Goal: Transaction & Acquisition: Obtain resource

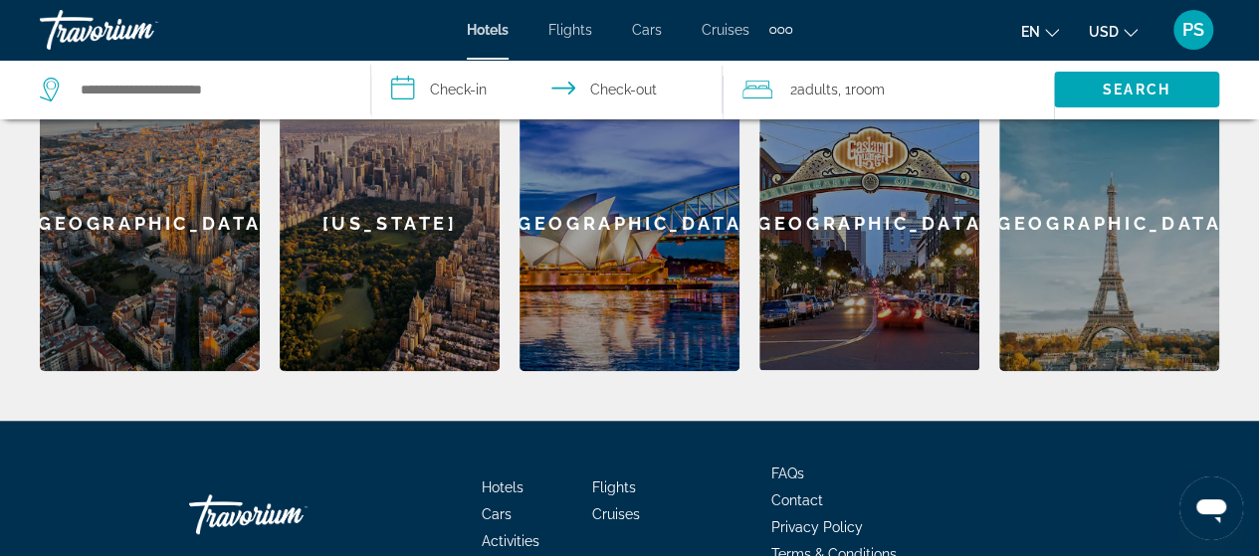
scroll to position [696, 0]
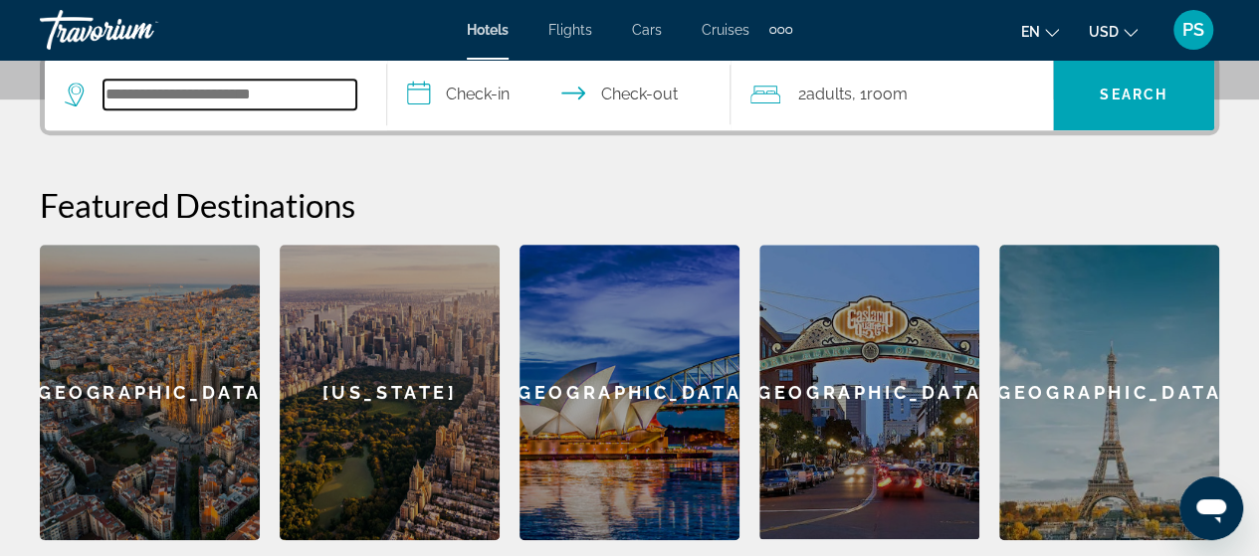
click at [301, 104] on input "Search hotel destination" at bounding box center [229, 95] width 253 height 30
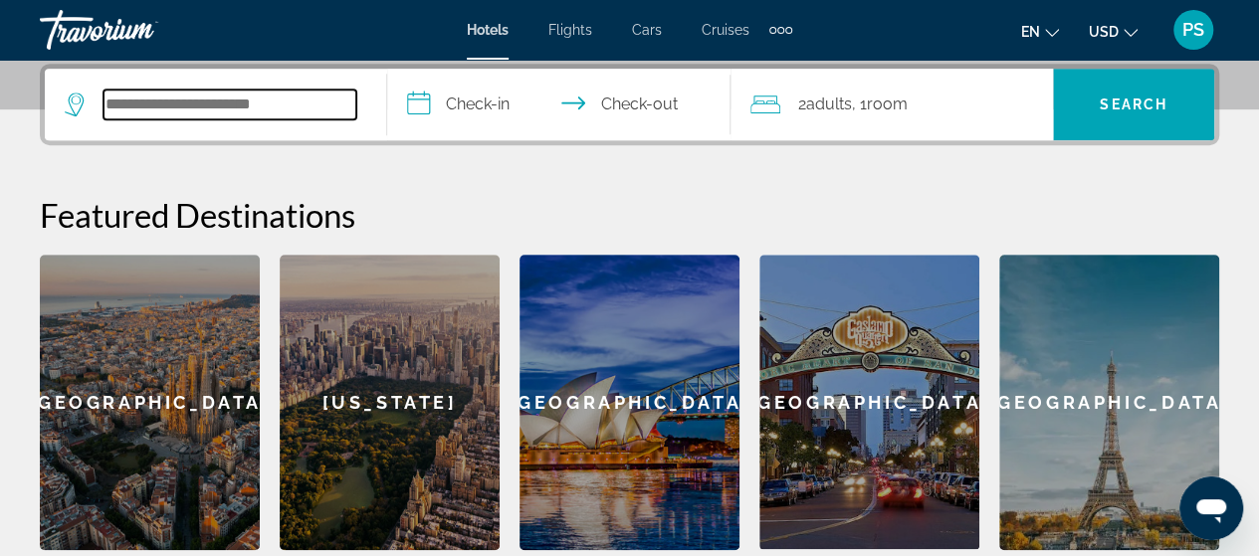
scroll to position [486, 0]
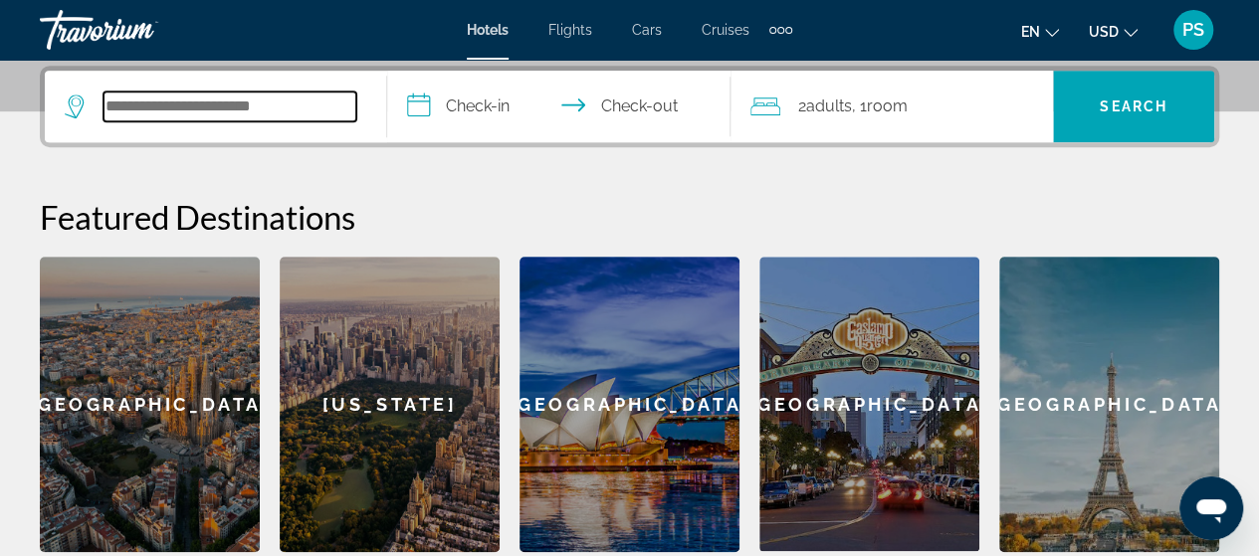
click at [316, 104] on input "Search hotel destination" at bounding box center [229, 107] width 253 height 30
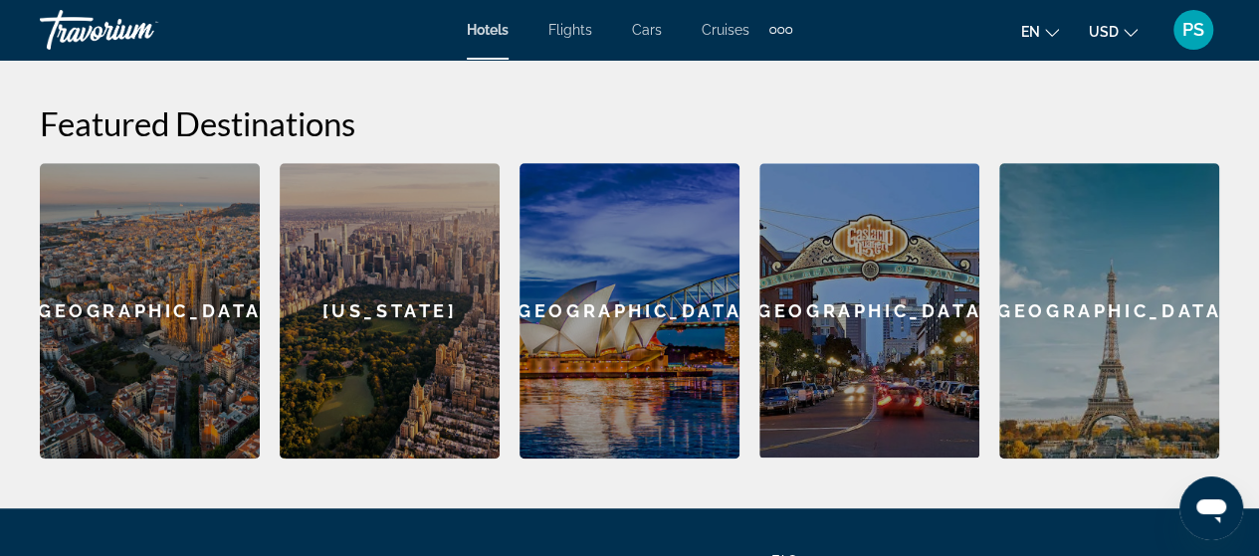
scroll to position [685, 0]
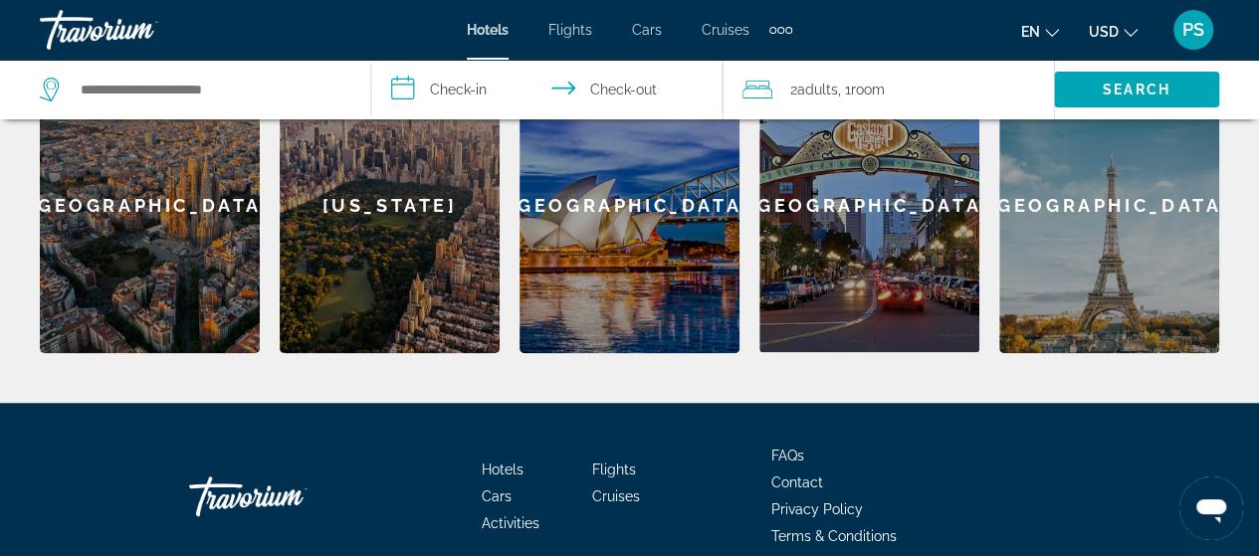
click at [412, 289] on div "New York" at bounding box center [390, 206] width 220 height 296
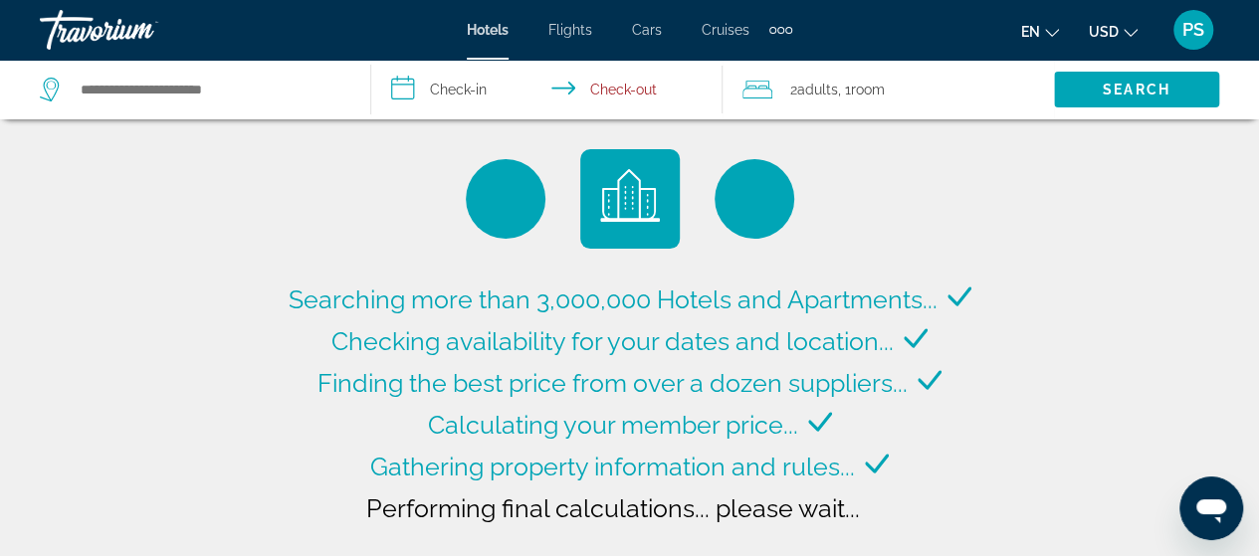
type input "**********"
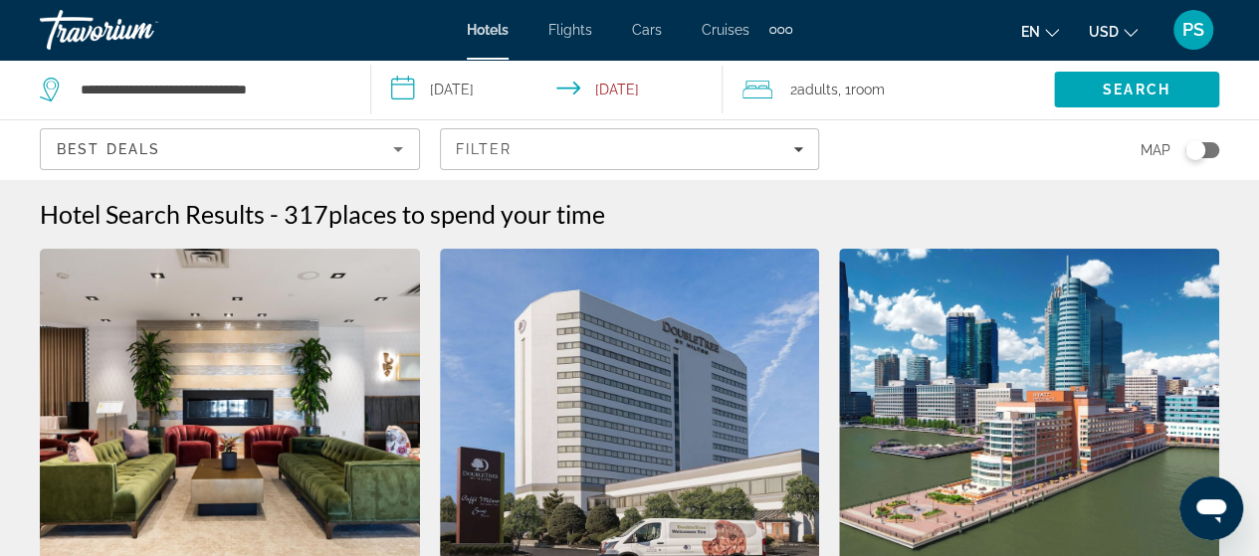
click at [70, 93] on div "**********" at bounding box center [190, 90] width 300 height 30
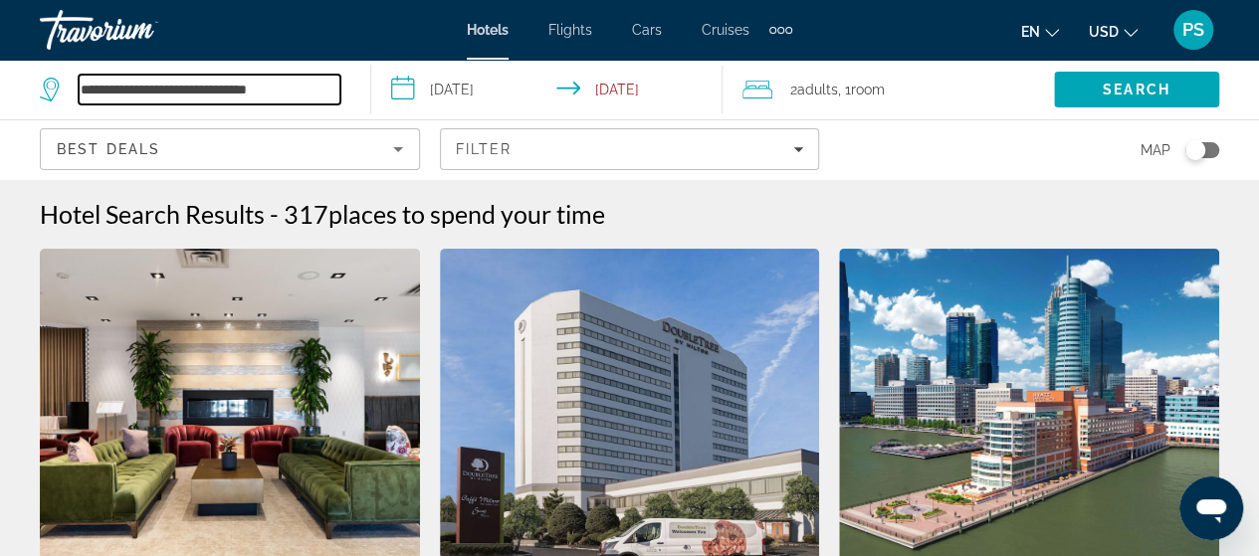
click at [239, 87] on input "**********" at bounding box center [210, 90] width 262 height 30
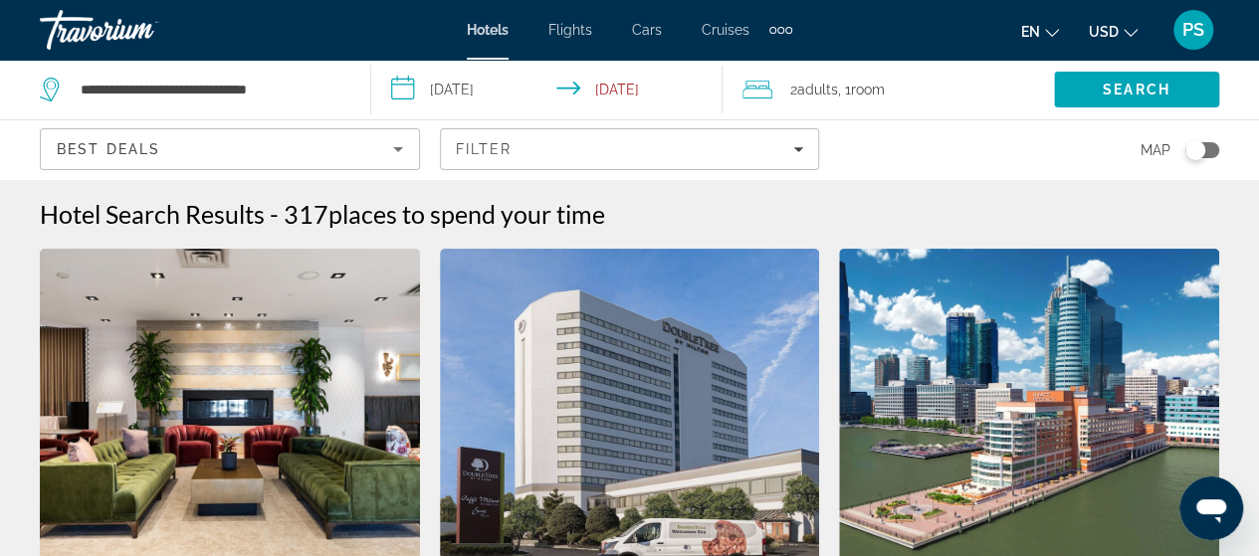
click at [721, 27] on span "Cruises" at bounding box center [725, 30] width 48 height 16
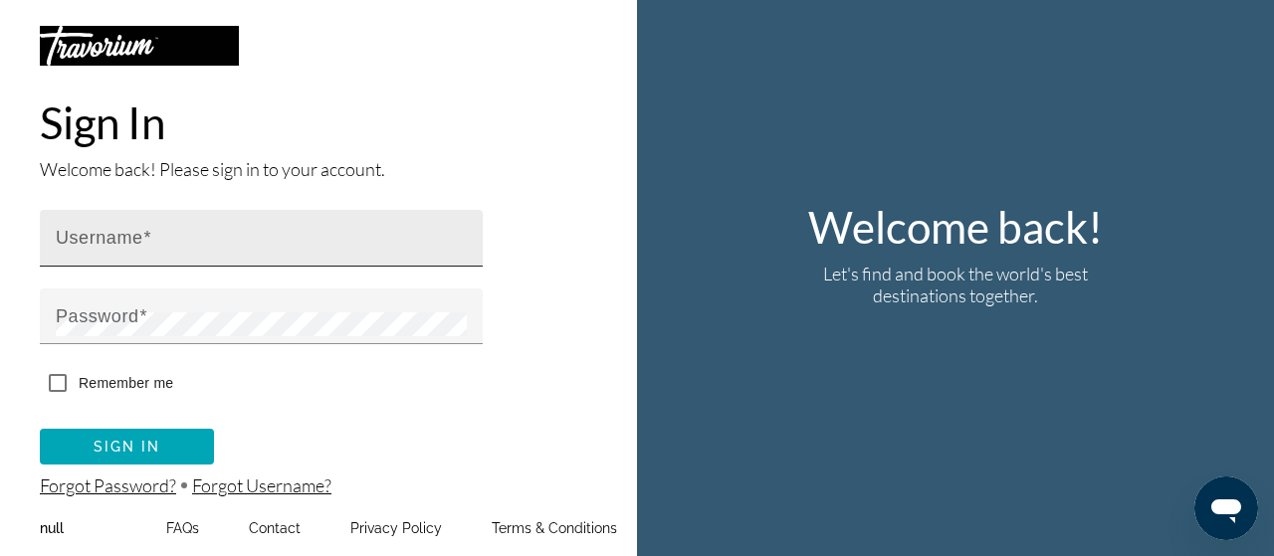
click at [192, 259] on div "Username" at bounding box center [267, 238] width 423 height 57
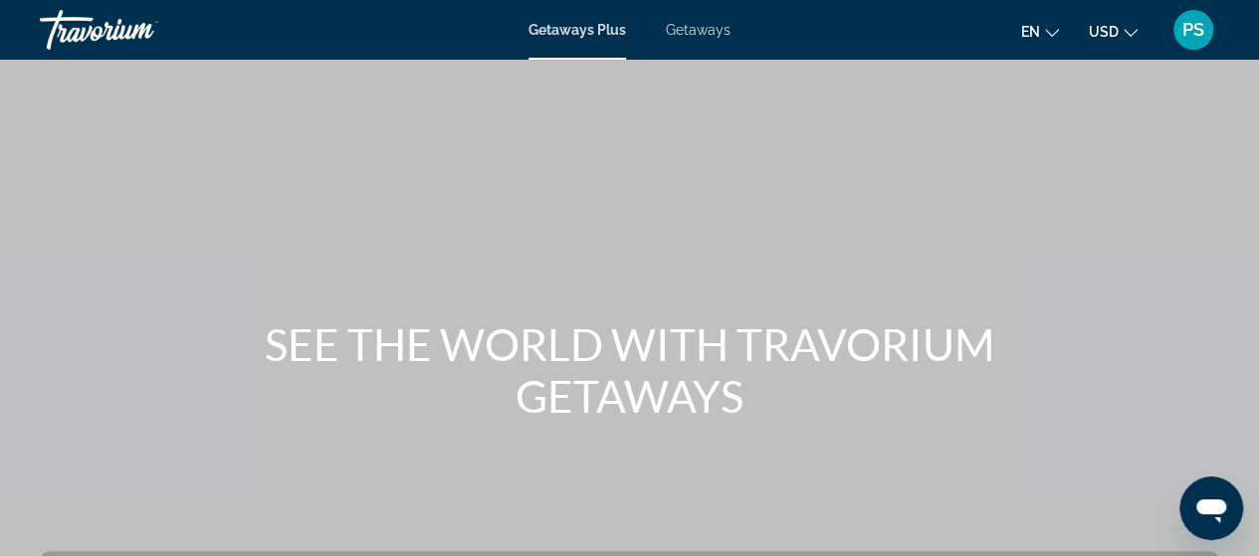
click at [691, 37] on span "Getaways" at bounding box center [698, 30] width 65 height 16
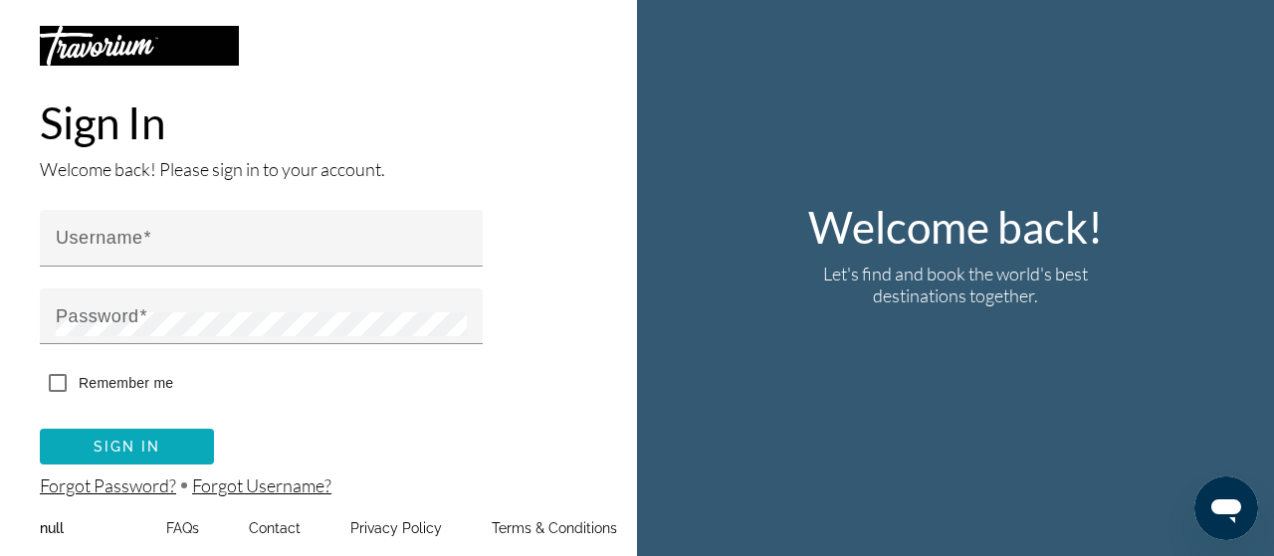
click at [123, 445] on span "Sign In" at bounding box center [128, 447] width 68 height 16
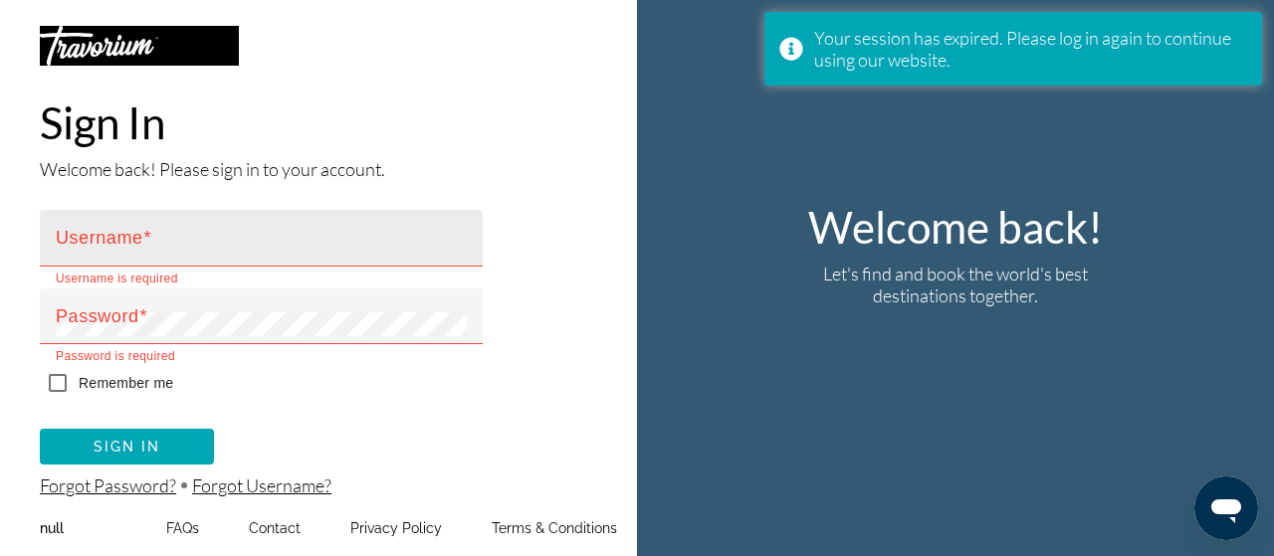
click at [175, 219] on div "Username" at bounding box center [267, 238] width 423 height 57
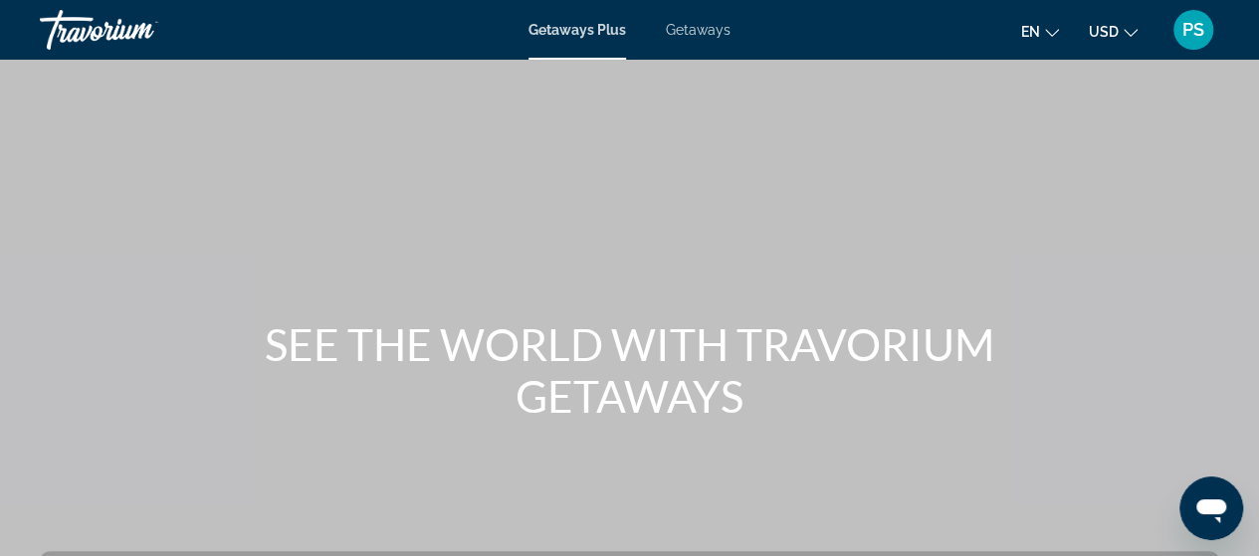
click at [693, 49] on div "Getaways Plus Getaways en English Español Français Italiano Português русский U…" at bounding box center [629, 30] width 1259 height 52
click at [696, 26] on span "Getaways" at bounding box center [698, 30] width 65 height 16
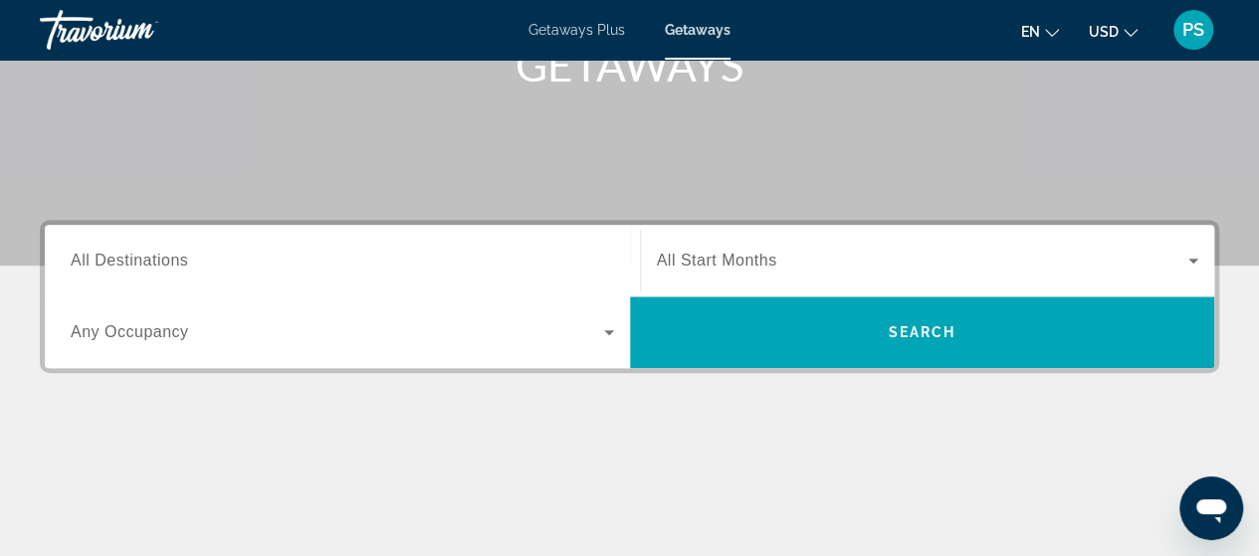
scroll to position [398, 0]
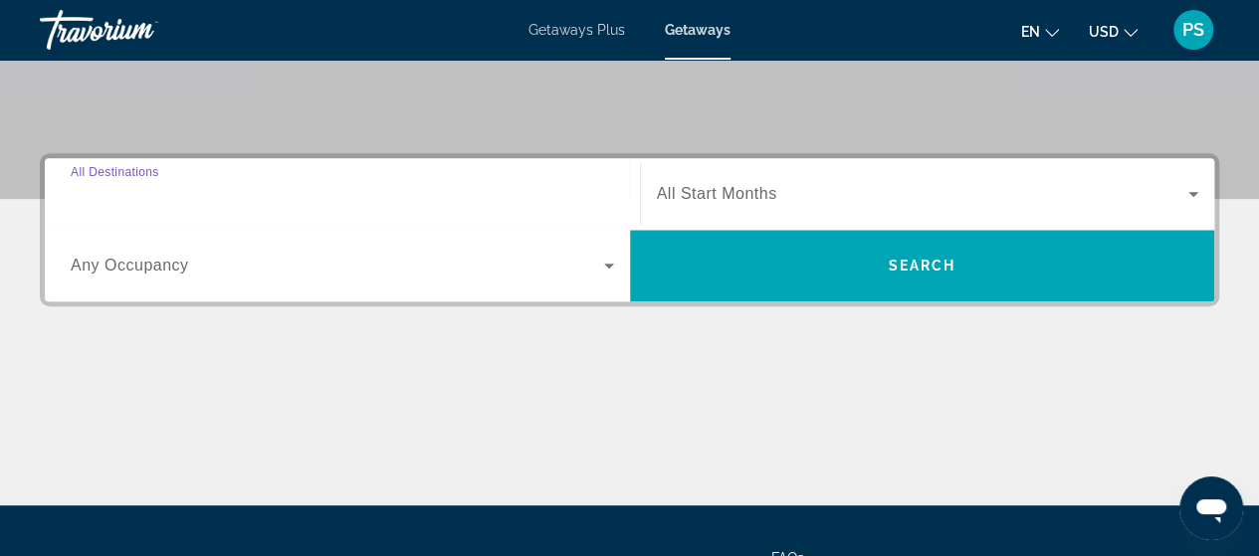
click at [312, 197] on input "Destination All Destinations" at bounding box center [342, 195] width 543 height 24
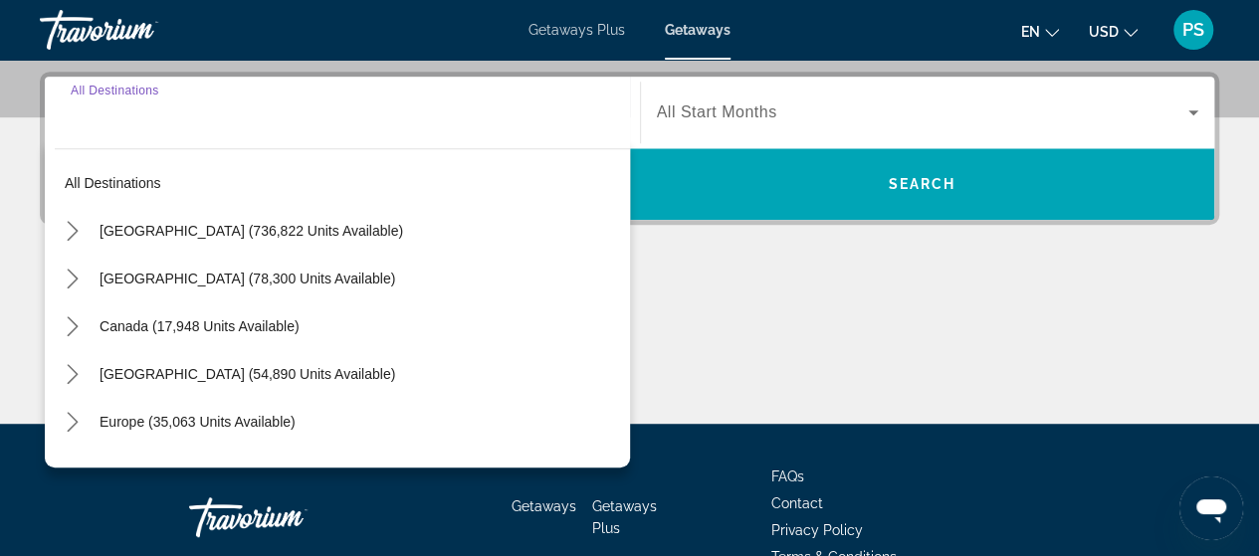
scroll to position [486, 0]
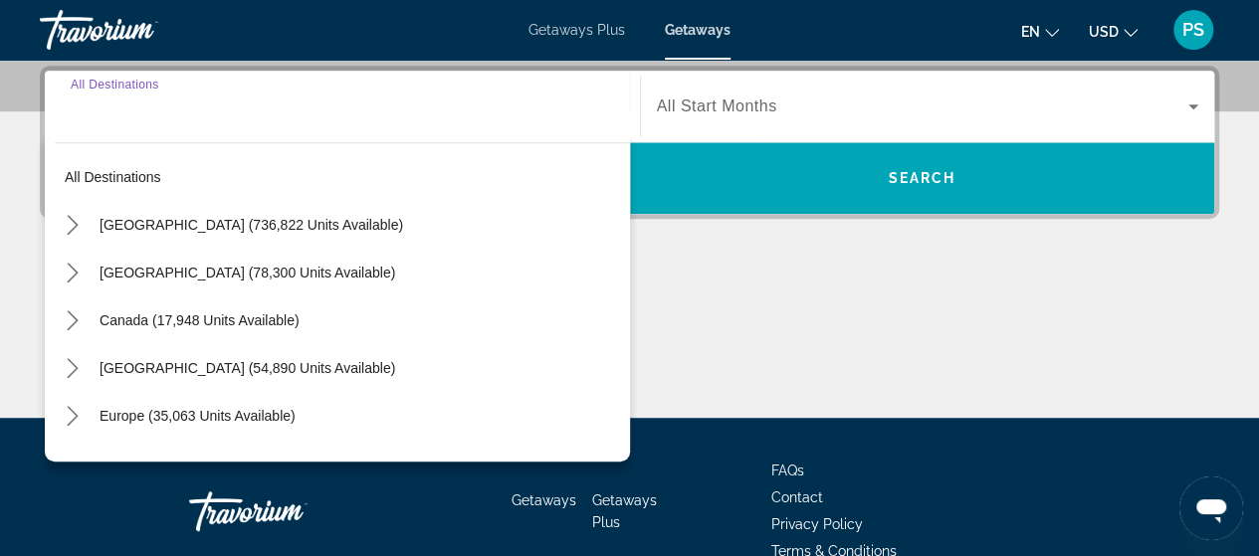
click at [306, 217] on span "United States (736,822 units available)" at bounding box center [250, 225] width 303 height 16
type input "**********"
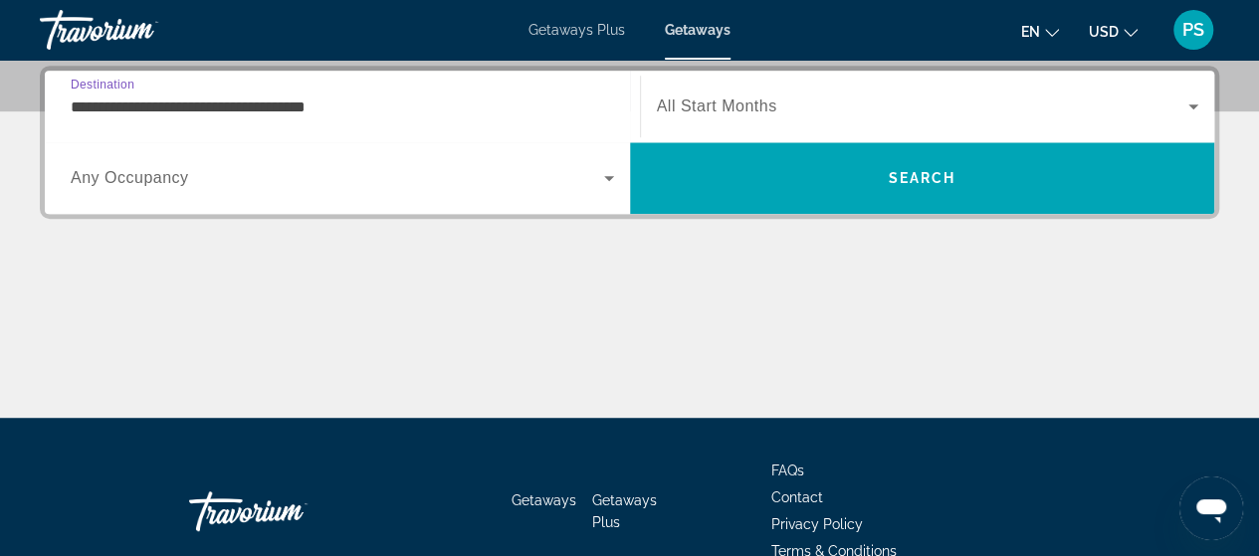
click at [745, 98] on span "All Start Months" at bounding box center [717, 106] width 120 height 17
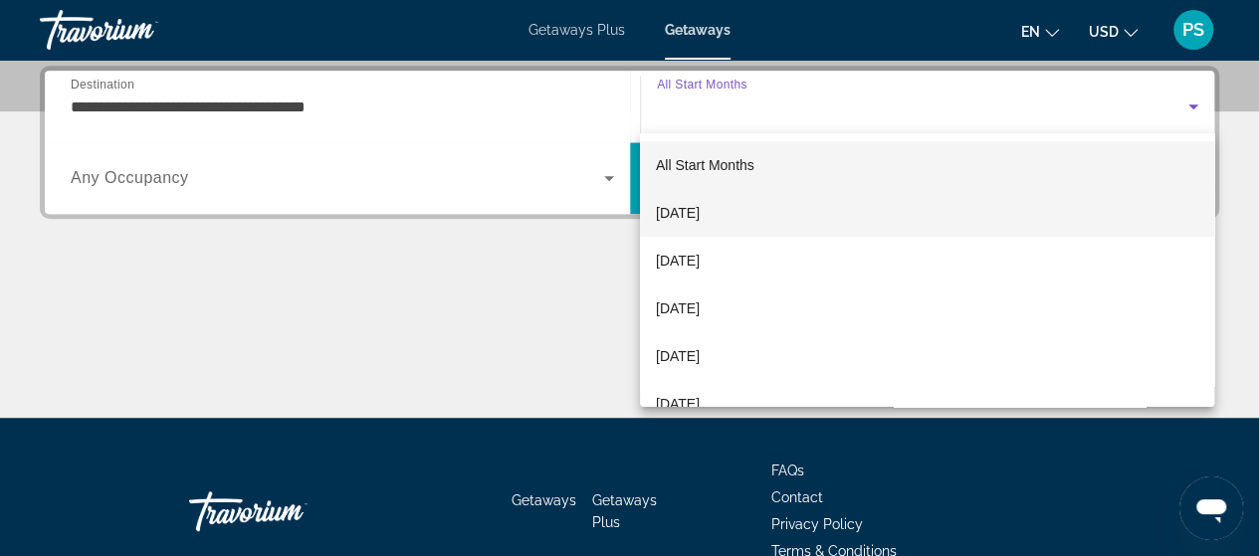
click at [699, 210] on span "October 2025" at bounding box center [678, 213] width 44 height 24
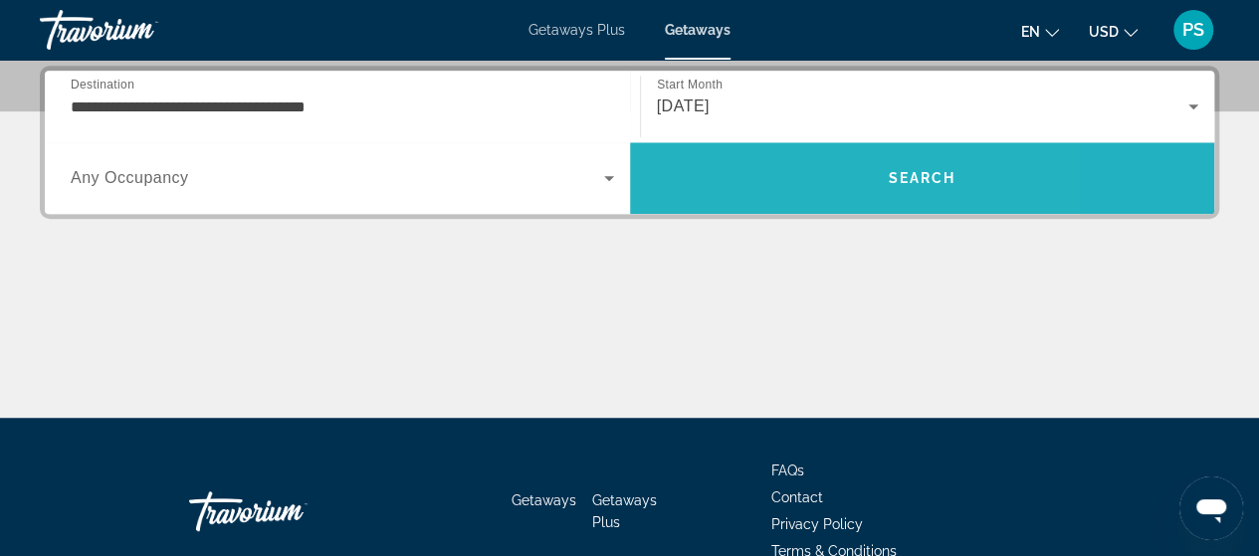
click at [768, 180] on span "Search" at bounding box center [922, 178] width 585 height 48
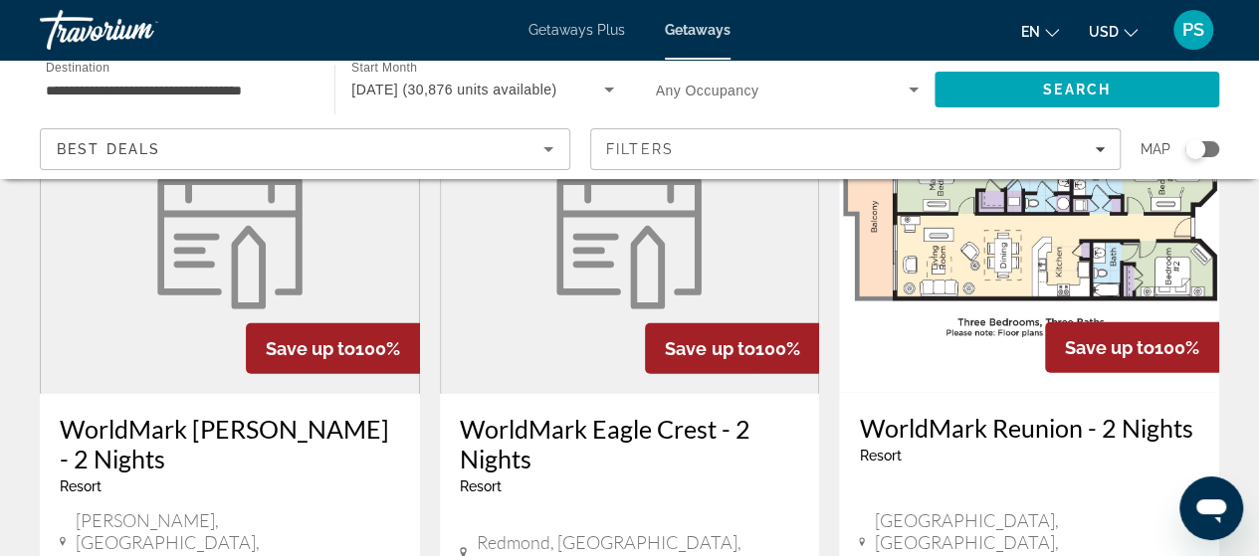
scroll to position [2571, 0]
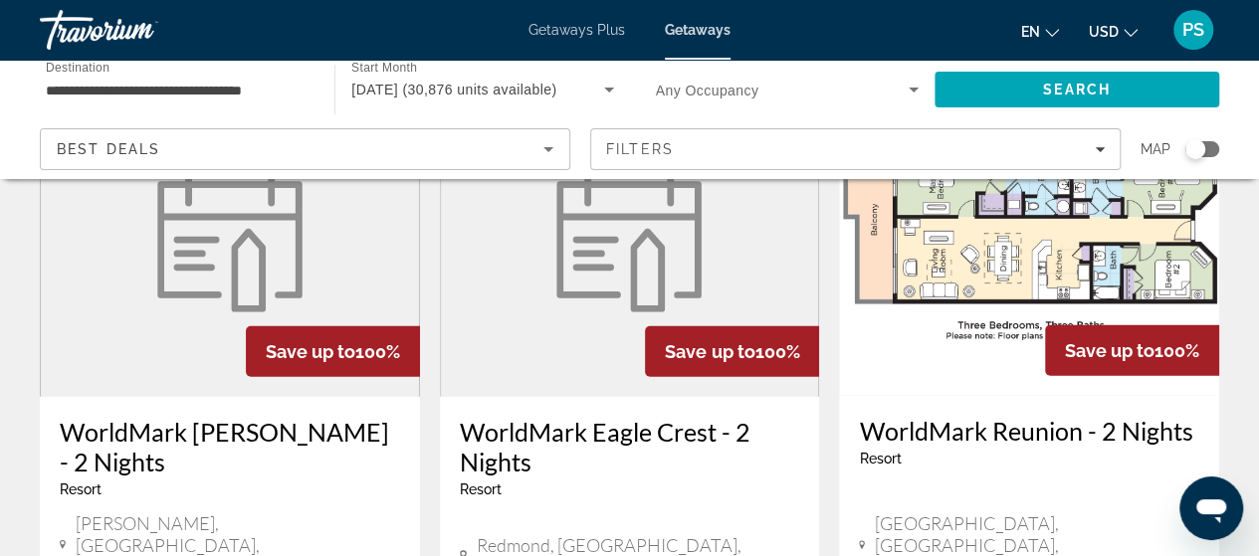
click at [664, 97] on span "Any Occupancy" at bounding box center [707, 91] width 103 height 16
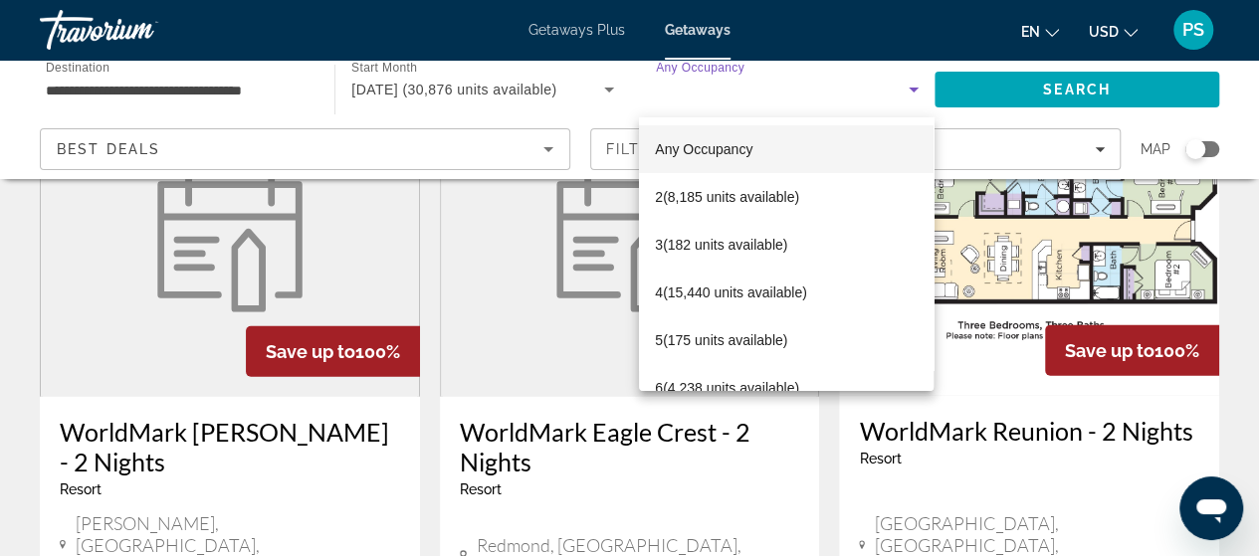
click at [679, 84] on div at bounding box center [629, 278] width 1259 height 556
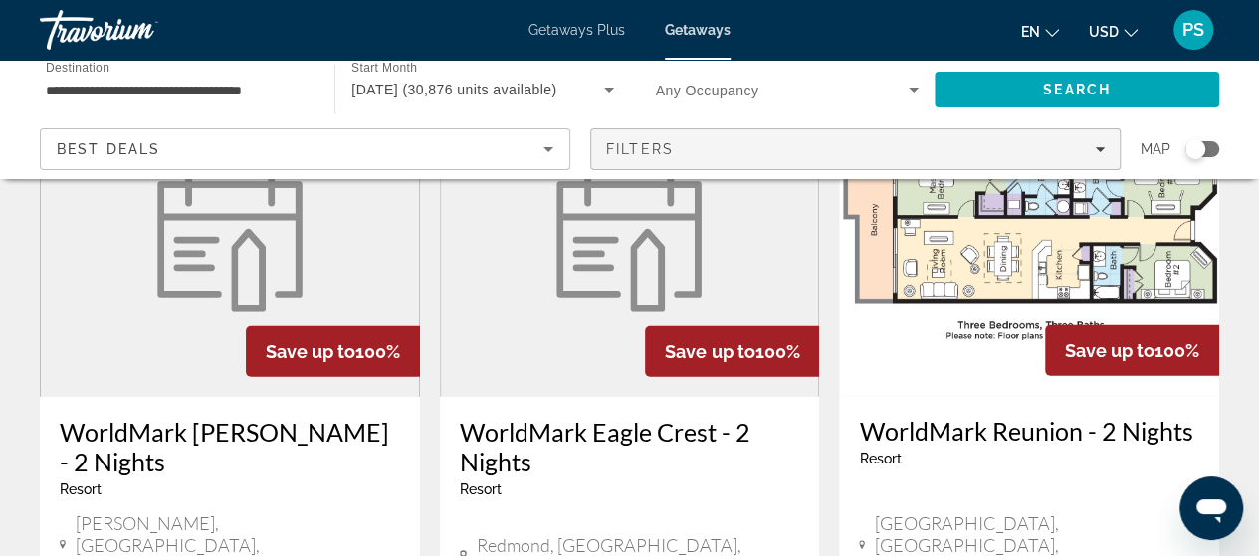
click at [649, 139] on span "Filters" at bounding box center [855, 149] width 528 height 48
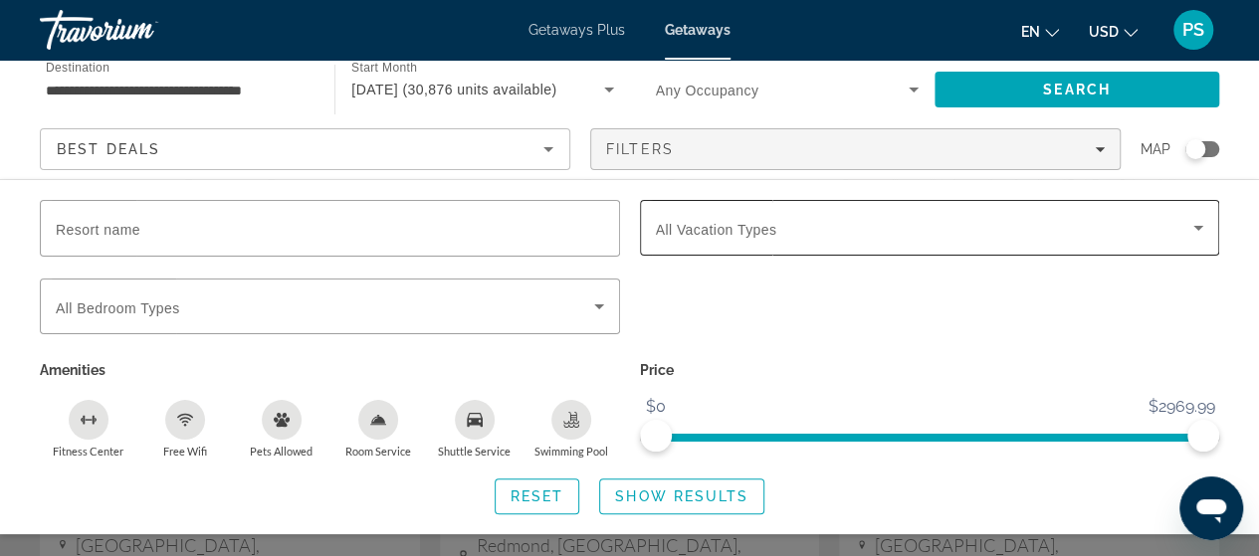
click at [735, 229] on span "All Vacation Types" at bounding box center [716, 230] width 121 height 16
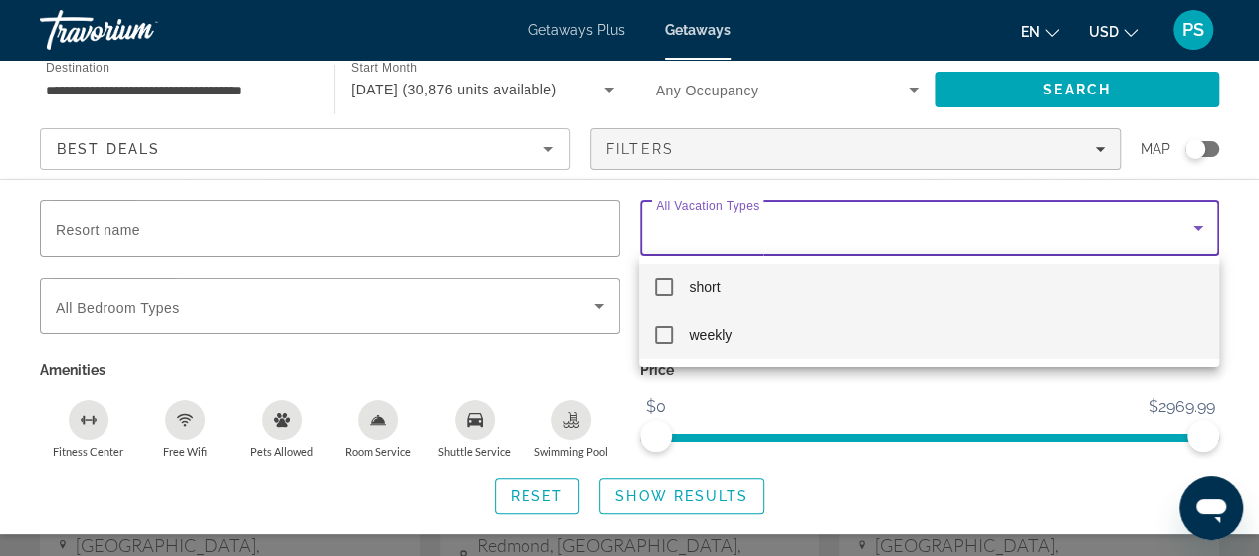
click at [729, 336] on span "weekly" at bounding box center [710, 335] width 43 height 24
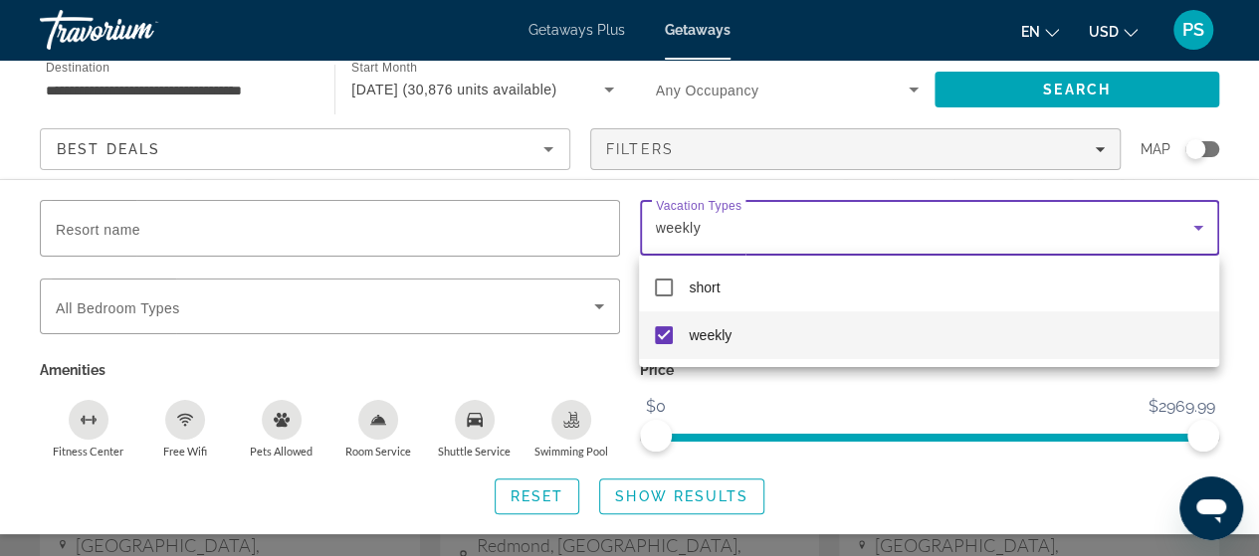
click at [640, 502] on div at bounding box center [629, 278] width 1259 height 556
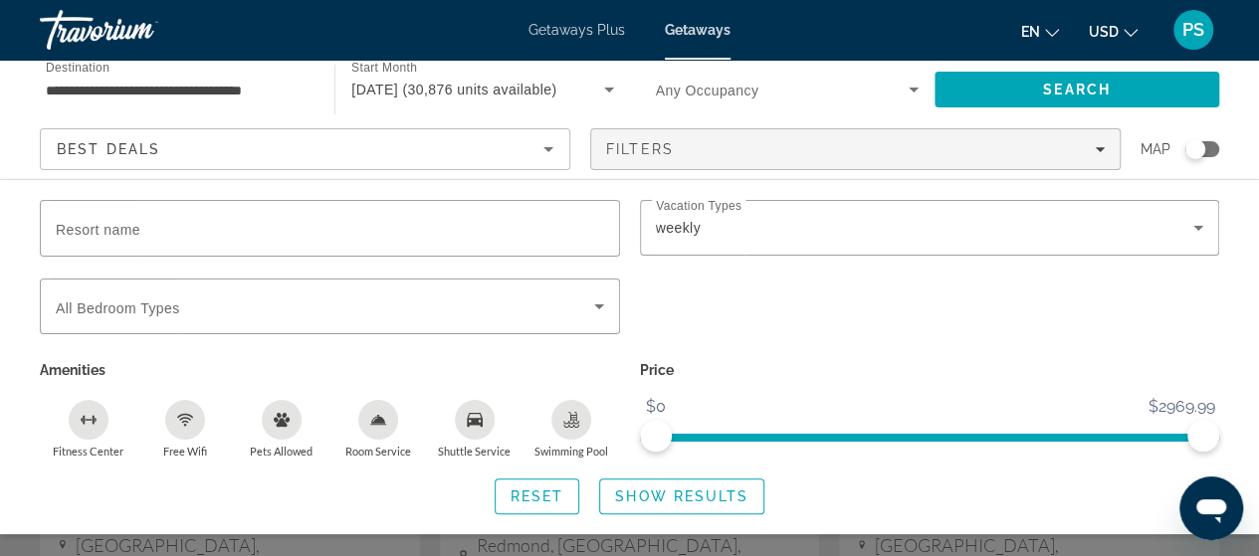
click at [648, 496] on span "Show Results" at bounding box center [681, 497] width 133 height 16
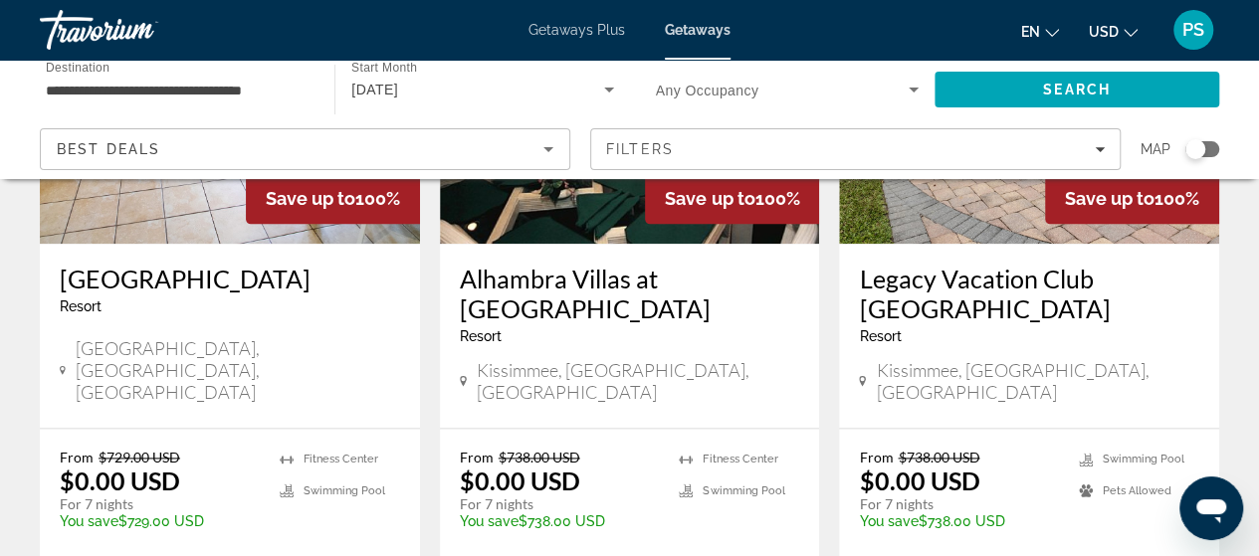
scroll to position [895, 0]
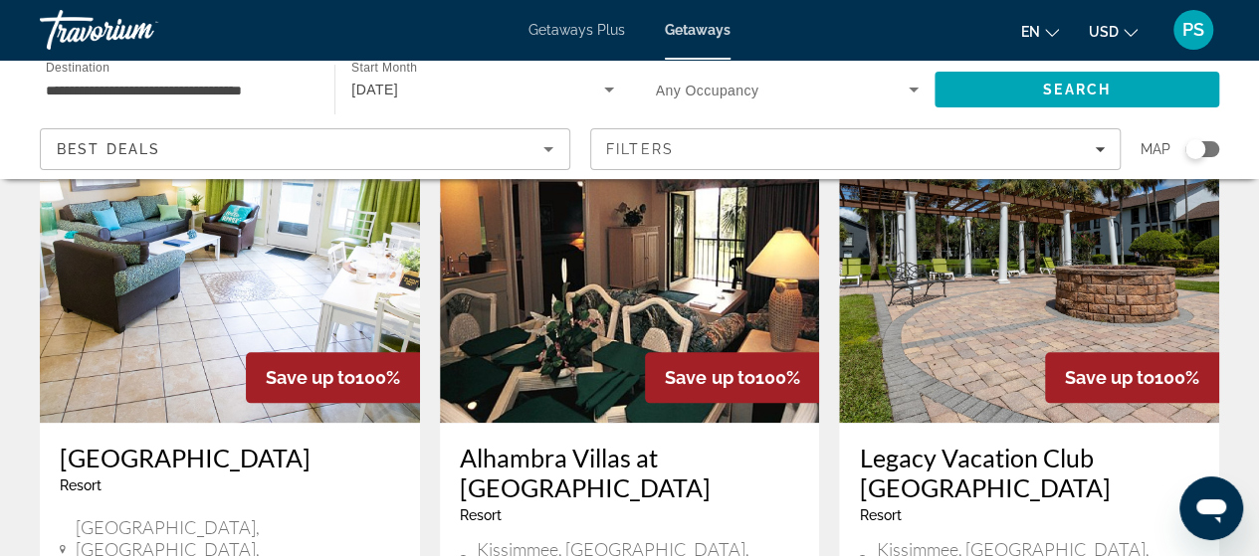
click at [248, 150] on div "Best Deals" at bounding box center [300, 149] width 487 height 24
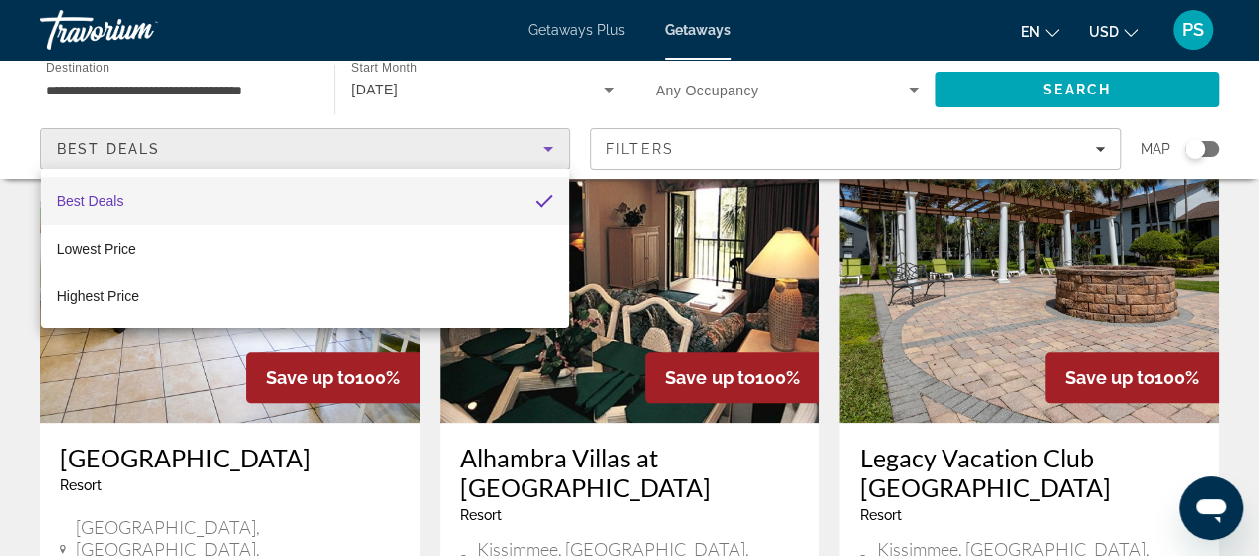
click at [256, 152] on div at bounding box center [629, 278] width 1259 height 556
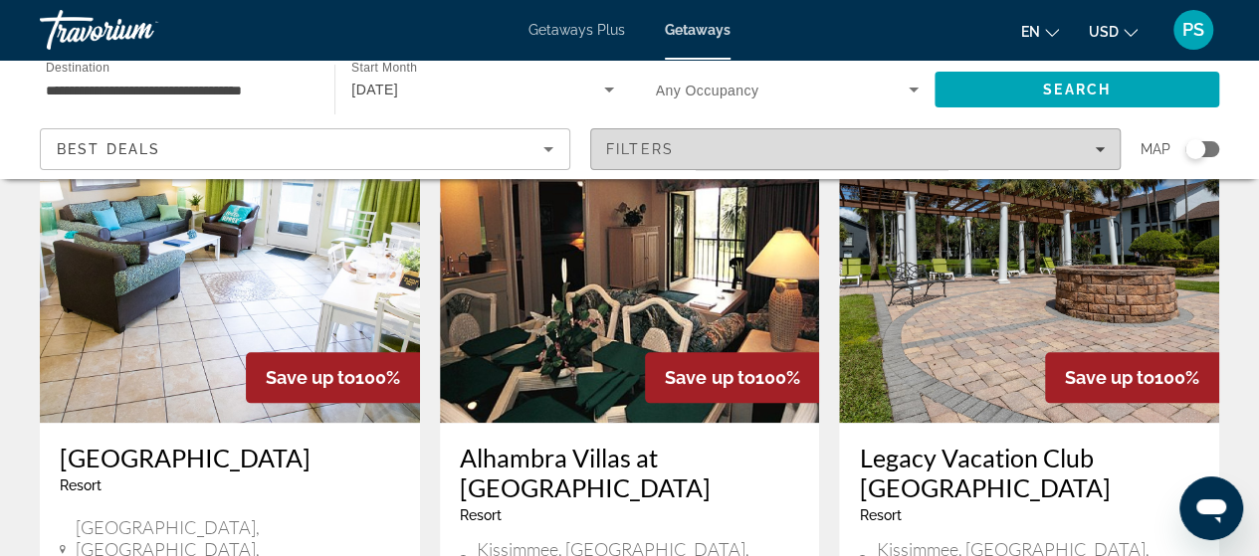
click at [781, 153] on div "Filters" at bounding box center [855, 149] width 498 height 16
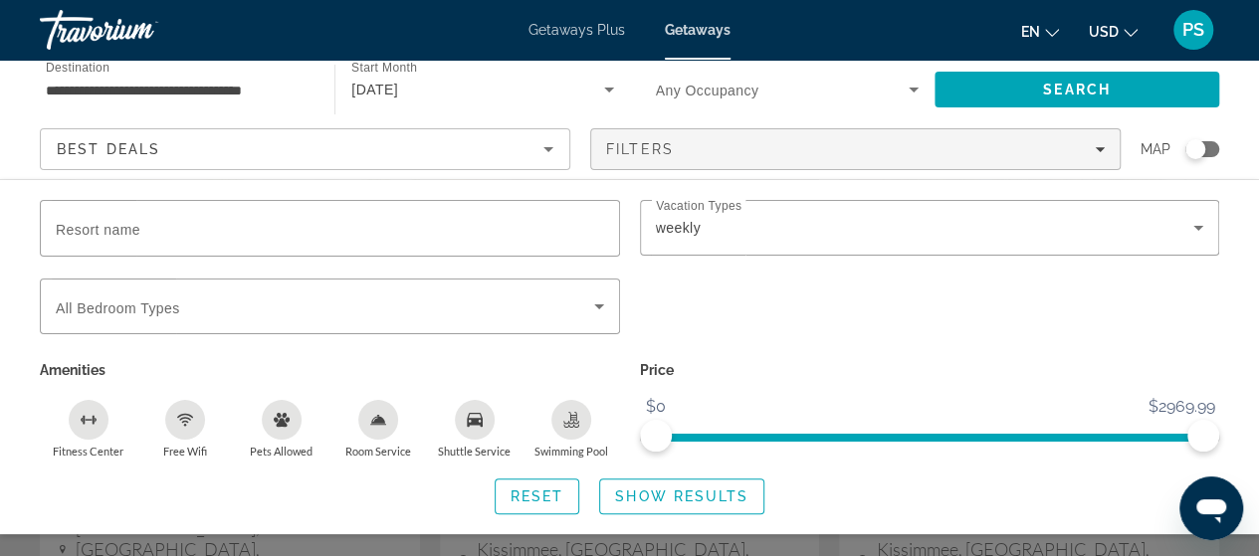
click at [229, 75] on div "**********" at bounding box center [177, 90] width 263 height 57
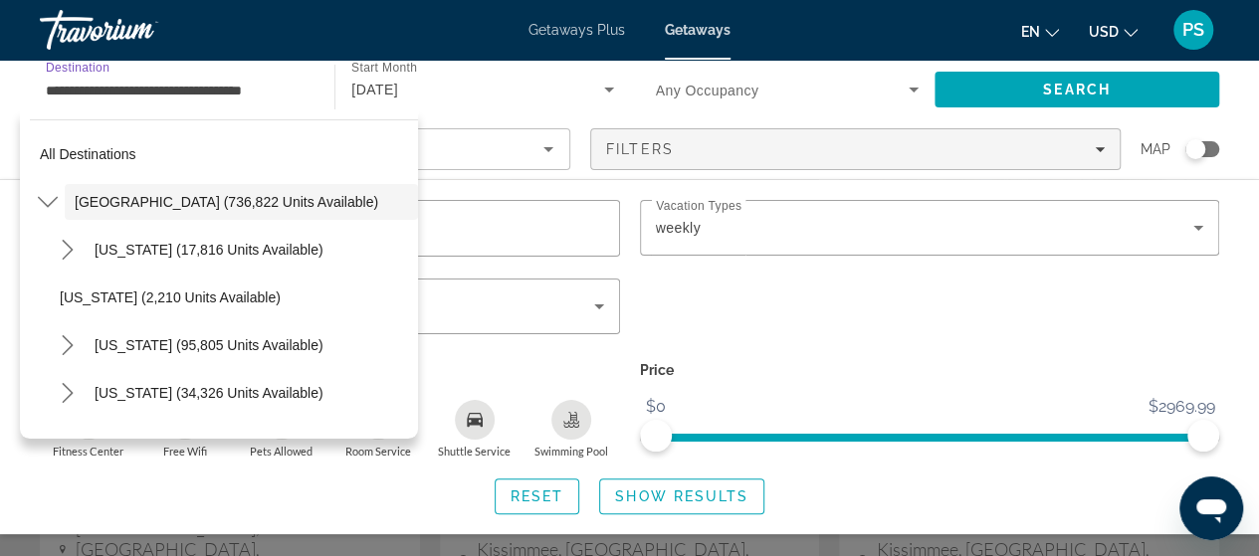
click at [253, 90] on input "**********" at bounding box center [177, 91] width 263 height 24
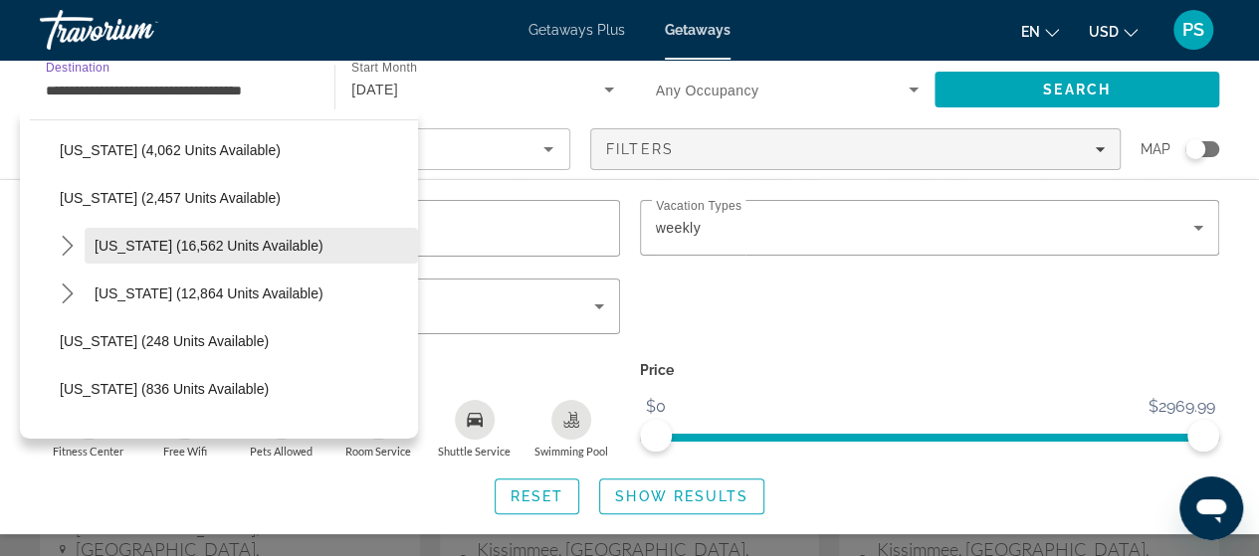
scroll to position [1393, 0]
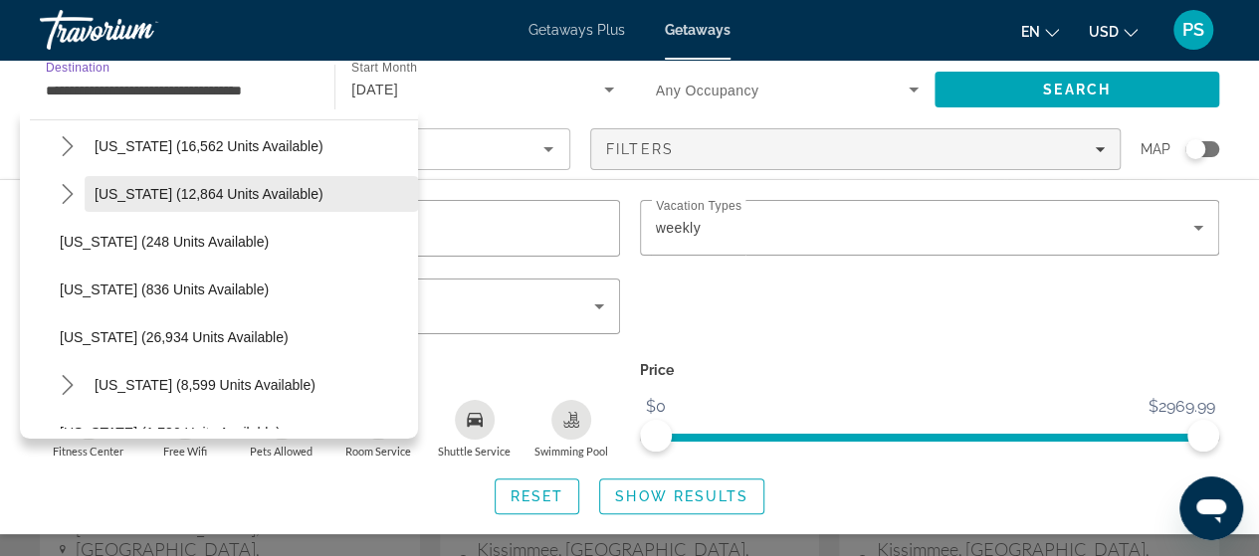
click at [268, 192] on span "North Carolina (12,864 units available)" at bounding box center [209, 194] width 229 height 16
type input "**********"
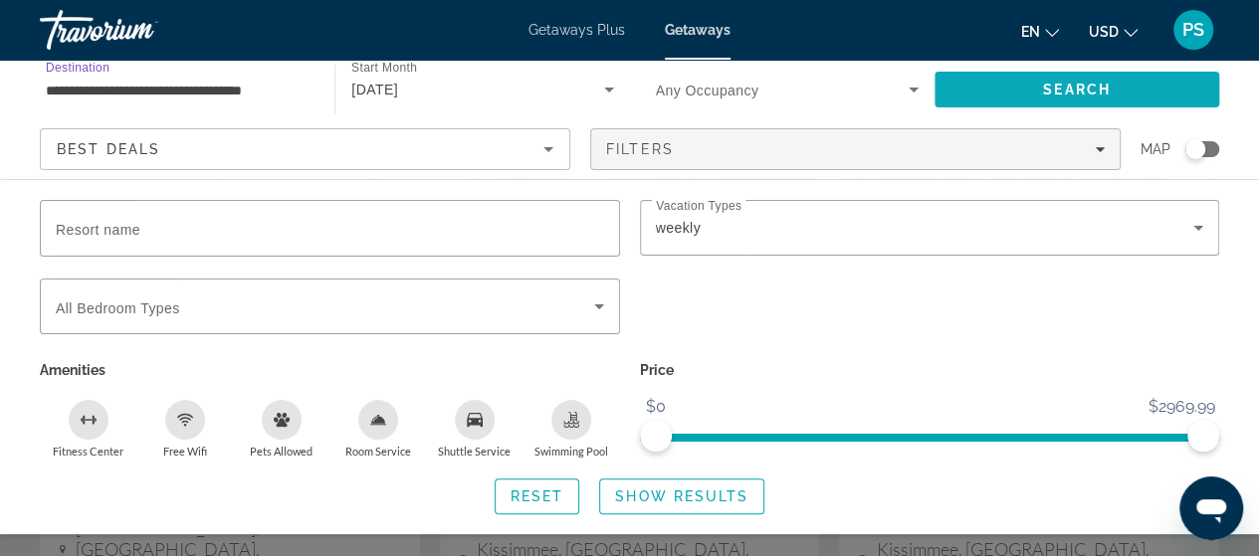
click at [1081, 90] on span "Search" at bounding box center [1077, 90] width 68 height 16
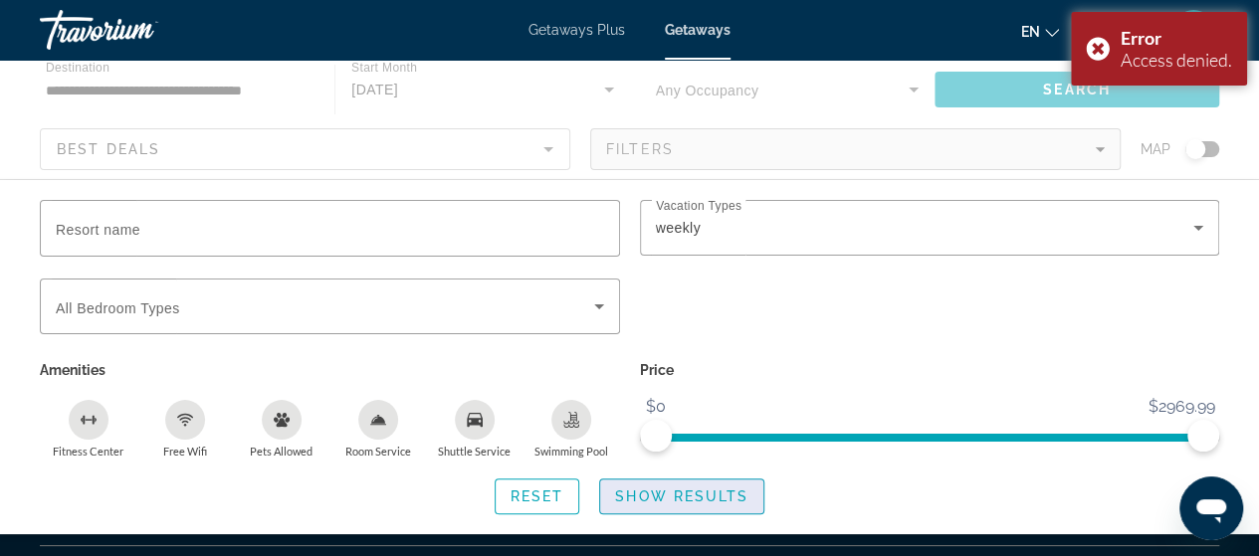
click at [689, 504] on span "Search widget" at bounding box center [681, 497] width 163 height 48
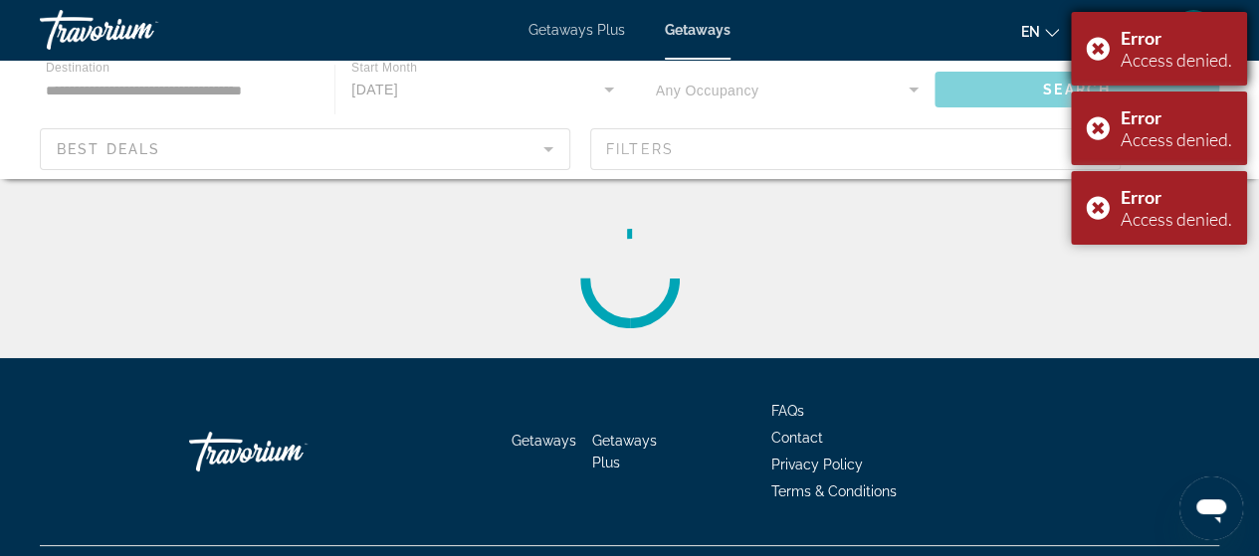
click at [1092, 44] on div "Error Access denied." at bounding box center [1159, 49] width 176 height 74
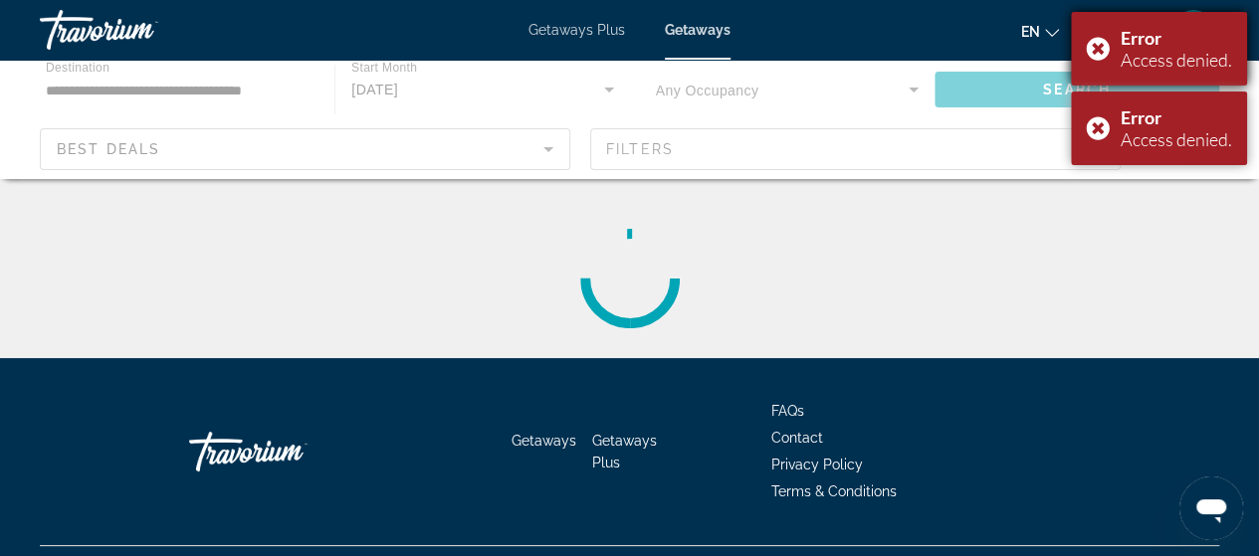
click at [1102, 58] on div "Error Access denied." at bounding box center [1159, 49] width 176 height 74
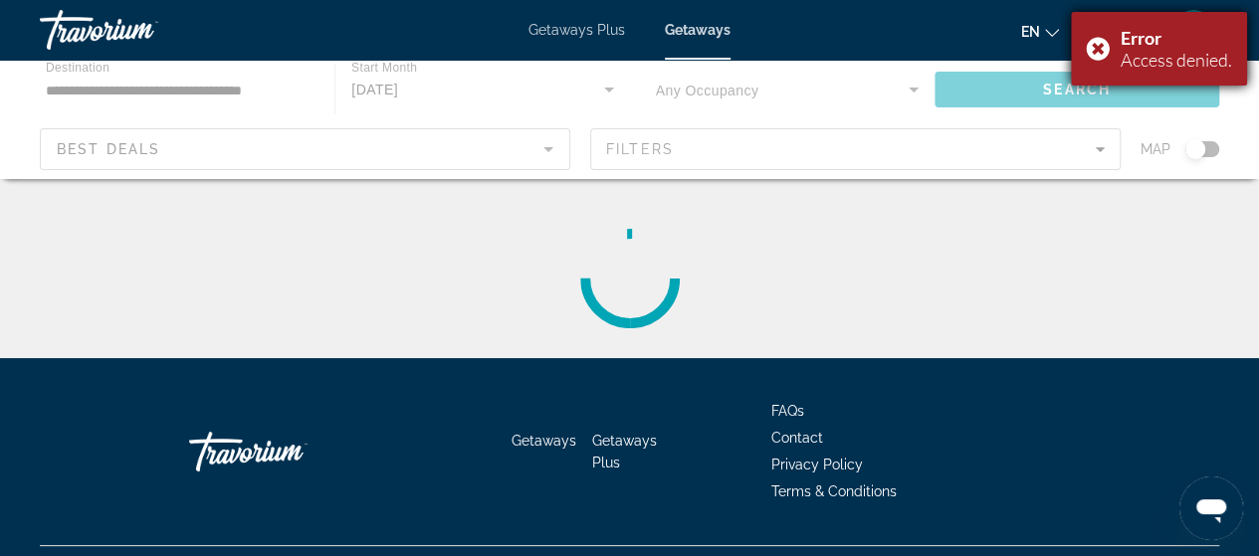
click at [1102, 57] on div "Error Access denied." at bounding box center [1159, 49] width 176 height 74
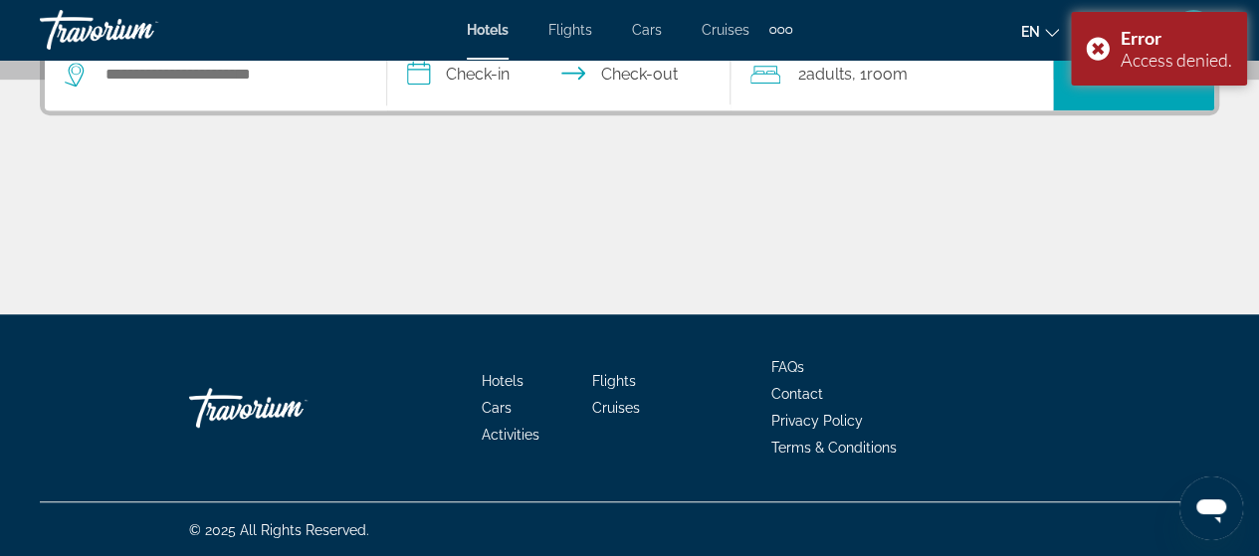
scroll to position [418, 0]
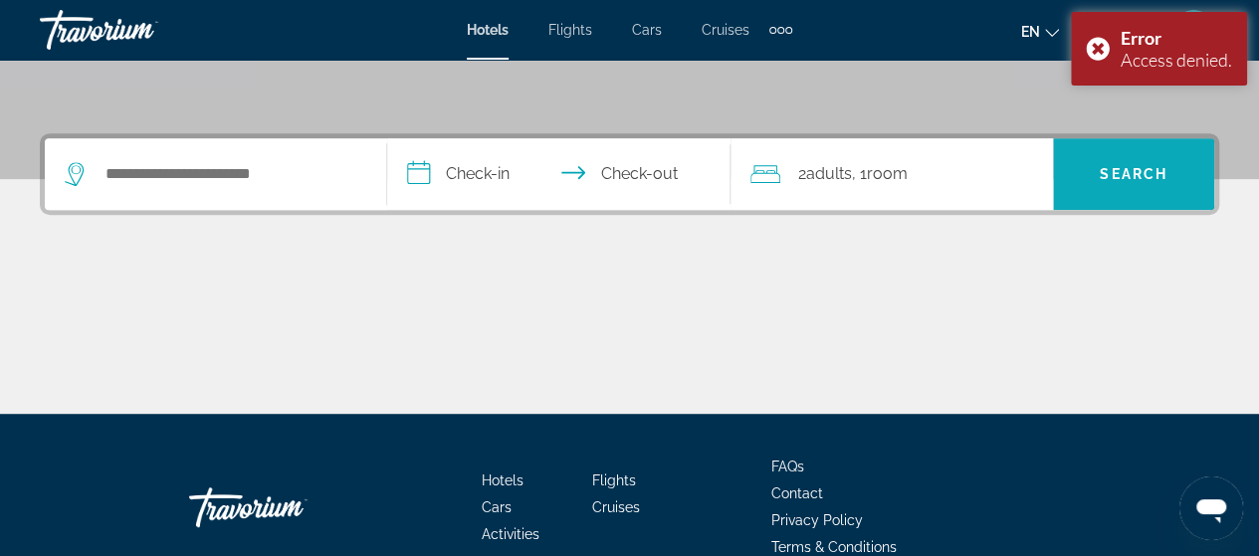
click at [1114, 170] on span "Search" at bounding box center [1133, 174] width 68 height 16
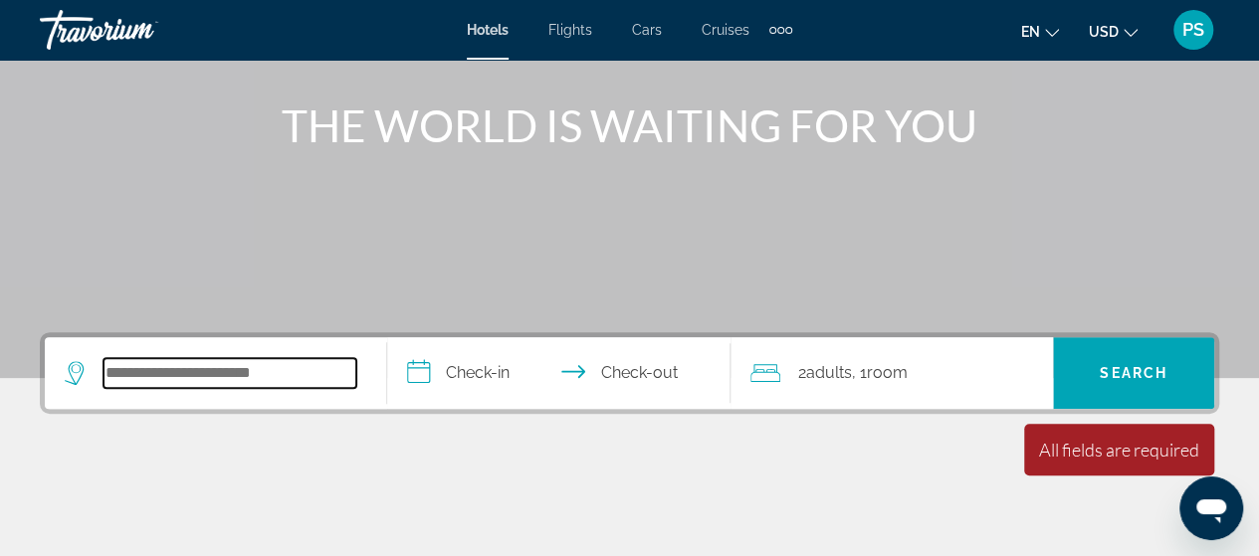
click at [253, 377] on input "Search hotel destination" at bounding box center [229, 373] width 253 height 30
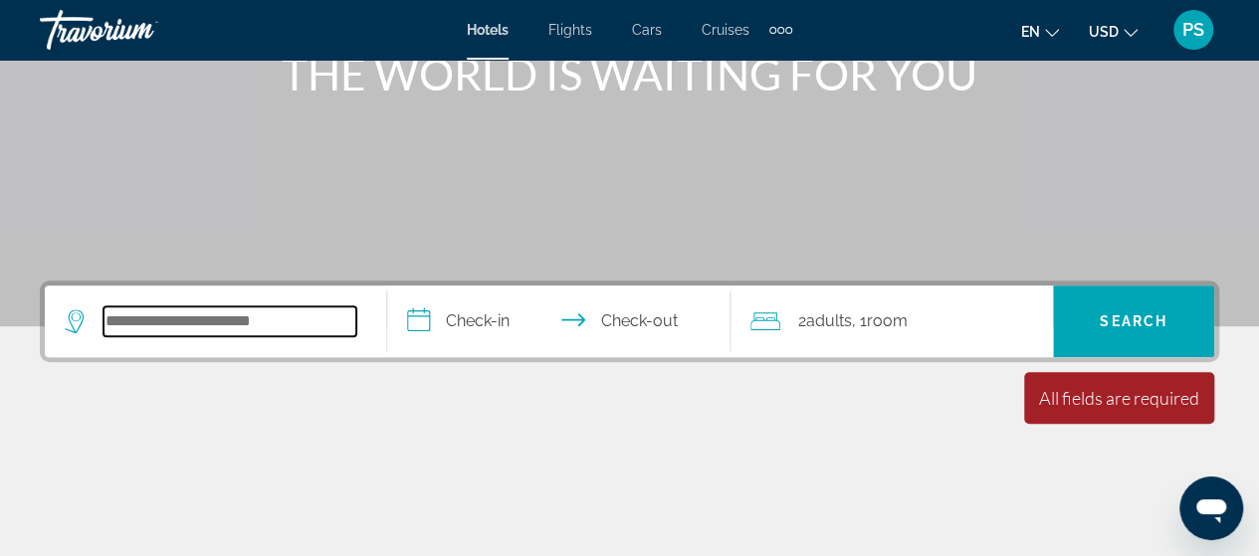
scroll to position [88, 0]
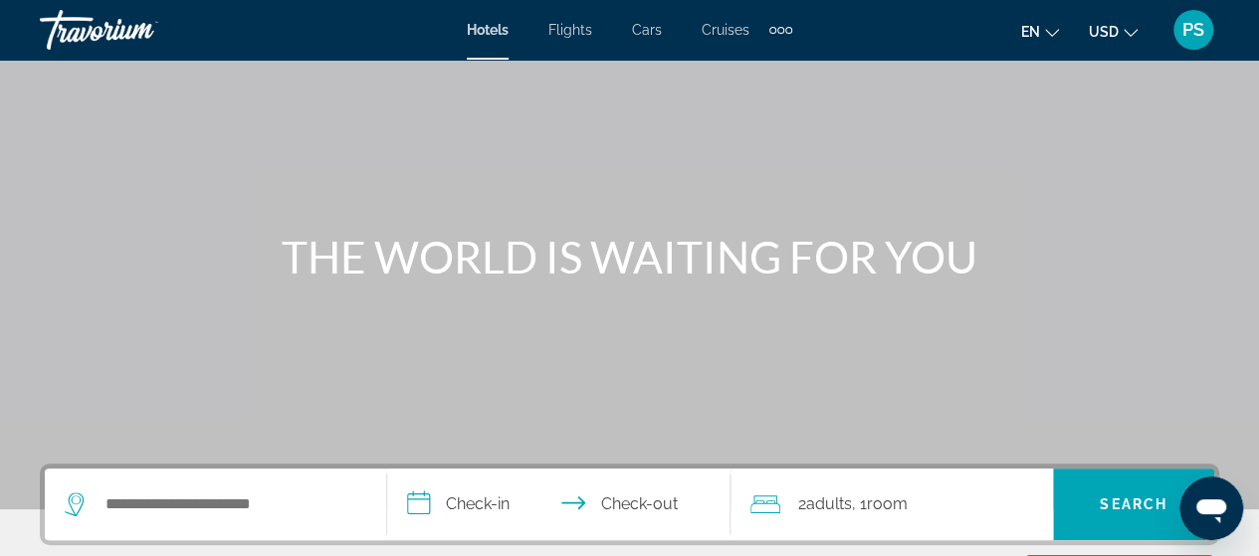
click at [713, 31] on span "Cruises" at bounding box center [725, 30] width 48 height 16
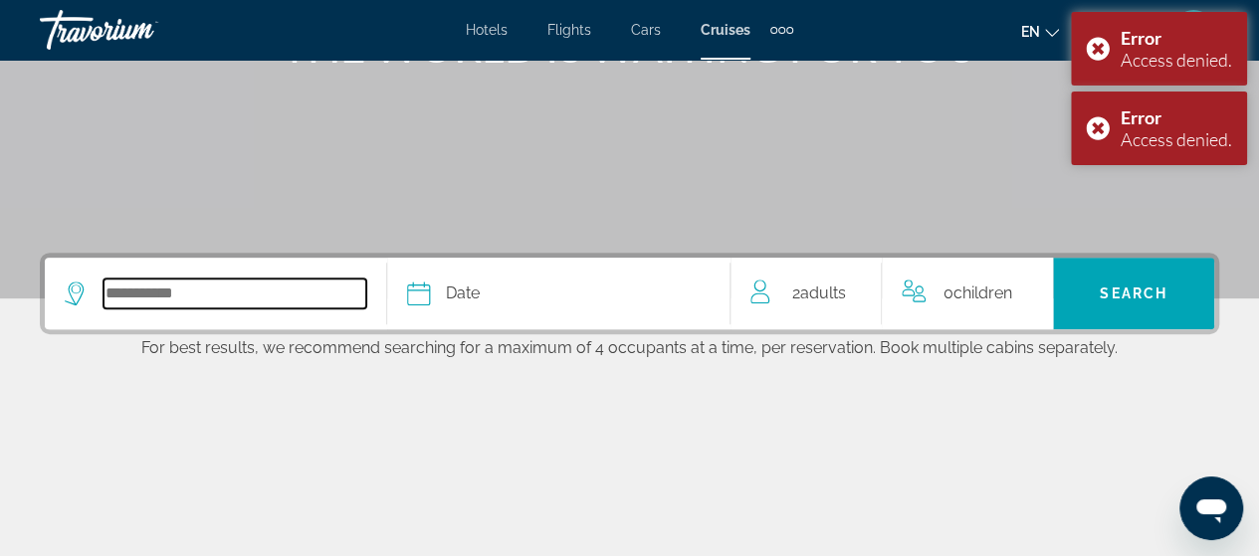
click at [268, 304] on input "Select cruise destination" at bounding box center [234, 294] width 263 height 30
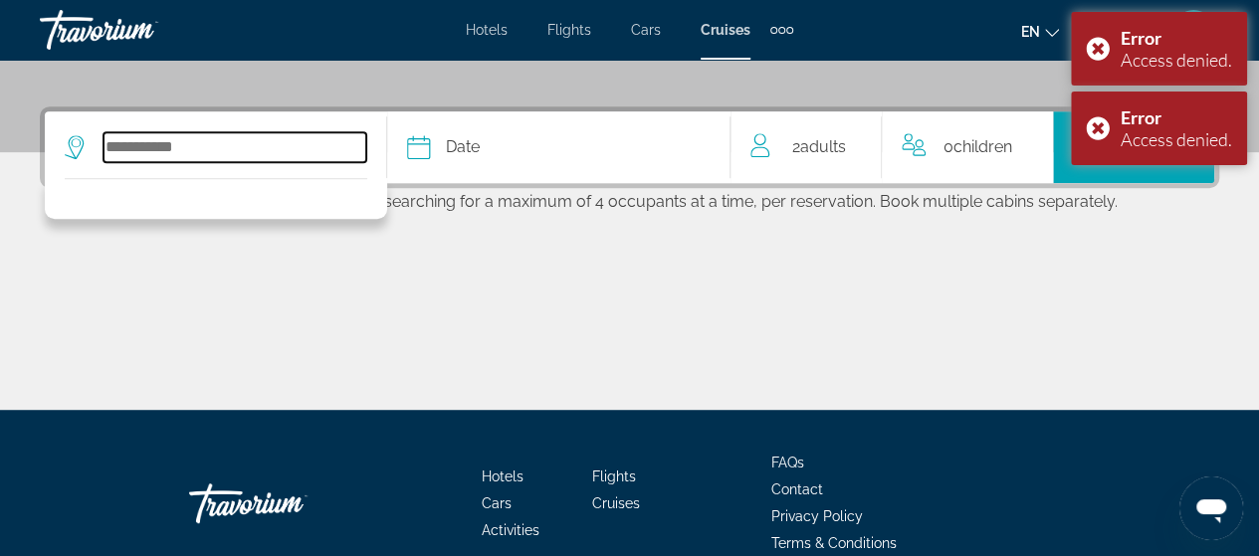
scroll to position [486, 0]
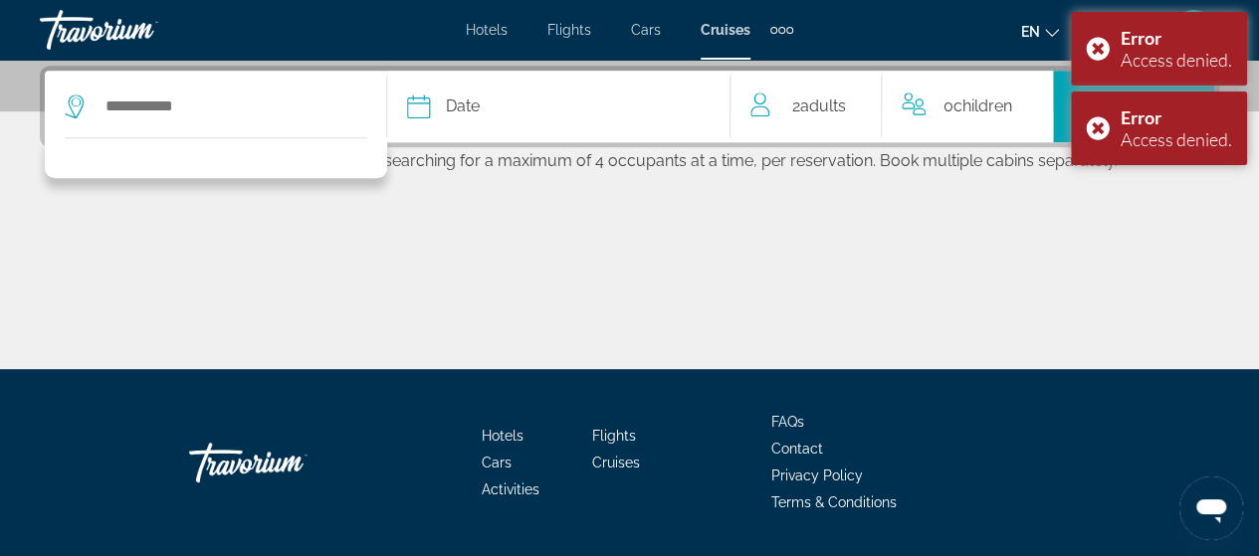
click at [426, 242] on div "Main content" at bounding box center [629, 294] width 1179 height 149
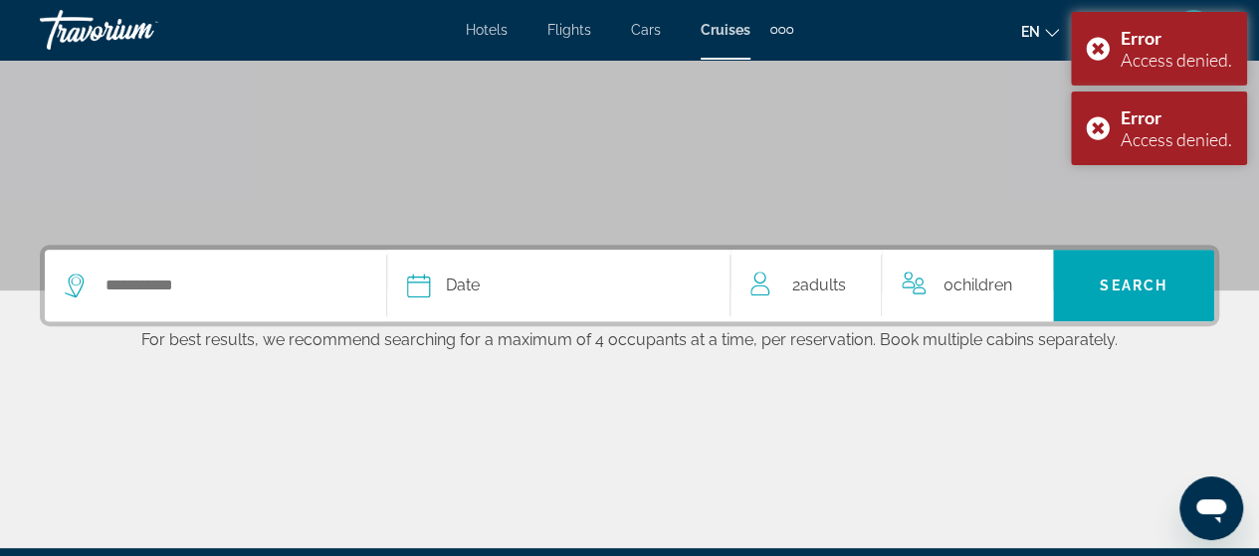
scroll to position [187, 0]
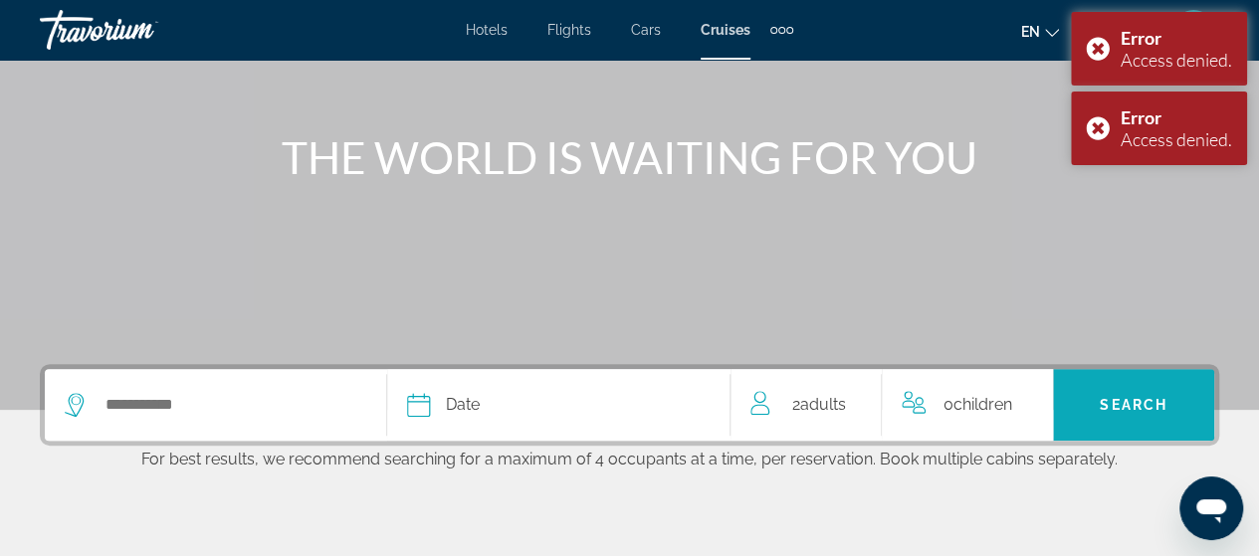
click at [1162, 407] on span "Search" at bounding box center [1133, 405] width 68 height 16
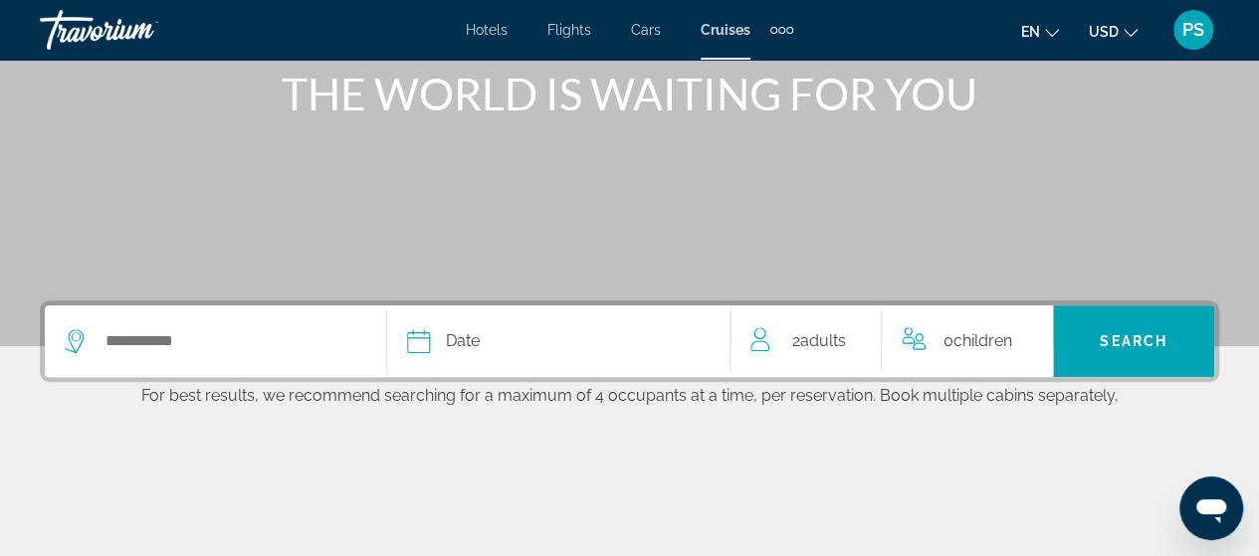
scroll to position [243, 0]
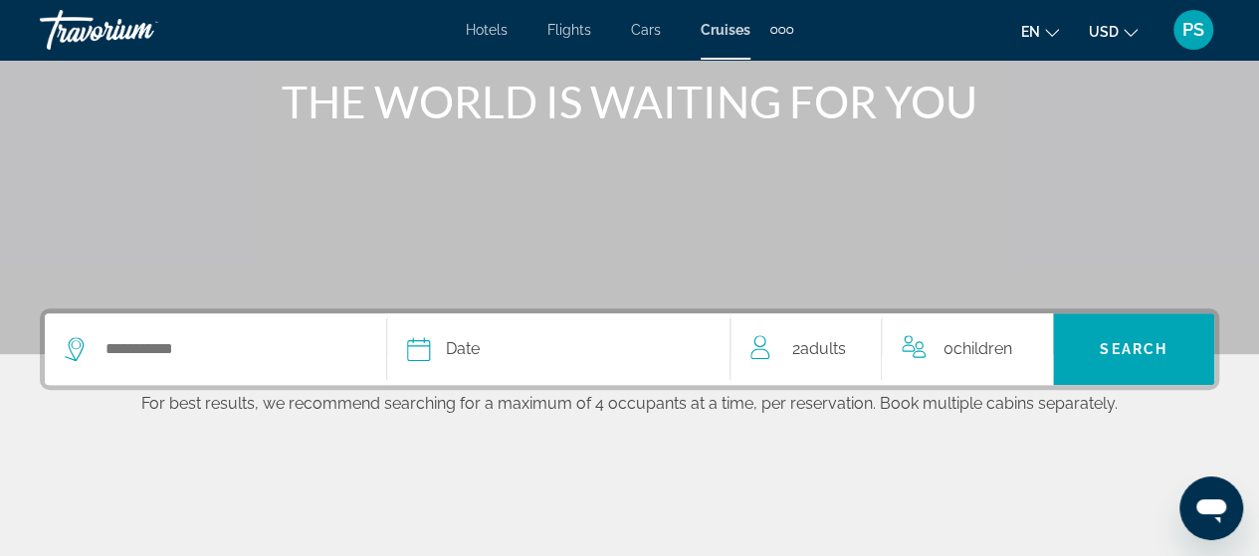
click at [139, 311] on div "Date January February March April May June July August September October Novemb…" at bounding box center [629, 349] width 1179 height 82
click at [416, 340] on icon "Select cruise date" at bounding box center [418, 349] width 23 height 24
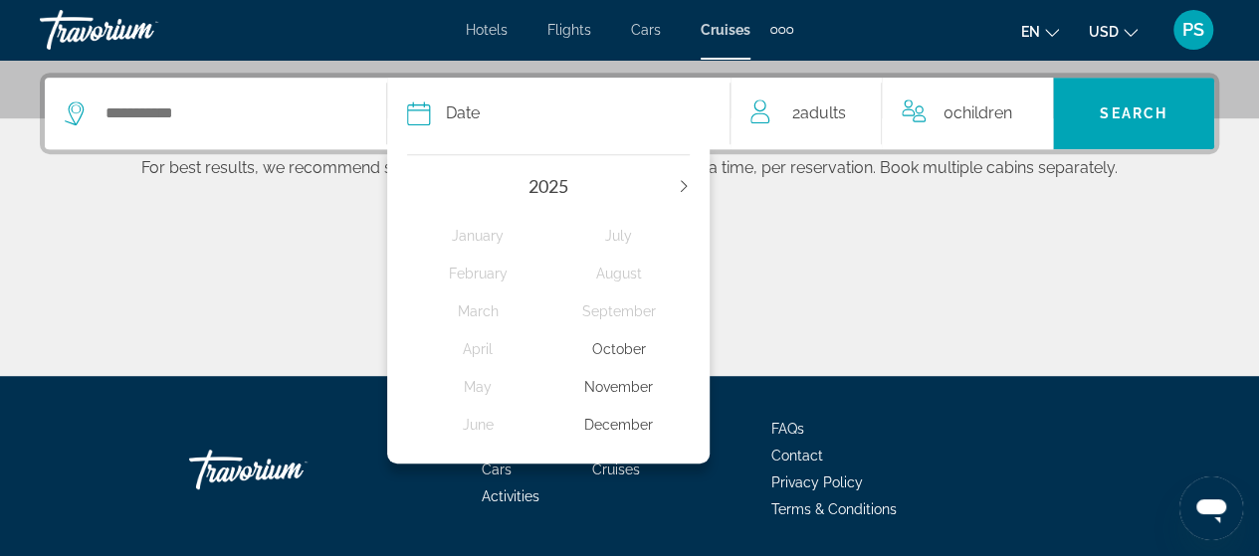
scroll to position [486, 0]
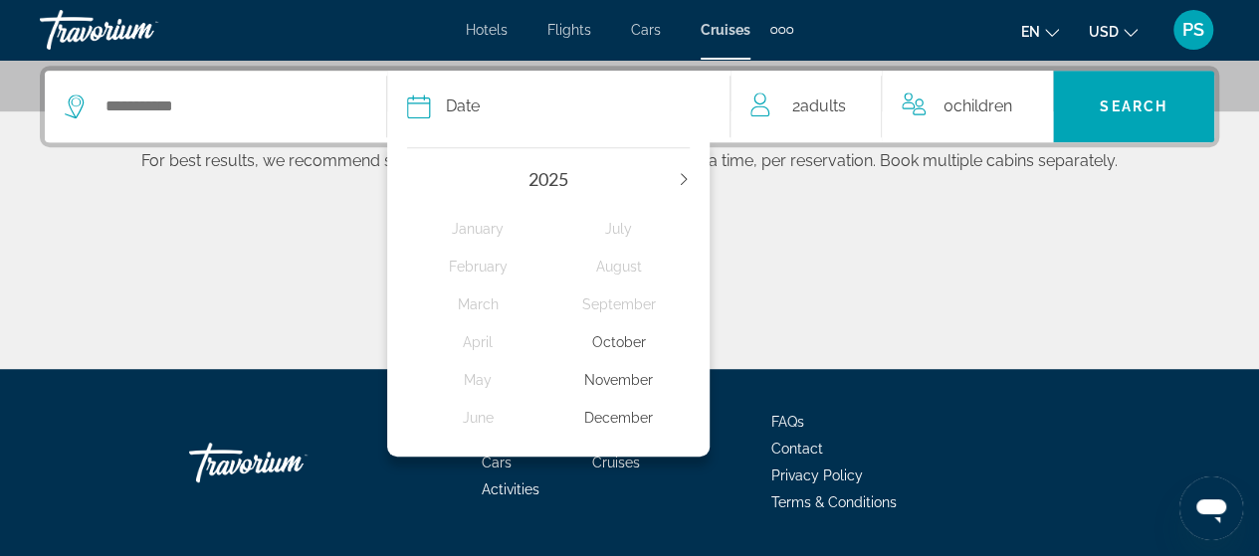
click at [610, 385] on div "November" at bounding box center [618, 380] width 141 height 36
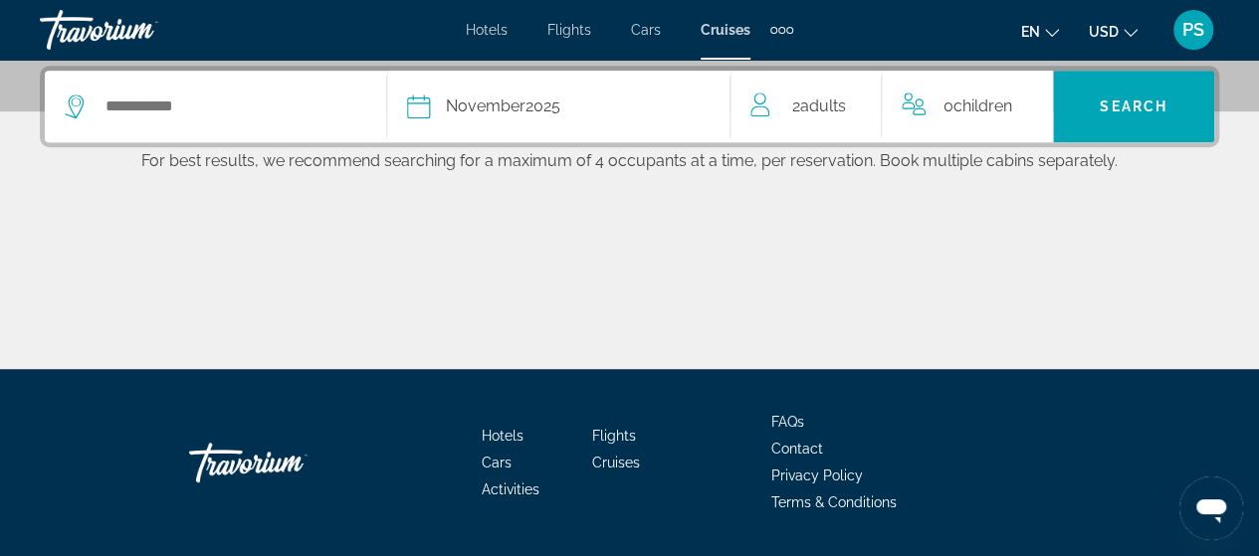
drag, startPoint x: 319, startPoint y: 112, endPoint x: 916, endPoint y: 118, distance: 597.0
click at [912, 125] on div "0 Child Children" at bounding box center [966, 107] width 131 height 72
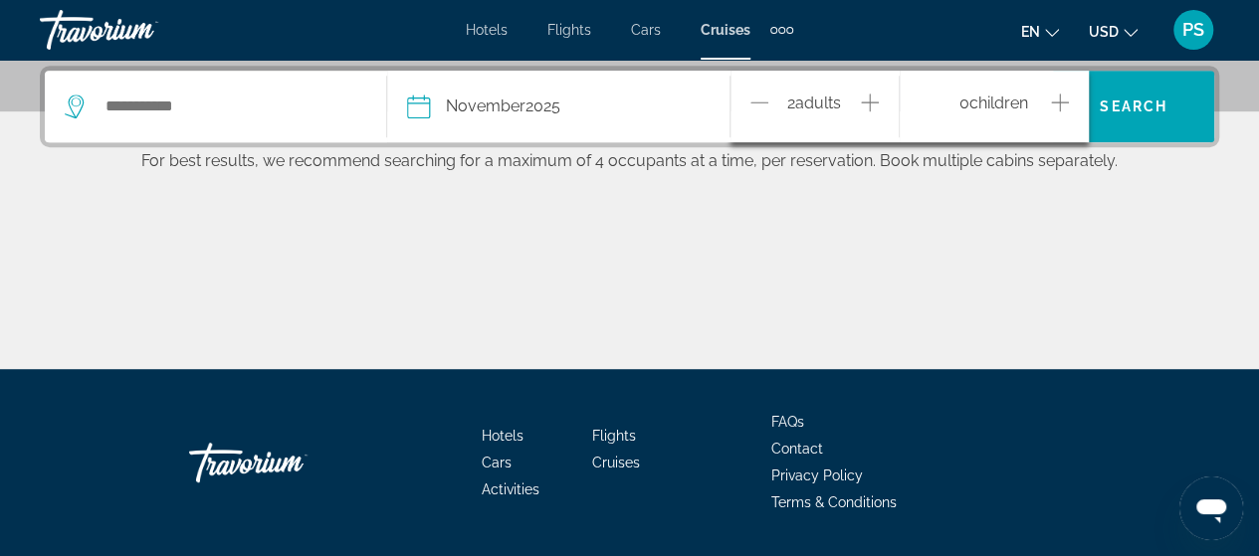
click at [1065, 101] on icon "Increment children" at bounding box center [1060, 103] width 18 height 24
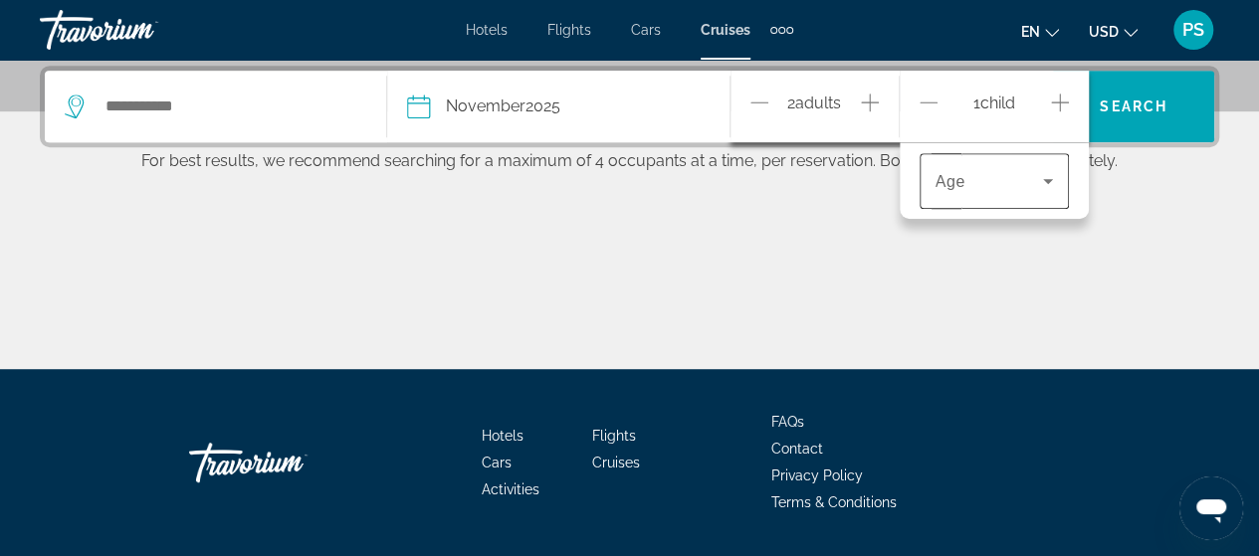
click at [1053, 179] on icon "Travelers: 2 adults, 1 child" at bounding box center [1048, 181] width 24 height 24
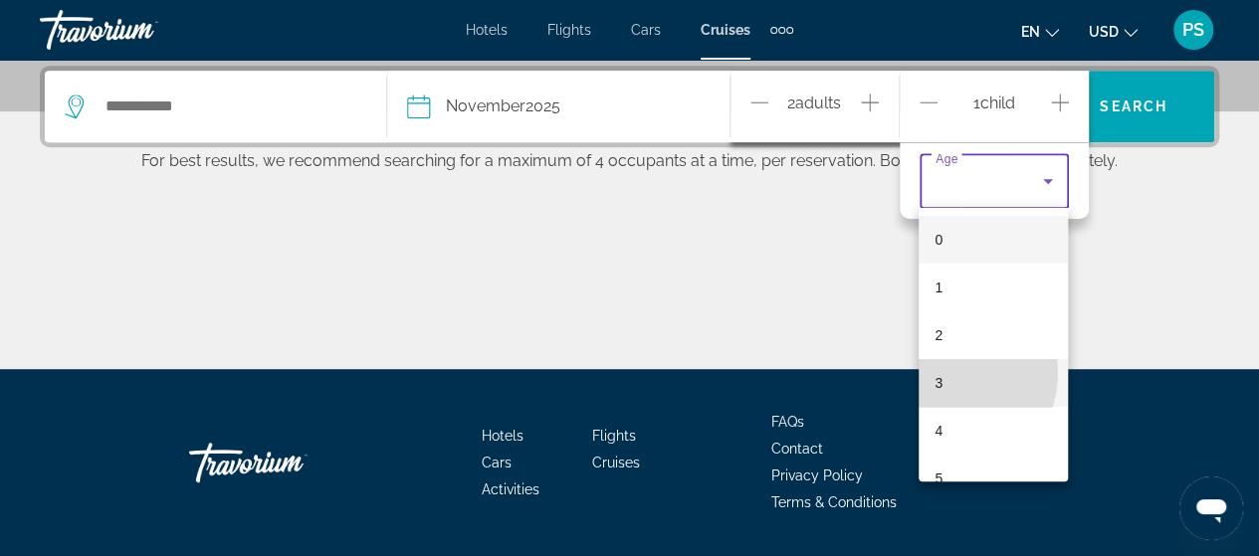
click at [947, 375] on mat-option "3" at bounding box center [992, 383] width 149 height 48
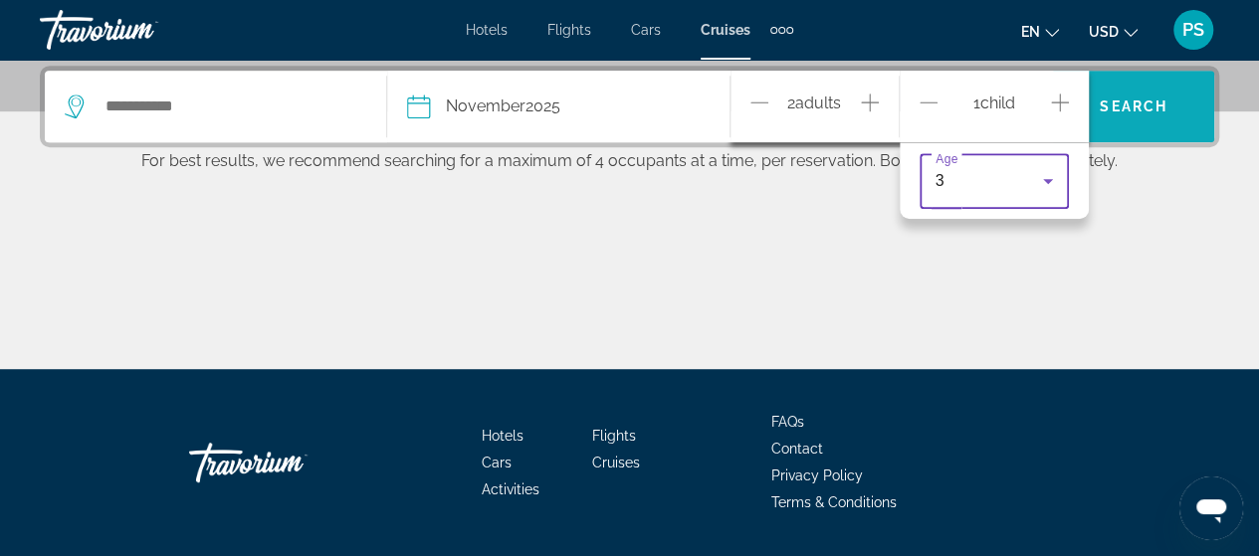
click at [1134, 99] on span "Search" at bounding box center [1133, 107] width 68 height 16
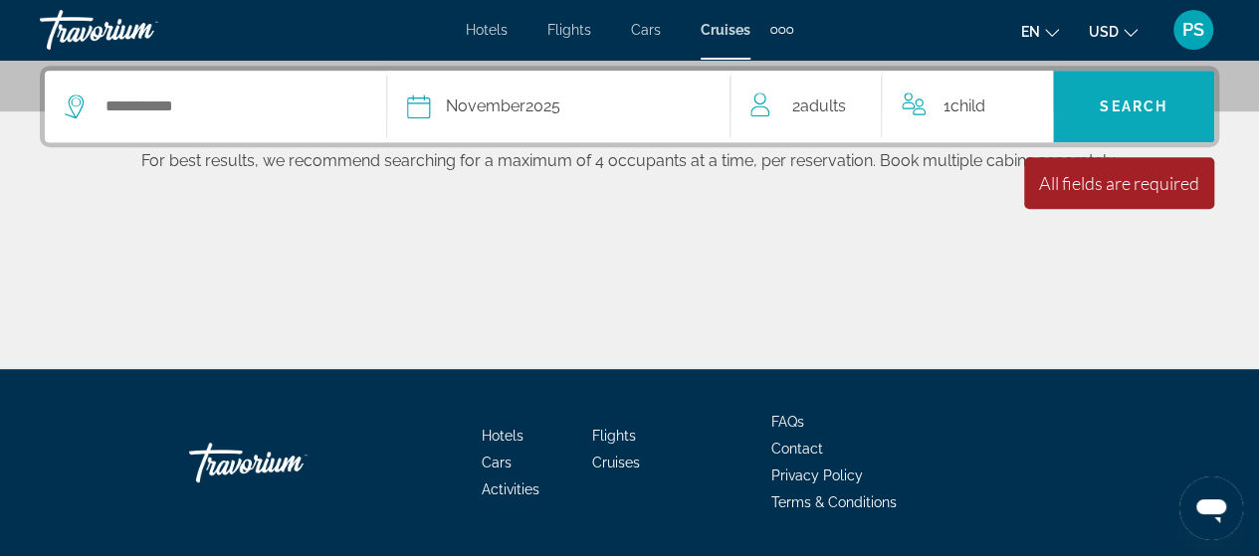
click at [1102, 102] on span "Search" at bounding box center [1133, 107] width 68 height 16
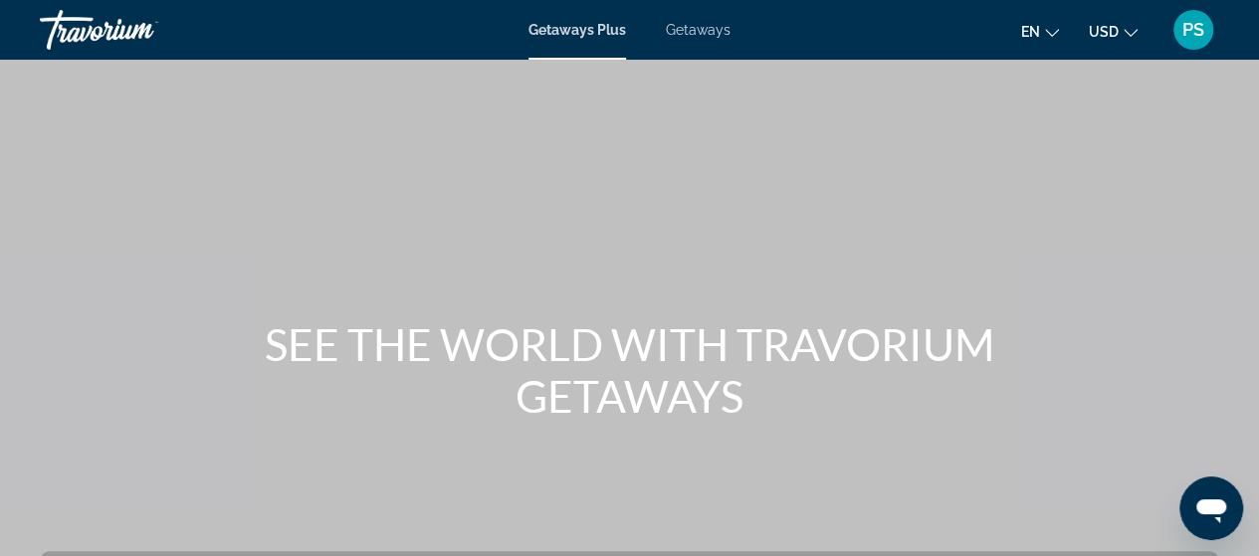
click at [696, 47] on div "Getaways Plus Getaways en English Español Français Italiano Português русский U…" at bounding box center [629, 30] width 1259 height 52
click at [696, 32] on span "Getaways" at bounding box center [698, 30] width 65 height 16
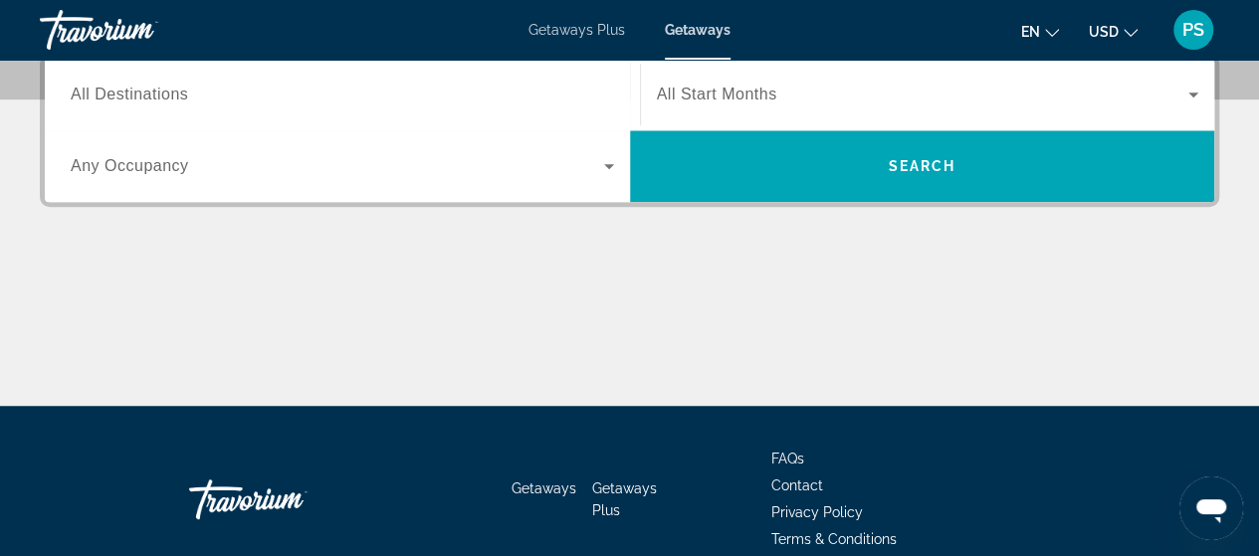
click at [484, 122] on div "Destination All Destinations" at bounding box center [342, 95] width 575 height 72
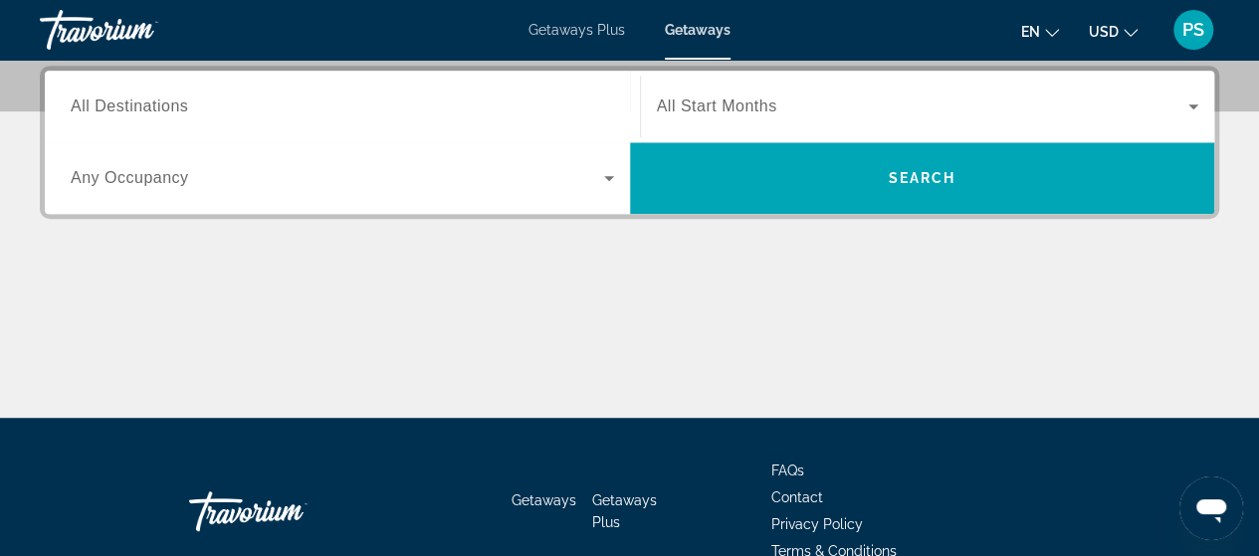
click at [484, 114] on input "Destination All Destinations" at bounding box center [342, 108] width 543 height 24
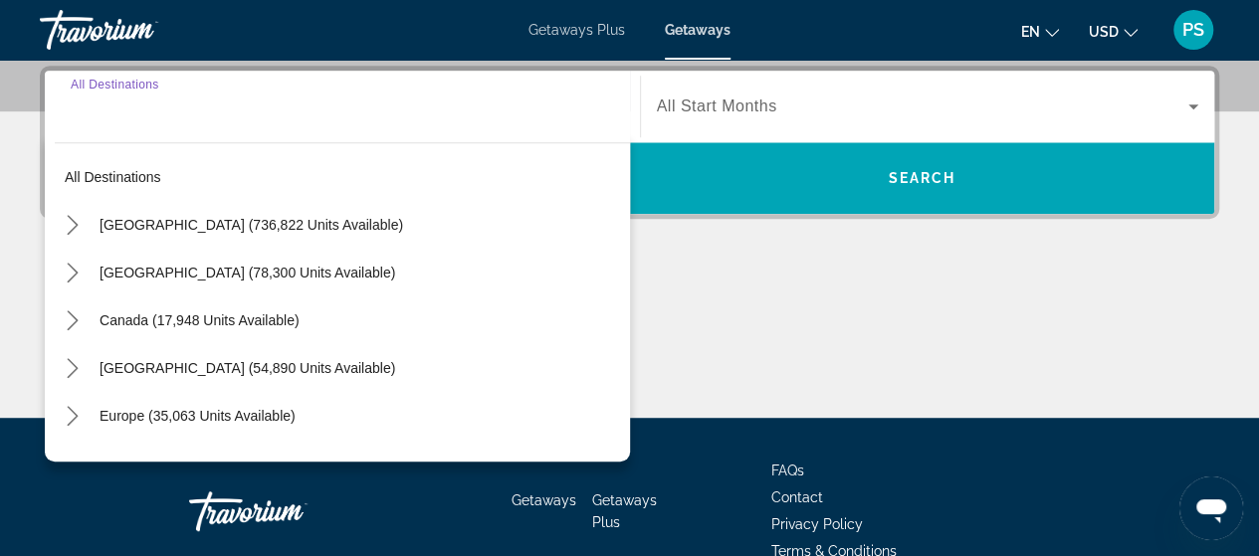
click at [364, 229] on span "Select destination: United States (736,822 units available)" at bounding box center [360, 225] width 540 height 48
type input "**********"
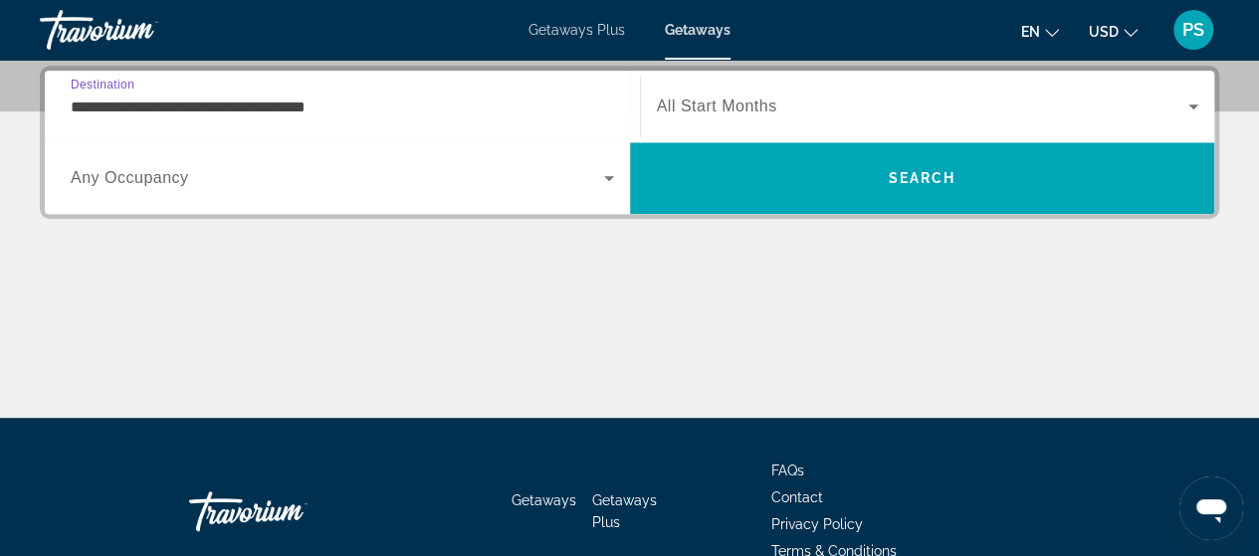
click at [336, 180] on span "Search widget" at bounding box center [337, 178] width 533 height 24
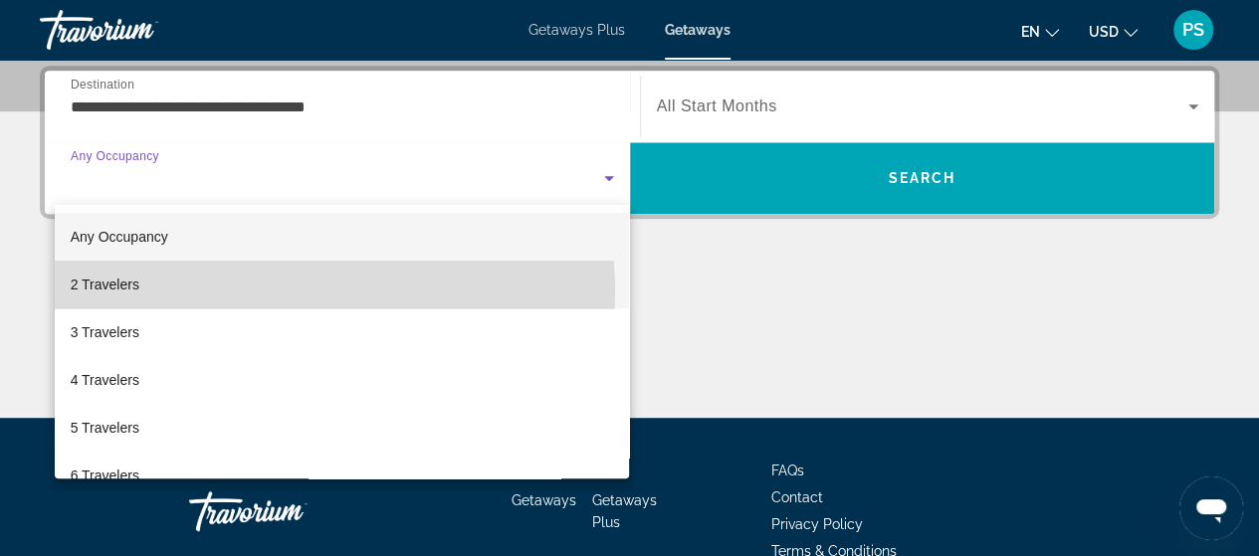
click at [277, 292] on mat-option "2 Travelers" at bounding box center [342, 285] width 575 height 48
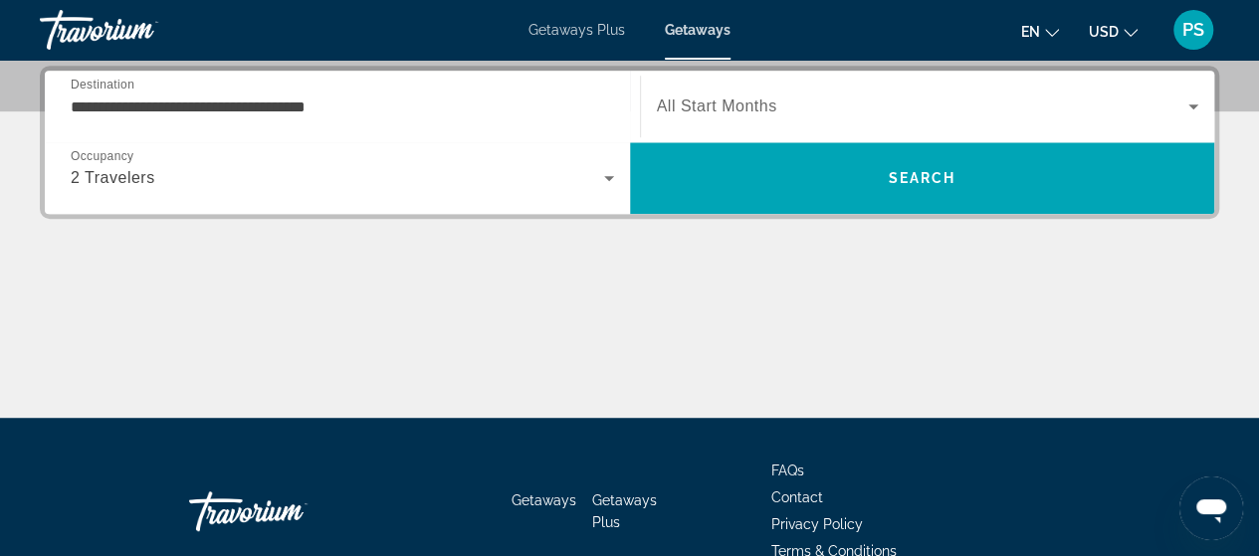
click at [756, 100] on span "All Start Months" at bounding box center [717, 106] width 120 height 17
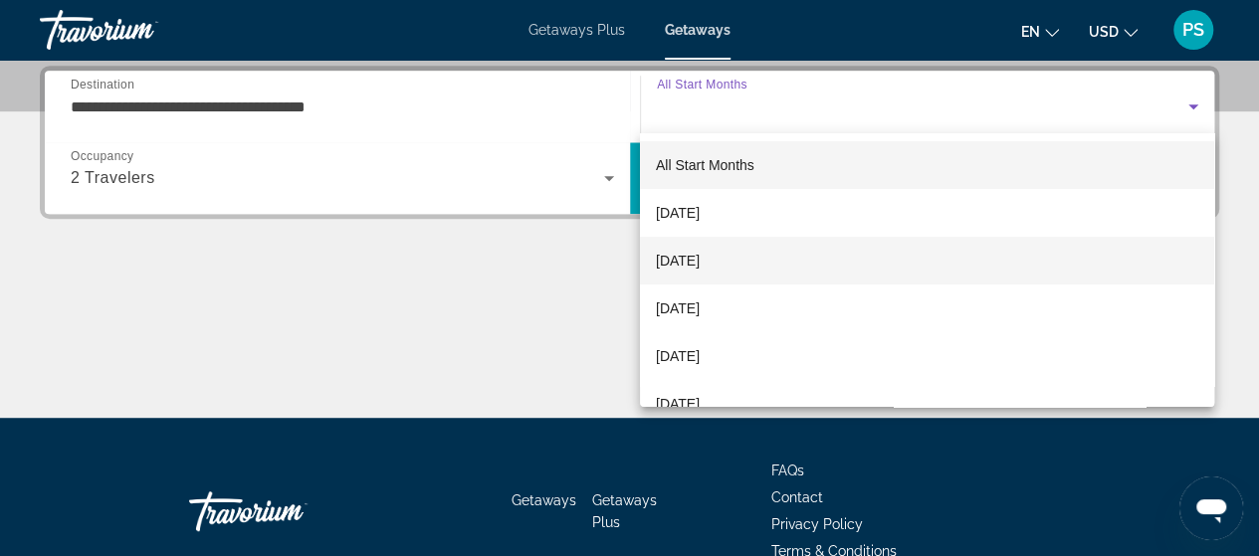
click at [699, 264] on span "[DATE]" at bounding box center [678, 261] width 44 height 24
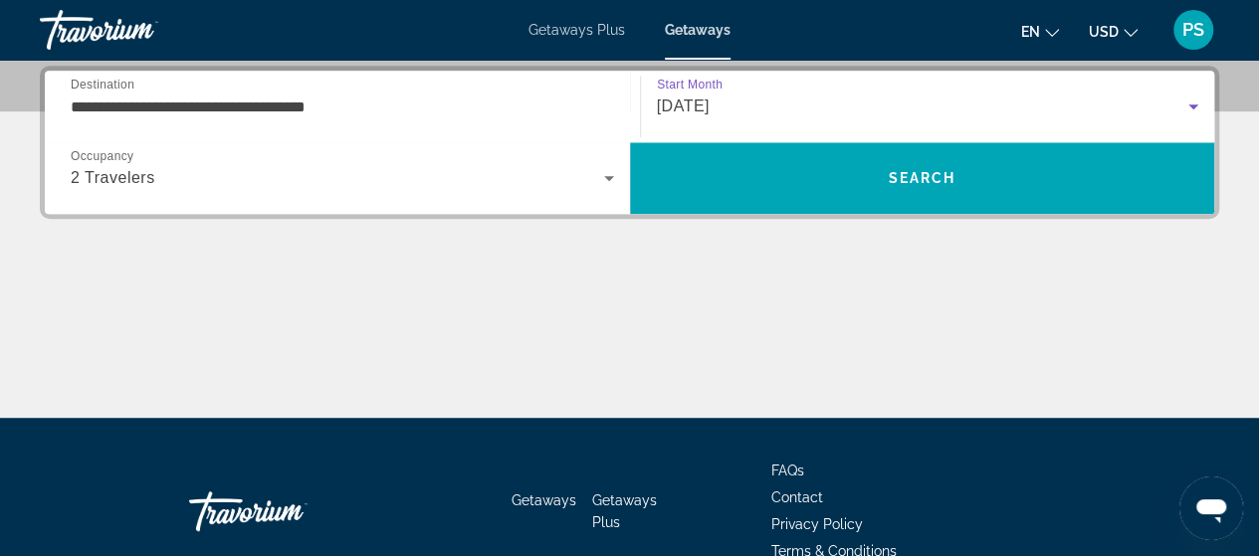
click at [709, 108] on span "[DATE]" at bounding box center [683, 106] width 53 height 17
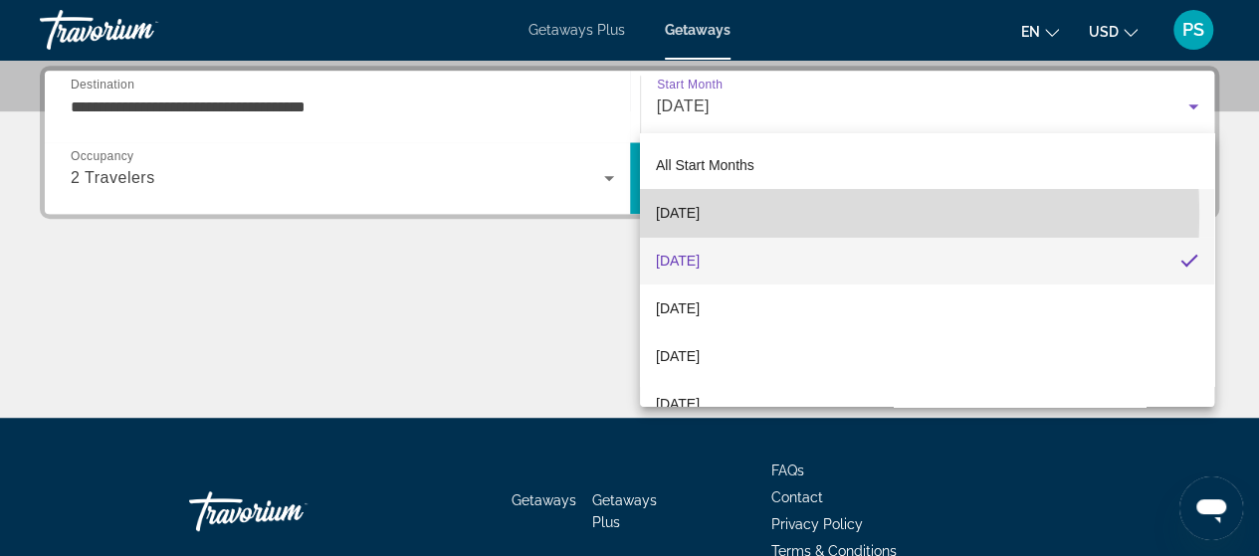
click at [744, 215] on mat-option "[DATE]" at bounding box center [927, 213] width 574 height 48
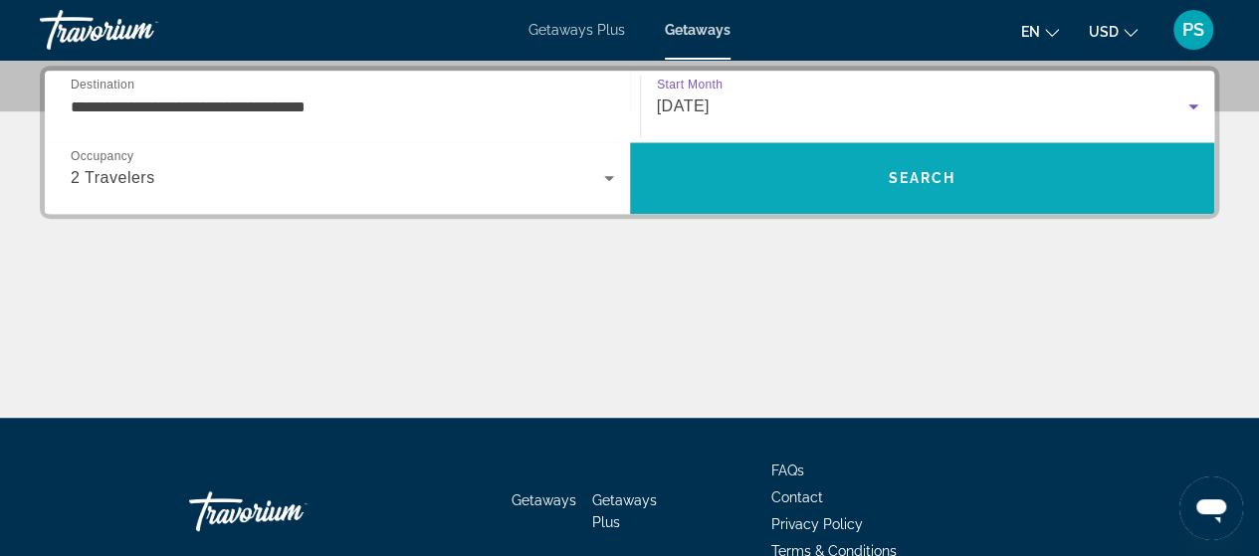
click at [903, 178] on span "Search" at bounding box center [921, 178] width 68 height 16
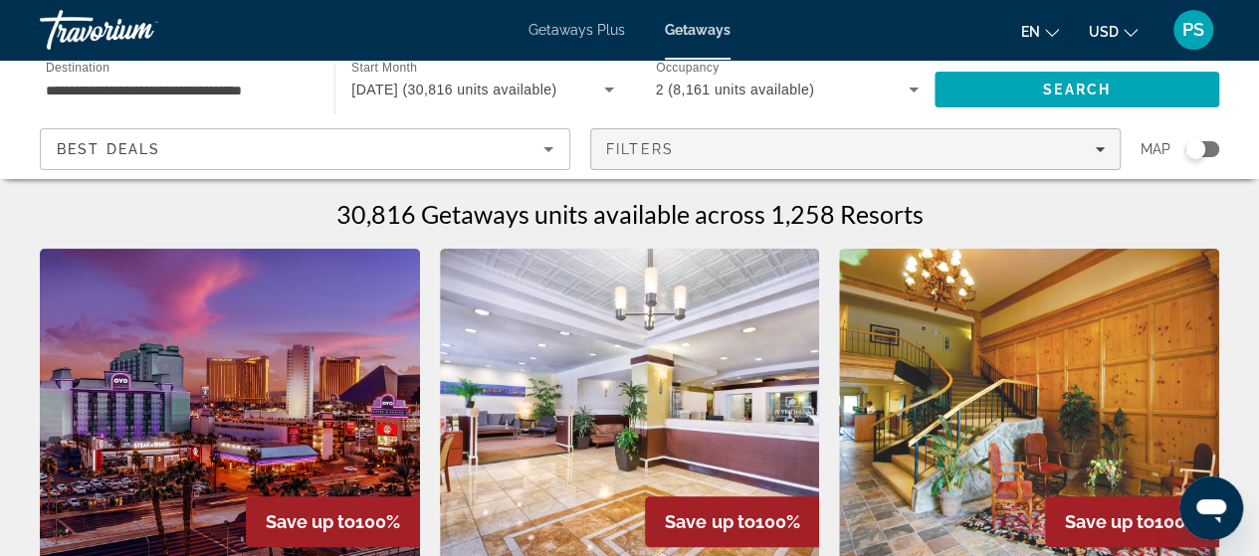
click at [854, 158] on span "Filters" at bounding box center [855, 149] width 528 height 48
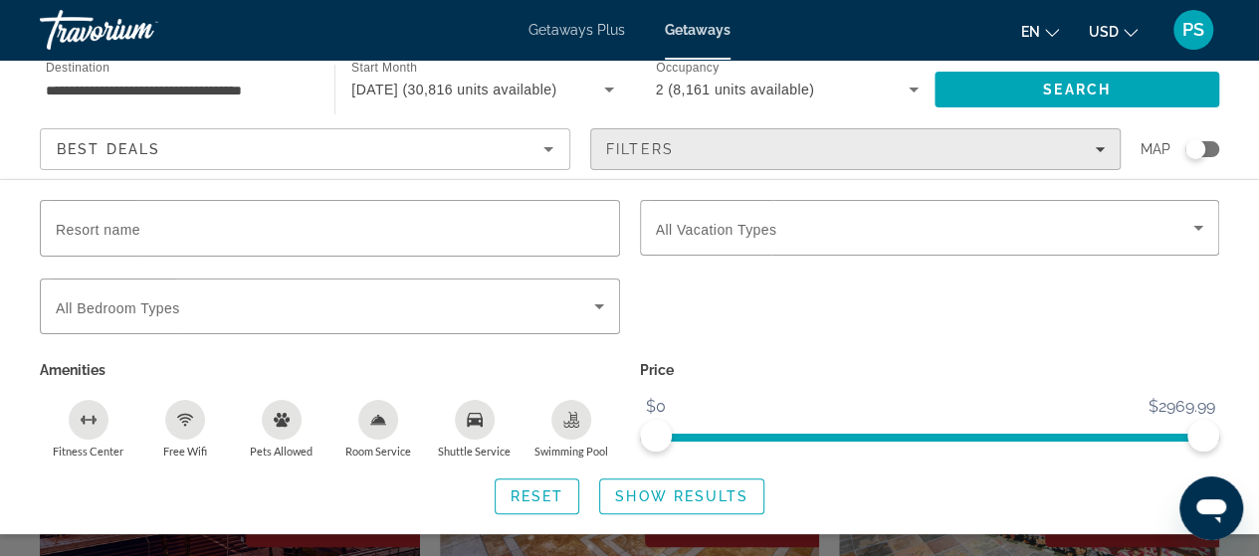
click at [946, 162] on span "Filters" at bounding box center [855, 149] width 528 height 48
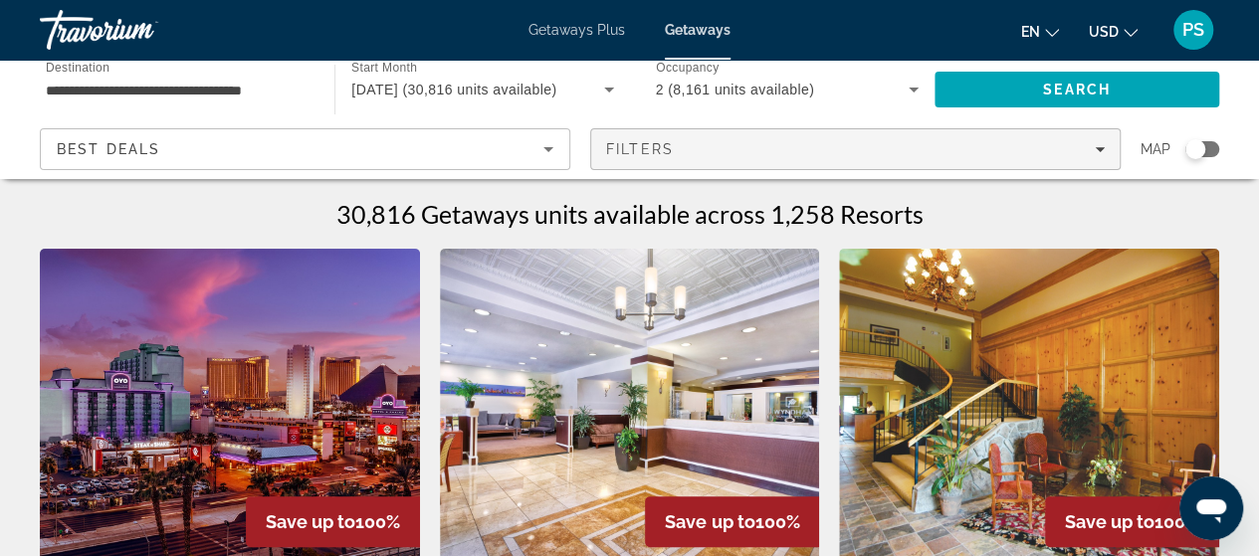
click at [833, 158] on span "Filters" at bounding box center [855, 149] width 528 height 48
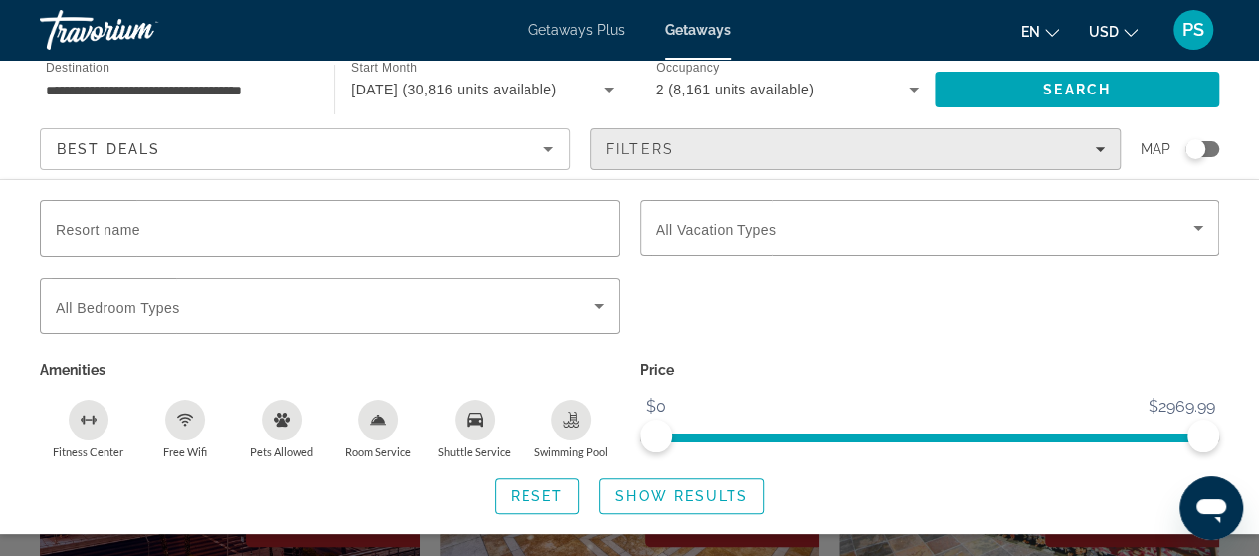
click at [627, 149] on span "Filters" at bounding box center [640, 149] width 68 height 16
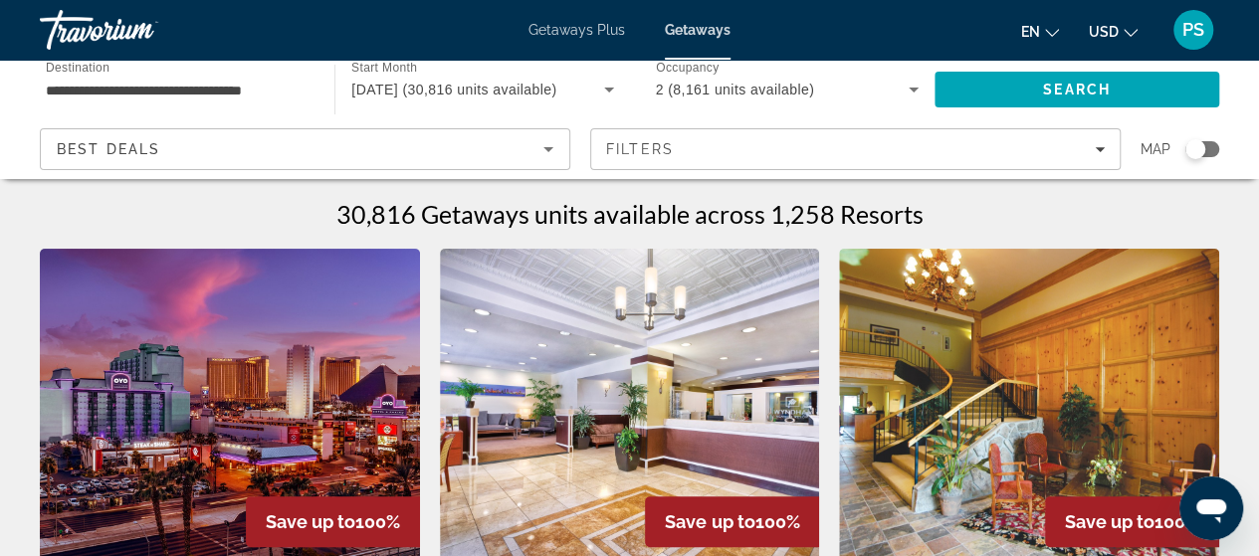
click at [119, 85] on input "**********" at bounding box center [177, 91] width 263 height 24
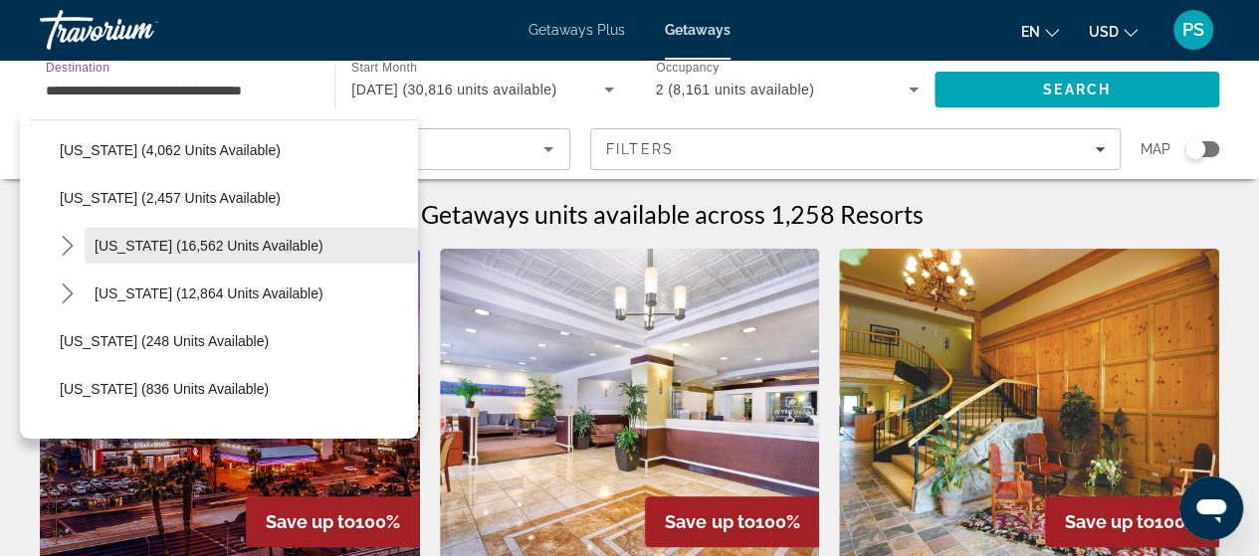
scroll to position [1393, 0]
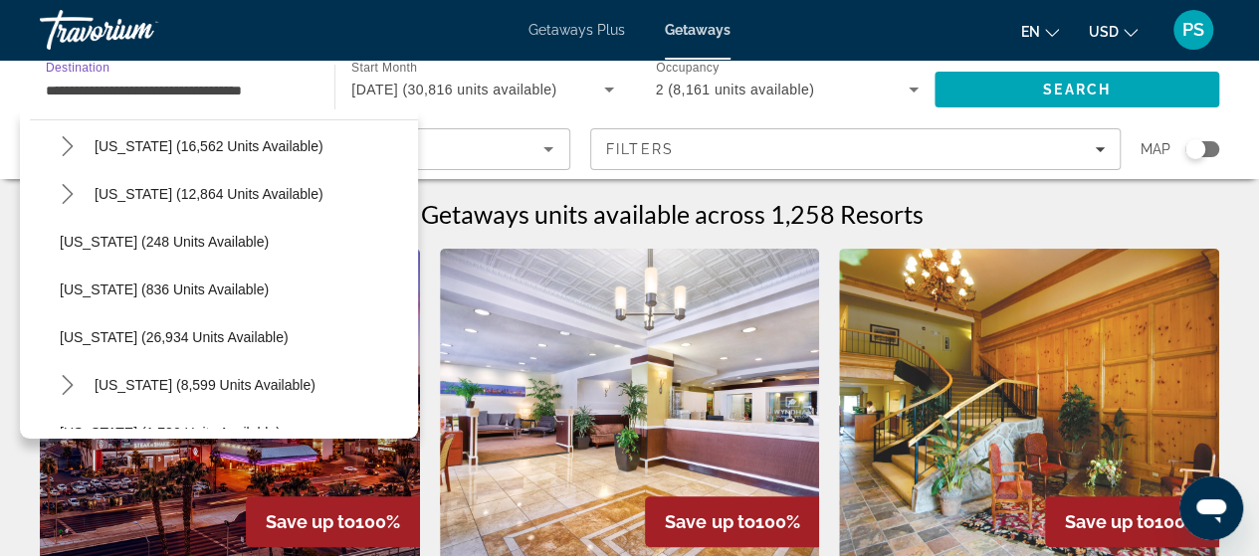
click at [223, 191] on span "North Carolina (12,864 units available)" at bounding box center [209, 194] width 229 height 16
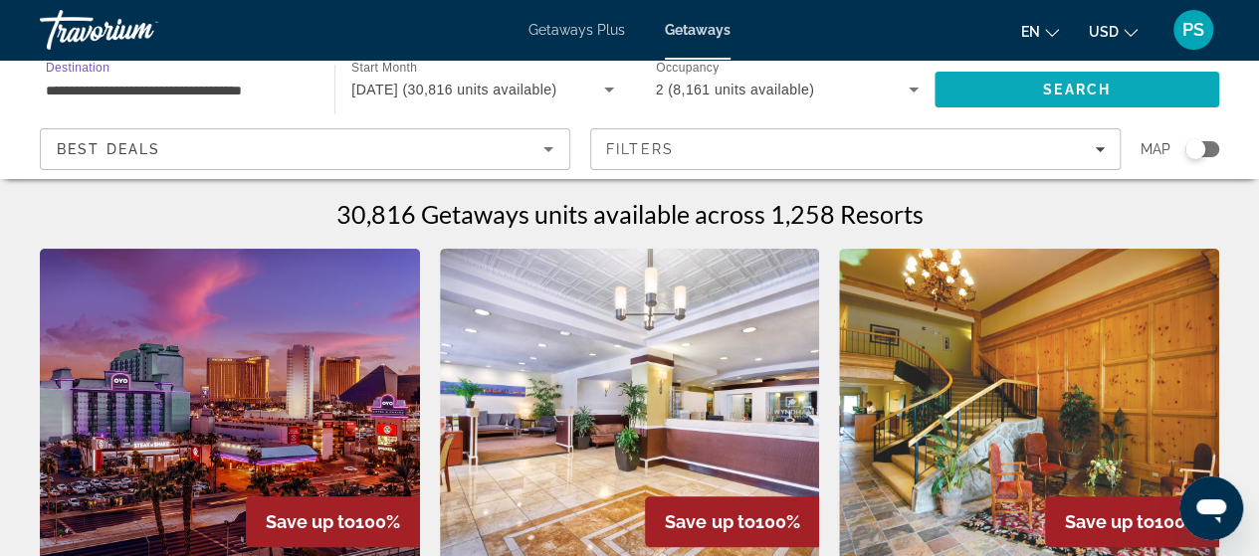
click at [1041, 92] on span "Search" at bounding box center [1076, 90] width 285 height 48
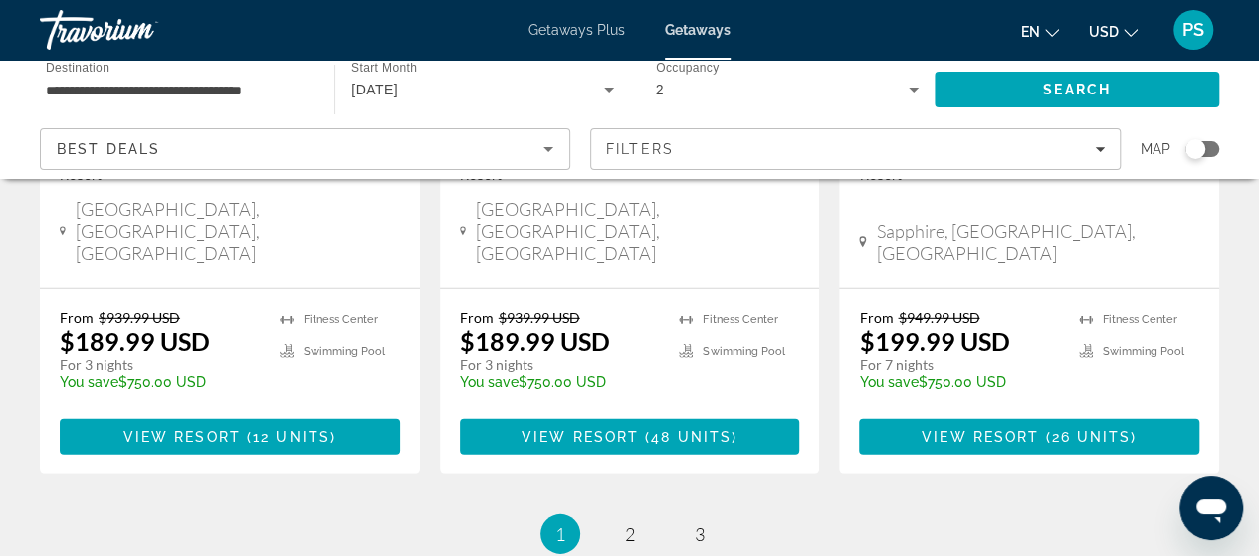
scroll to position [2786, 0]
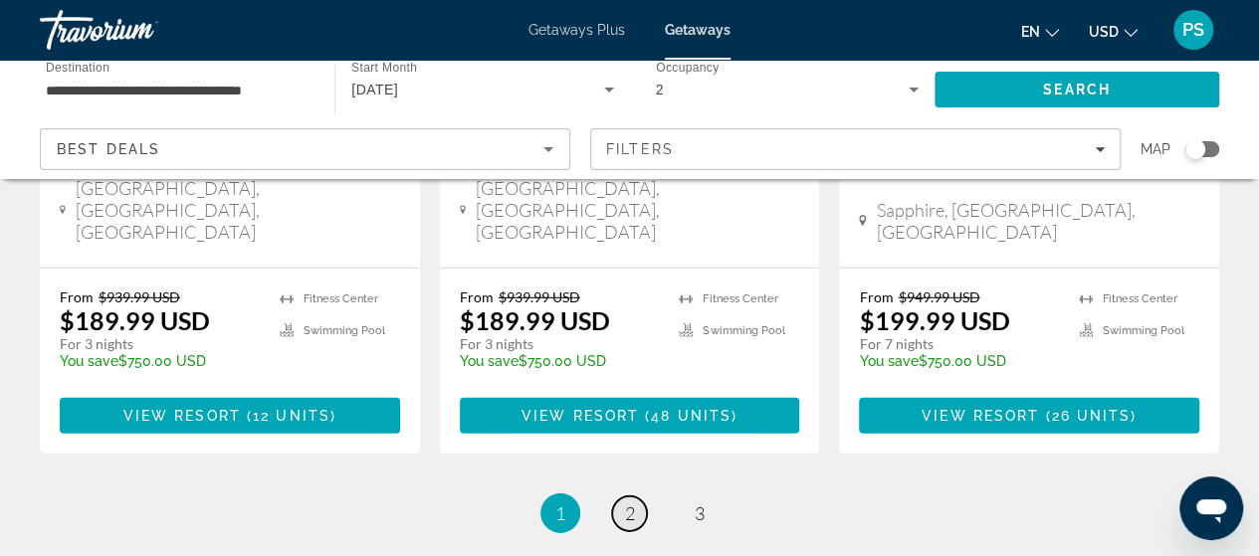
click at [636, 496] on link "page 2" at bounding box center [629, 513] width 35 height 35
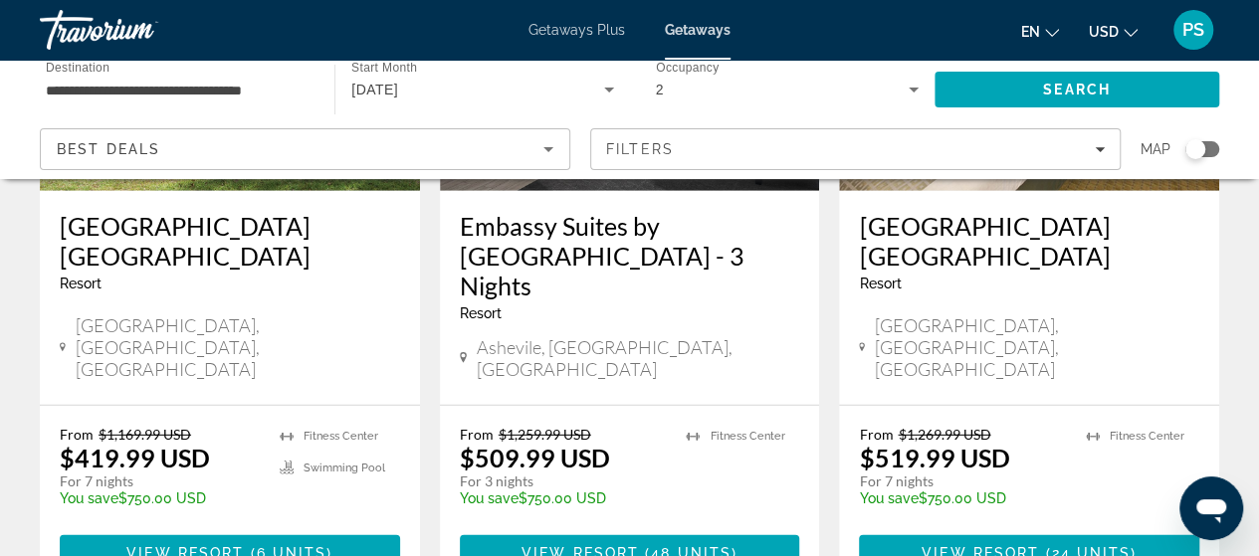
scroll to position [2786, 0]
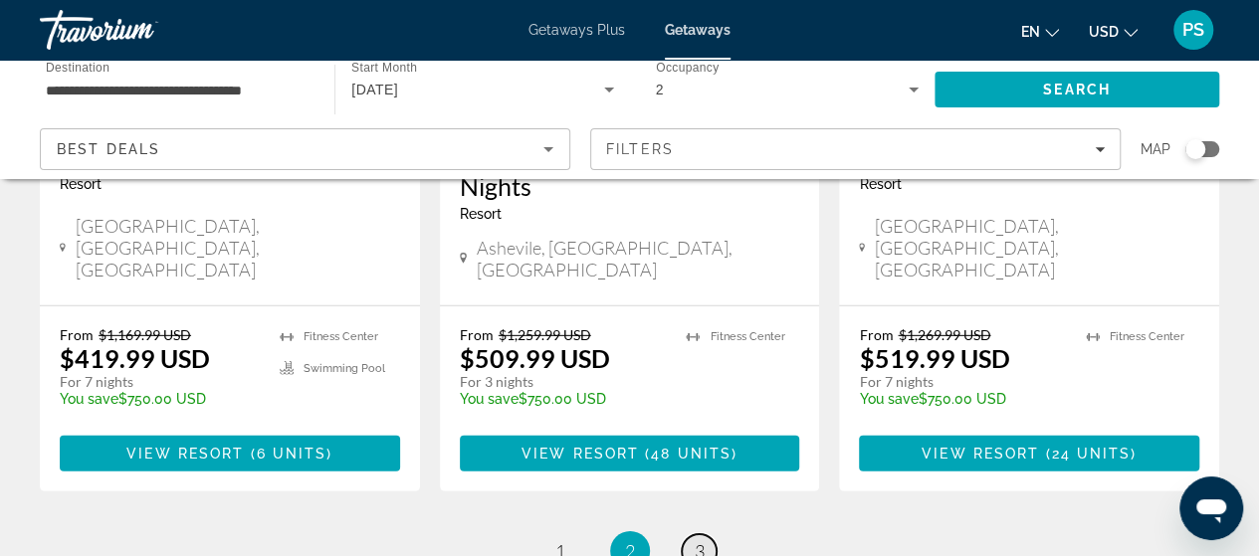
click at [688, 534] on link "page 3" at bounding box center [699, 551] width 35 height 35
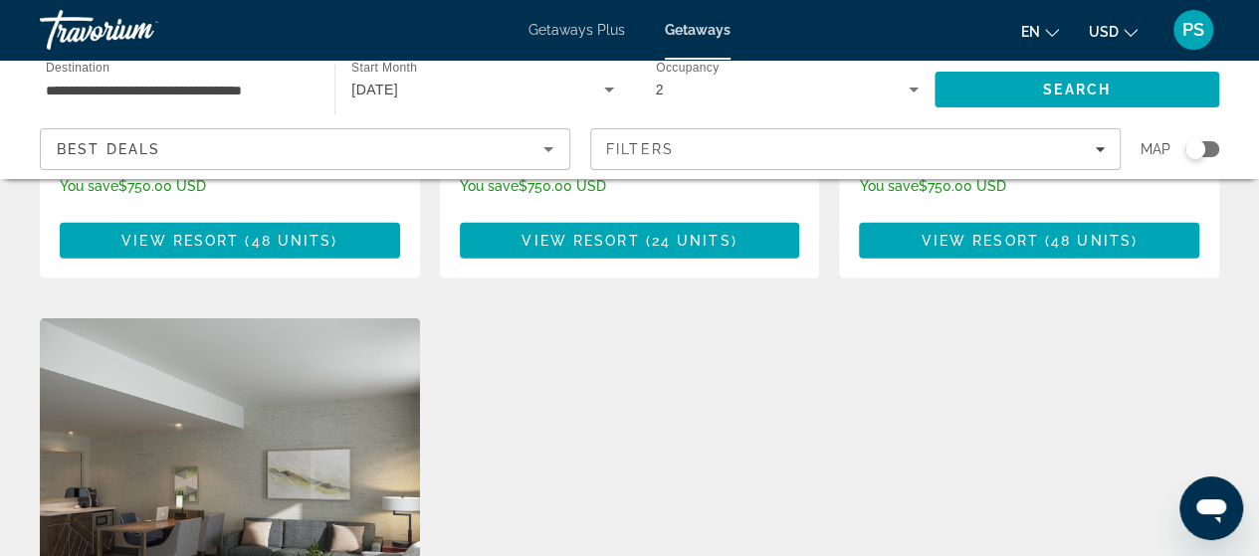
scroll to position [2288, 0]
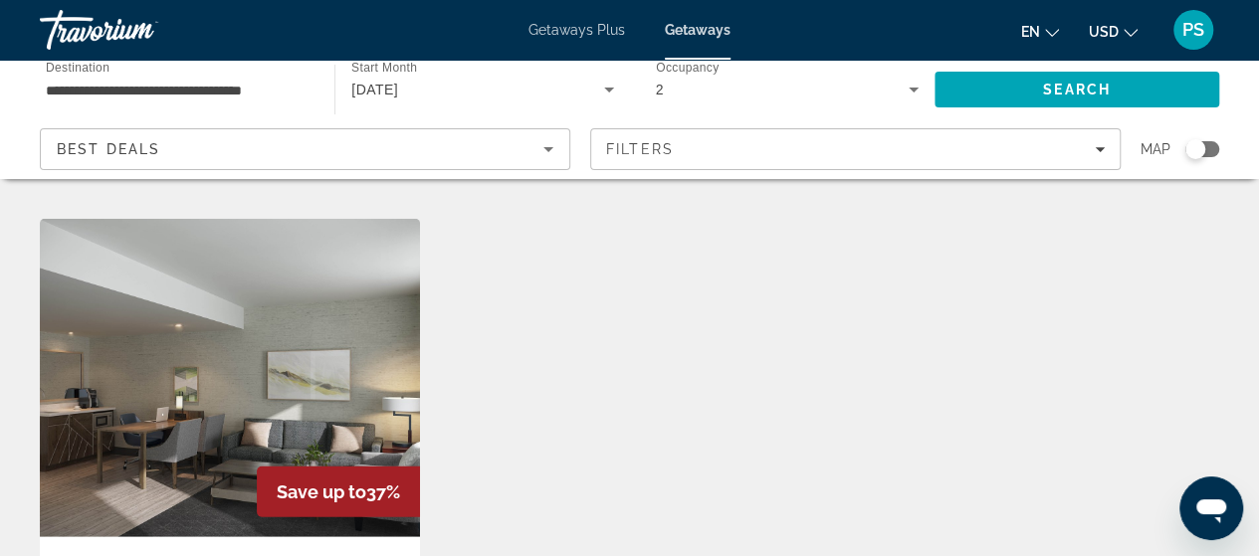
click at [141, 93] on input "**********" at bounding box center [177, 91] width 263 height 24
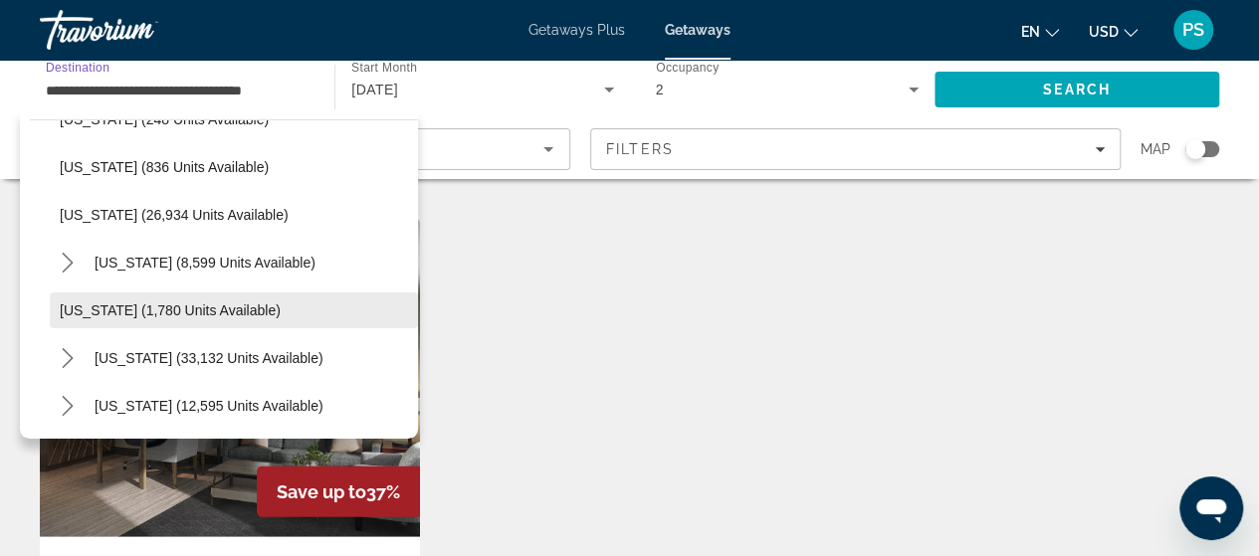
scroll to position [1710, 0]
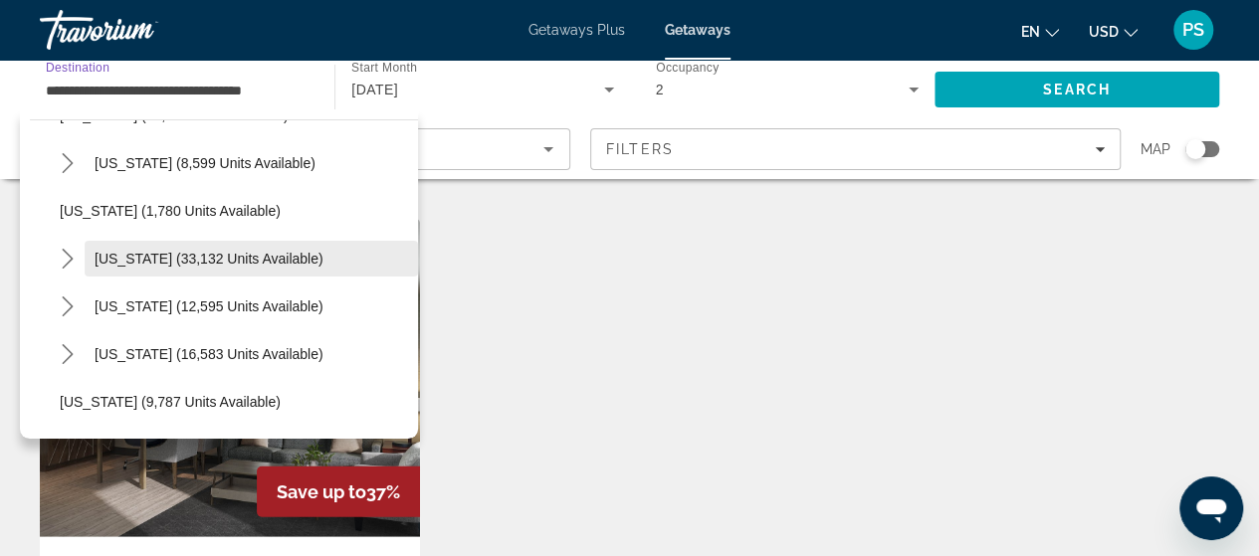
click at [190, 262] on span "South Carolina (33,132 units available)" at bounding box center [209, 259] width 229 height 16
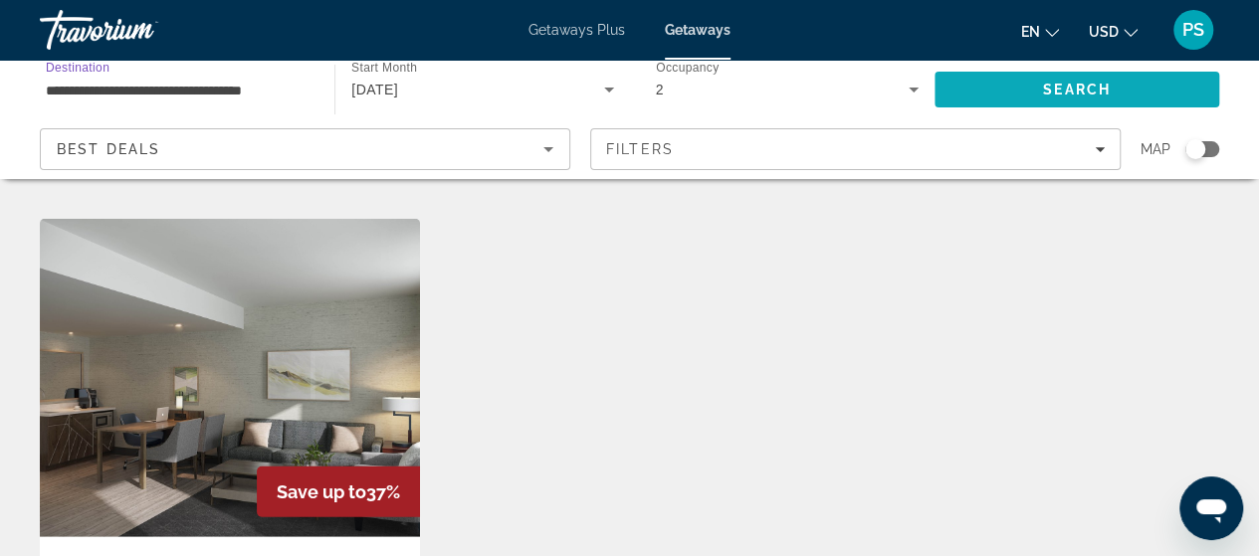
click at [945, 75] on span "Search" at bounding box center [1076, 90] width 285 height 48
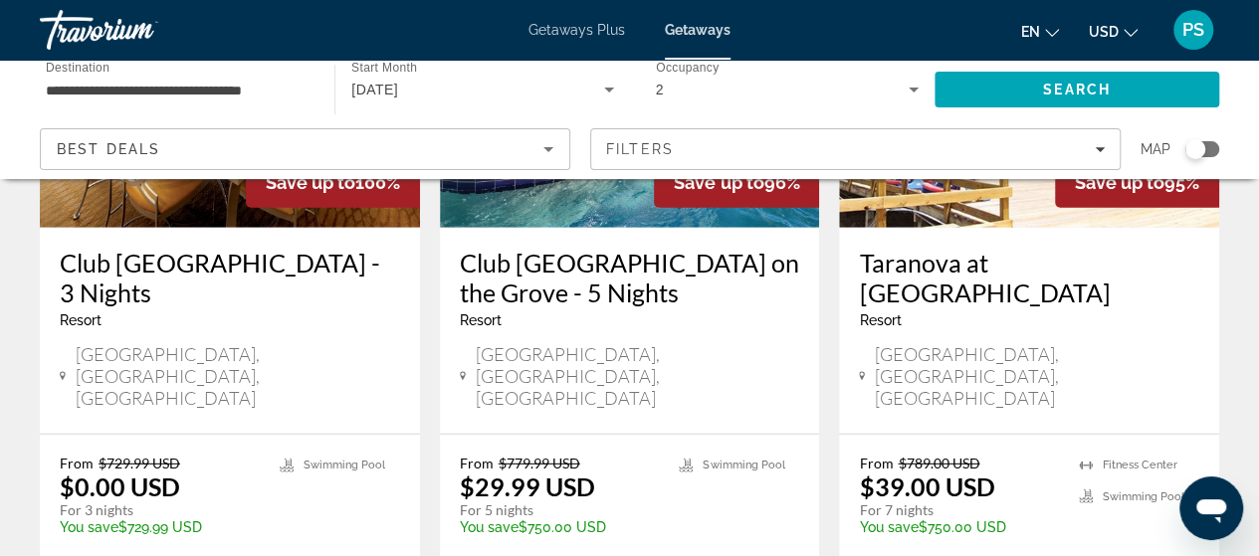
scroll to position [2487, 0]
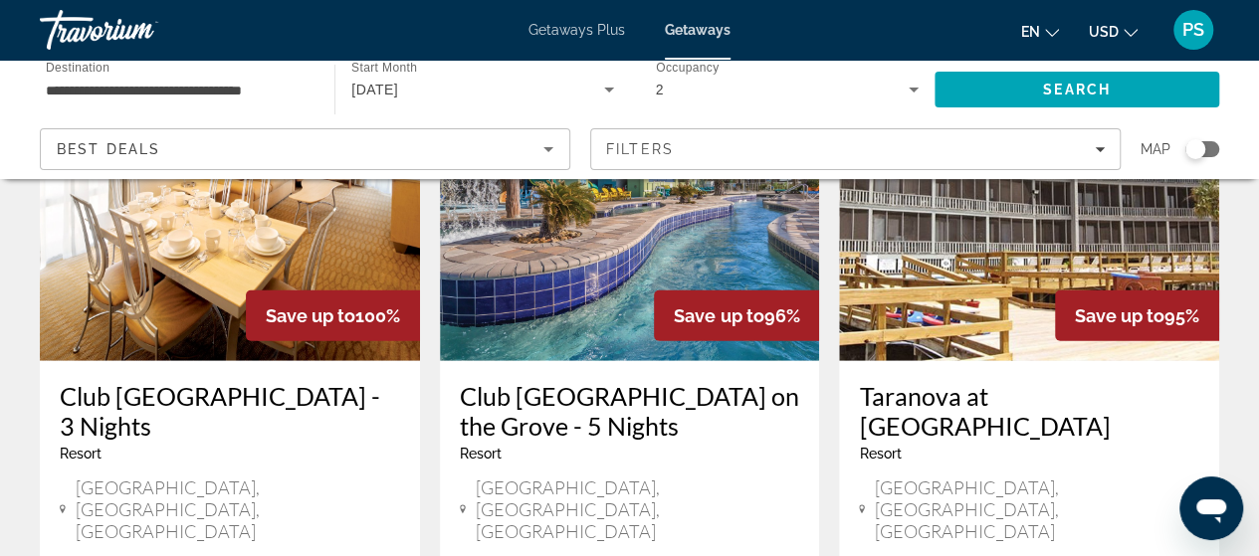
click at [274, 93] on input "**********" at bounding box center [177, 91] width 263 height 24
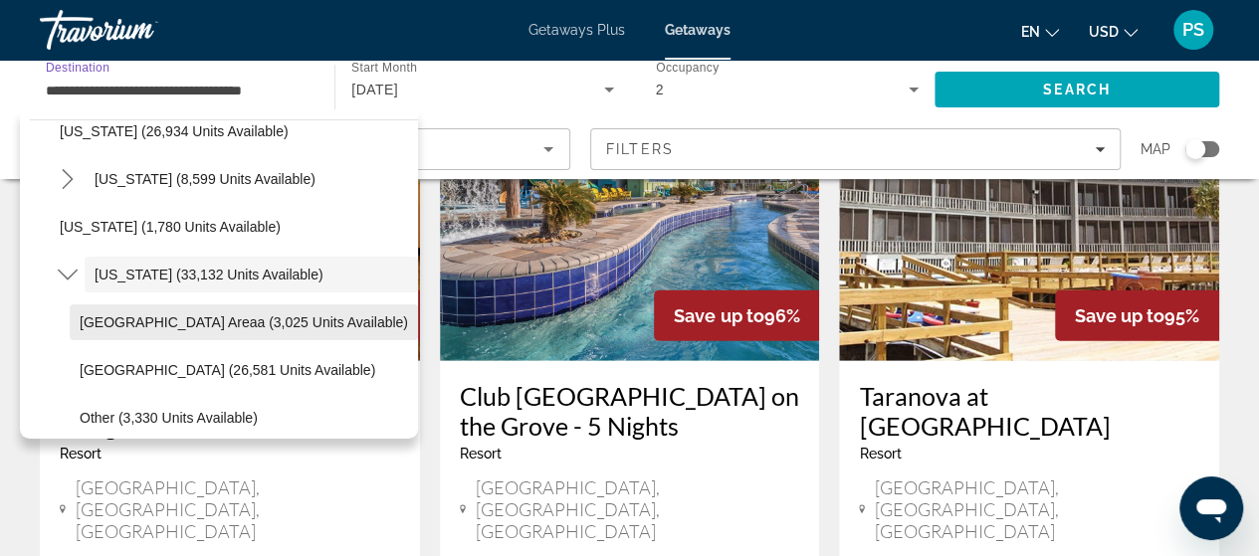
scroll to position [1698, 0]
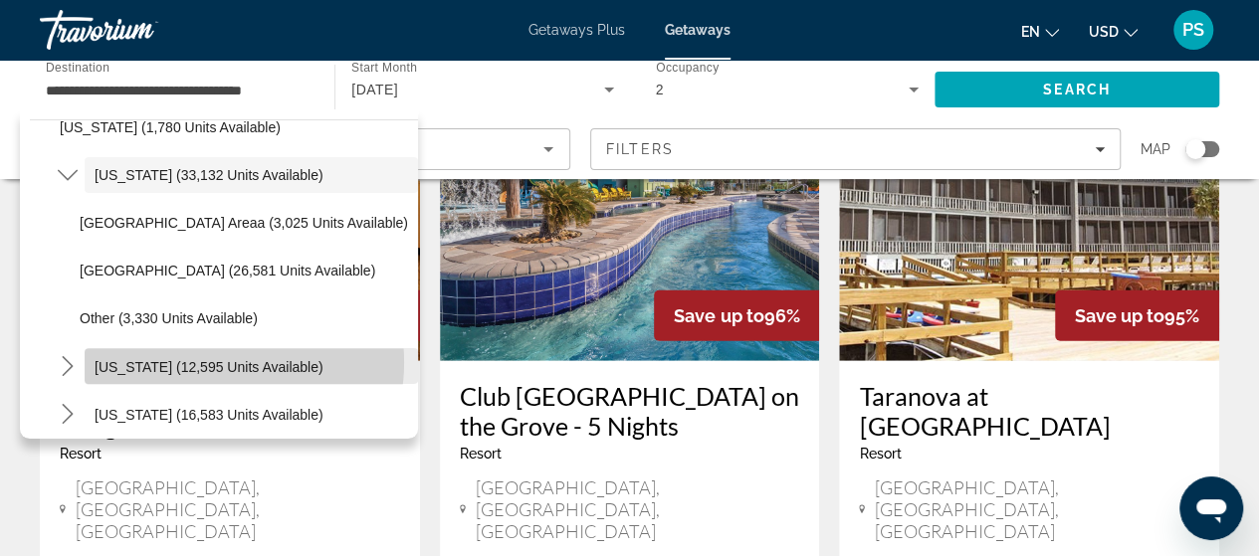
click at [217, 361] on span "Tennessee (12,595 units available)" at bounding box center [209, 366] width 229 height 16
type input "**********"
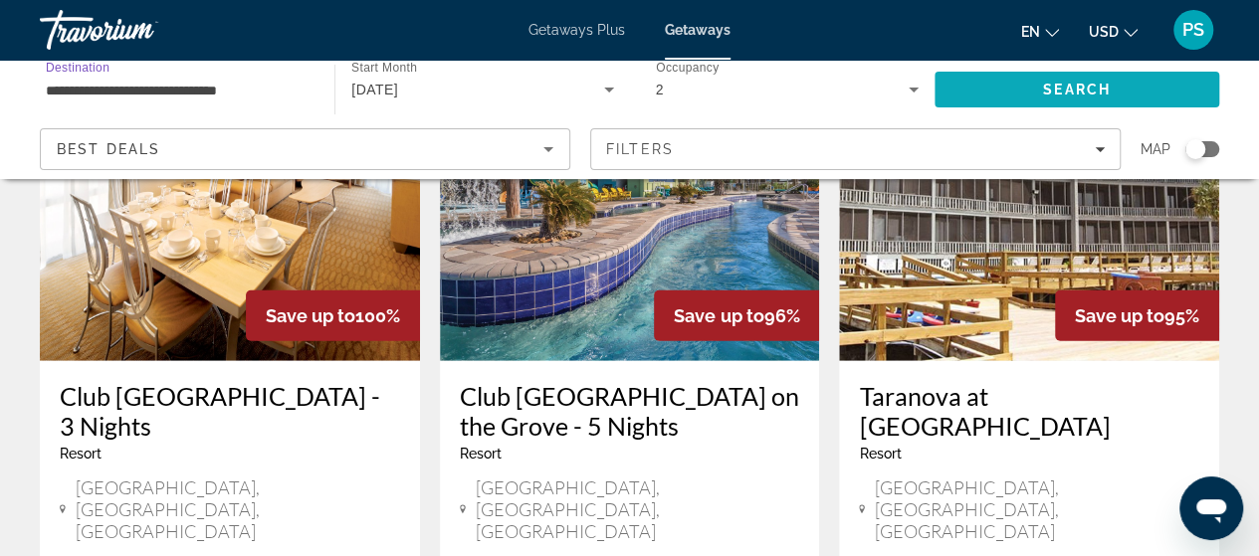
click at [1123, 95] on span "Search" at bounding box center [1076, 90] width 285 height 48
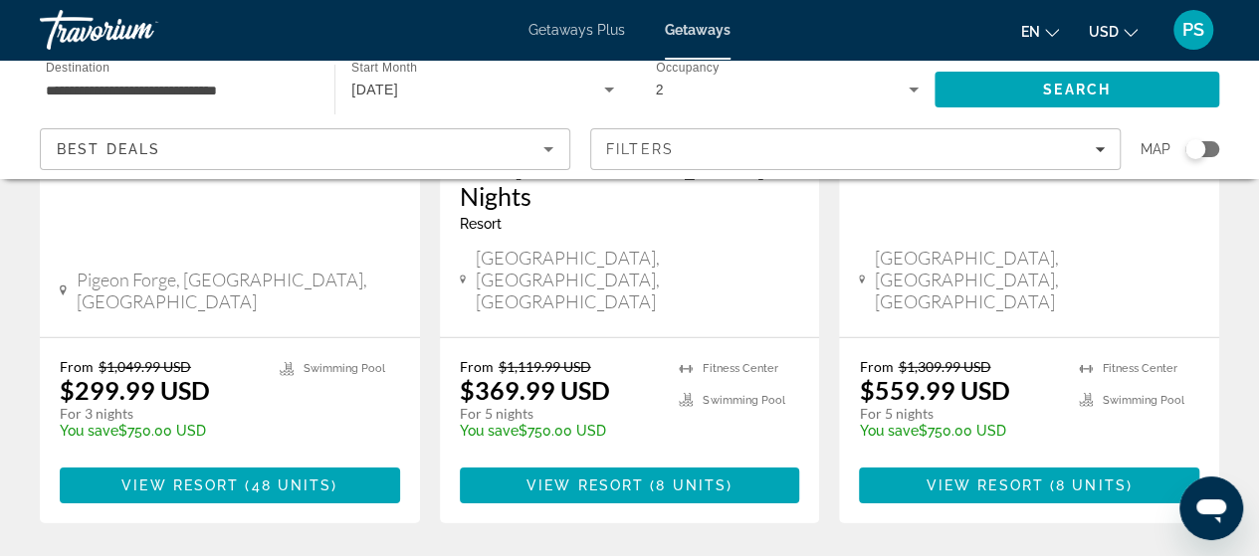
scroll to position [2885, 0]
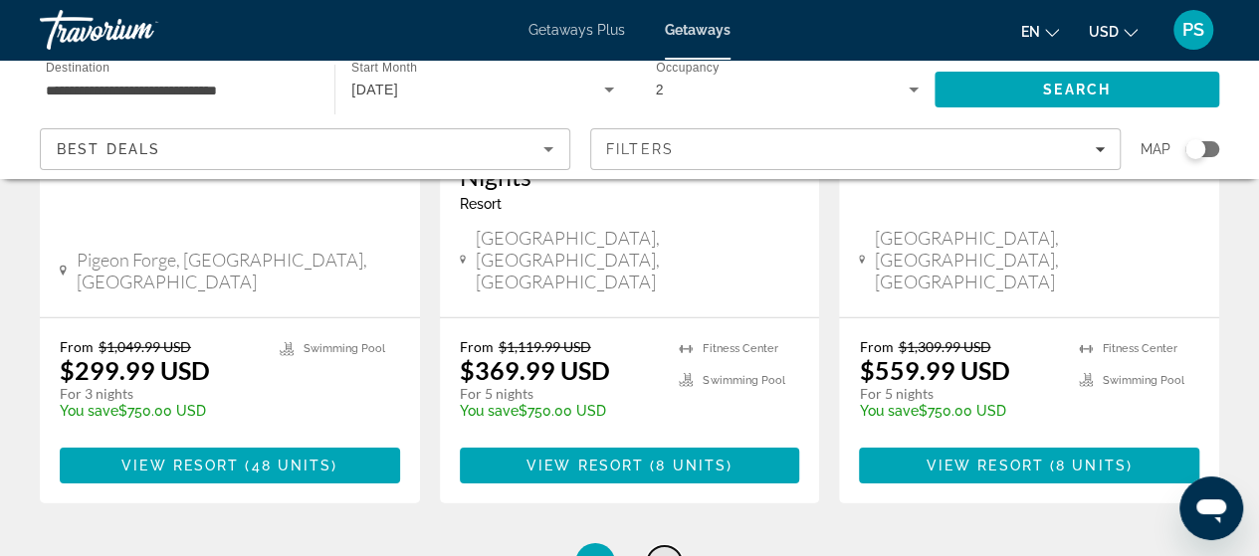
click at [649, 546] on link "page 2" at bounding box center [664, 563] width 35 height 35
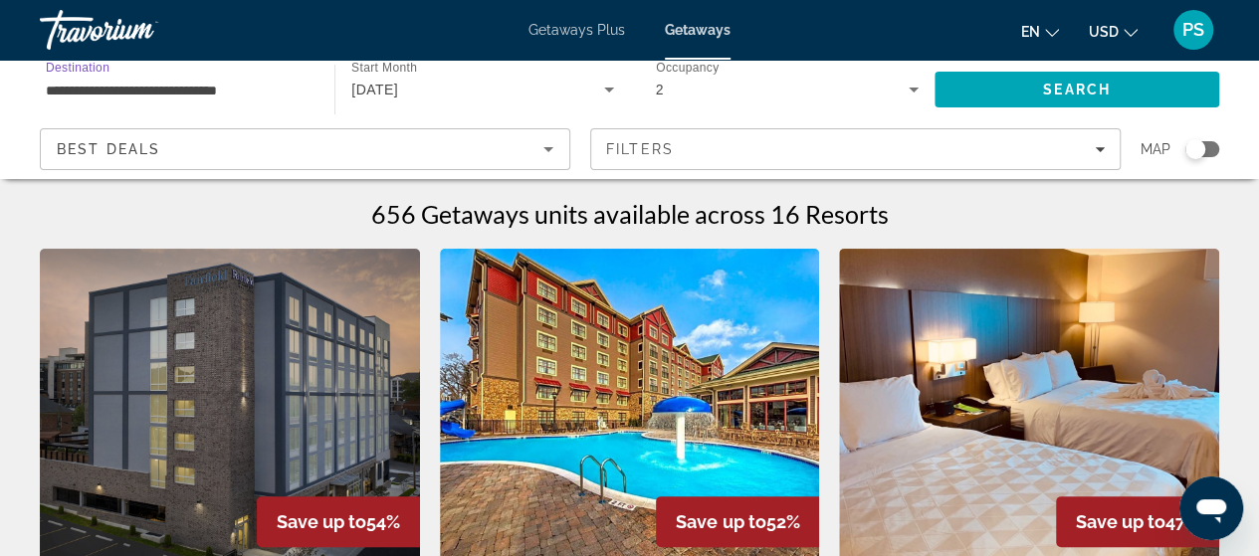
click at [235, 92] on input "**********" at bounding box center [177, 91] width 263 height 24
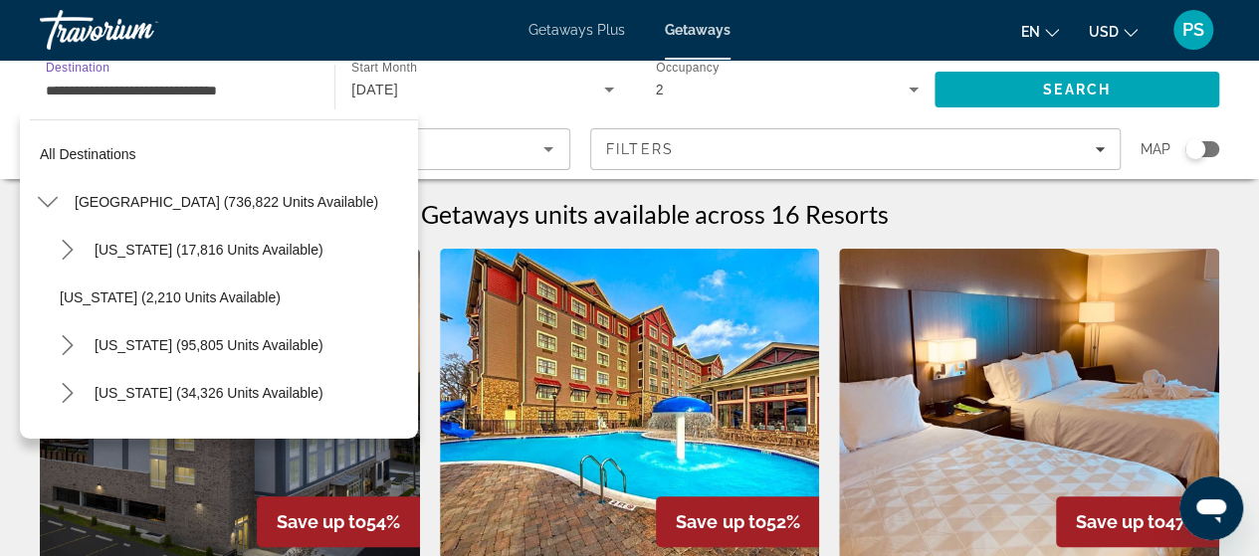
scroll to position [1647, 0]
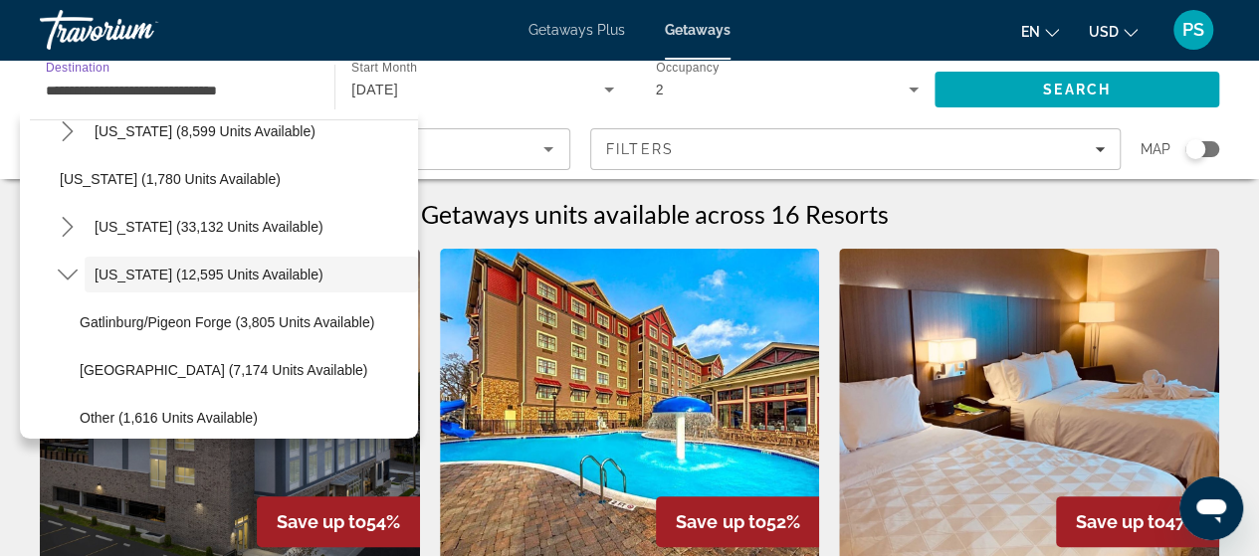
click at [535, 93] on div "October 2025" at bounding box center [477, 90] width 252 height 24
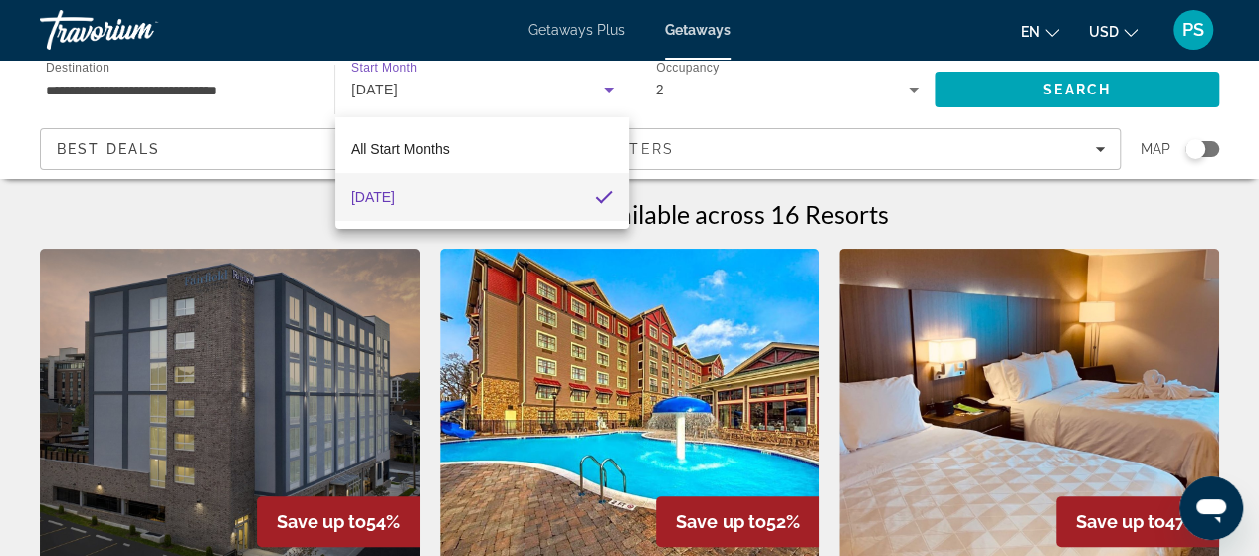
click at [265, 88] on div at bounding box center [629, 278] width 1259 height 556
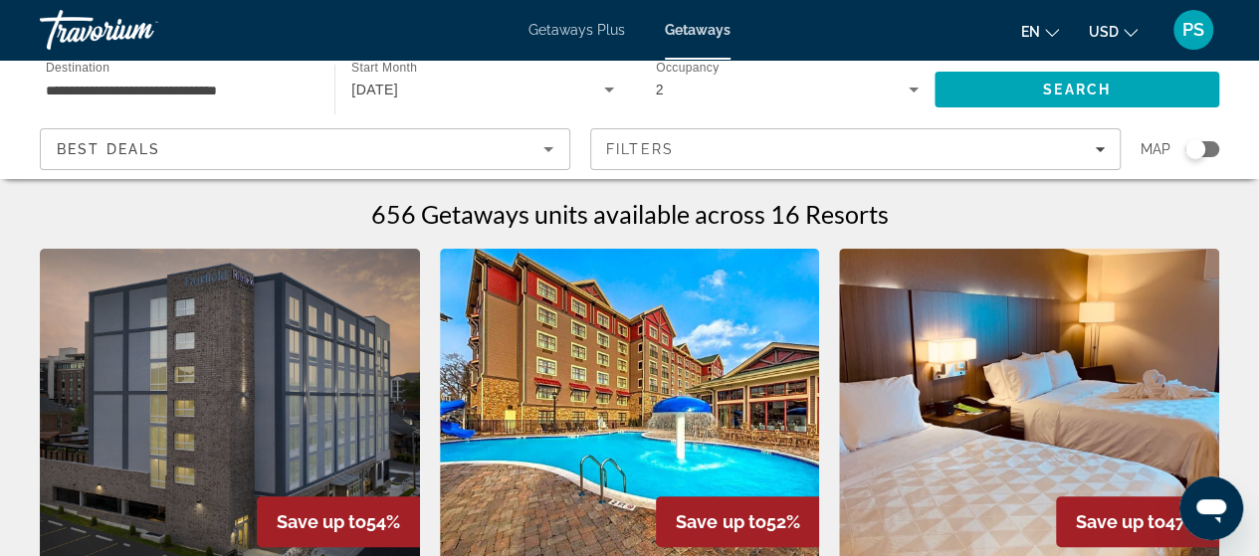
click at [213, 88] on input "**********" at bounding box center [177, 91] width 263 height 24
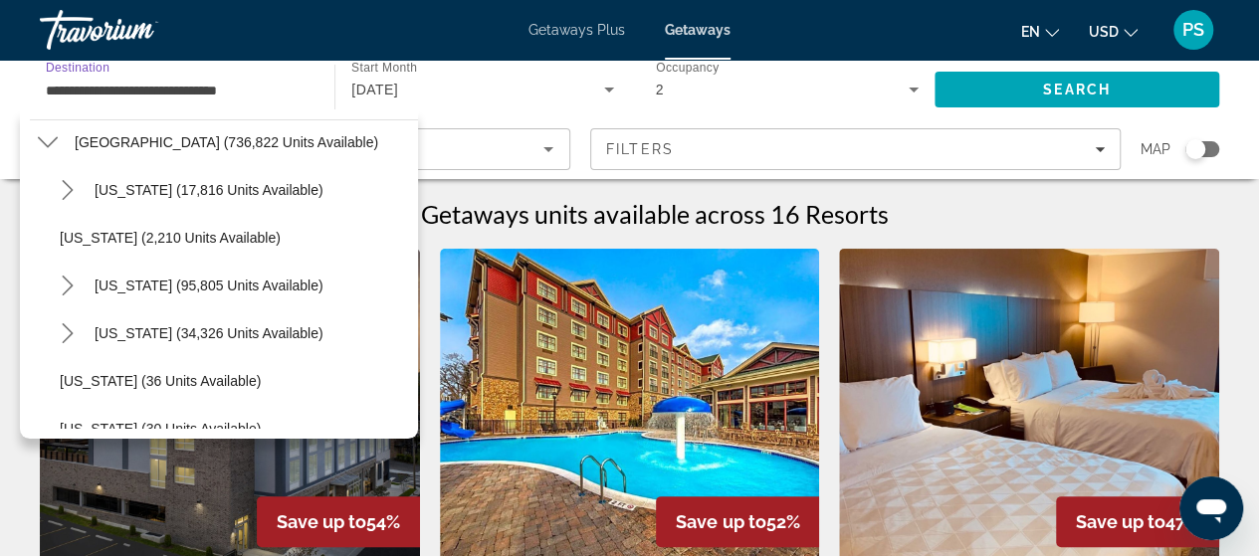
scroll to position [0, 0]
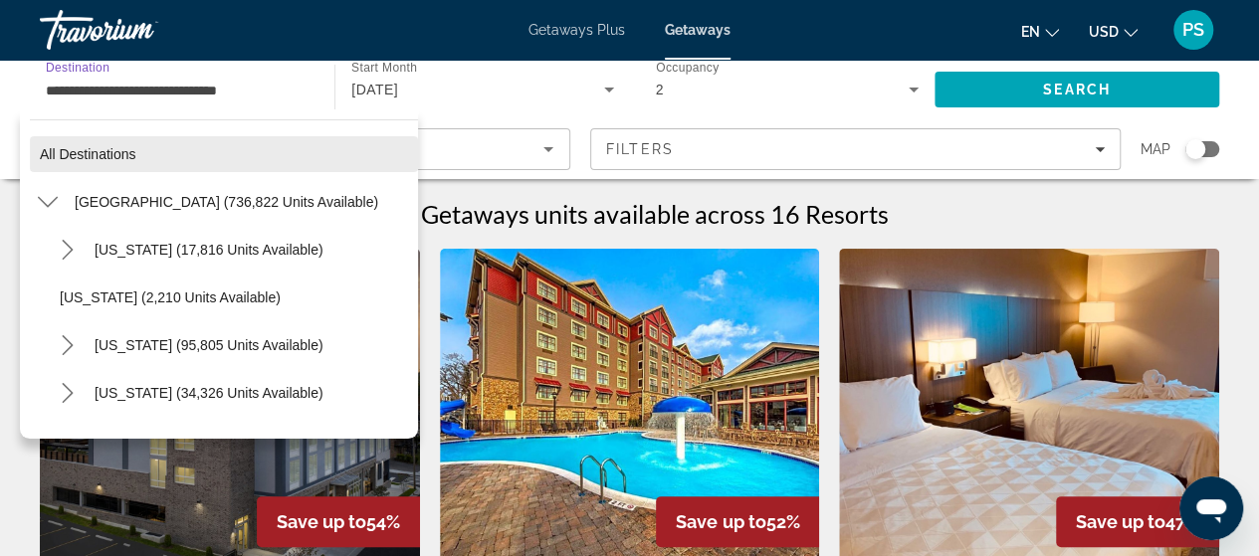
click at [132, 153] on span "All destinations" at bounding box center [88, 154] width 97 height 16
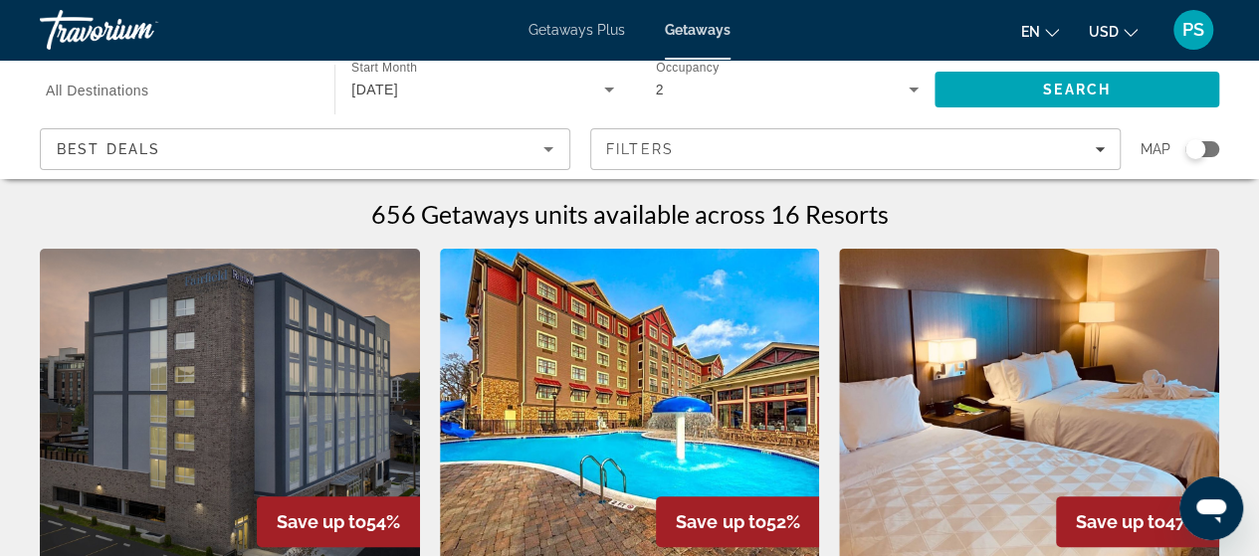
click at [159, 95] on input "Destination All Destinations" at bounding box center [177, 91] width 263 height 24
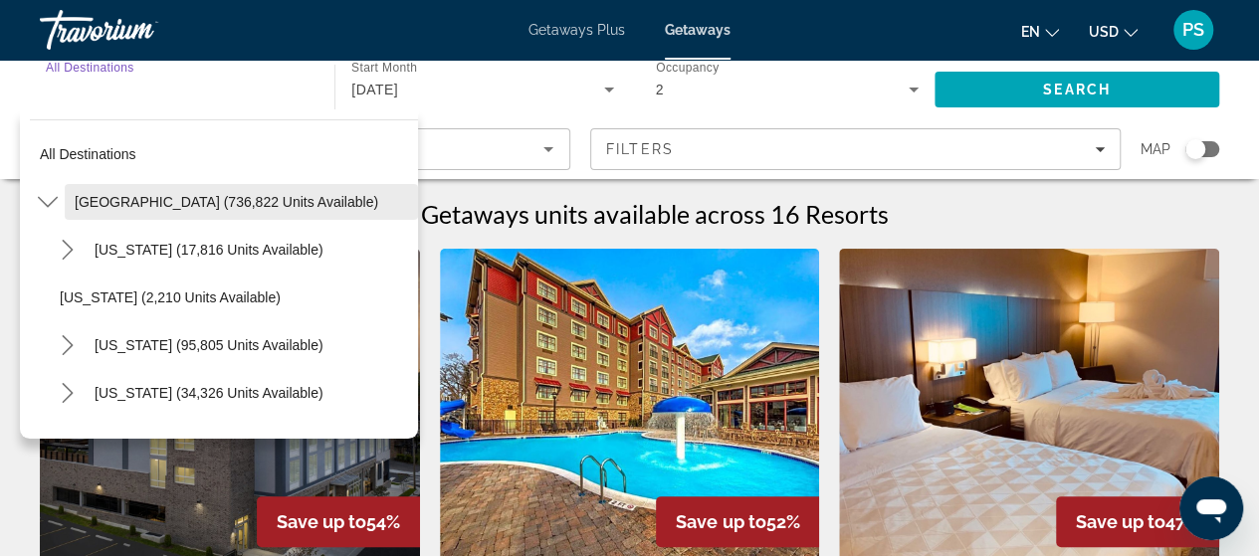
click at [140, 195] on span "United States (736,822 units available)" at bounding box center [226, 202] width 303 height 16
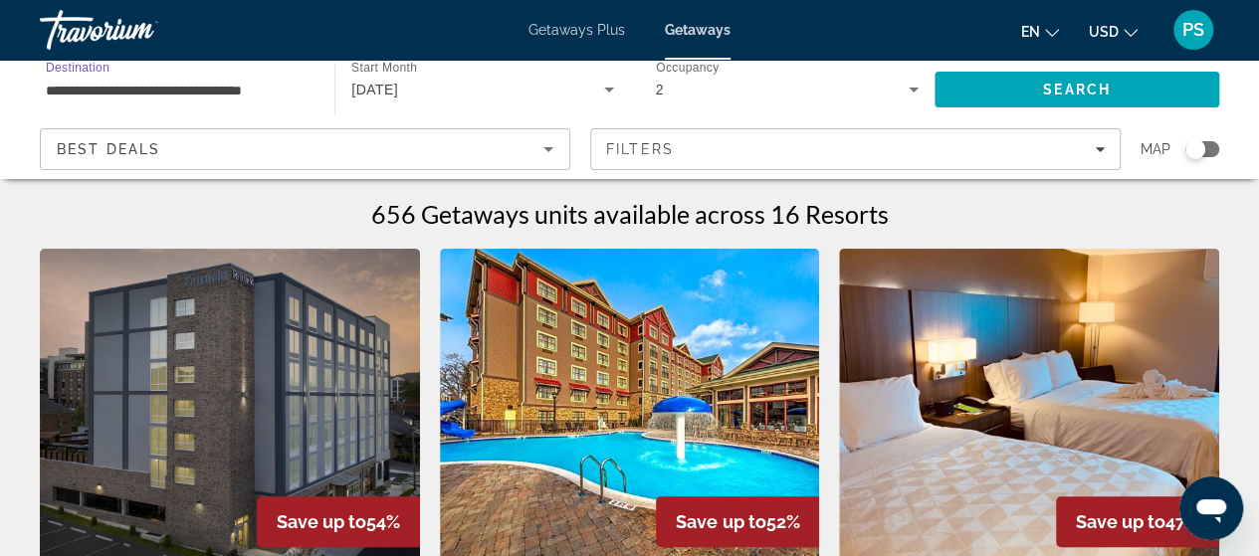
click at [88, 87] on input "**********" at bounding box center [177, 91] width 263 height 24
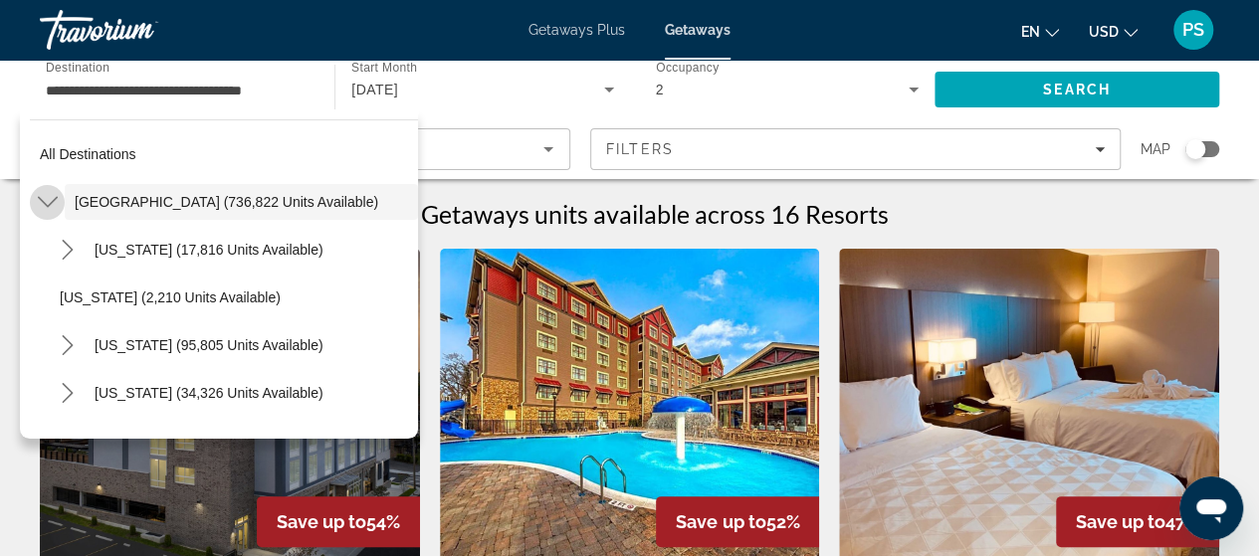
click at [49, 197] on icon "Toggle United States (736,822 units available) submenu" at bounding box center [48, 202] width 20 height 20
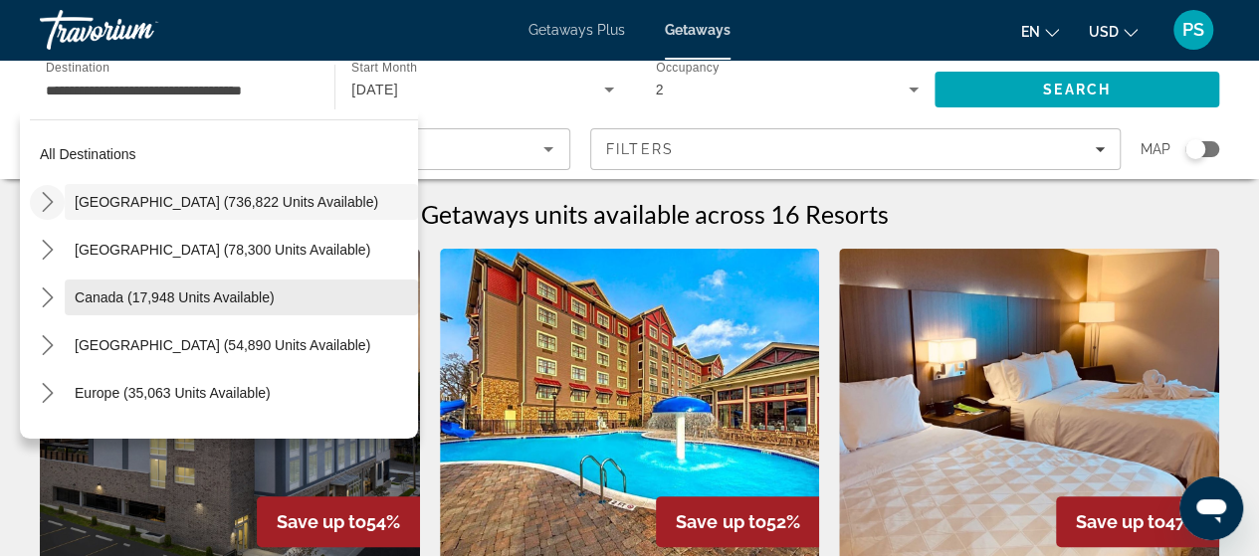
click at [79, 293] on span "Canada (17,948 units available)" at bounding box center [175, 298] width 200 height 16
type input "**********"
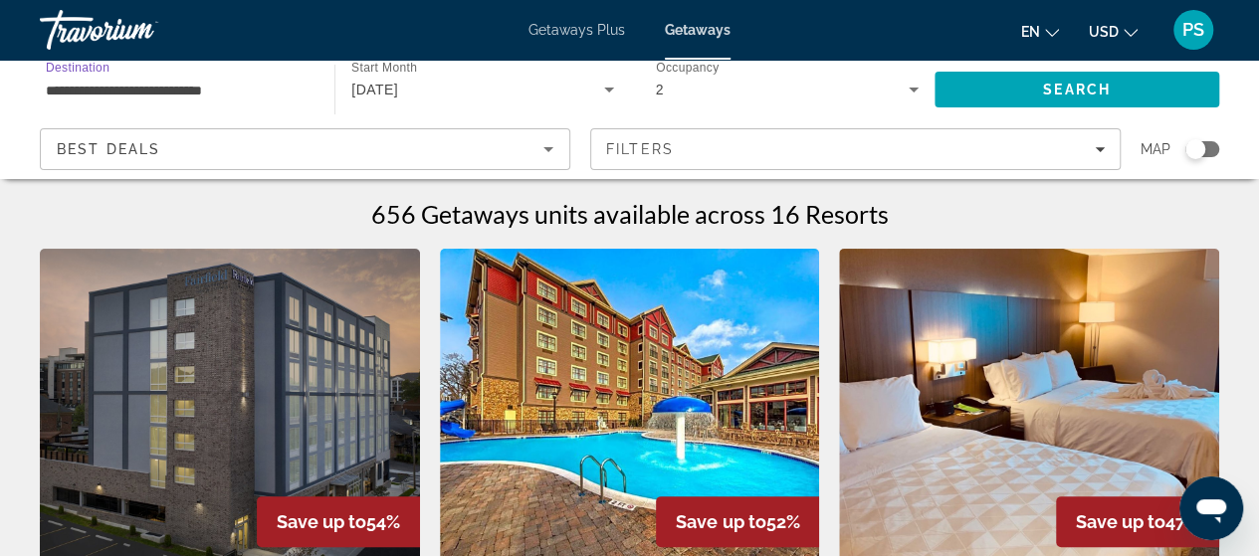
click at [408, 81] on div "October 2025" at bounding box center [477, 90] width 252 height 24
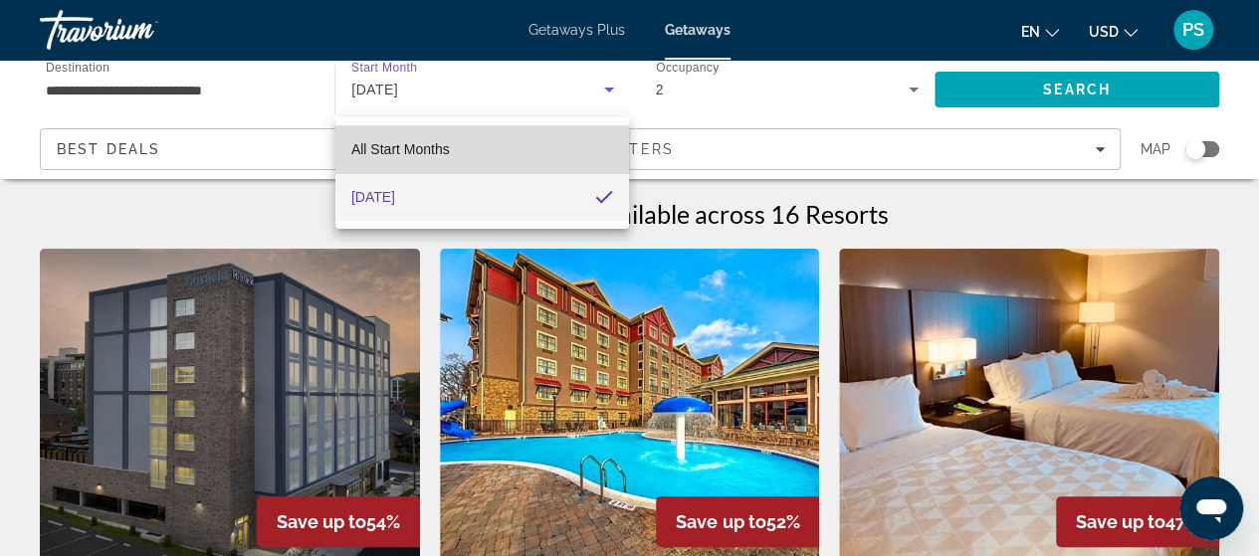
click at [420, 155] on span "All Start Months" at bounding box center [400, 149] width 99 height 16
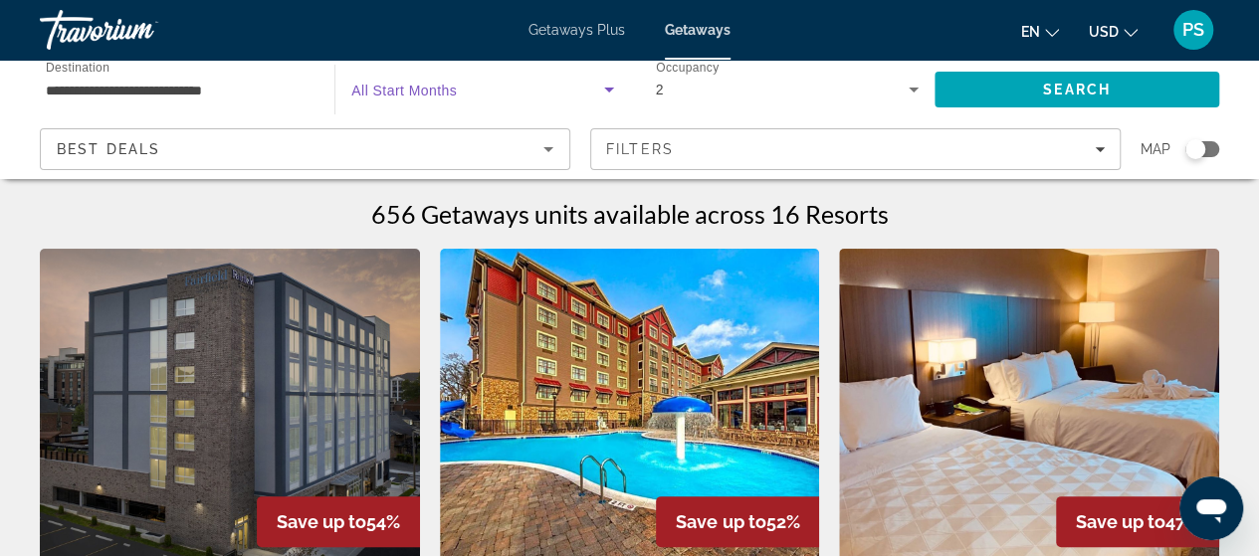
click at [412, 84] on span "All Start Months" at bounding box center [403, 91] width 105 height 16
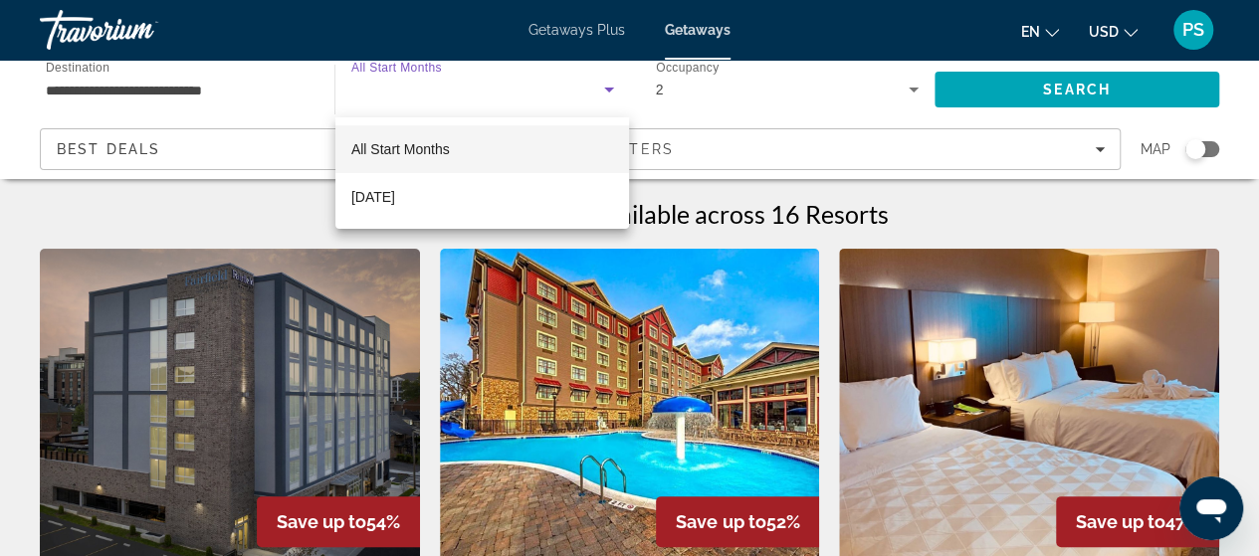
click at [402, 63] on div at bounding box center [629, 278] width 1259 height 556
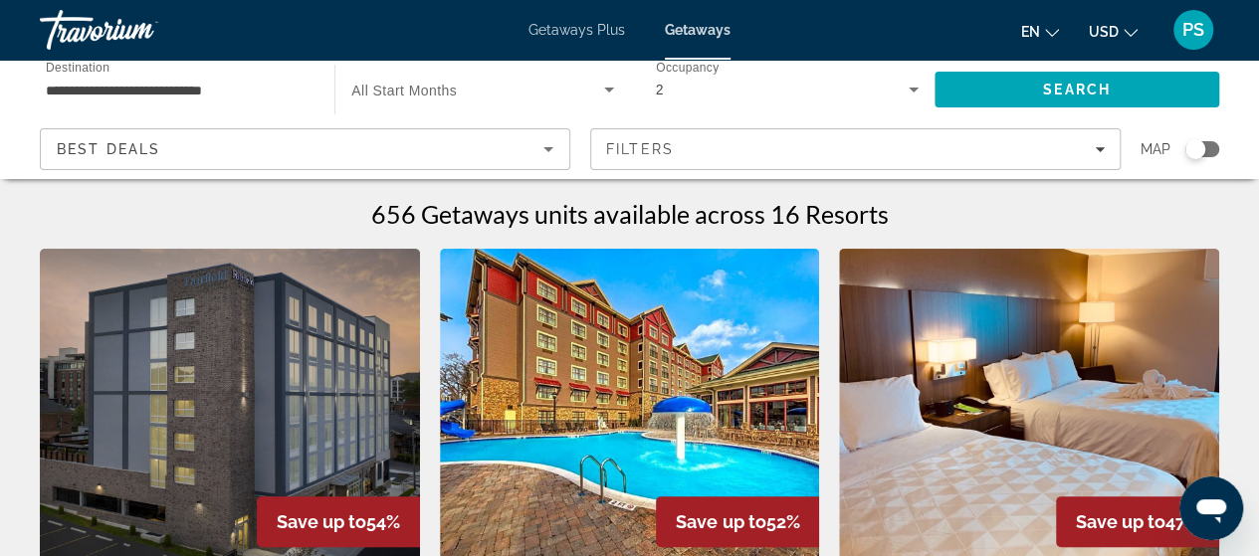
click at [432, 90] on span "All Start Months" at bounding box center [403, 91] width 105 height 16
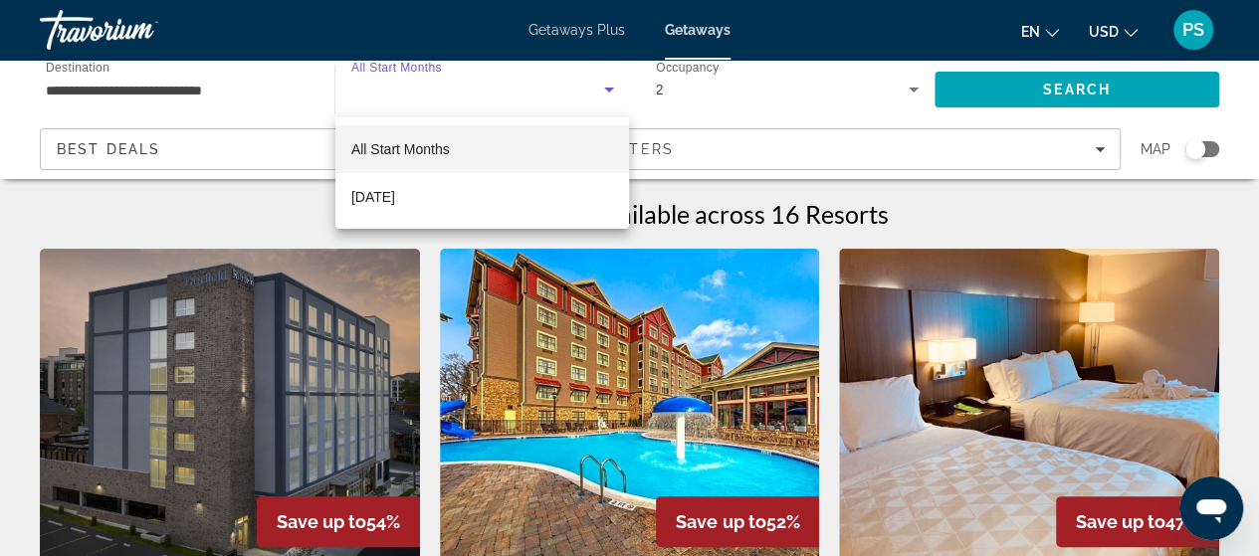
click at [967, 87] on div at bounding box center [629, 278] width 1259 height 556
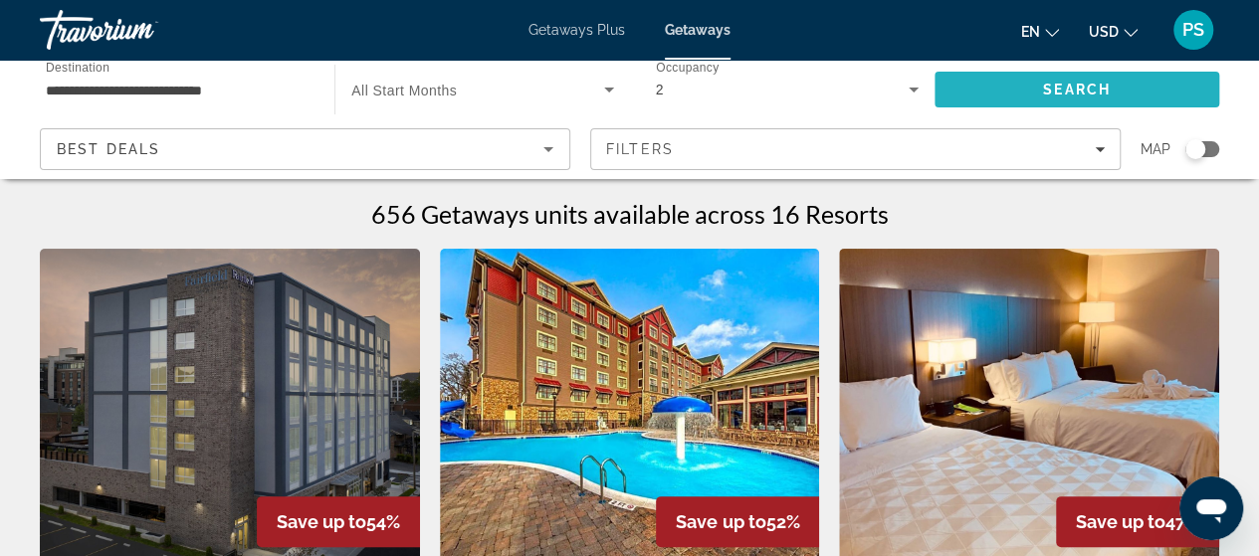
click at [995, 82] on span "Search" at bounding box center [1076, 90] width 285 height 48
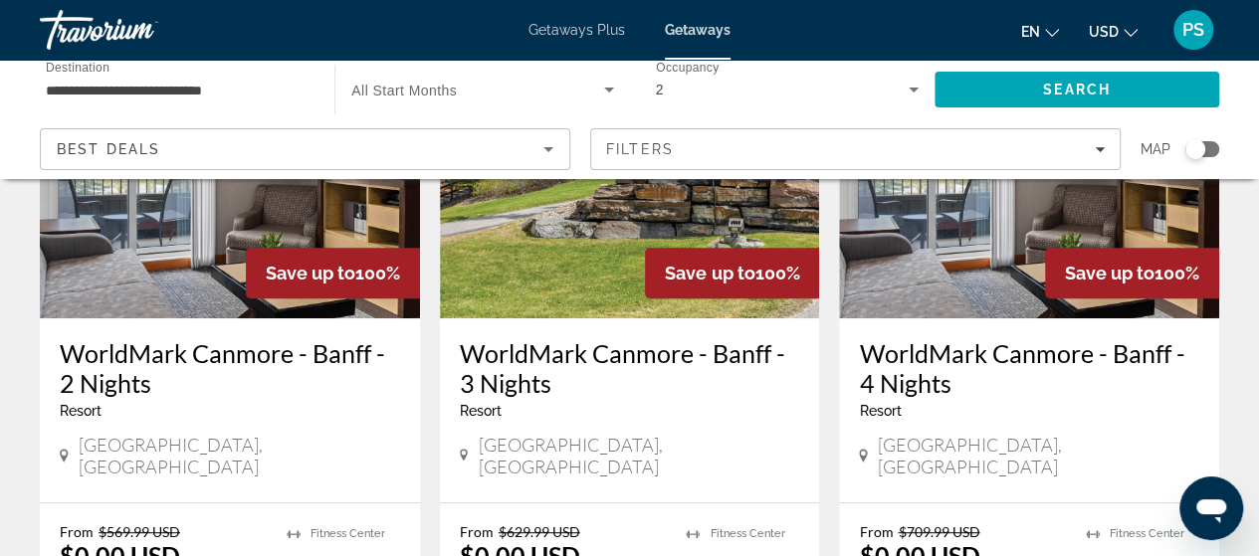
scroll to position [199, 0]
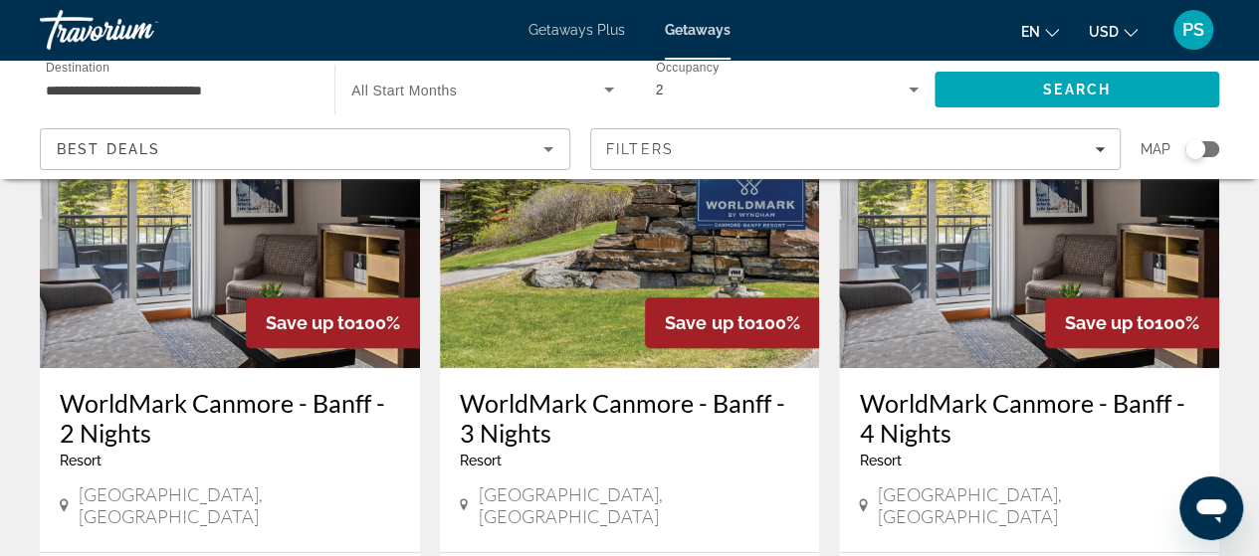
click at [472, 77] on div "Search widget" at bounding box center [482, 90] width 262 height 56
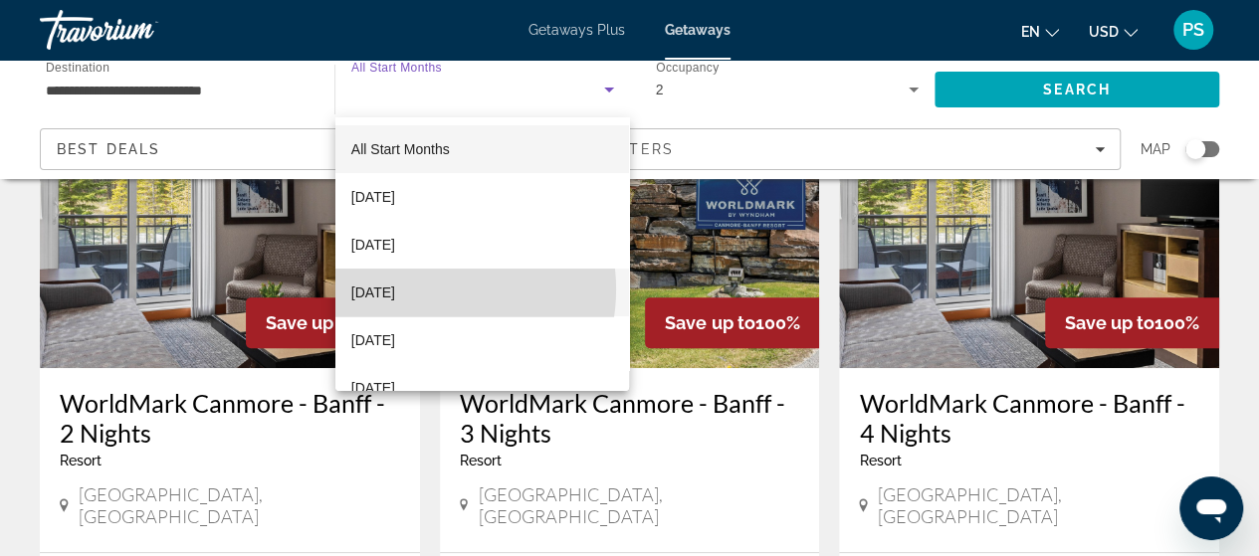
click at [395, 290] on span "December 2025" at bounding box center [373, 293] width 44 height 24
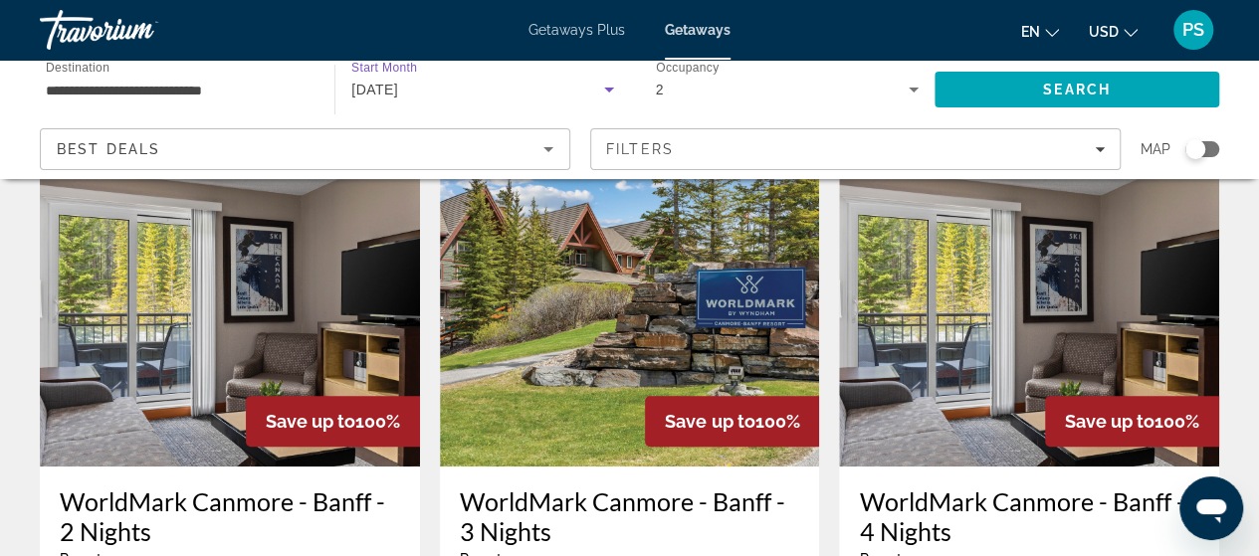
scroll to position [99, 0]
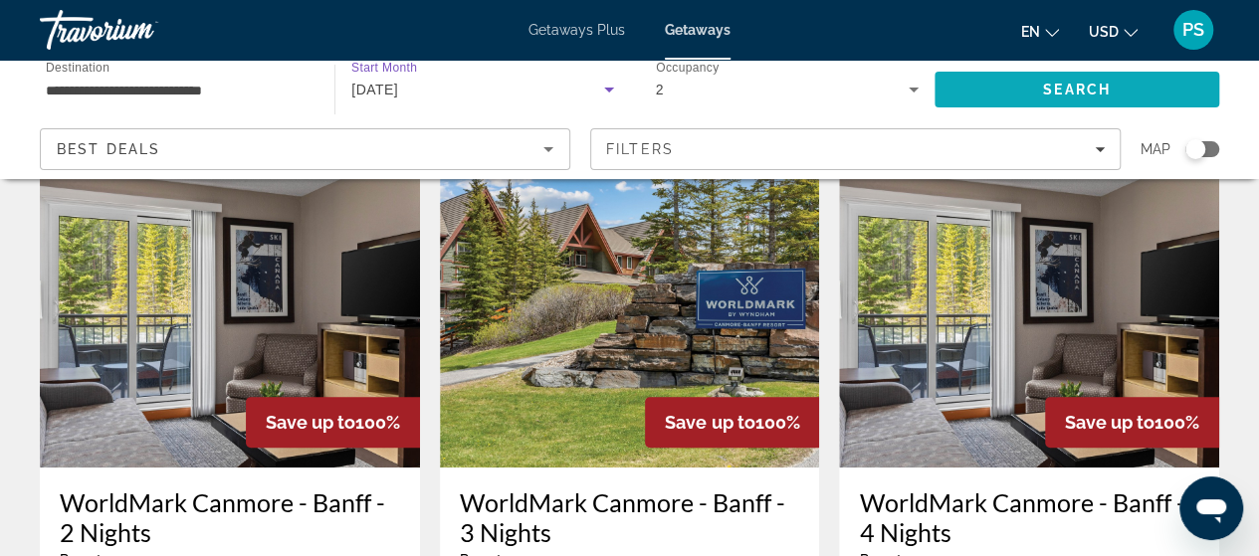
click at [1148, 87] on span "Search" at bounding box center [1076, 90] width 285 height 48
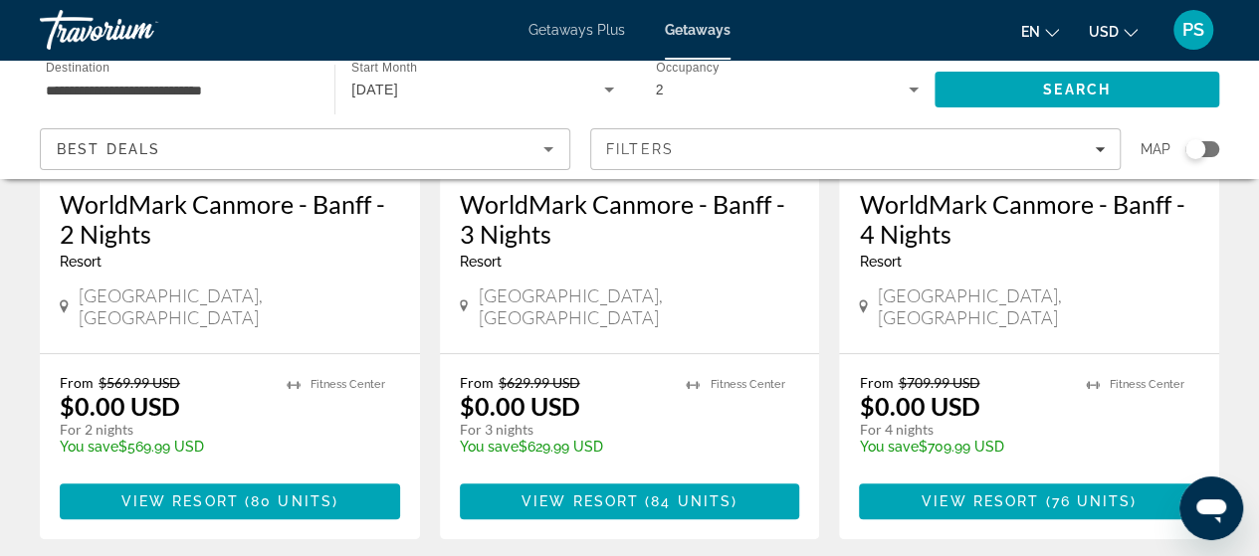
scroll to position [298, 0]
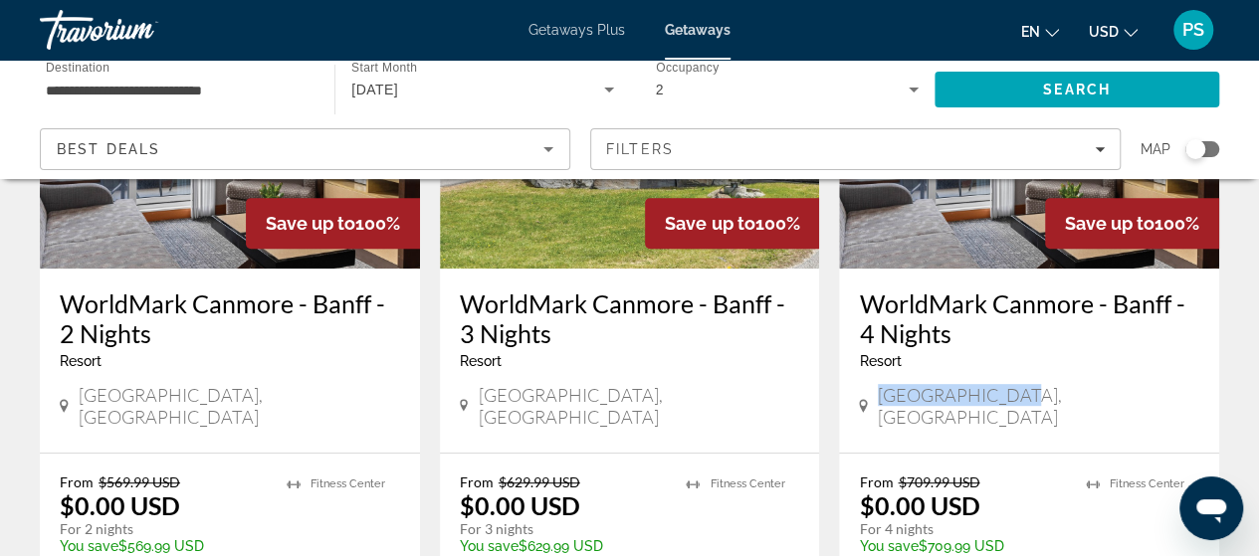
drag, startPoint x: 1016, startPoint y: 394, endPoint x: 860, endPoint y: 393, distance: 156.2
click at [860, 393] on div "Canmore, Canada" at bounding box center [1029, 406] width 340 height 44
copy span "Canmore, Canada"
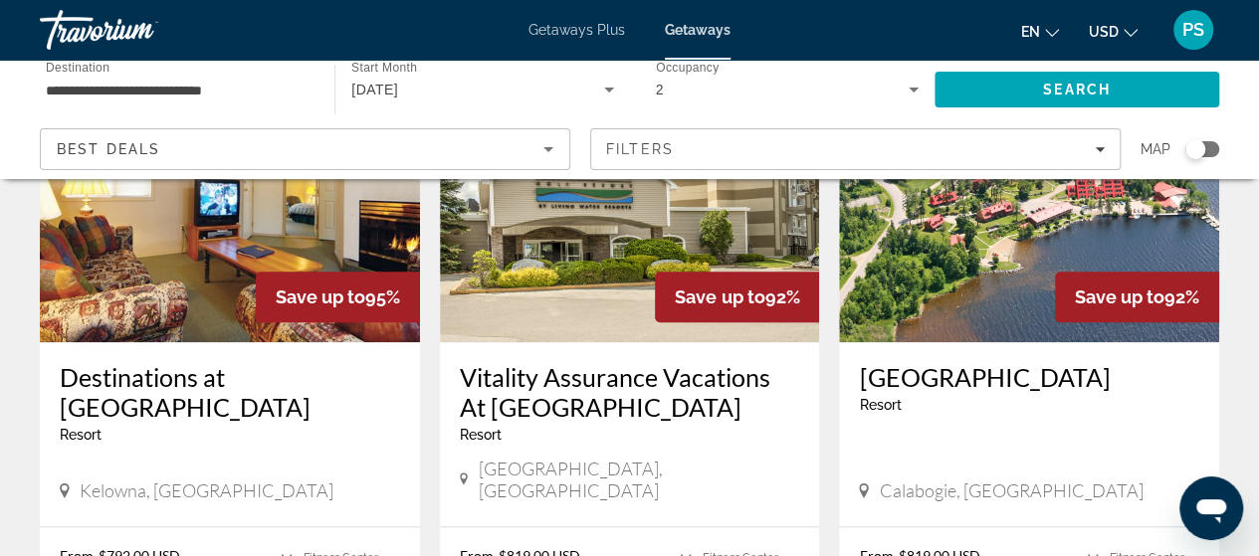
scroll to position [995, 0]
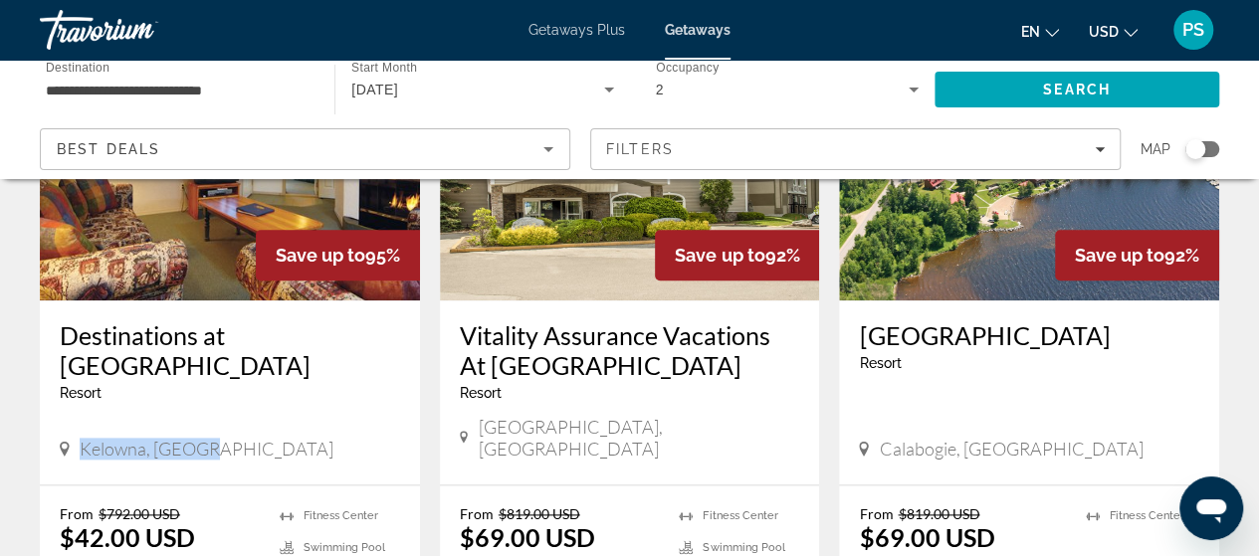
drag, startPoint x: 240, startPoint y: 411, endPoint x: 77, endPoint y: 410, distance: 163.2
click at [77, 438] on div "Kelowna, Canada" at bounding box center [230, 449] width 340 height 22
copy span "Kelowna, Canada"
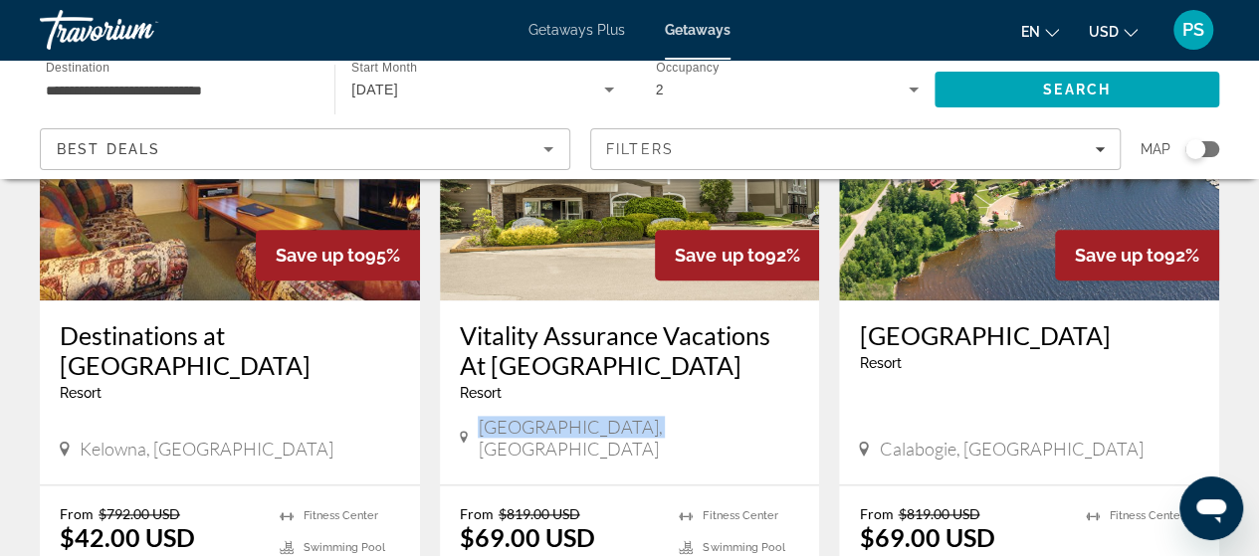
drag, startPoint x: 483, startPoint y: 404, endPoint x: 645, endPoint y: 397, distance: 162.3
click at [645, 416] on div "Collingwood, Canada" at bounding box center [630, 438] width 340 height 44
copy span "Collingwood, Canada"
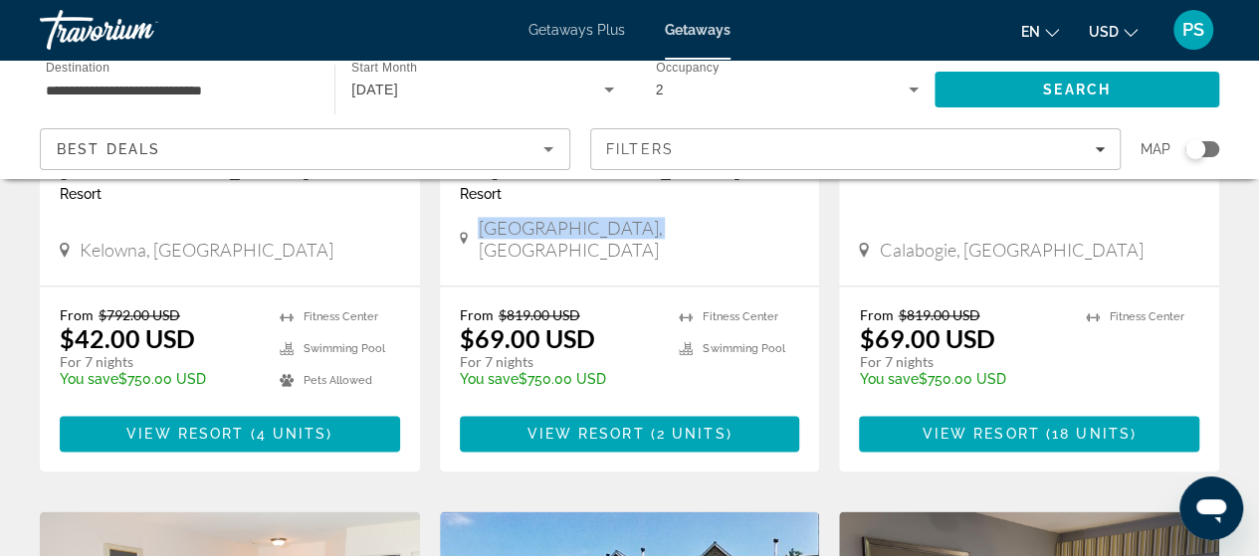
scroll to position [1094, 0]
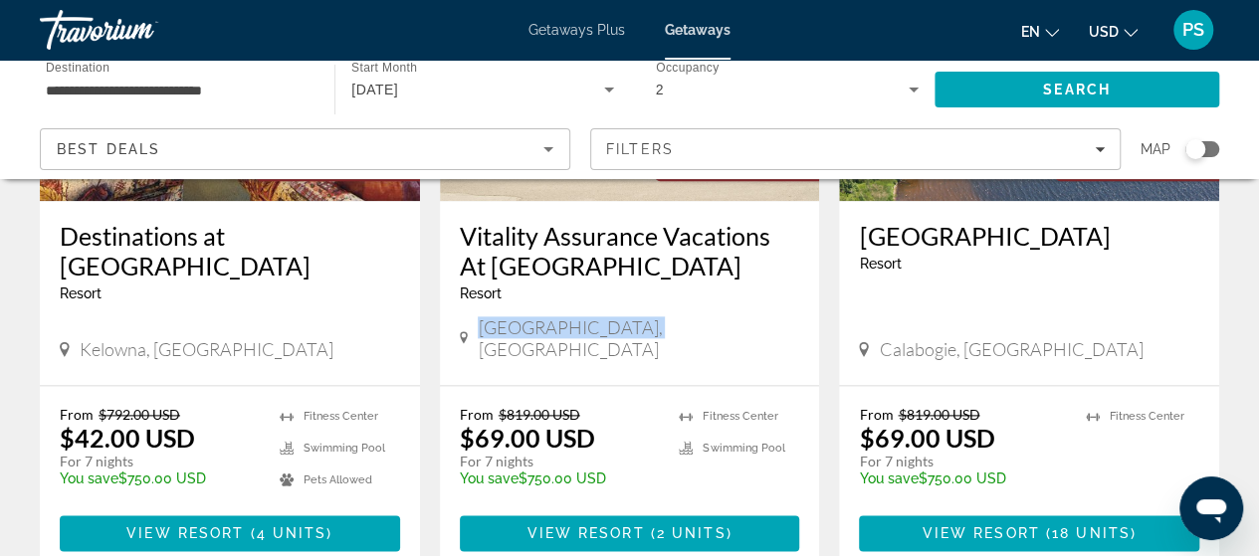
click at [872, 338] on div "Calabogie, Canada" at bounding box center [1029, 349] width 340 height 22
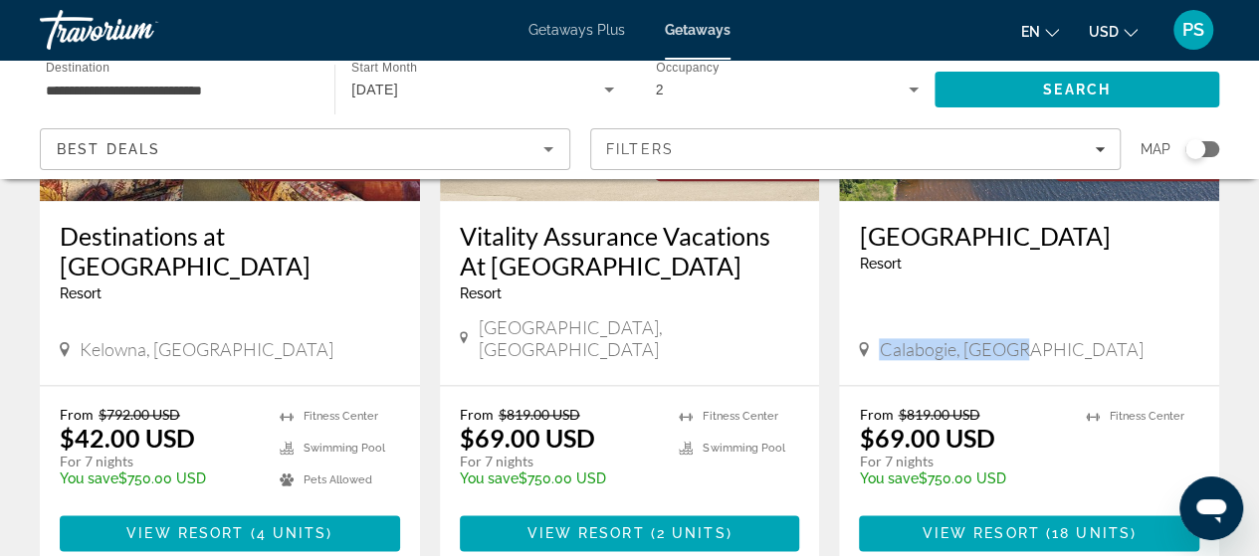
drag, startPoint x: 876, startPoint y: 305, endPoint x: 1038, endPoint y: 308, distance: 162.2
click at [1038, 338] on div "Calabogie, Canada" at bounding box center [1029, 349] width 340 height 22
copy span "Calabogie, Canada"
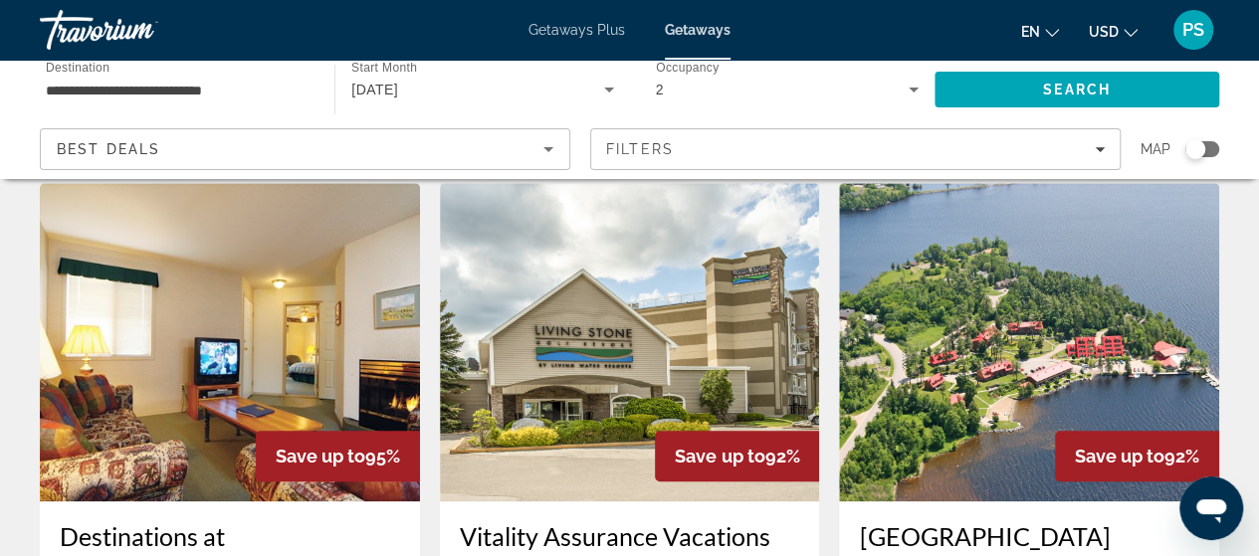
scroll to position [796, 0]
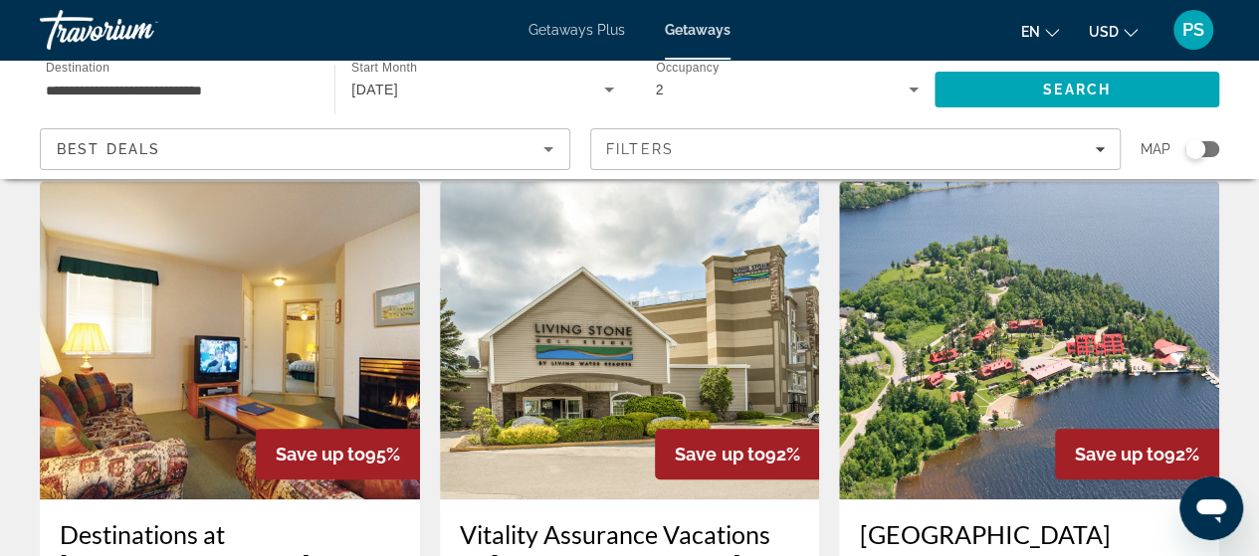
click at [599, 307] on img "Main content" at bounding box center [630, 340] width 380 height 318
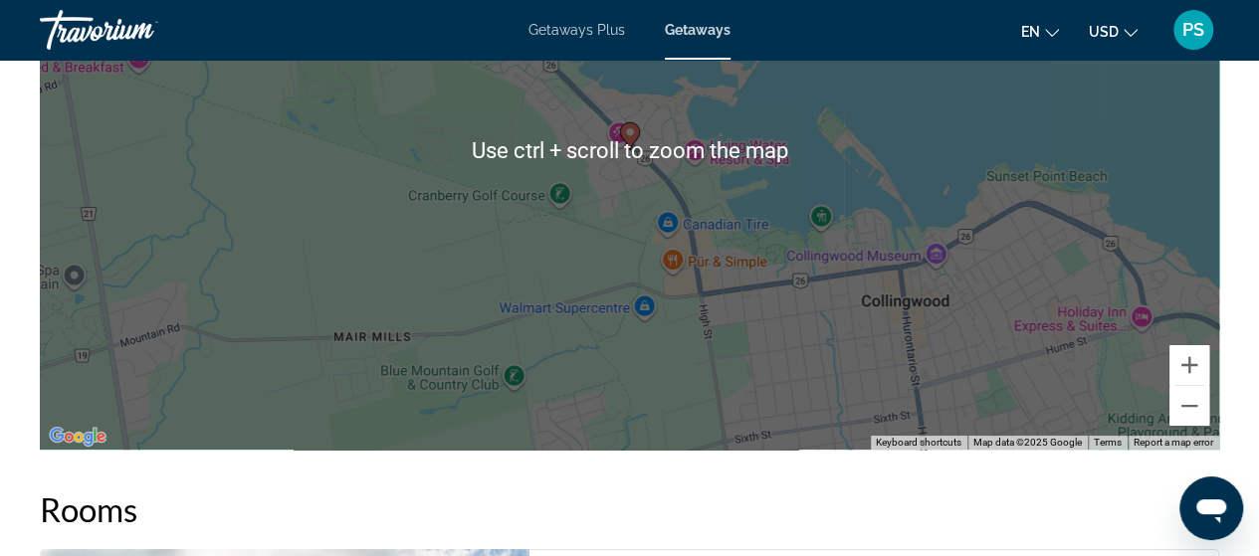
scroll to position [3582, 0]
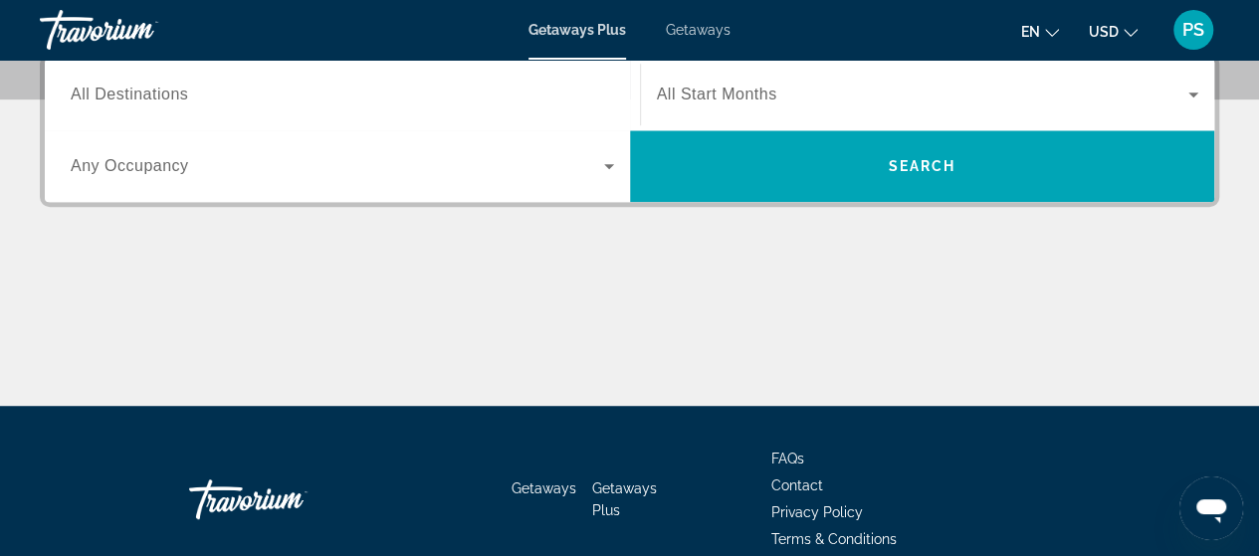
click at [422, 74] on div "Search widget" at bounding box center [342, 95] width 543 height 57
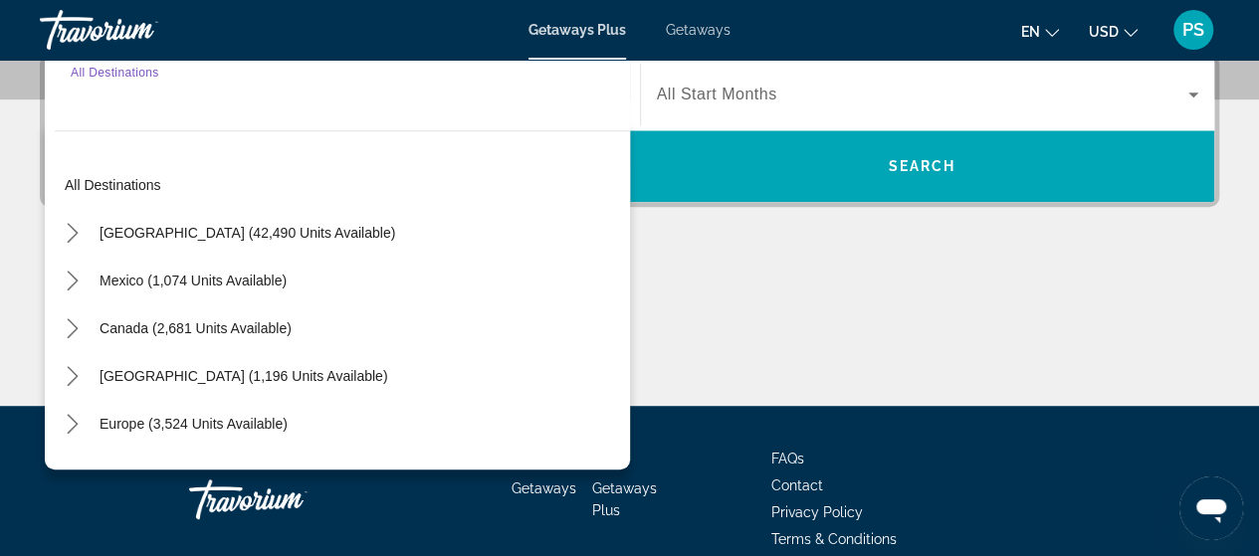
scroll to position [486, 0]
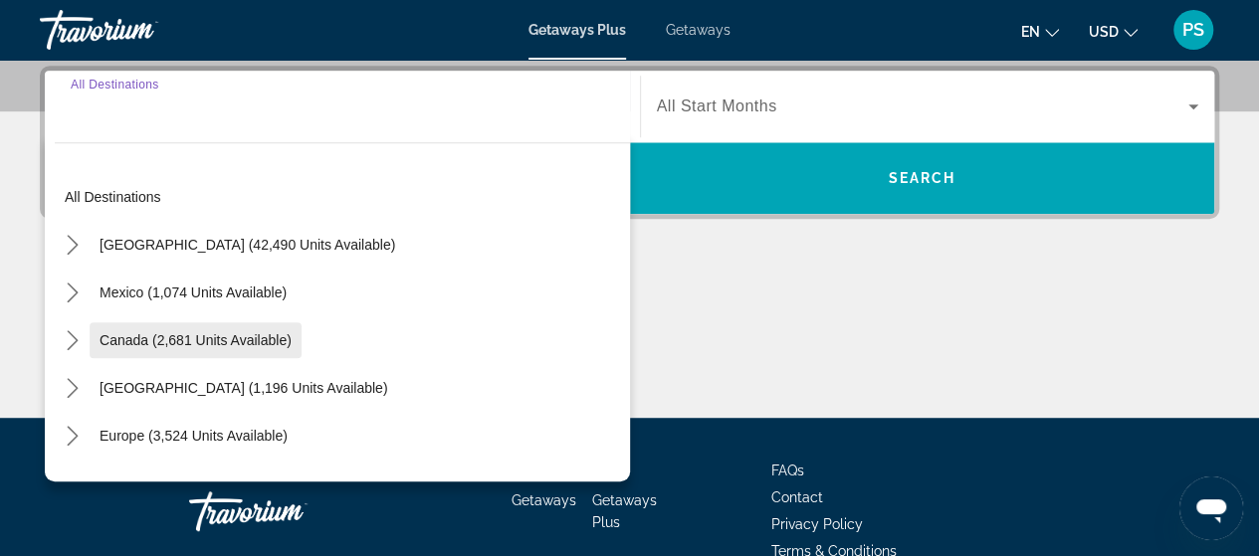
click at [192, 338] on span "Canada (2,681 units available)" at bounding box center [195, 340] width 192 height 16
type input "**********"
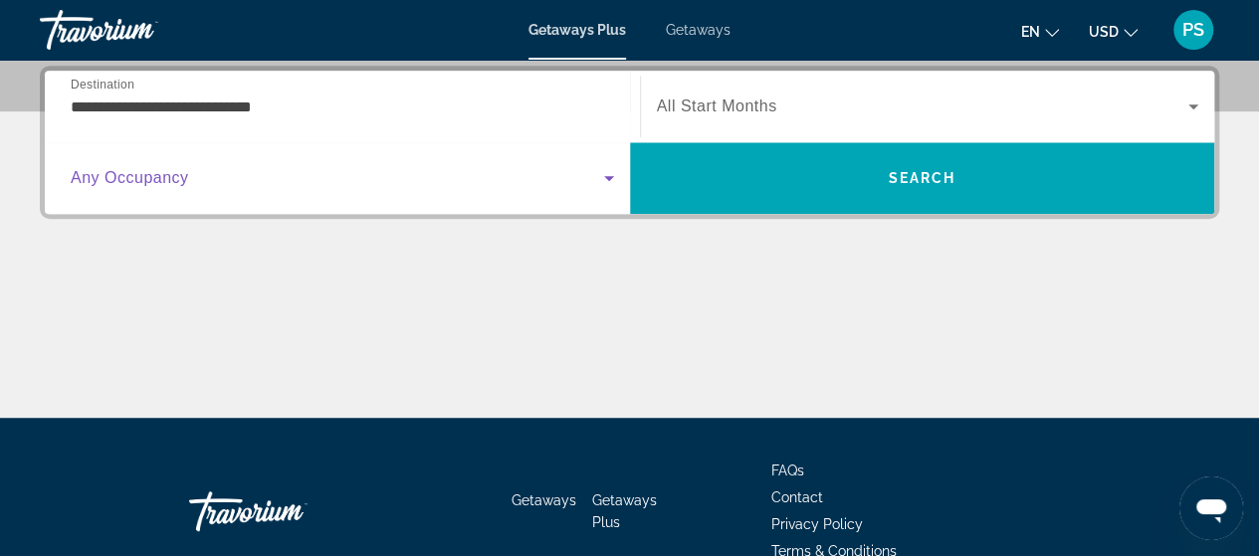
click at [211, 182] on span "Search widget" at bounding box center [337, 178] width 533 height 24
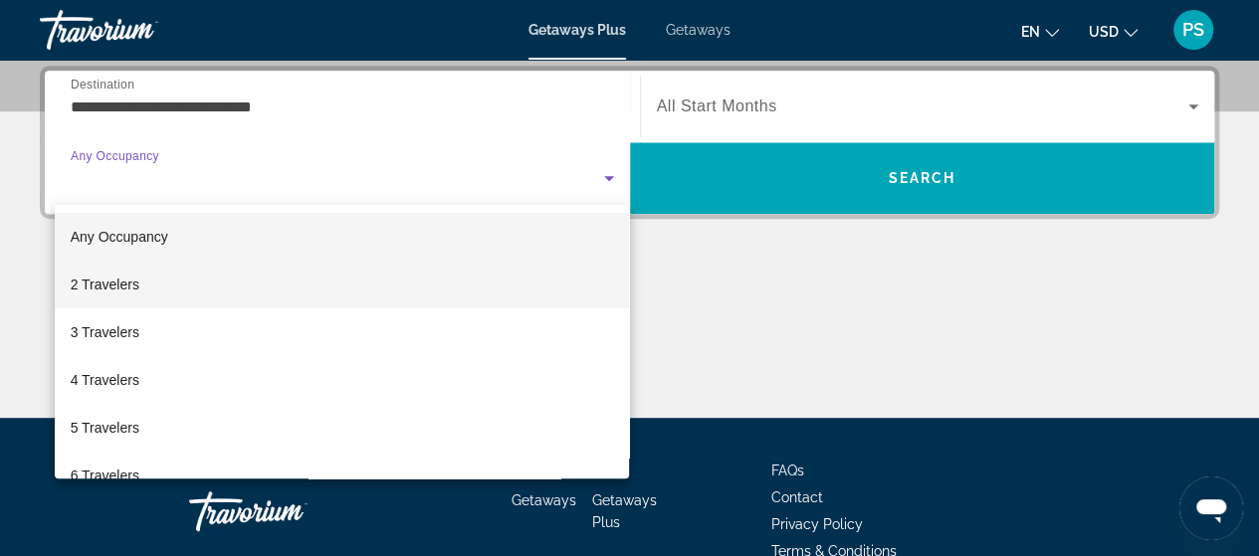
click at [185, 288] on mat-option "2 Travelers" at bounding box center [342, 285] width 575 height 48
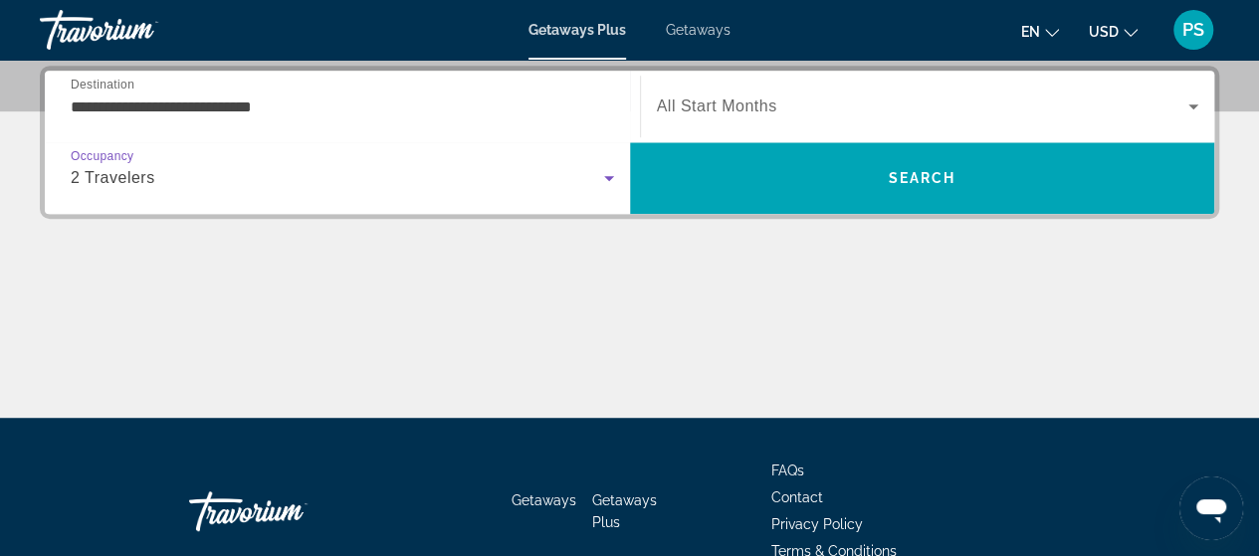
click at [233, 167] on div "2 Travelers" at bounding box center [337, 178] width 533 height 24
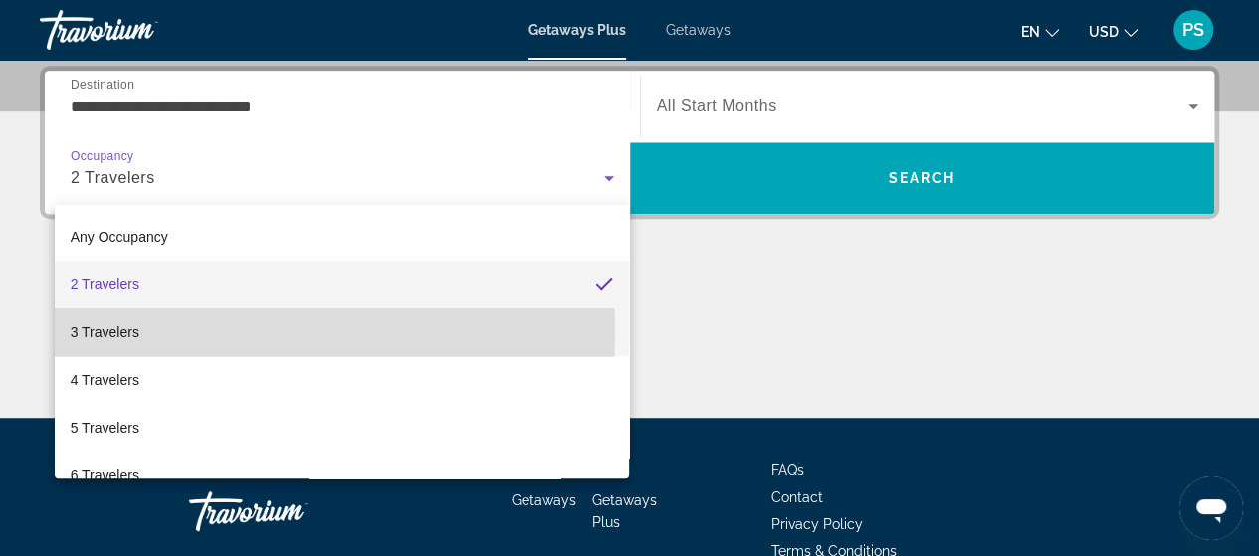
click at [185, 332] on mat-option "3 Travelers" at bounding box center [342, 332] width 575 height 48
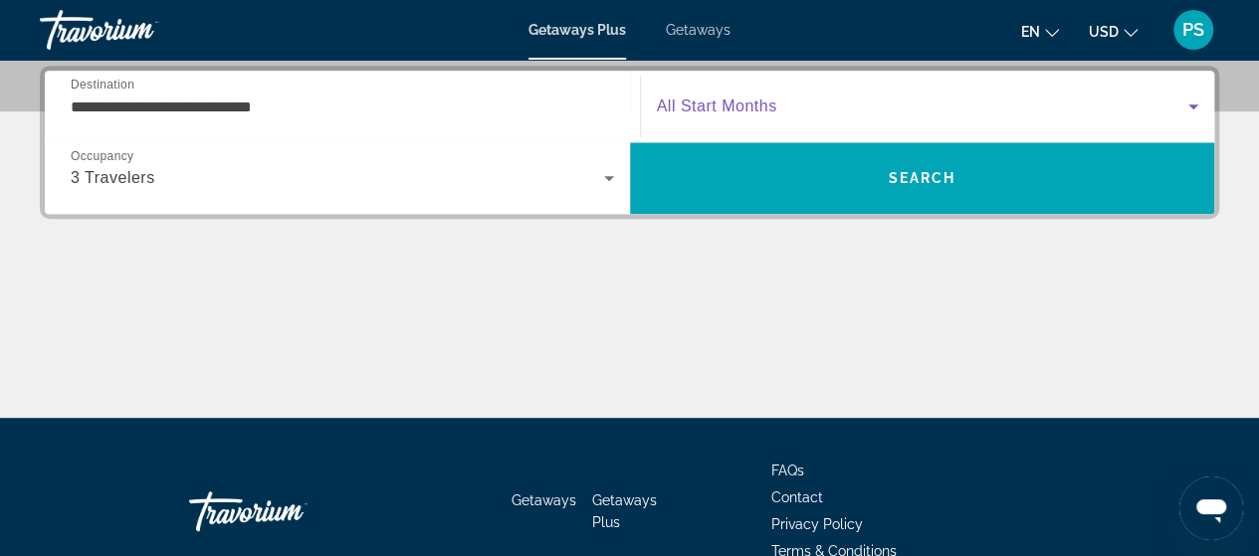
click at [798, 95] on span "Search widget" at bounding box center [923, 107] width 532 height 24
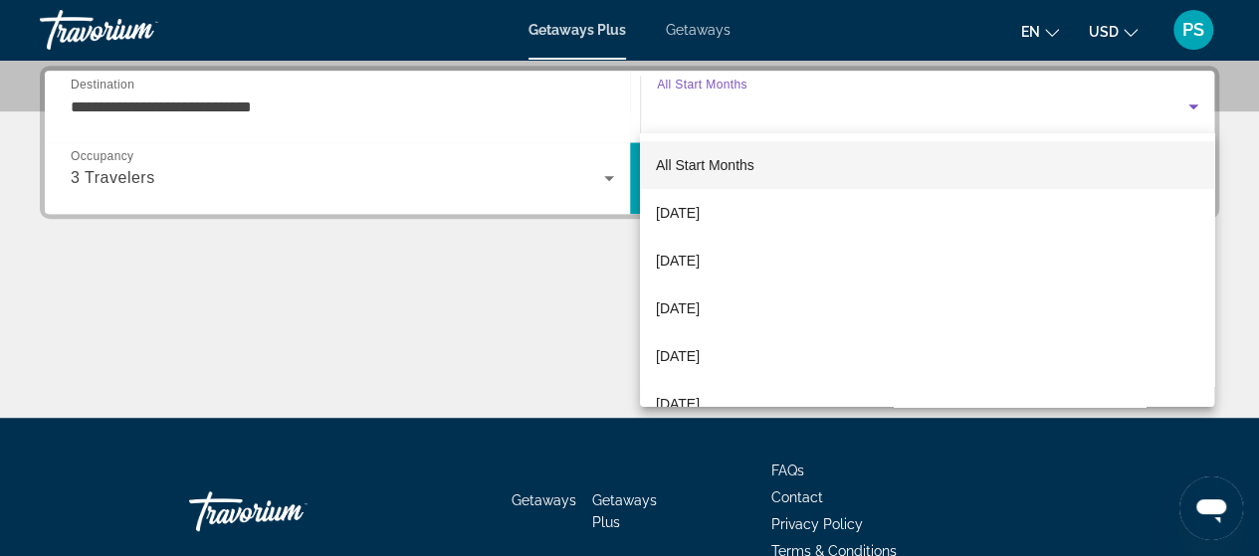
click at [798, 93] on div at bounding box center [629, 278] width 1259 height 556
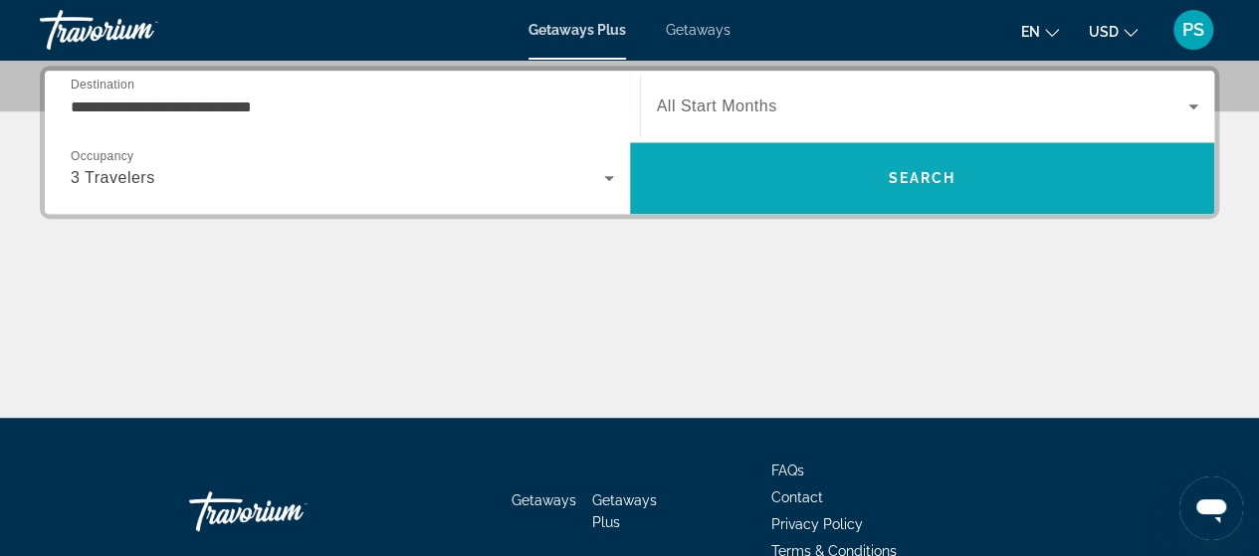
click at [774, 172] on span "Search" at bounding box center [922, 178] width 585 height 48
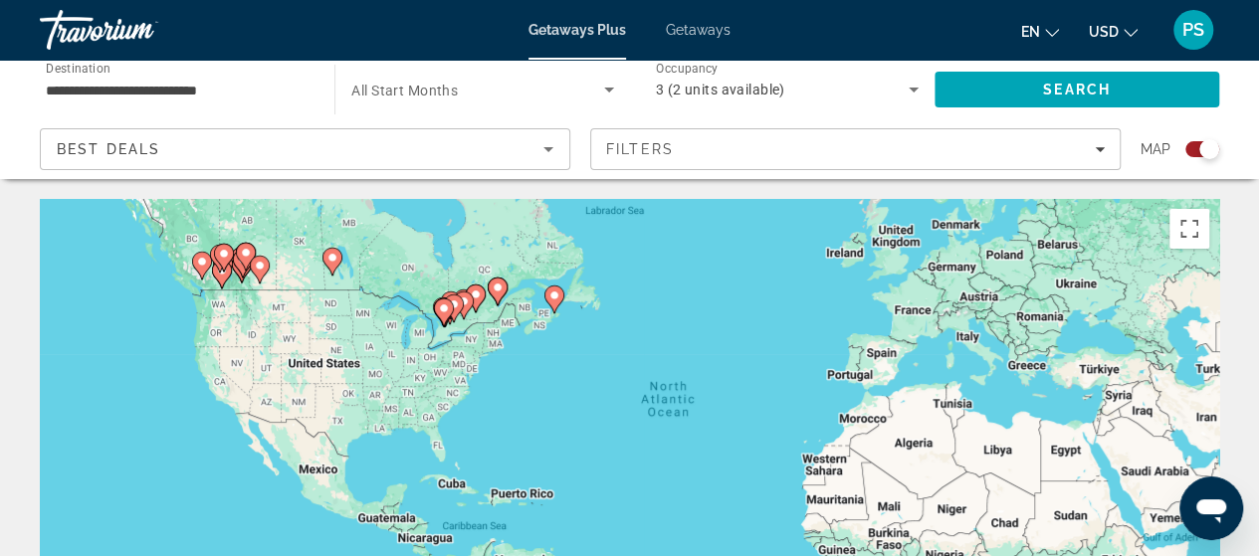
drag, startPoint x: 400, startPoint y: 390, endPoint x: 500, endPoint y: 323, distance: 120.6
click at [500, 323] on div "To activate drag with keyboard, press Alt + Enter. Once in keyboard drag state,…" at bounding box center [629, 497] width 1179 height 597
click at [501, 323] on div "To activate drag with keyboard, press Alt + Enter. Once in keyboard drag state,…" at bounding box center [629, 497] width 1179 height 597
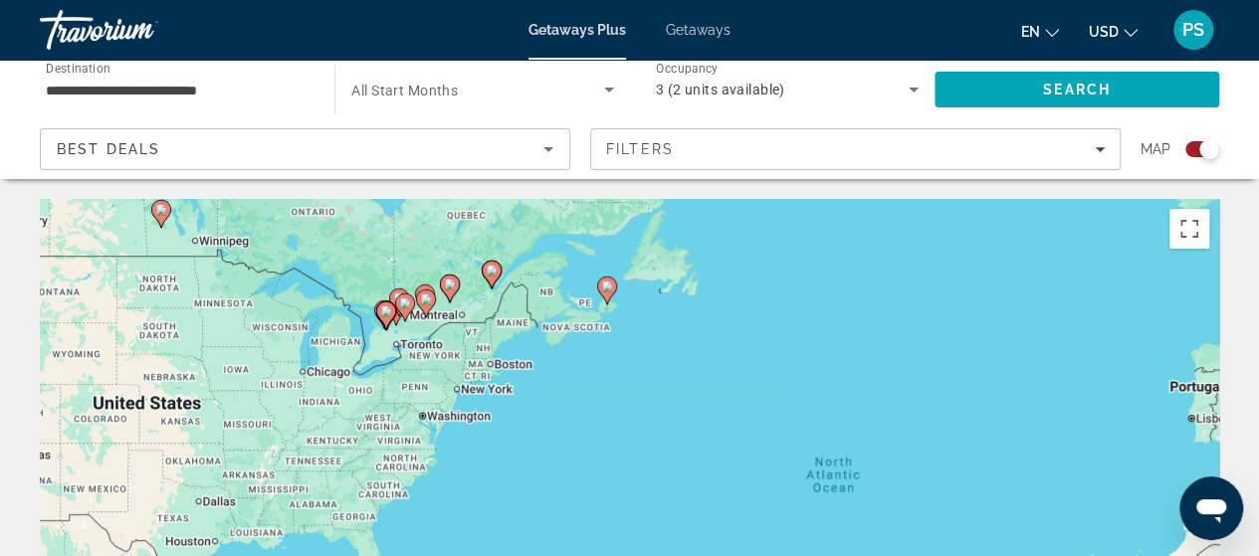
click at [494, 317] on div "To activate drag with keyboard, press Alt + Enter. Once in keyboard drag state,…" at bounding box center [629, 497] width 1179 height 597
click at [493, 317] on div "To activate drag with keyboard, press Alt + Enter. Once in keyboard drag state,…" at bounding box center [629, 497] width 1179 height 597
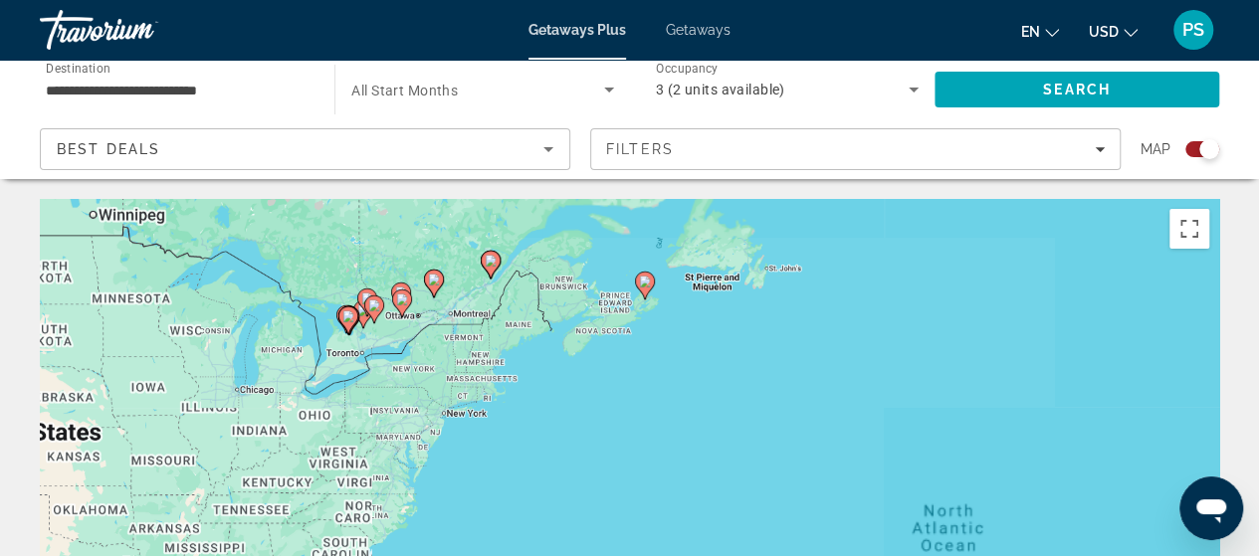
click at [493, 317] on div "To activate drag with keyboard, press Alt + Enter. Once in keyboard drag state,…" at bounding box center [629, 497] width 1179 height 597
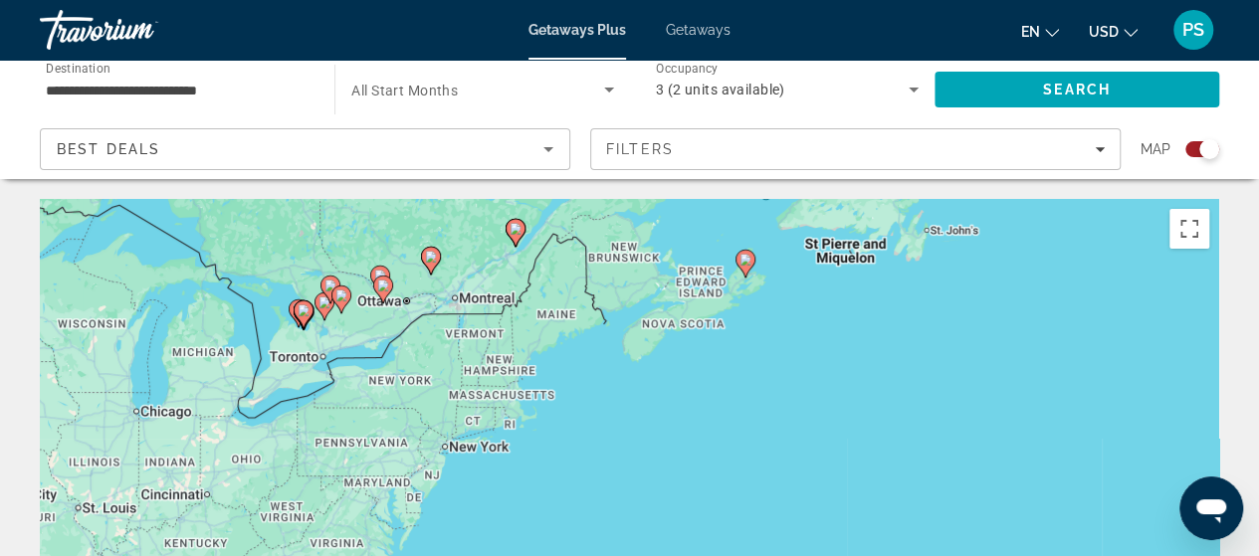
drag, startPoint x: 348, startPoint y: 375, endPoint x: 431, endPoint y: 333, distance: 92.6
click at [431, 333] on div "To activate drag with keyboard, press Alt + Enter. Once in keyboard drag state,…" at bounding box center [629, 497] width 1179 height 597
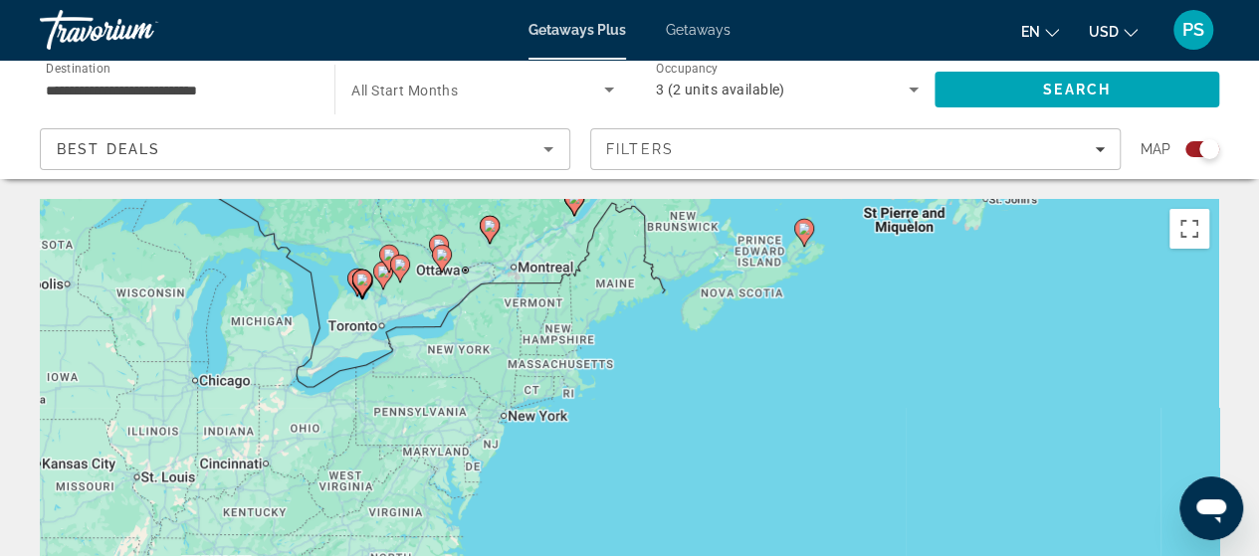
click at [421, 311] on div "To activate drag with keyboard, press Alt + Enter. Once in keyboard drag state,…" at bounding box center [629, 497] width 1179 height 597
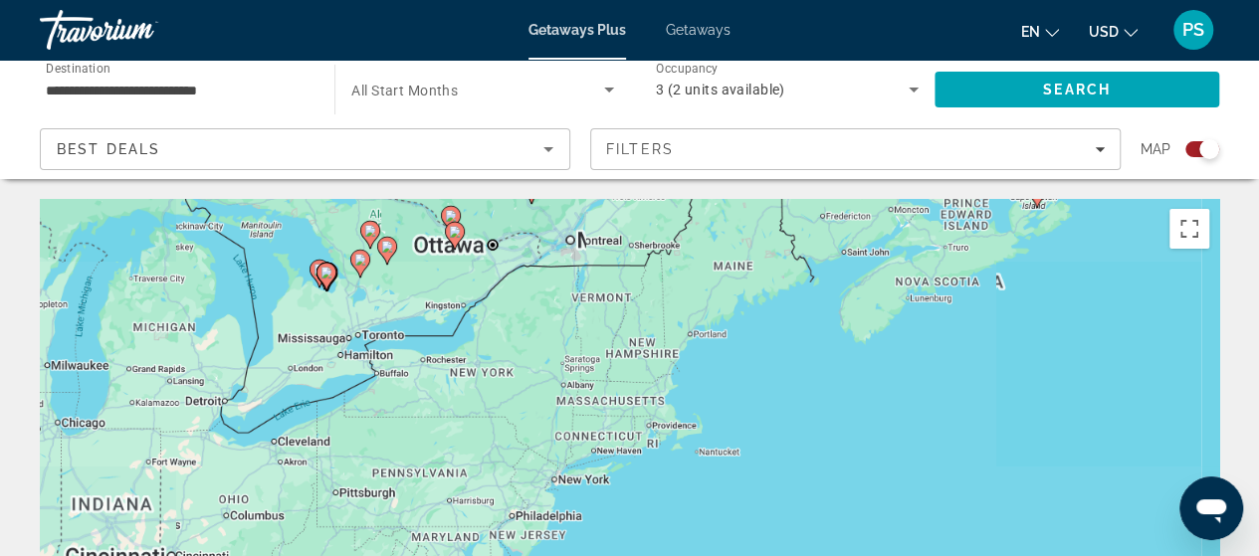
click at [421, 311] on div "To activate drag with keyboard, press Alt + Enter. Once in keyboard drag state,…" at bounding box center [629, 497] width 1179 height 597
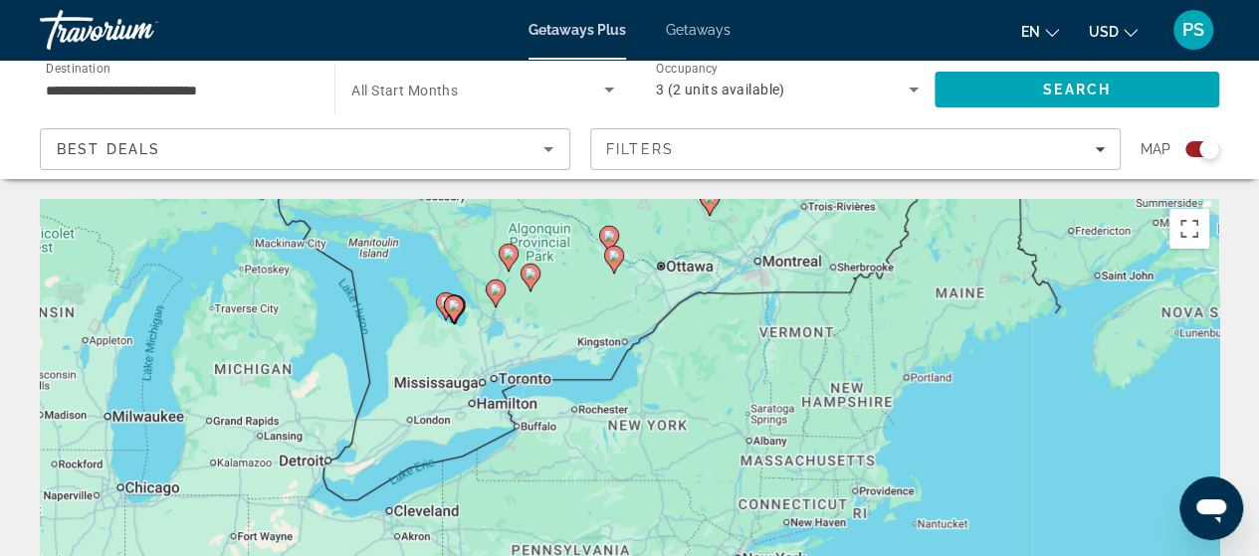
drag, startPoint x: 355, startPoint y: 324, endPoint x: 507, endPoint y: 361, distance: 156.6
click at [507, 361] on div "To activate drag with keyboard, press Alt + Enter. Once in keyboard drag state,…" at bounding box center [629, 497] width 1179 height 597
click at [503, 369] on div "To activate drag with keyboard, press Alt + Enter. Once in keyboard drag state,…" at bounding box center [629, 497] width 1179 height 597
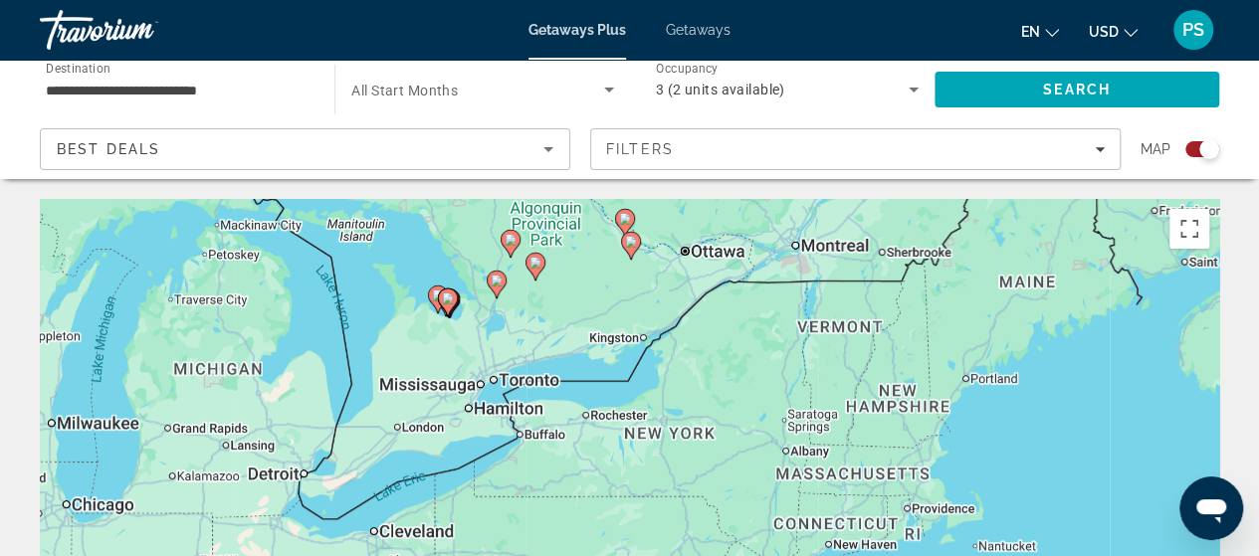
click at [503, 369] on div "To activate drag with keyboard, press Alt + Enter. Once in keyboard drag state,…" at bounding box center [629, 497] width 1179 height 597
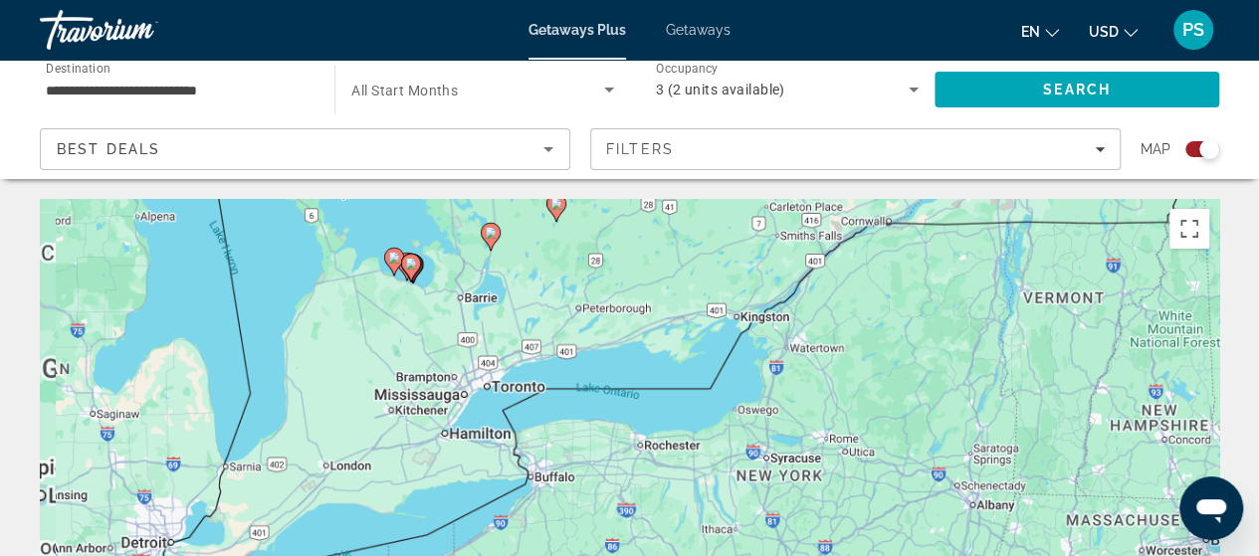
click at [503, 369] on div "To activate drag with keyboard, press Alt + Enter. Once in keyboard drag state,…" at bounding box center [629, 497] width 1179 height 597
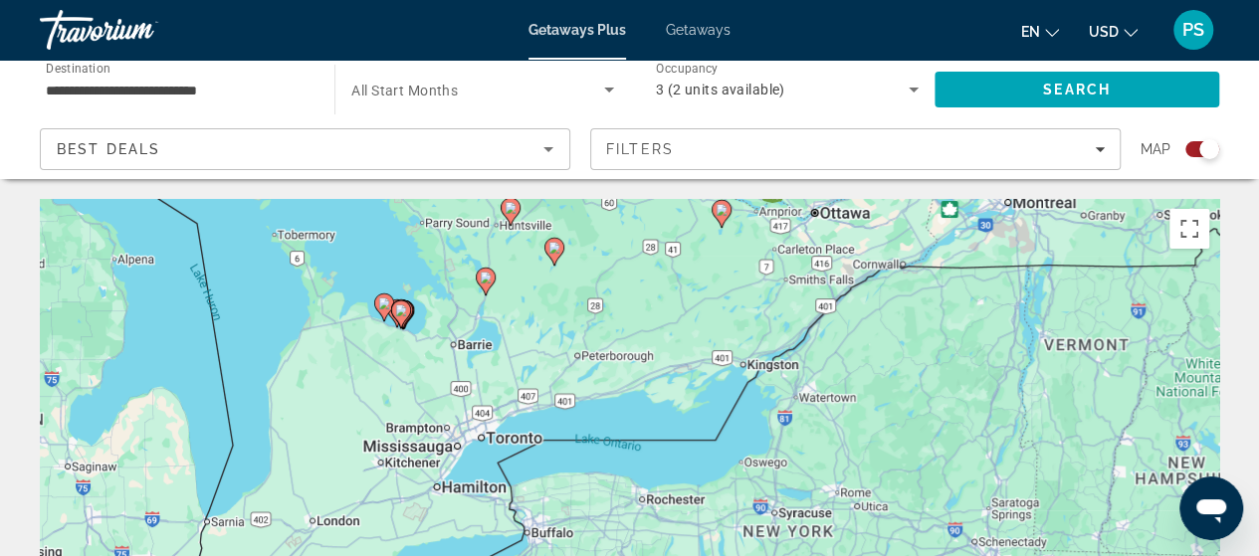
drag, startPoint x: 524, startPoint y: 327, endPoint x: 515, endPoint y: 381, distance: 54.5
click at [515, 381] on div "To activate drag with keyboard, press Alt + Enter. Once in keyboard drag state,…" at bounding box center [629, 497] width 1179 height 597
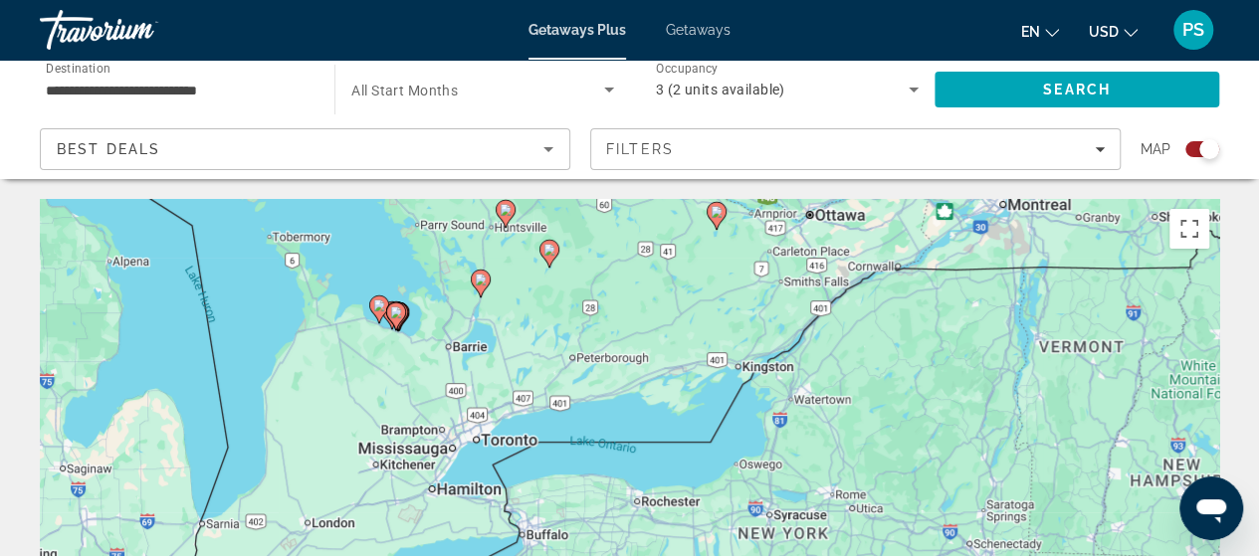
click at [402, 313] on icon "Main content" at bounding box center [395, 316] width 18 height 26
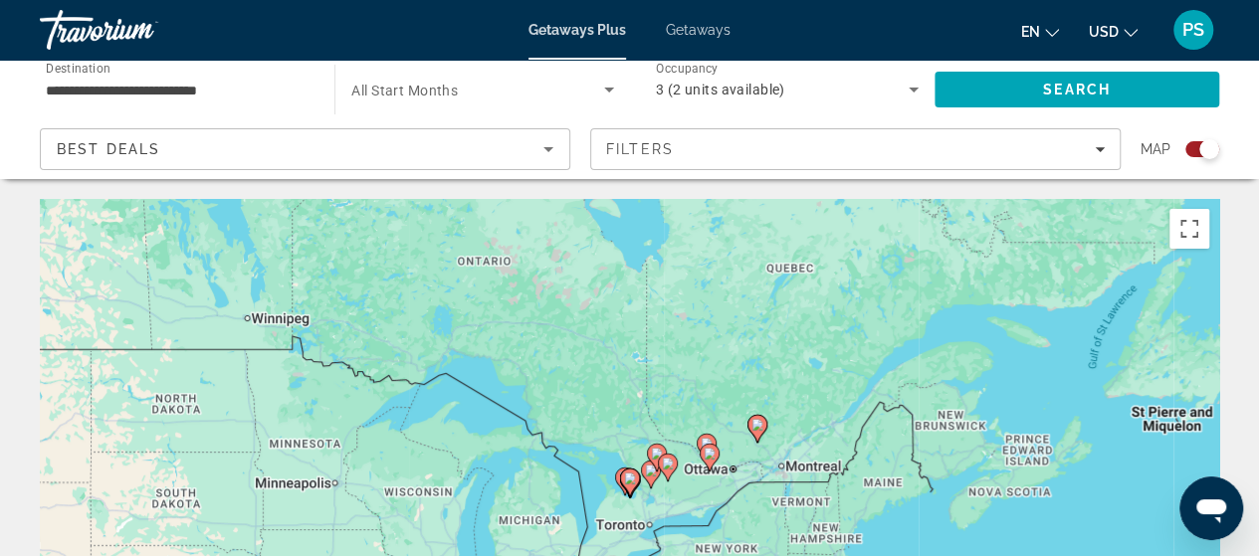
click at [627, 485] on icon "Main content" at bounding box center [629, 483] width 18 height 26
type input "**********"
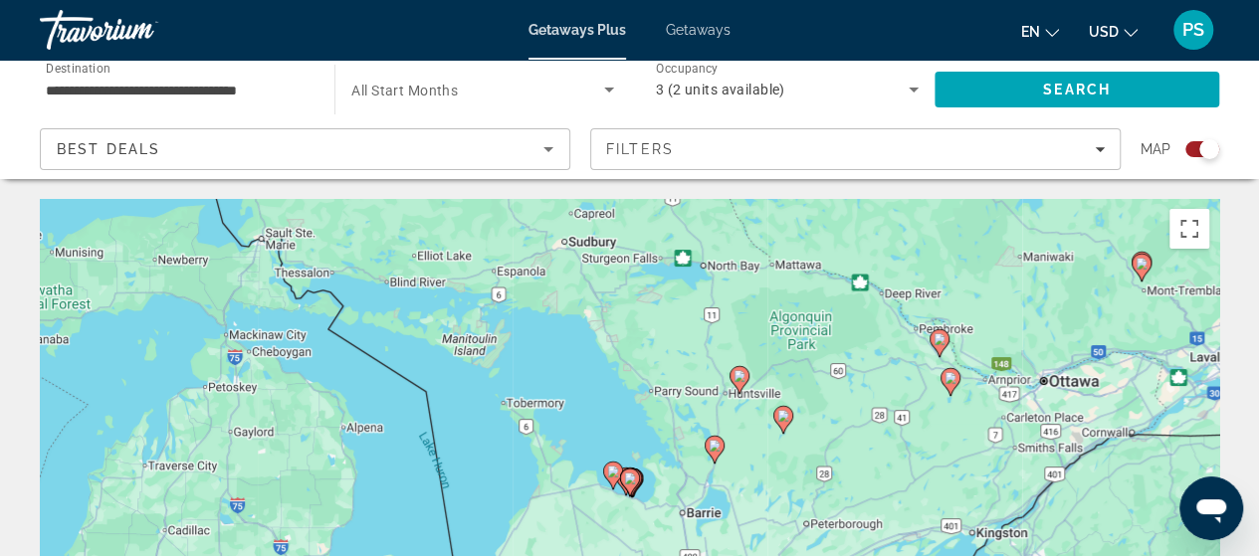
click at [636, 479] on icon "Main content" at bounding box center [629, 483] width 18 height 26
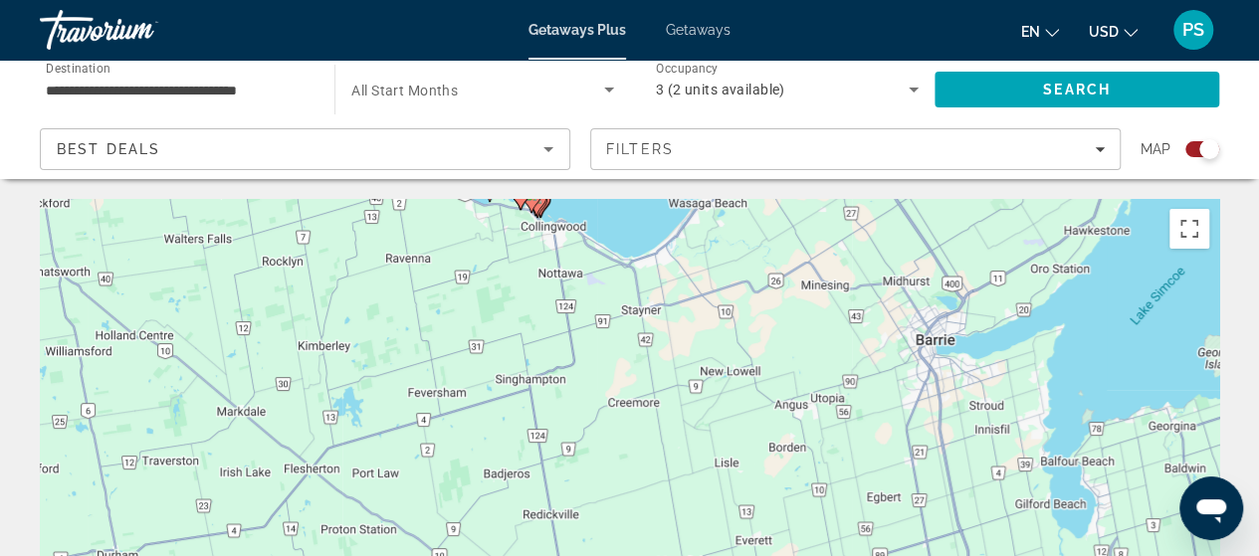
drag, startPoint x: 710, startPoint y: 527, endPoint x: 593, endPoint y: 186, distance: 360.9
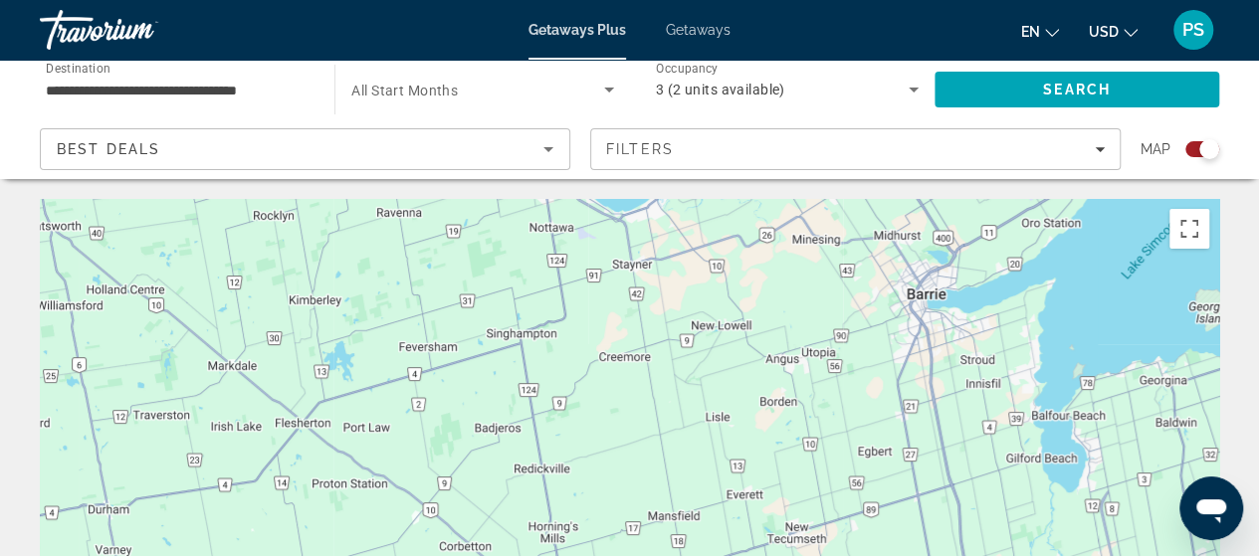
drag, startPoint x: 750, startPoint y: 352, endPoint x: 750, endPoint y: 594, distance: 241.8
click at [750, 555] on html "**********" at bounding box center [629, 278] width 1259 height 556
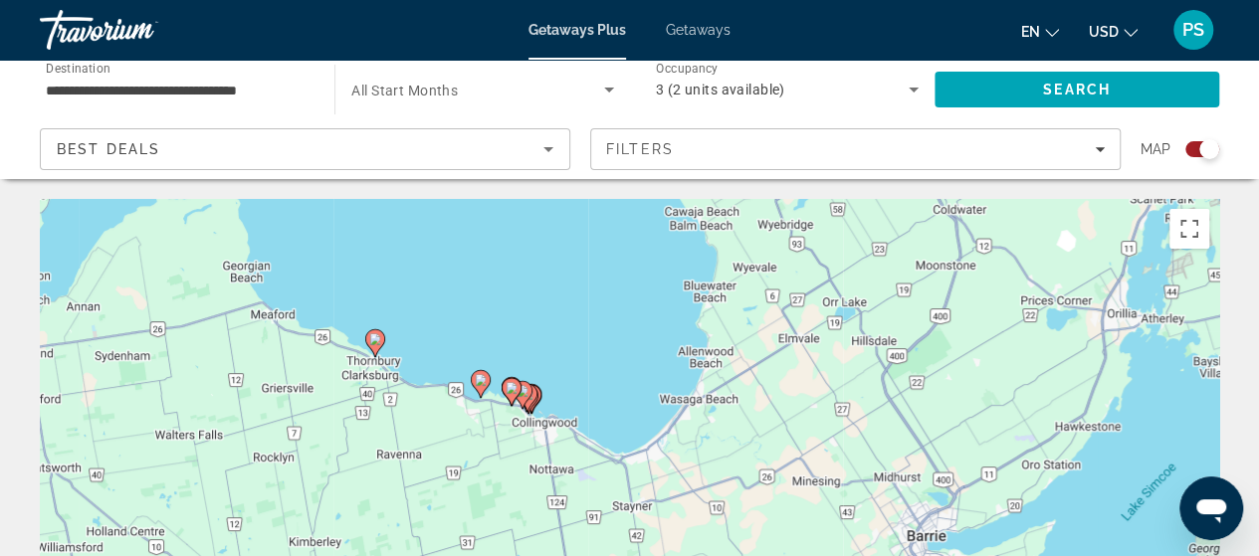
click at [533, 400] on icon "Main content" at bounding box center [527, 398] width 20 height 28
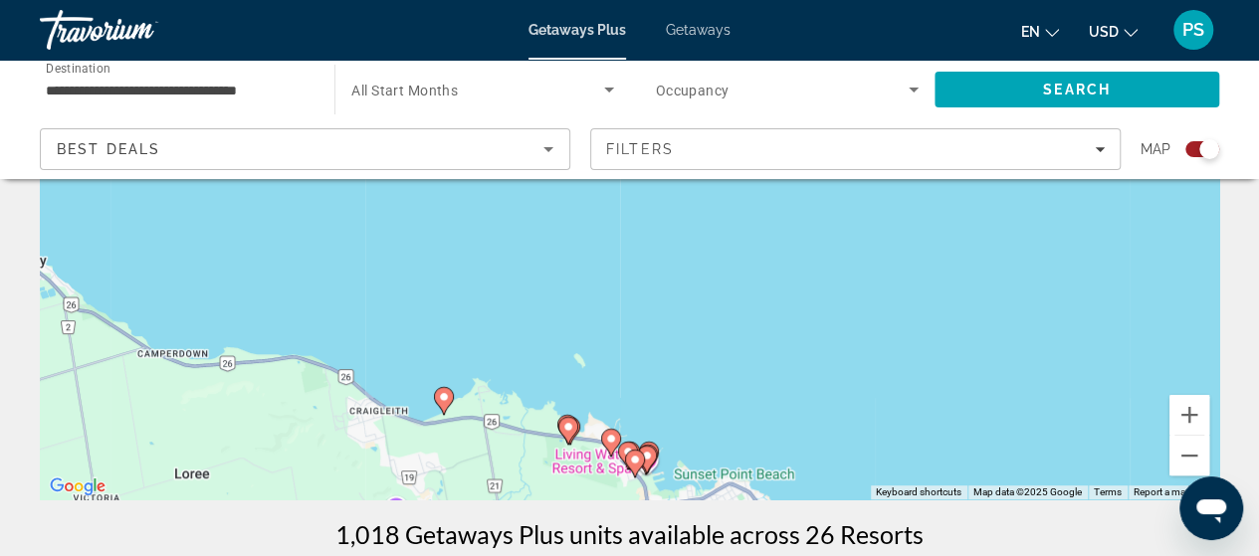
scroll to position [298, 0]
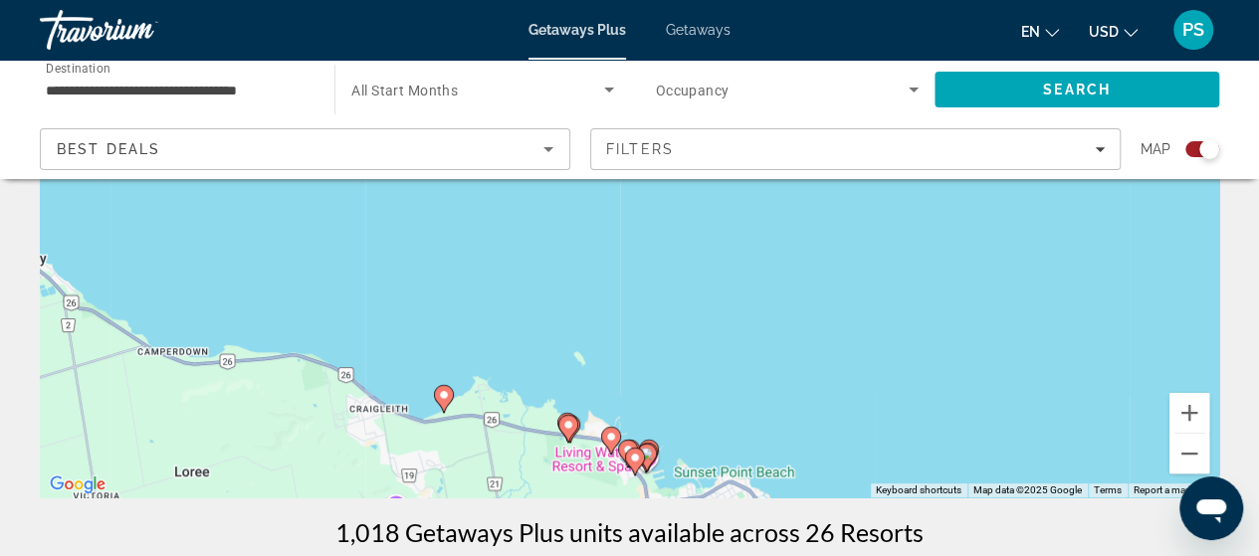
click at [633, 459] on image "Main content" at bounding box center [635, 458] width 12 height 12
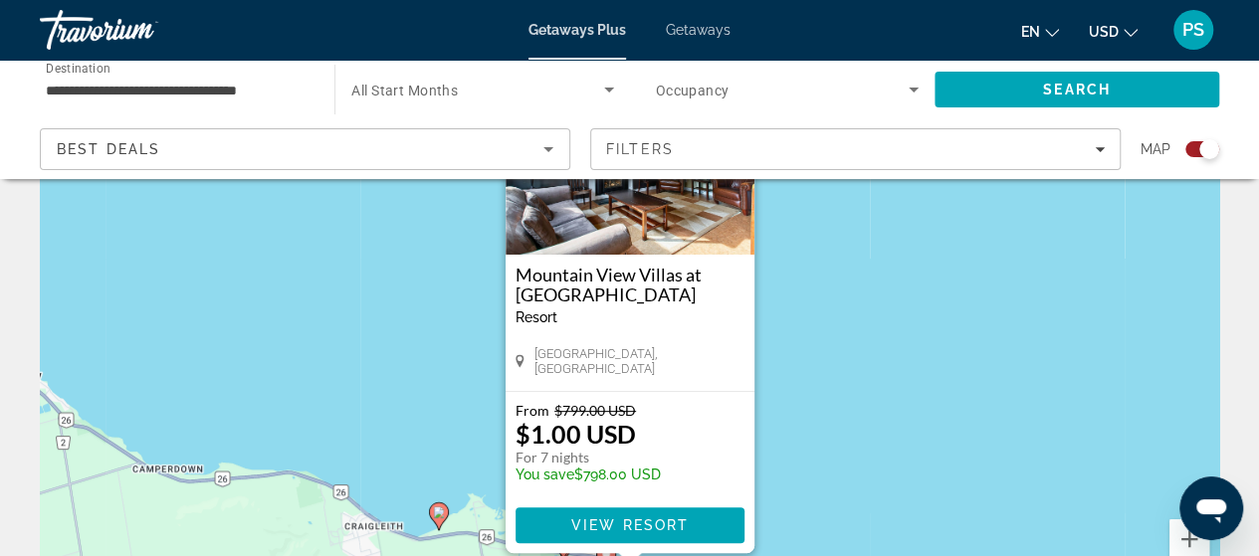
scroll to position [199, 0]
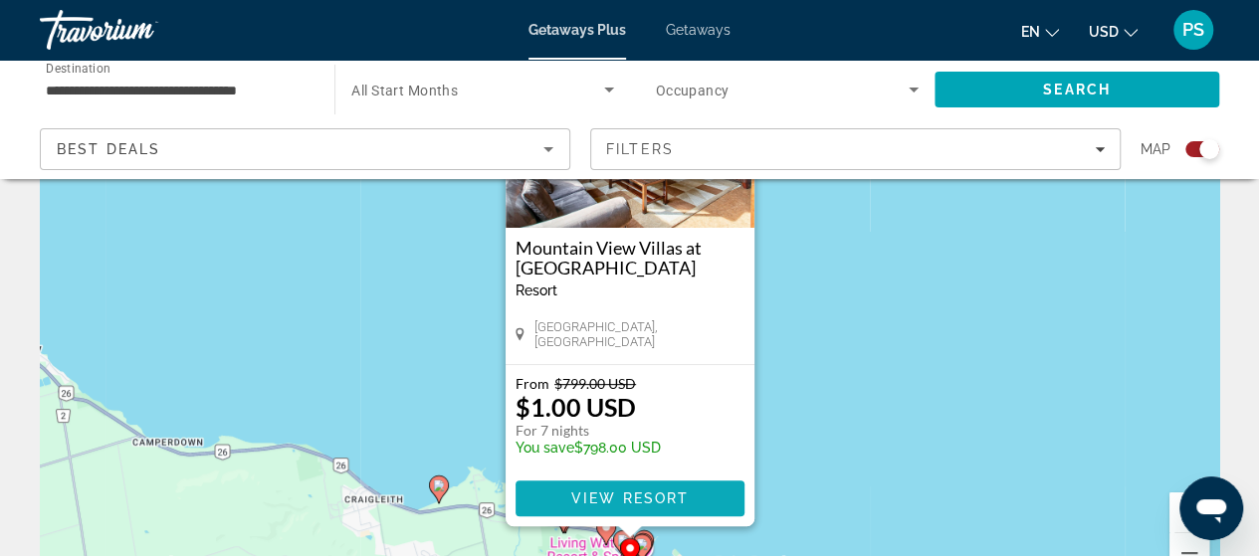
click at [649, 491] on span "View Resort" at bounding box center [628, 499] width 117 height 16
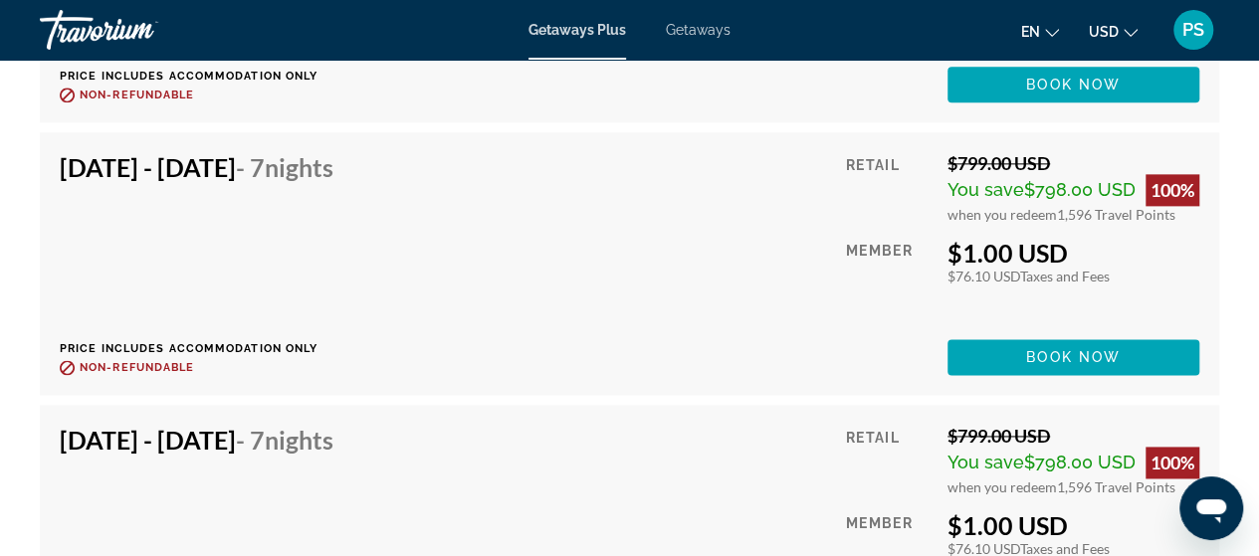
scroll to position [4875, 0]
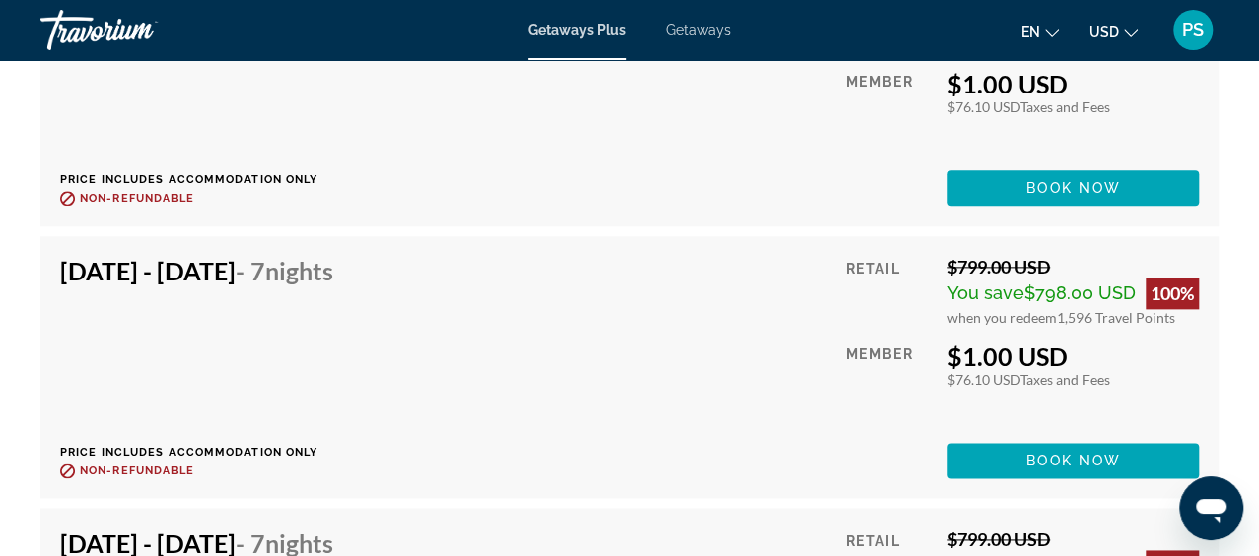
click at [687, 290] on div "Dec 13, 2025 - Dec 20, 2025 - 7 Nights Price includes accommodation only Refund…" at bounding box center [629, 367] width 1139 height 223
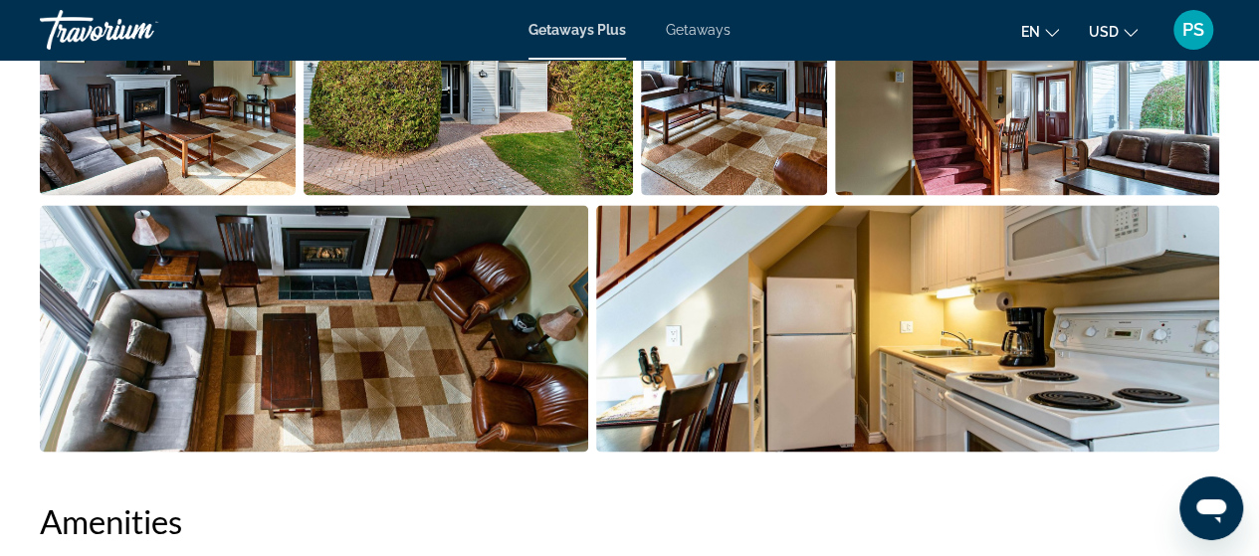
scroll to position [1691, 0]
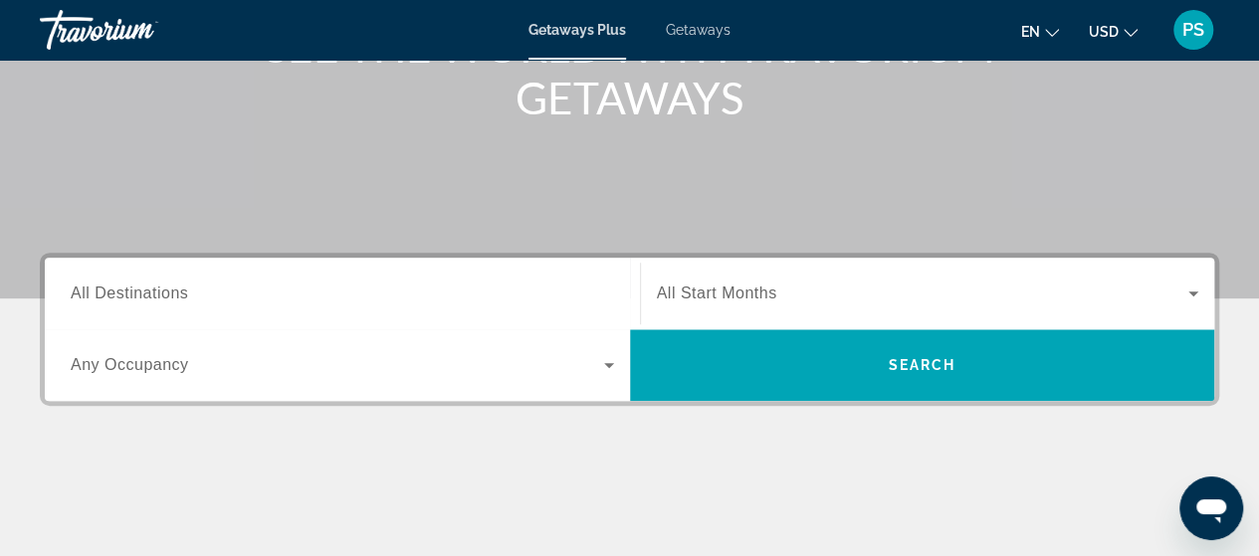
scroll to position [398, 0]
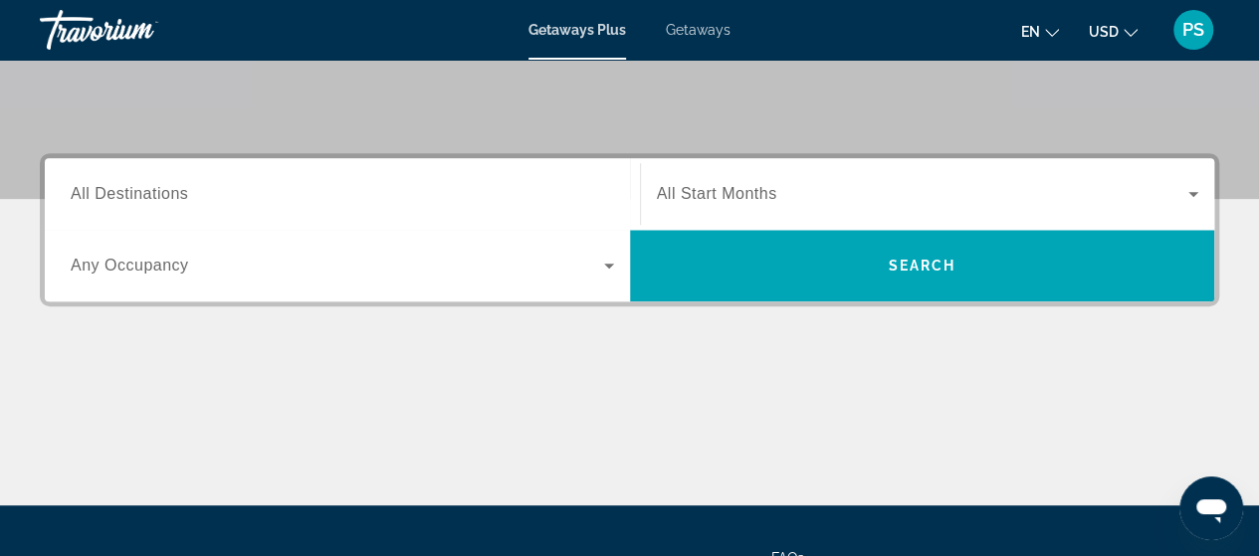
click at [256, 204] on input "Destination All Destinations" at bounding box center [342, 195] width 543 height 24
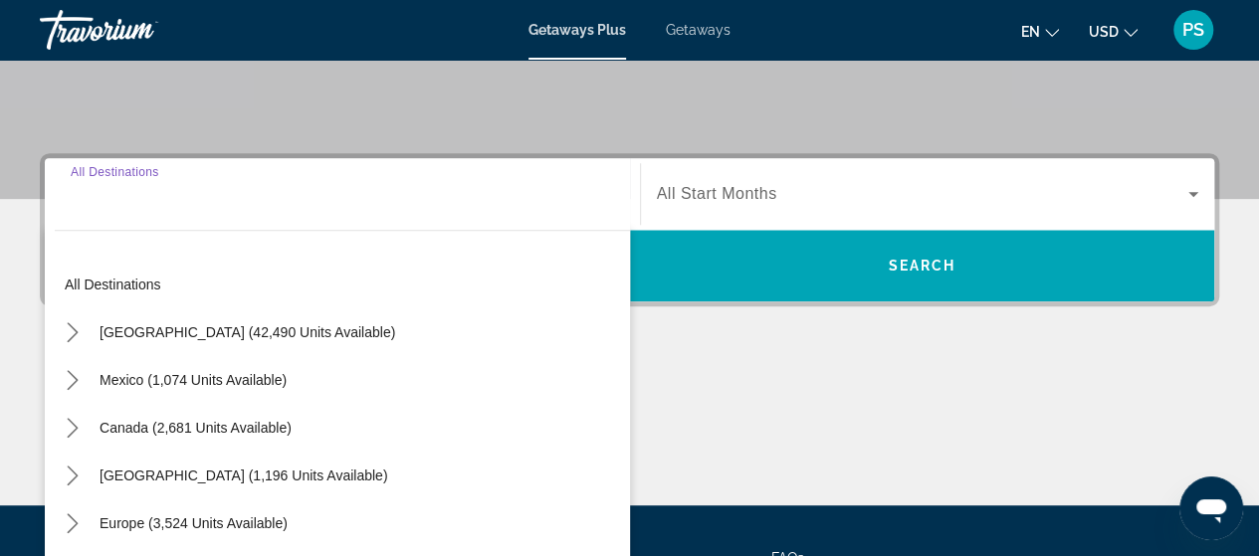
scroll to position [486, 0]
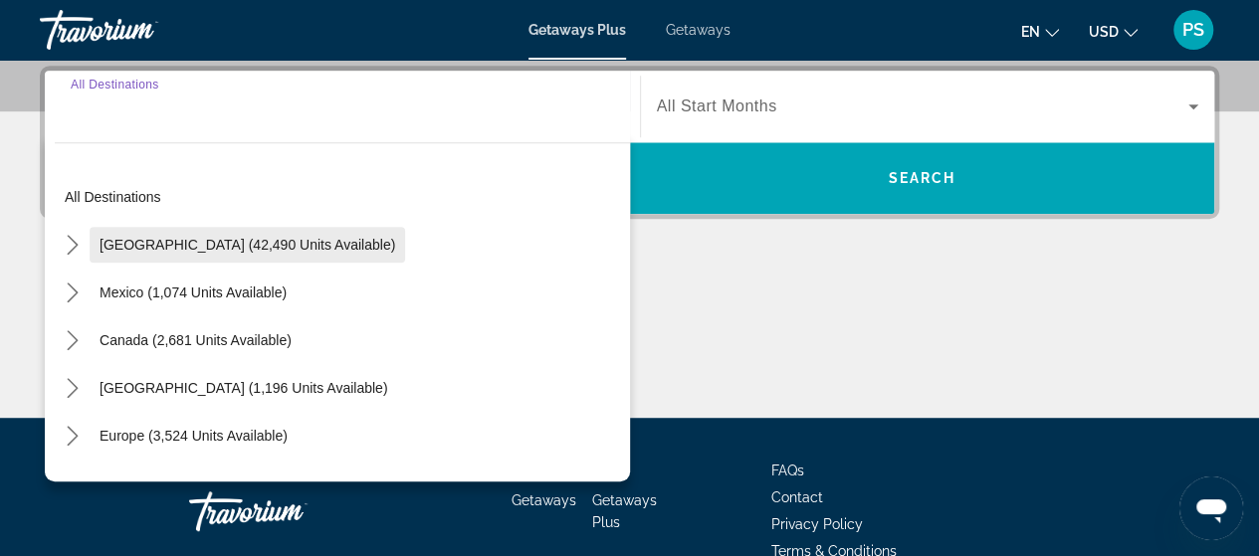
click at [198, 253] on span "Select destination: United States (42,490 units available)" at bounding box center [247, 245] width 315 height 48
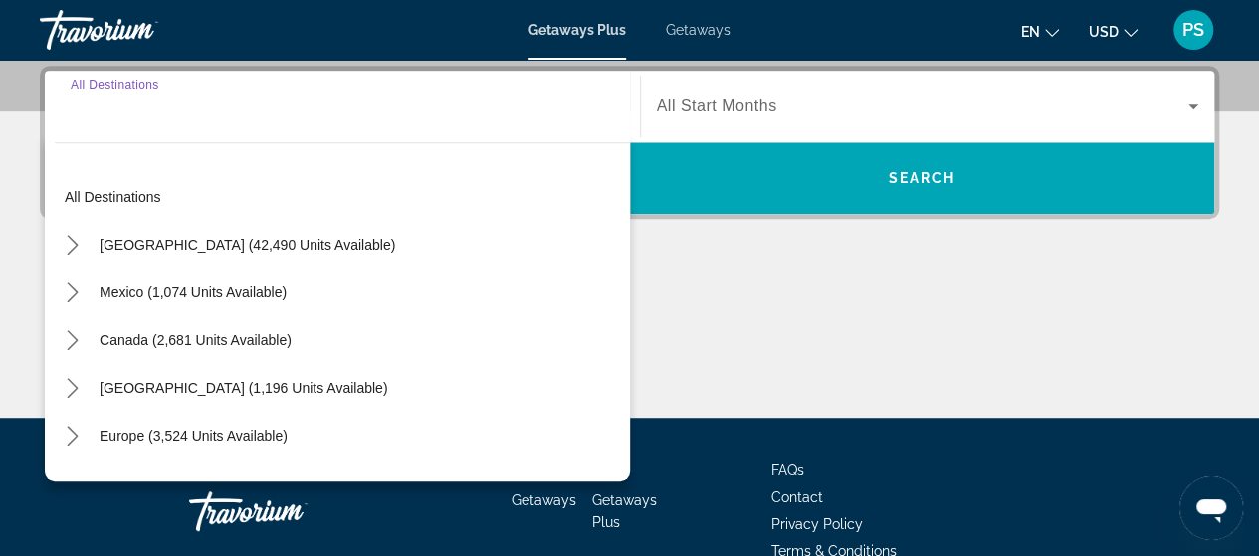
type input "**********"
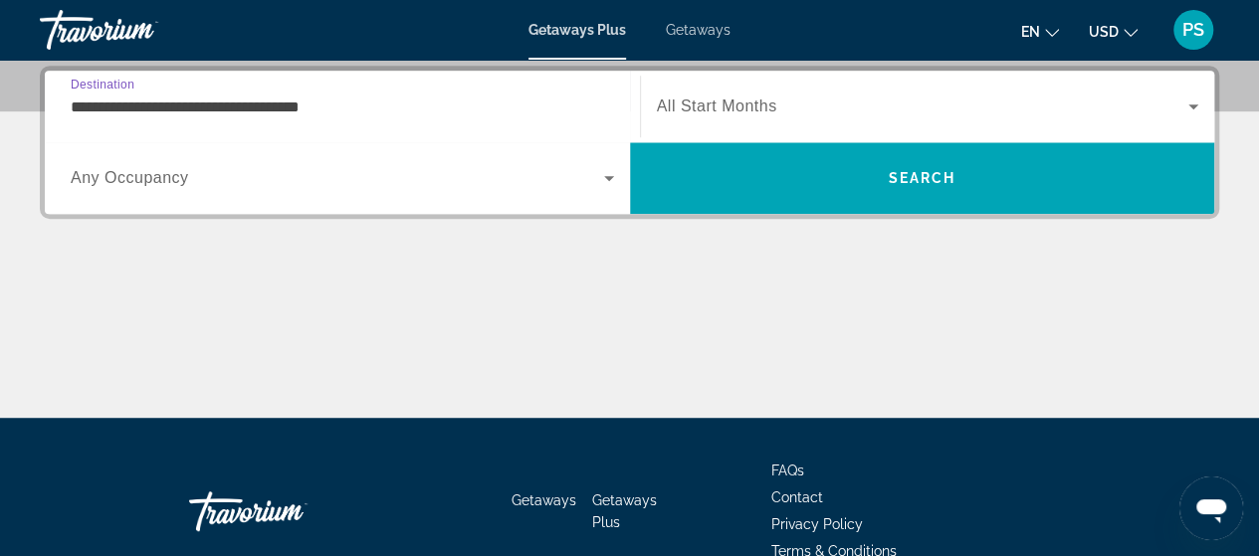
click at [343, 179] on span "Search widget" at bounding box center [337, 178] width 533 height 24
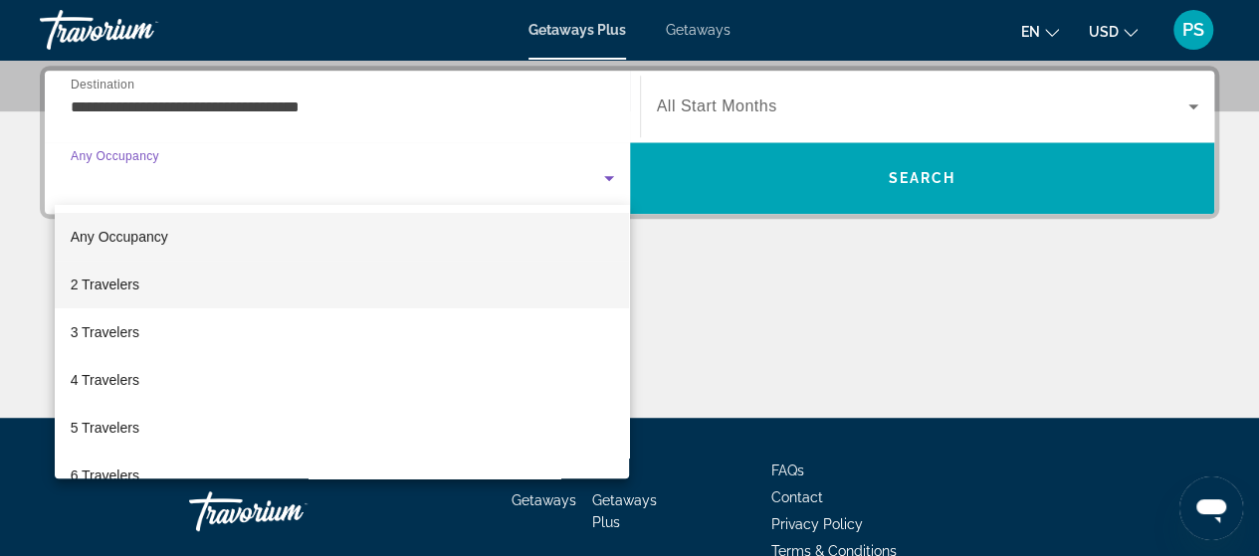
click at [164, 294] on mat-option "2 Travelers" at bounding box center [342, 285] width 575 height 48
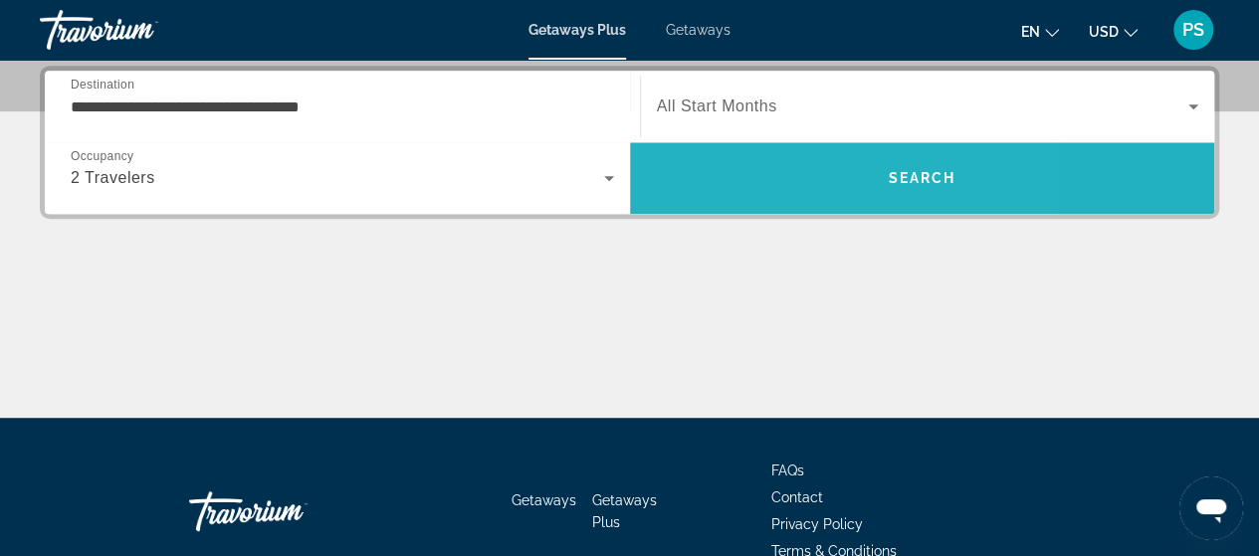
click at [757, 168] on span "Search" at bounding box center [922, 178] width 585 height 48
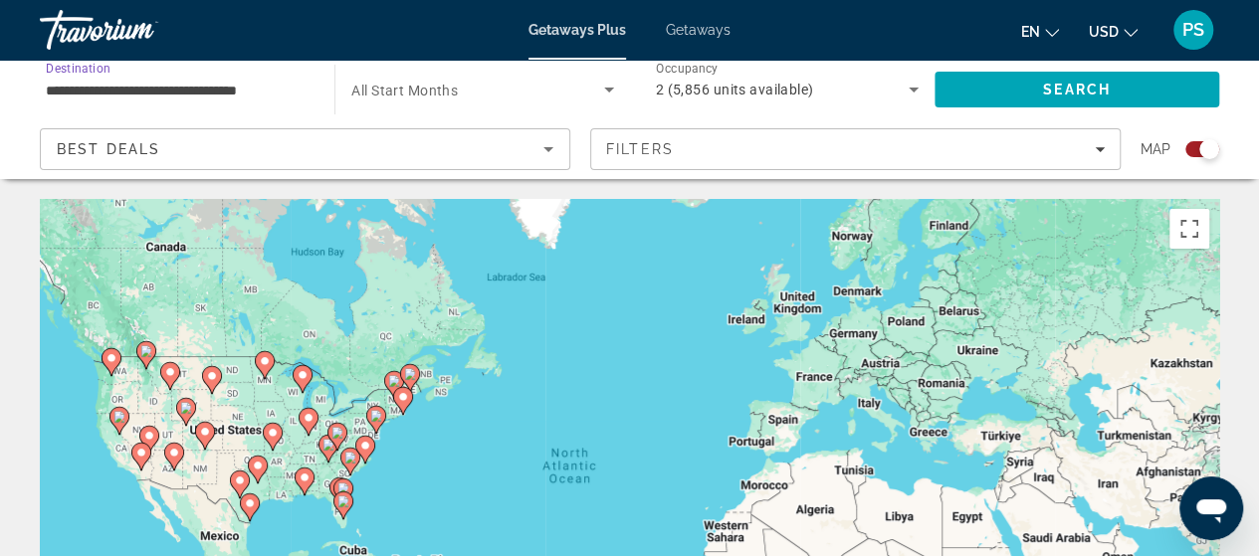
click at [212, 87] on input "**********" at bounding box center [177, 91] width 263 height 24
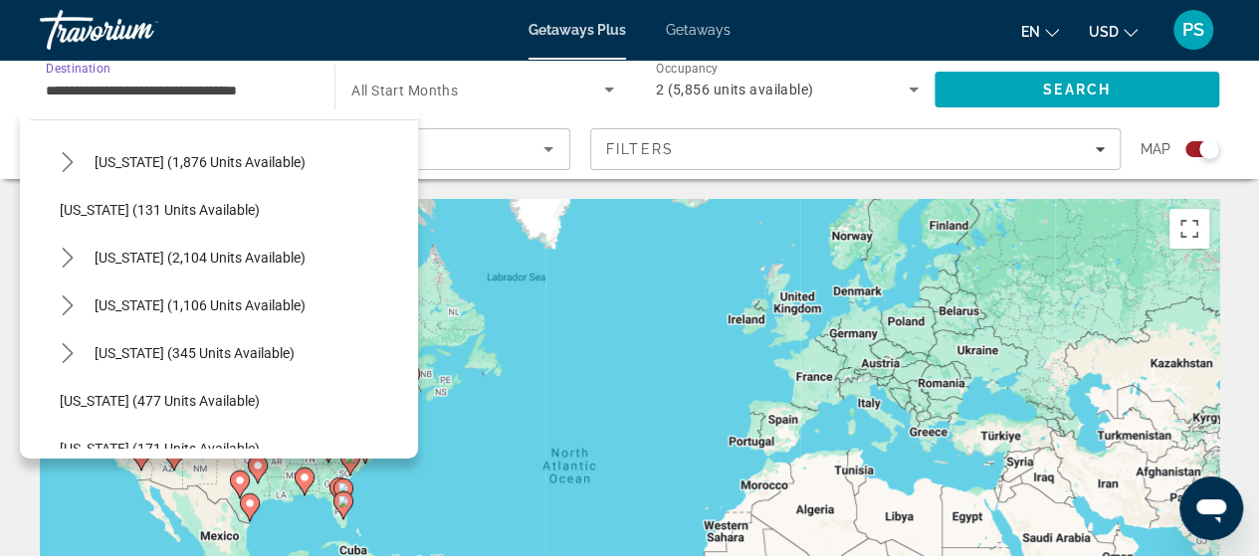
scroll to position [1592, 0]
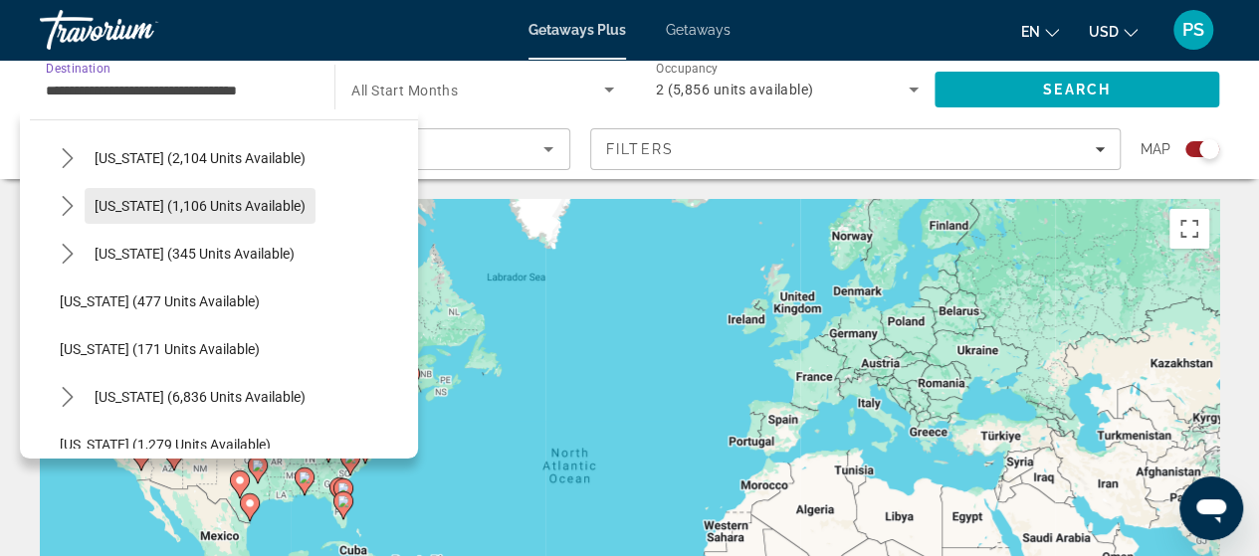
click at [172, 198] on span "[US_STATE] (1,106 units available)" at bounding box center [200, 206] width 211 height 16
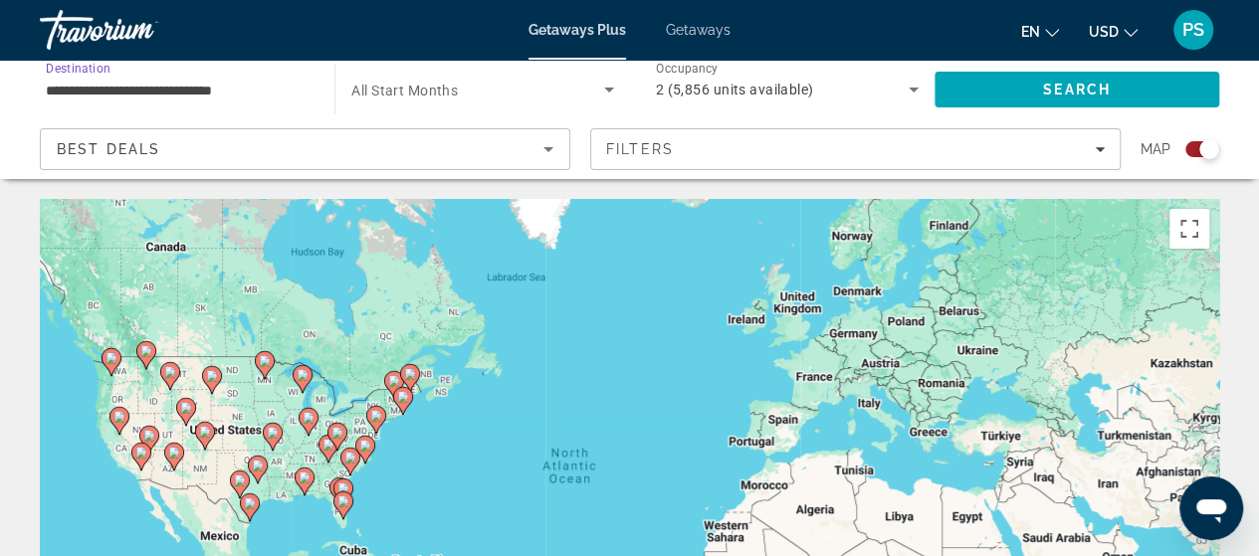
click at [169, 94] on input "**********" at bounding box center [177, 91] width 263 height 24
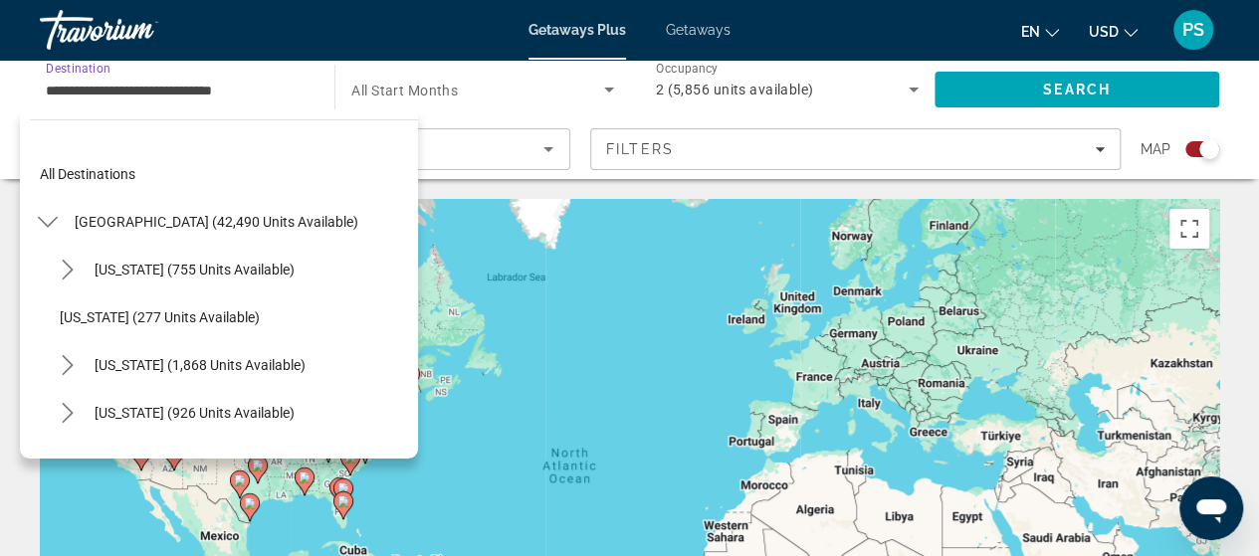
scroll to position [1503, 0]
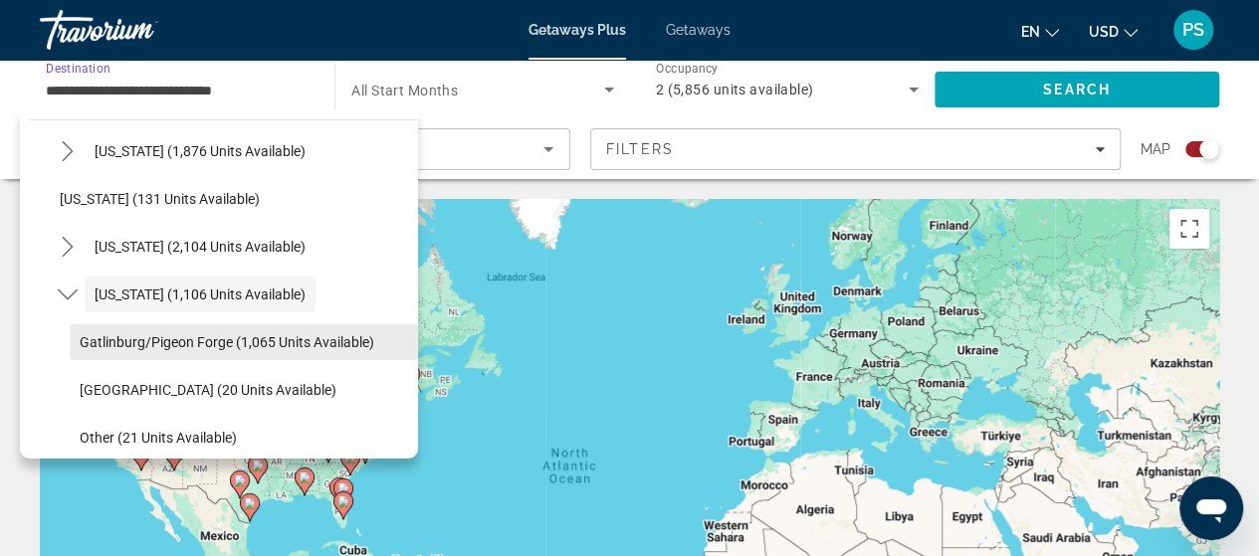
click at [147, 334] on span "Gatlinburg/Pigeon Forge (1,065 units available)" at bounding box center [227, 342] width 295 height 16
type input "**********"
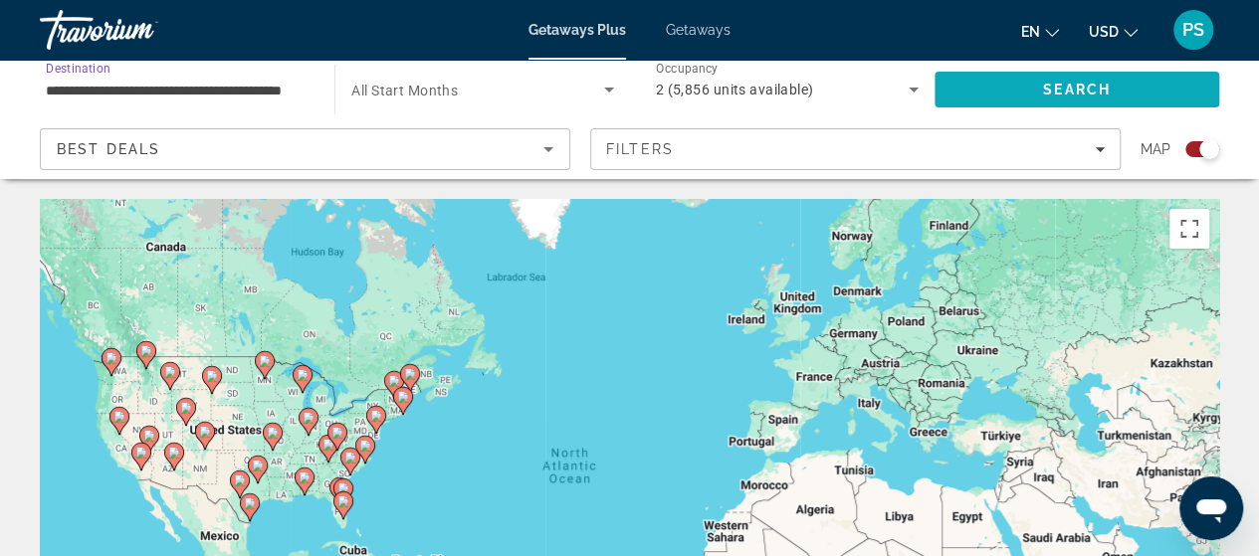
click at [1003, 92] on span "Search" at bounding box center [1076, 90] width 285 height 48
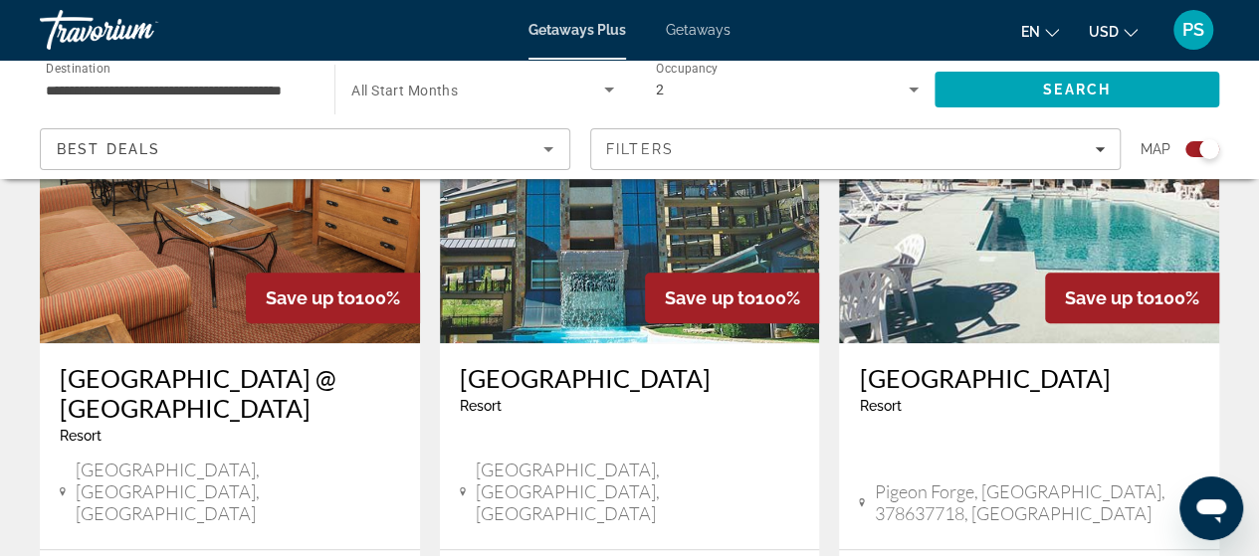
scroll to position [840, 0]
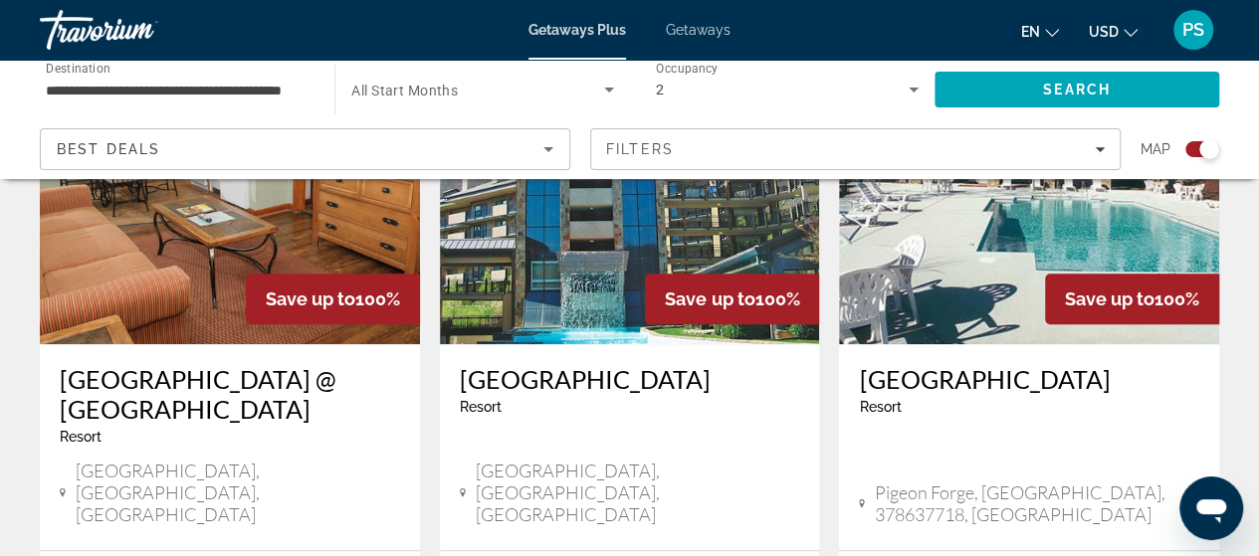
click at [637, 278] on img "Main content" at bounding box center [630, 185] width 380 height 318
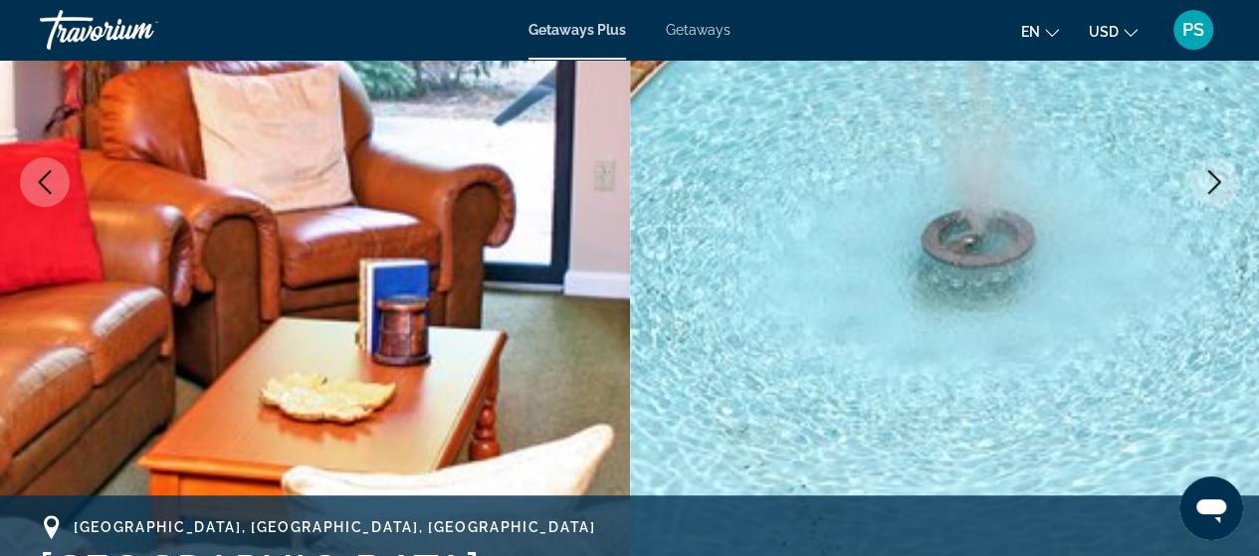
scroll to position [199, 0]
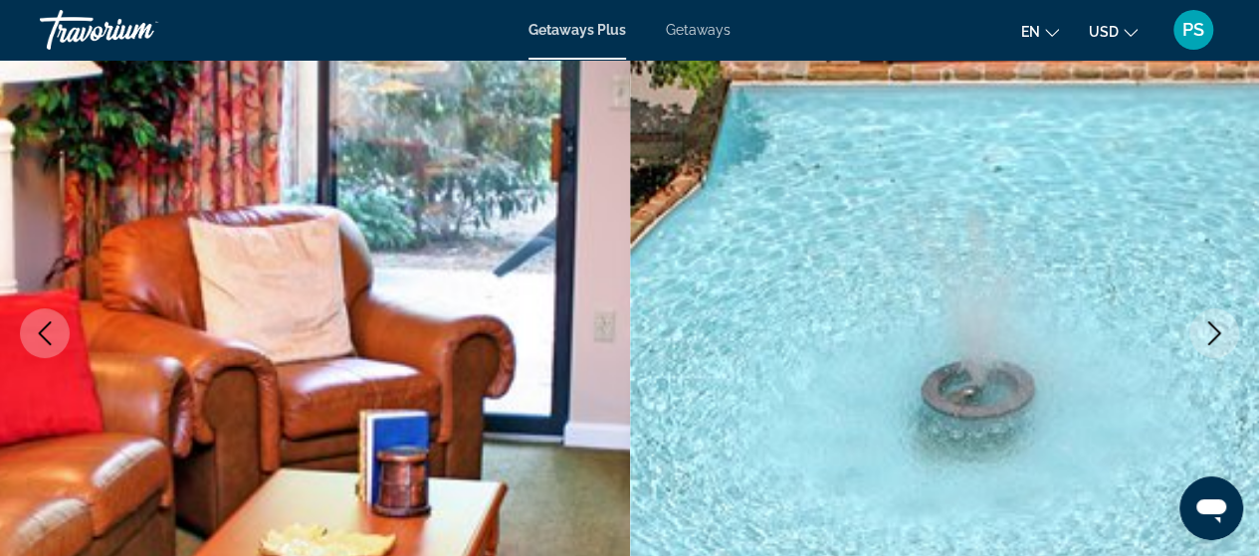
click at [1205, 330] on icon "Next image" at bounding box center [1214, 333] width 24 height 24
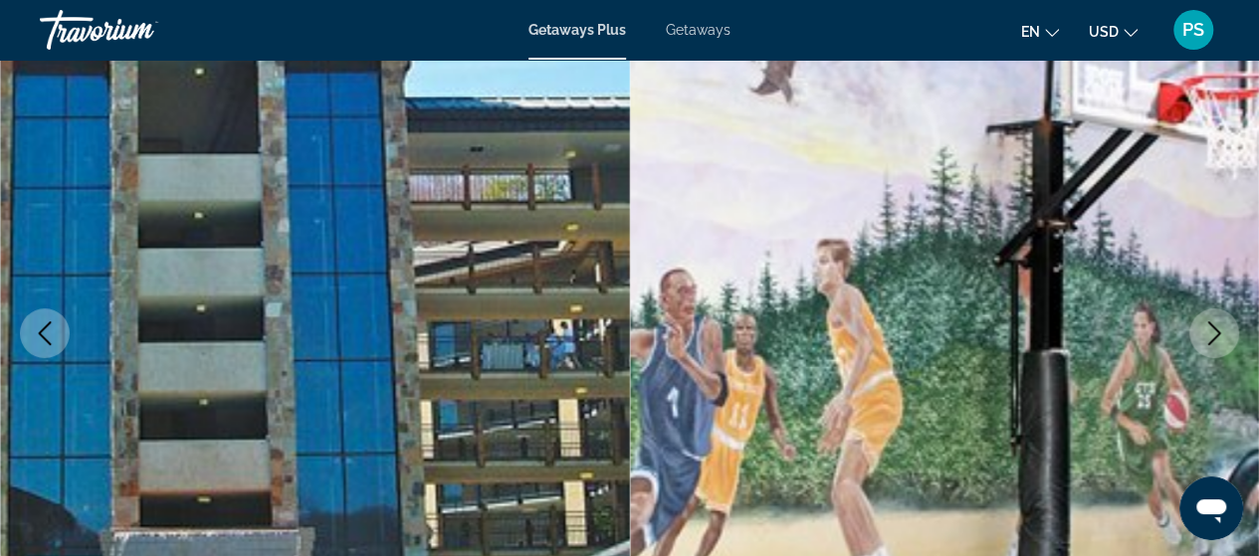
click at [1206, 330] on icon "Next image" at bounding box center [1214, 333] width 24 height 24
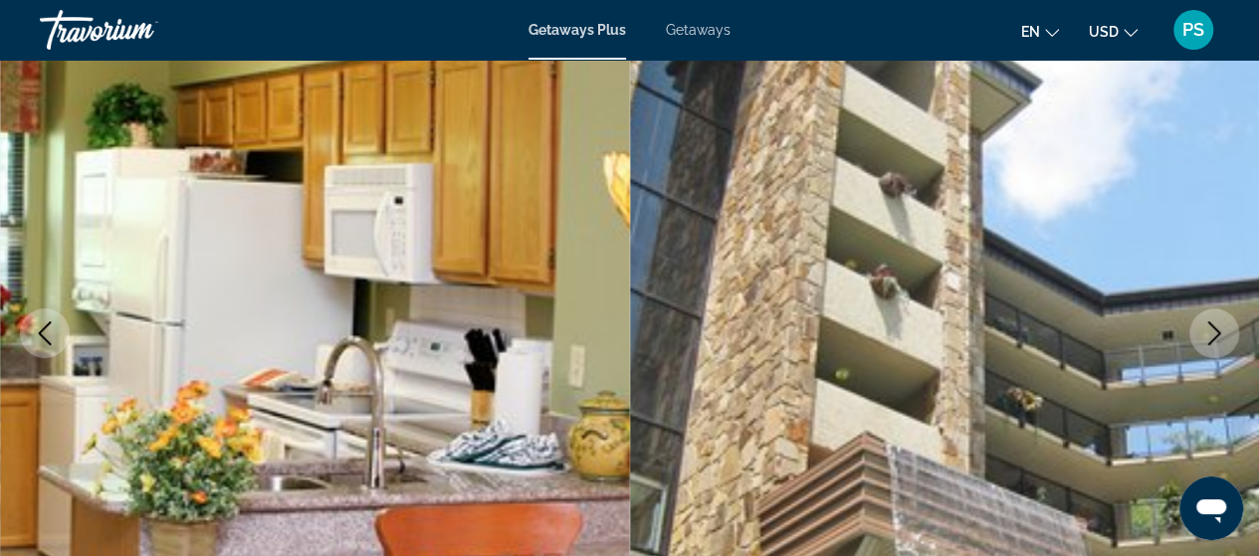
click at [1206, 330] on icon "Next image" at bounding box center [1214, 333] width 24 height 24
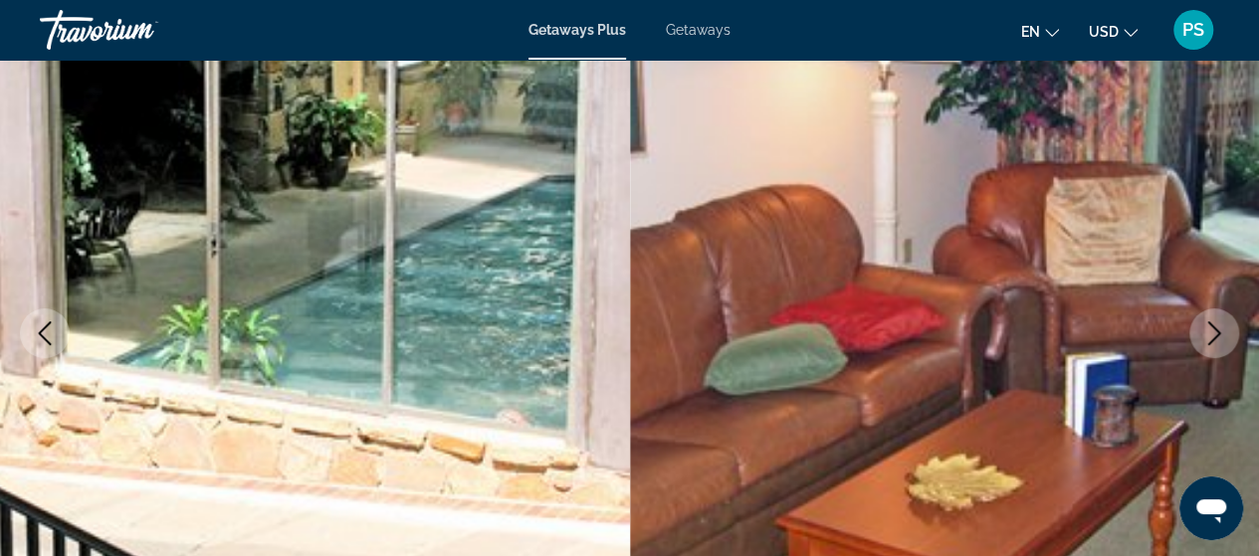
click at [1206, 330] on icon "Next image" at bounding box center [1214, 333] width 24 height 24
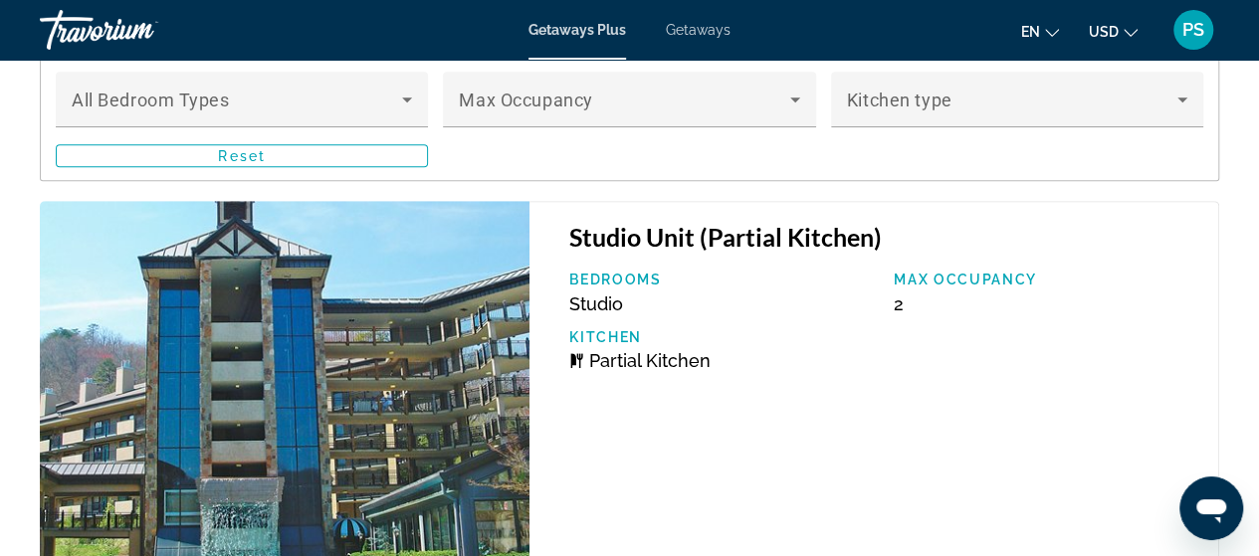
scroll to position [4079, 0]
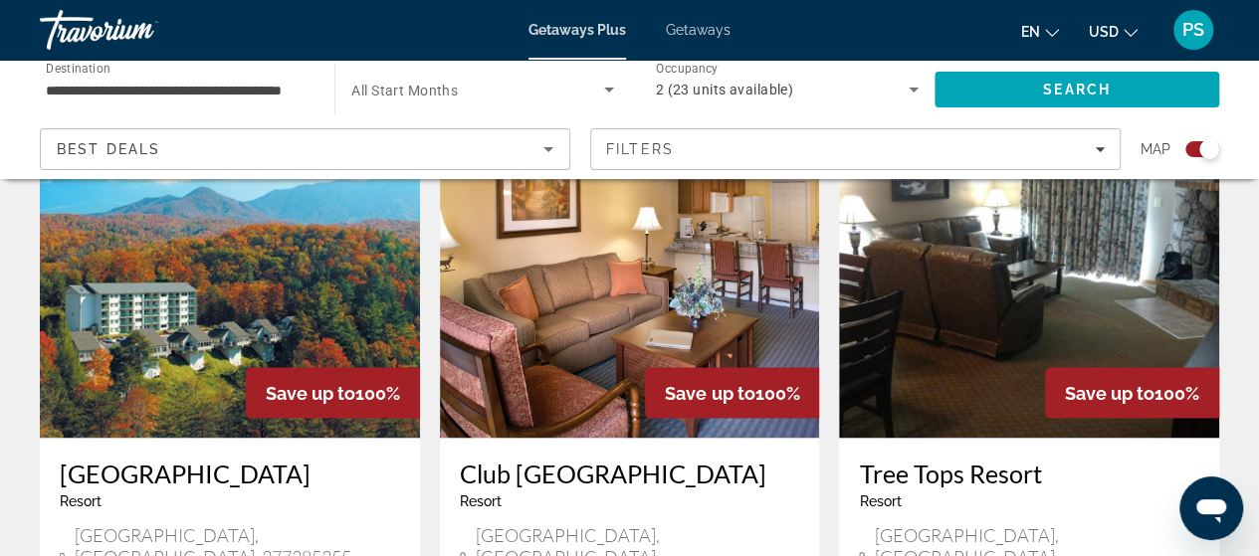
scroll to position [1492, 0]
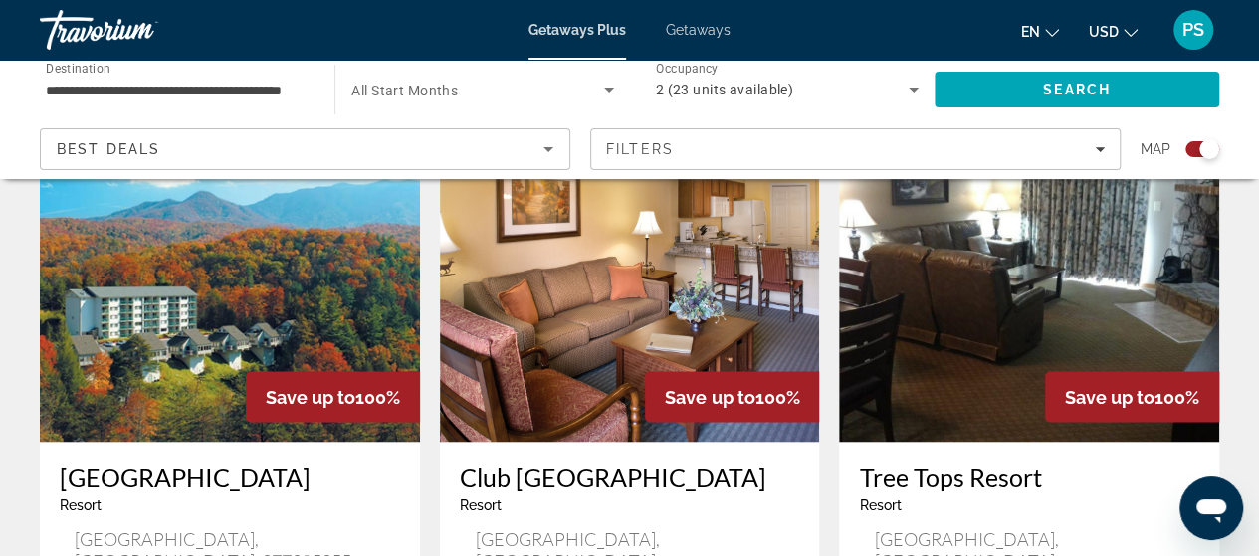
click at [189, 303] on img "Main content" at bounding box center [230, 282] width 380 height 318
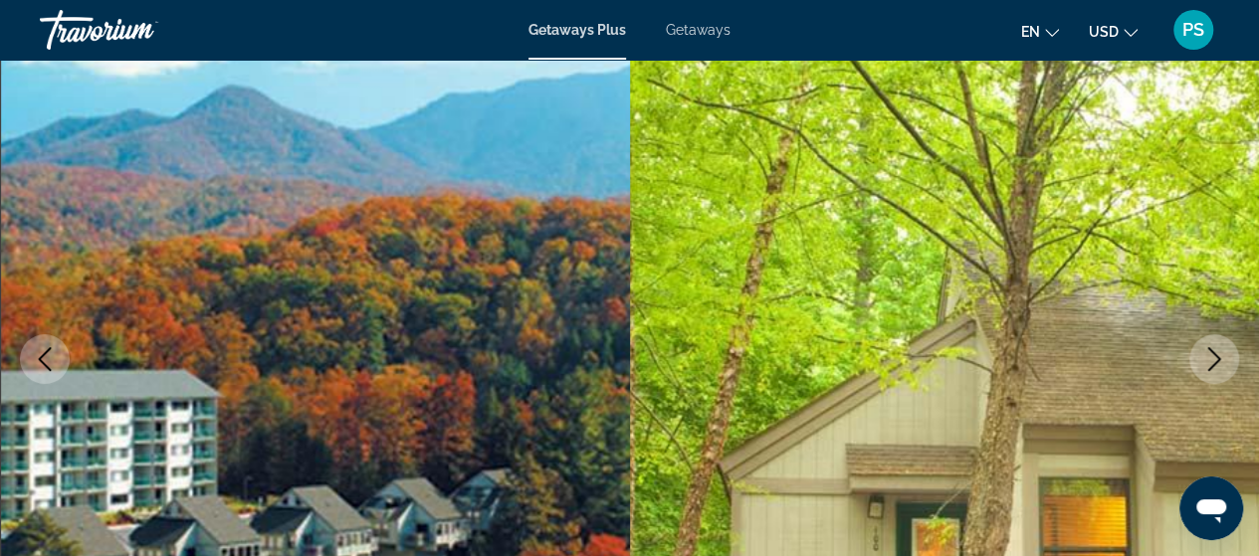
scroll to position [398, 0]
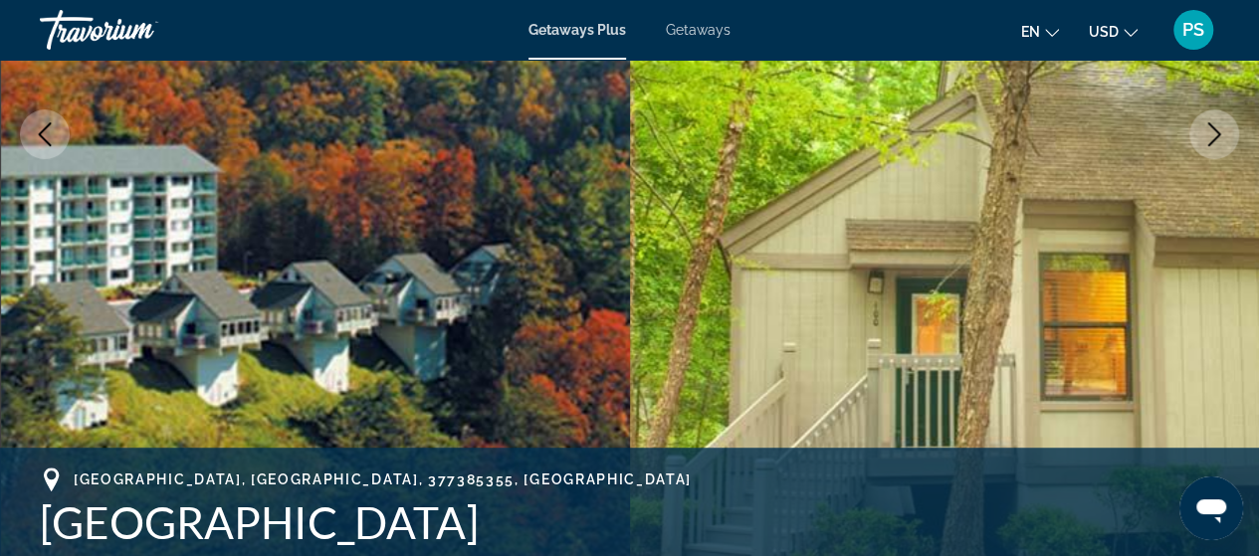
click at [1204, 125] on icon "Next image" at bounding box center [1214, 134] width 24 height 24
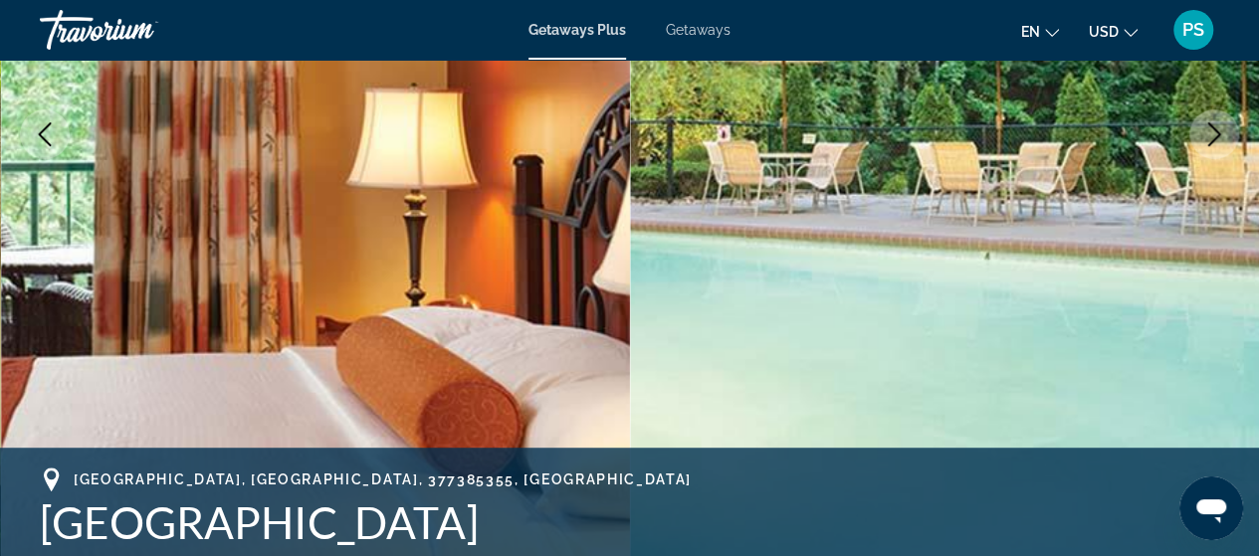
click at [1212, 134] on icon "Next image" at bounding box center [1214, 134] width 24 height 24
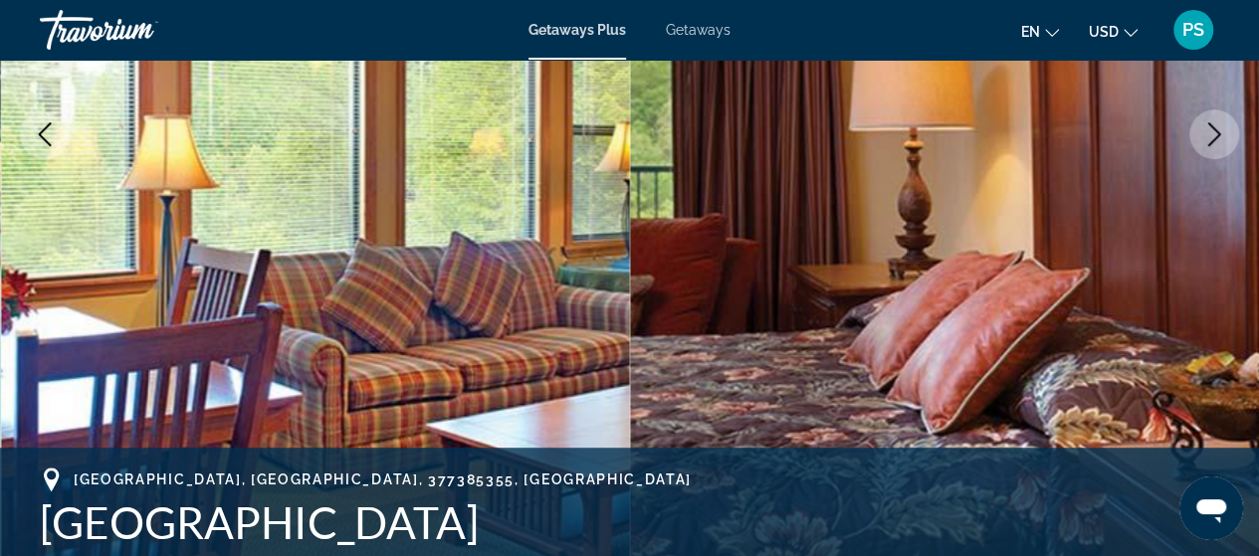
click at [1212, 136] on icon "Next image" at bounding box center [1214, 134] width 24 height 24
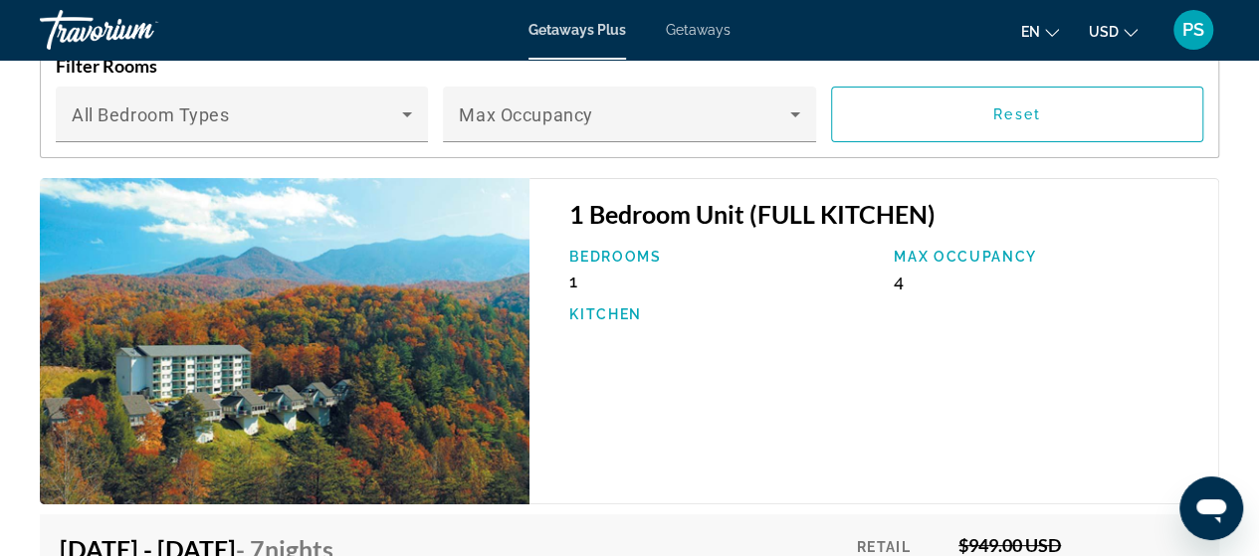
scroll to position [3582, 0]
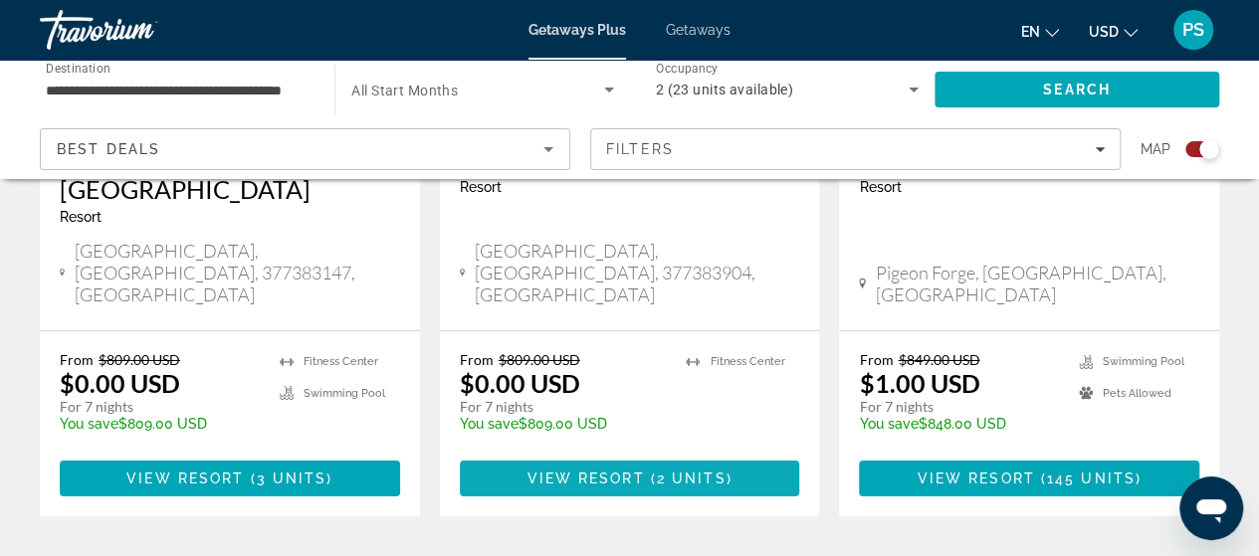
scroll to position [3283, 0]
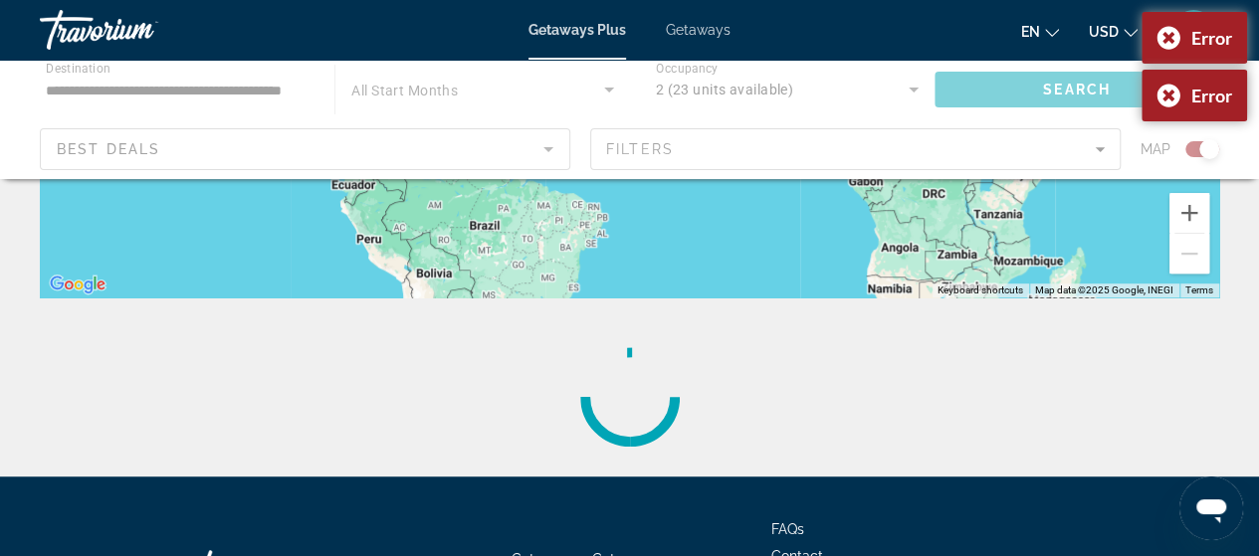
scroll to position [662, 0]
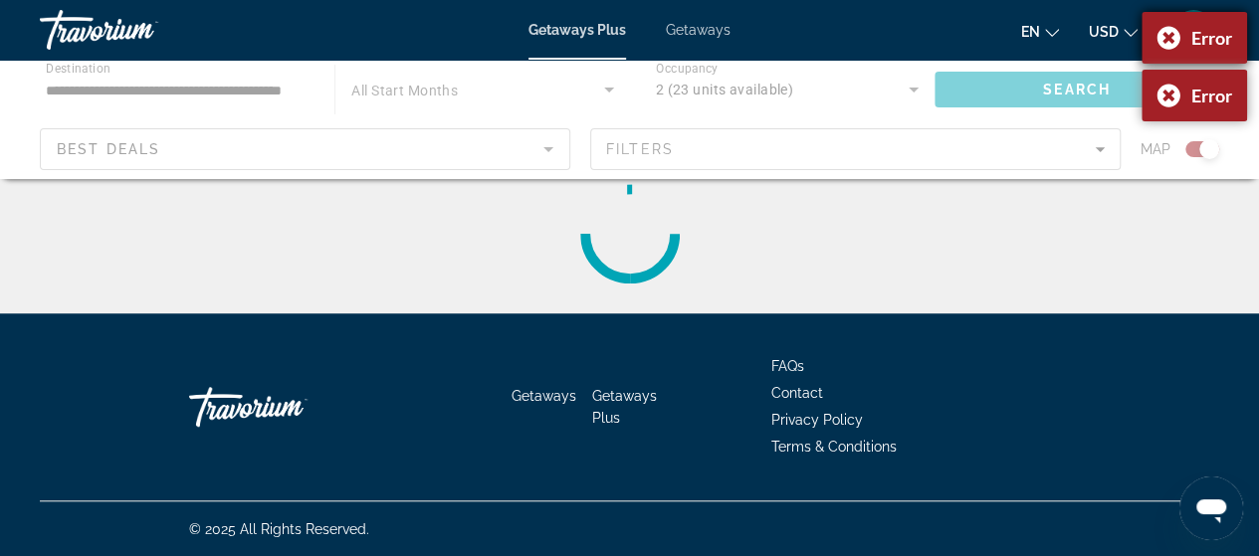
click at [1171, 29] on div "Error" at bounding box center [1193, 38] width 105 height 52
click at [1170, 36] on div "Error" at bounding box center [1193, 38] width 105 height 52
